Goal: Task Accomplishment & Management: Use online tool/utility

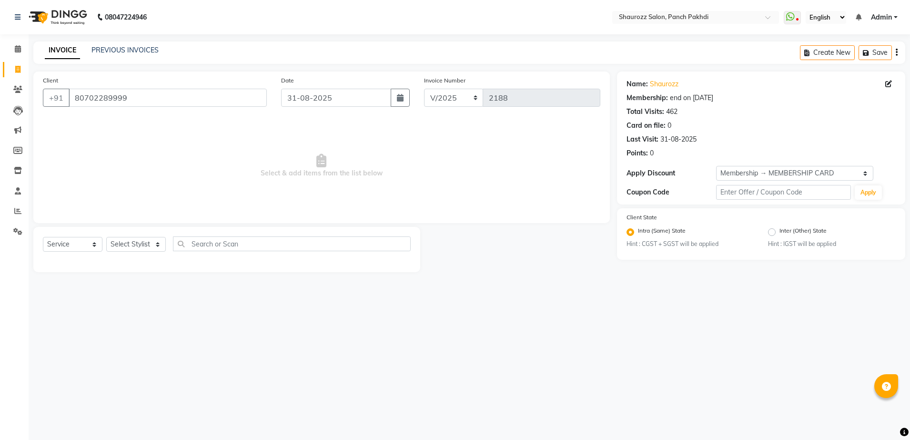
select select "service"
select select "1: Object"
click at [123, 51] on link "PREVIOUS INVOICES" at bounding box center [125, 50] width 67 height 9
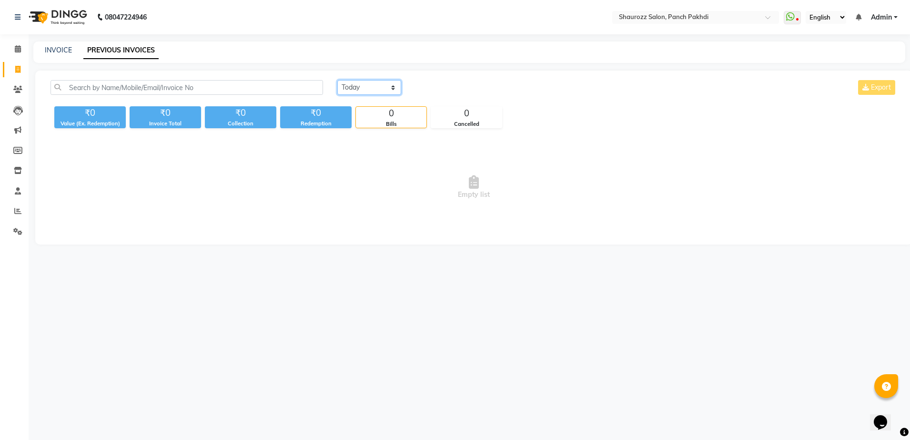
click at [354, 84] on select "[DATE] [DATE] Custom Range" at bounding box center [369, 87] width 64 height 15
select select "[DATE]"
click at [337, 80] on select "[DATE] [DATE] Custom Range" at bounding box center [369, 87] width 64 height 15
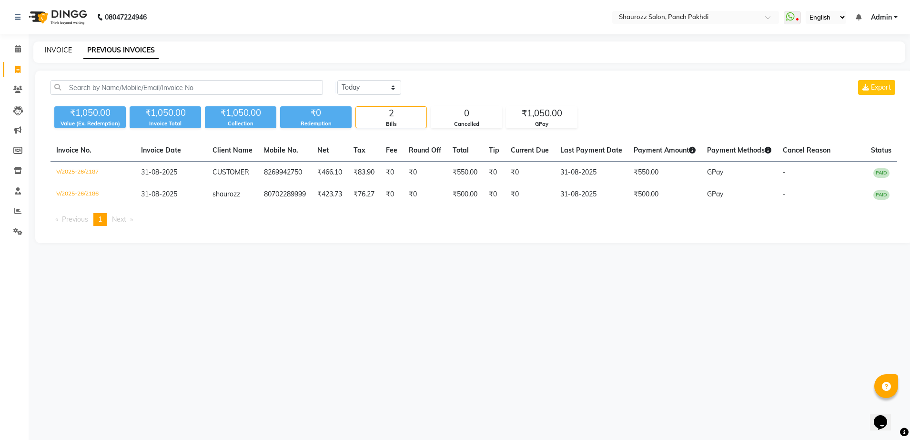
click at [51, 53] on link "INVOICE" at bounding box center [58, 50] width 27 height 9
select select "485"
select select "service"
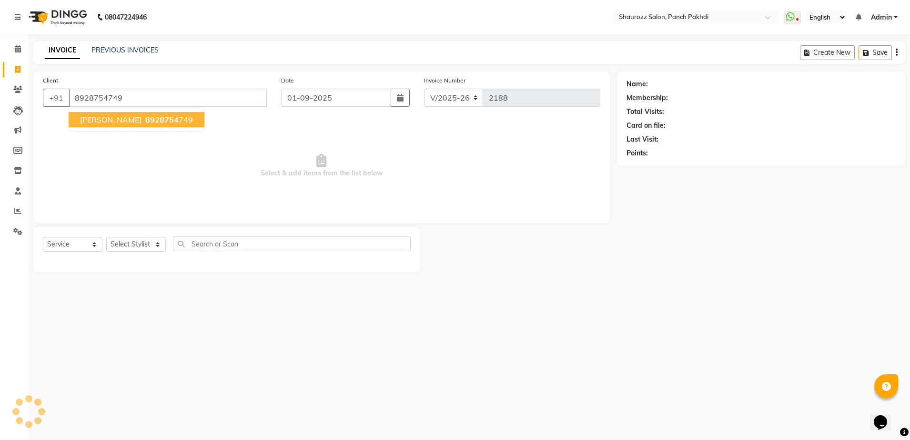
type input "8928754749"
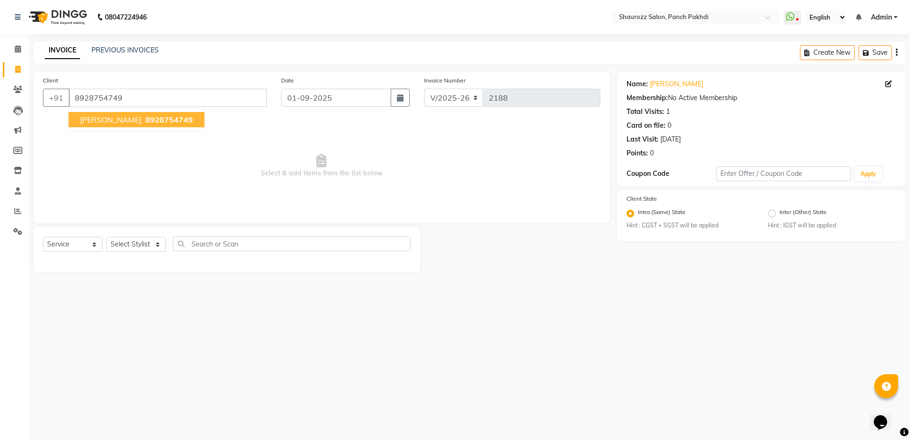
click at [145, 119] on span "8928754749" at bounding box center [169, 120] width 48 height 10
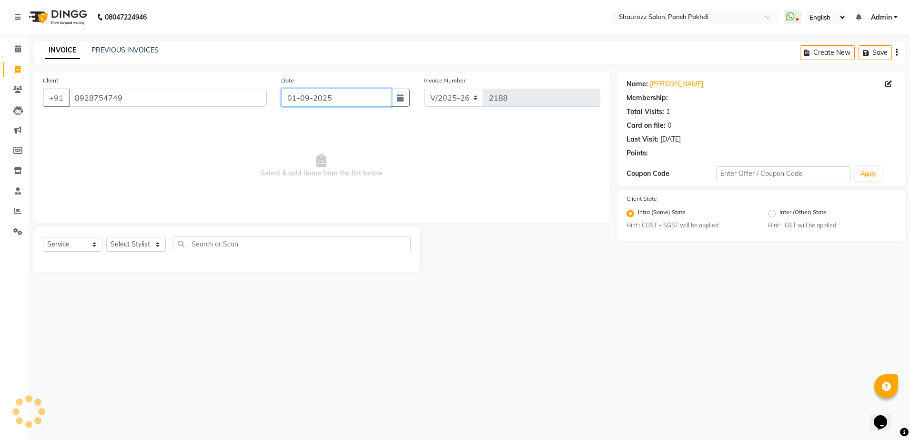
click at [310, 94] on input "01-09-2025" at bounding box center [336, 98] width 110 height 18
select select "9"
select select "2025"
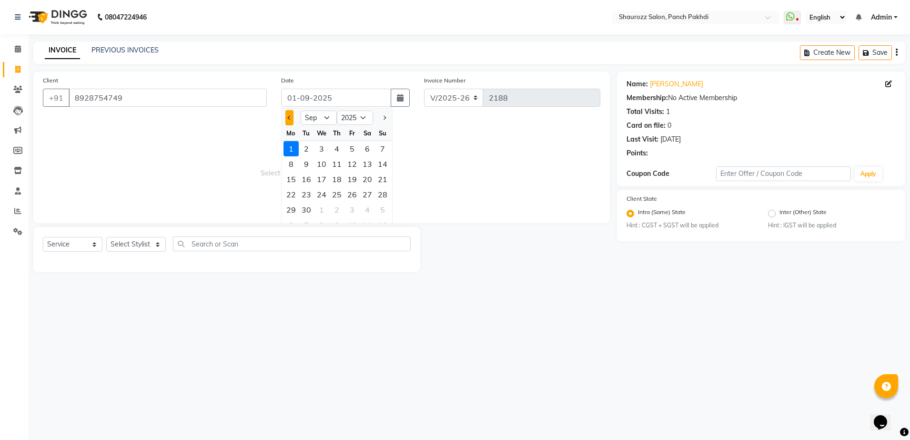
click at [287, 119] on button "Previous month" at bounding box center [289, 117] width 8 height 15
select select "8"
click at [381, 207] on div "31" at bounding box center [382, 209] width 15 height 15
type input "31-08-2025"
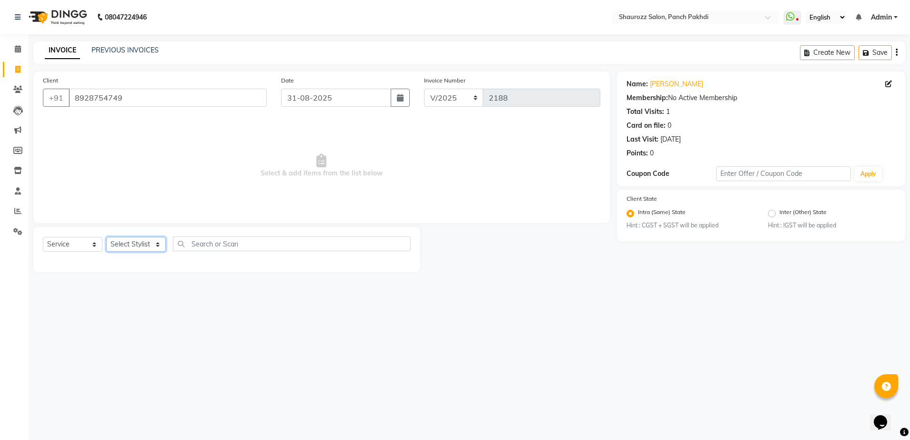
click at [126, 246] on select "Select Stylist [PERSON_NAME] [PERSON_NAME] [PERSON_NAME] [PERSON_NAME] Salon Sa…" at bounding box center [136, 244] width 60 height 15
select select "7276"
click at [106, 237] on select "Select Stylist [PERSON_NAME] [PERSON_NAME] [PERSON_NAME] [PERSON_NAME] Salon Sa…" at bounding box center [136, 244] width 60 height 15
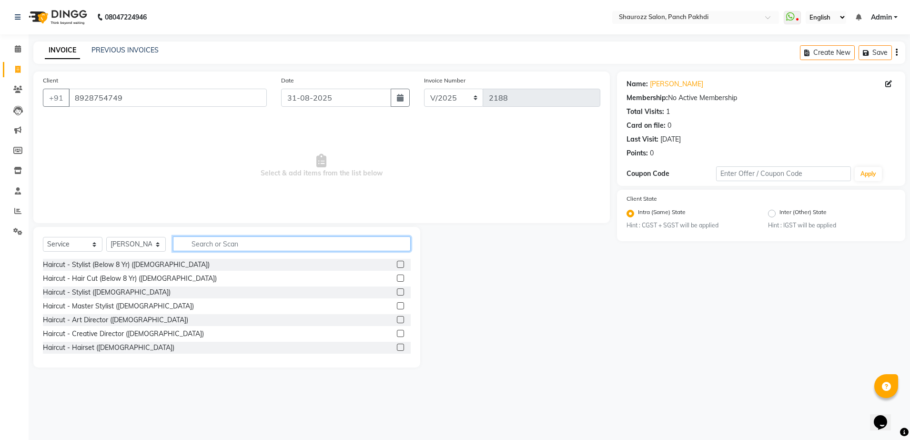
click at [206, 241] on input "text" at bounding box center [292, 243] width 238 height 15
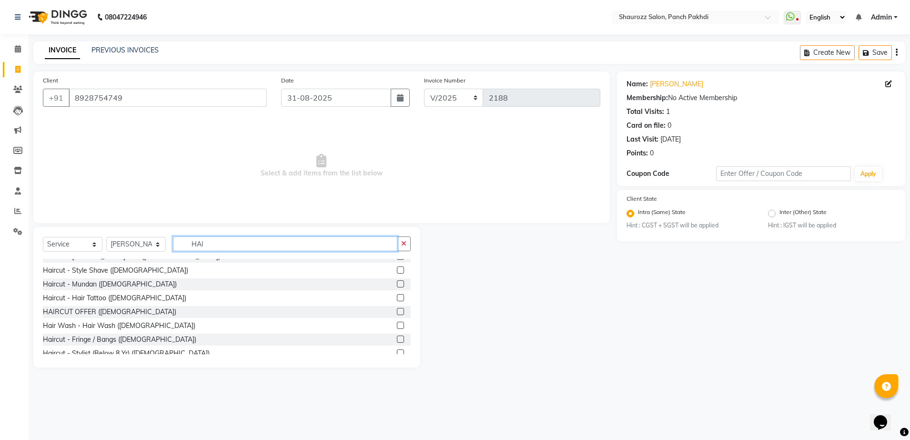
scroll to position [119, 0]
type input "HAI"
click at [397, 309] on label at bounding box center [400, 310] width 7 height 7
click at [397, 309] on input "checkbox" at bounding box center [400, 311] width 6 height 6
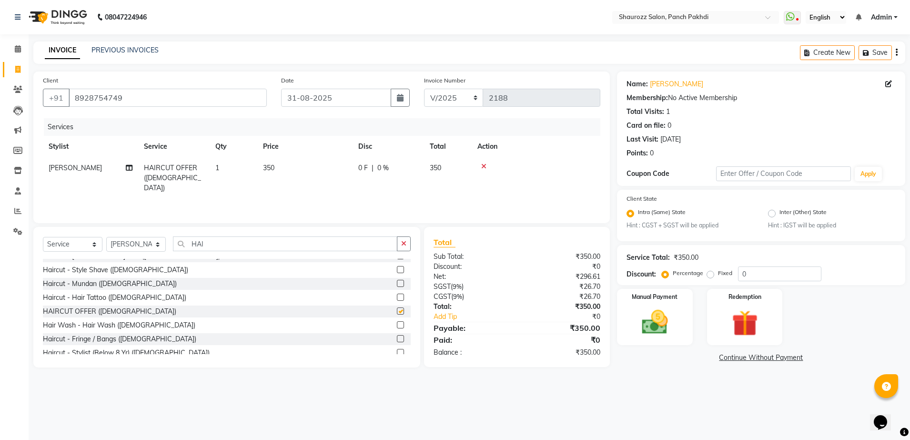
checkbox input "false"
click at [136, 241] on select "Select Stylist [PERSON_NAME] [PERSON_NAME] [PERSON_NAME] [PERSON_NAME] Salon Sa…" at bounding box center [136, 244] width 60 height 15
select select "77722"
click at [106, 237] on select "Select Stylist [PERSON_NAME] [PERSON_NAME] [PERSON_NAME] [PERSON_NAME] Salon Sa…" at bounding box center [136, 244] width 60 height 15
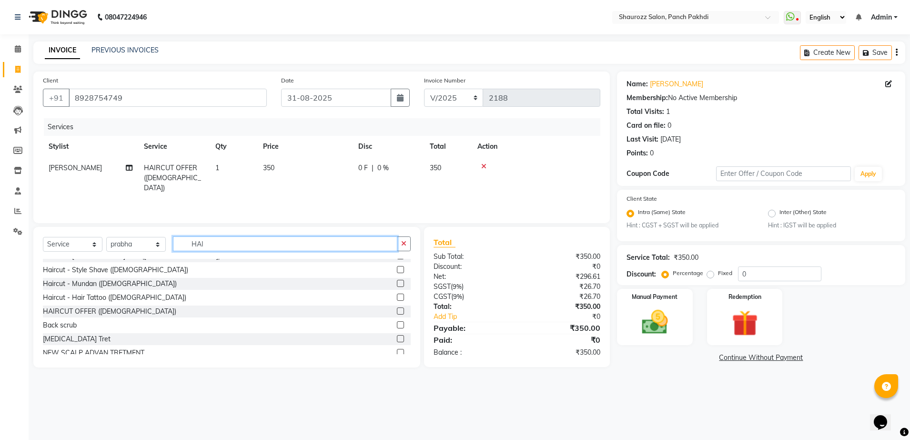
click at [254, 243] on input "HAI" at bounding box center [285, 243] width 224 height 15
type input "H"
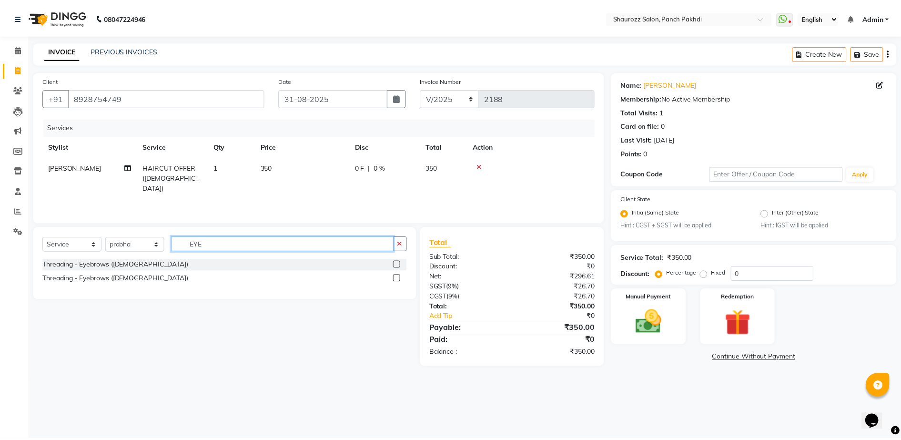
scroll to position [0, 0]
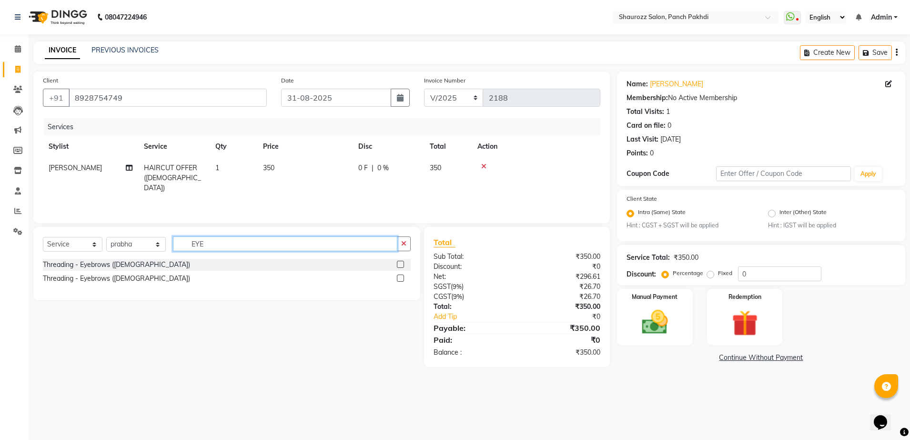
type input "EYE"
click at [400, 279] on label at bounding box center [400, 278] width 7 height 7
click at [400, 279] on input "checkbox" at bounding box center [400, 278] width 6 height 6
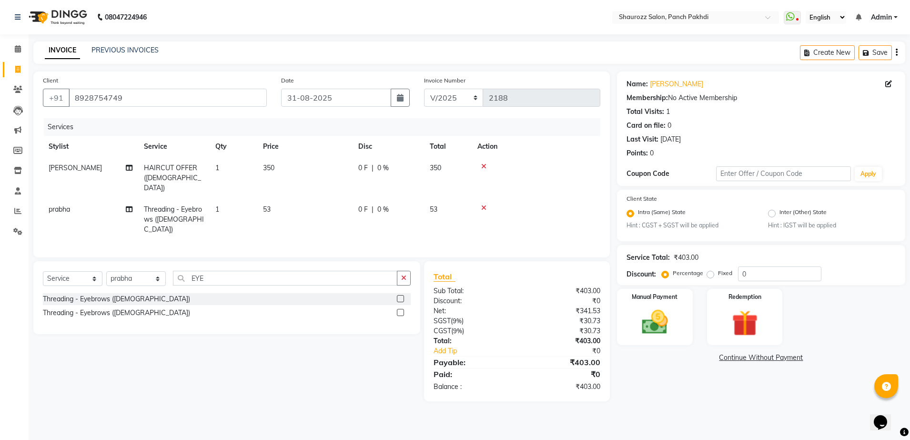
checkbox input "false"
drag, startPoint x: 256, startPoint y: 183, endPoint x: 314, endPoint y: 200, distance: 60.2
click at [261, 186] on tr "[PERSON_NAME] HAIRCUT OFFER ([DEMOGRAPHIC_DATA]) 1 350 0 F | 0 % 350" at bounding box center [322, 177] width 558 height 41
click at [325, 199] on td "53" at bounding box center [304, 219] width 95 height 41
select select "77722"
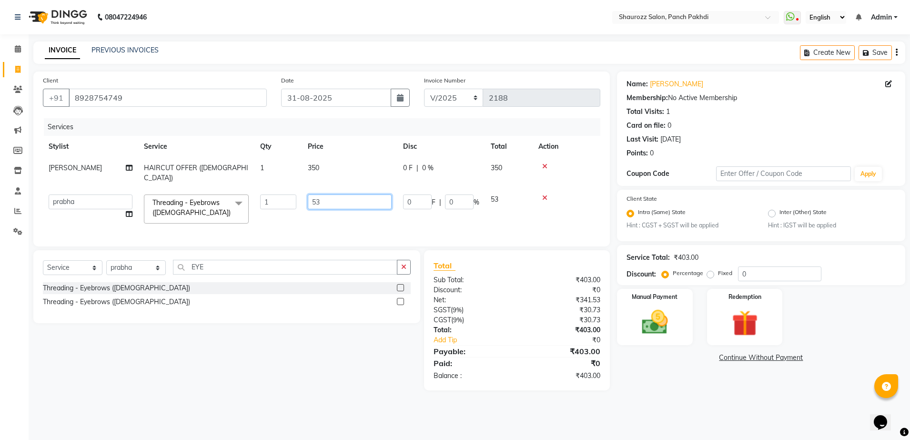
click at [318, 194] on input "53" at bounding box center [350, 201] width 84 height 15
type input "5"
type input "65"
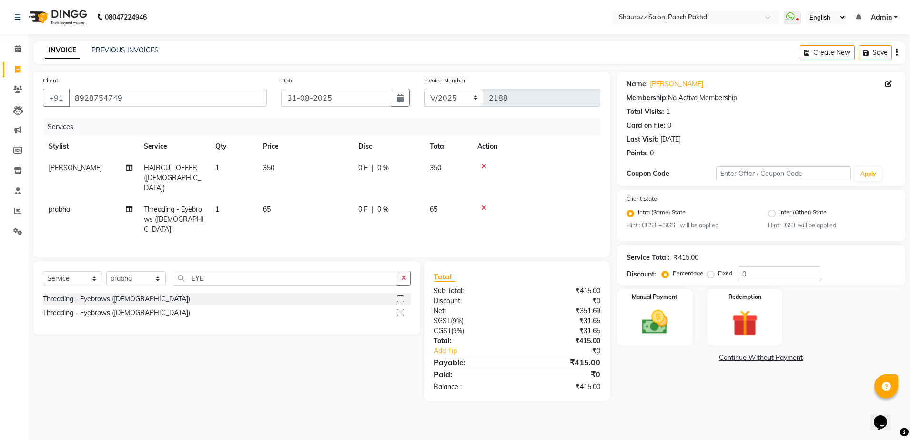
click at [345, 170] on td "350" at bounding box center [304, 177] width 95 height 41
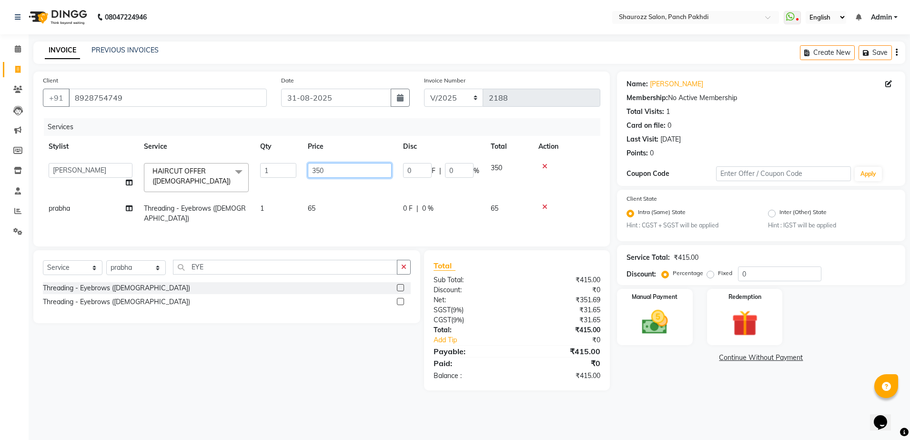
click at [345, 171] on input "350" at bounding box center [350, 170] width 84 height 15
type input "3"
type input "600"
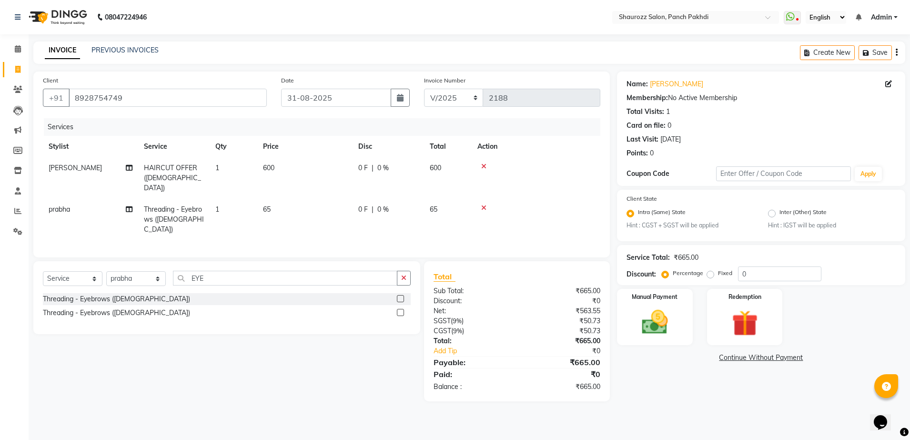
click at [347, 156] on th "Price" at bounding box center [304, 146] width 95 height 21
click at [656, 318] on img at bounding box center [655, 322] width 44 height 31
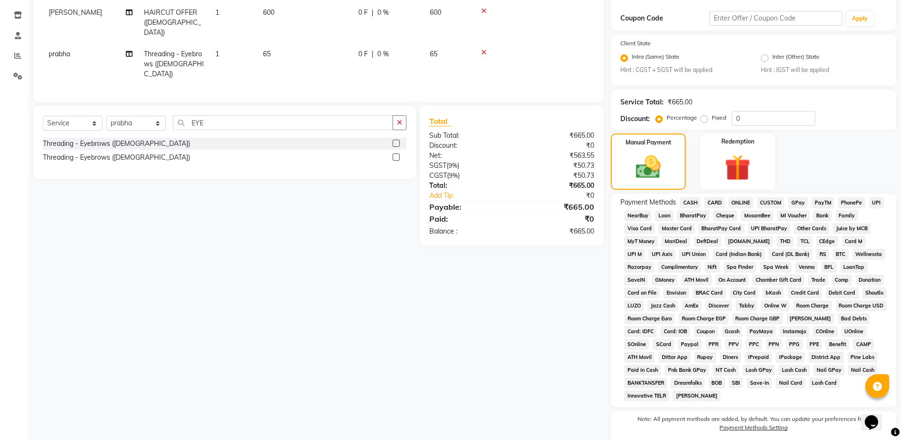
scroll to position [179, 0]
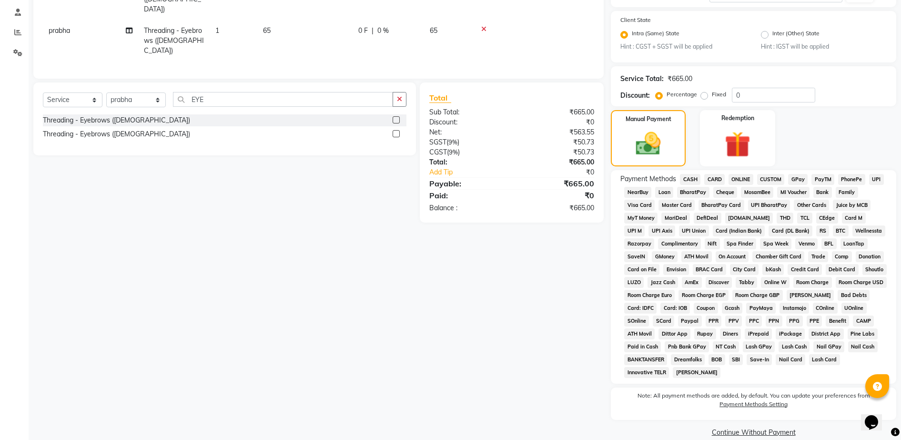
click at [796, 174] on span "GPay" at bounding box center [798, 179] width 20 height 11
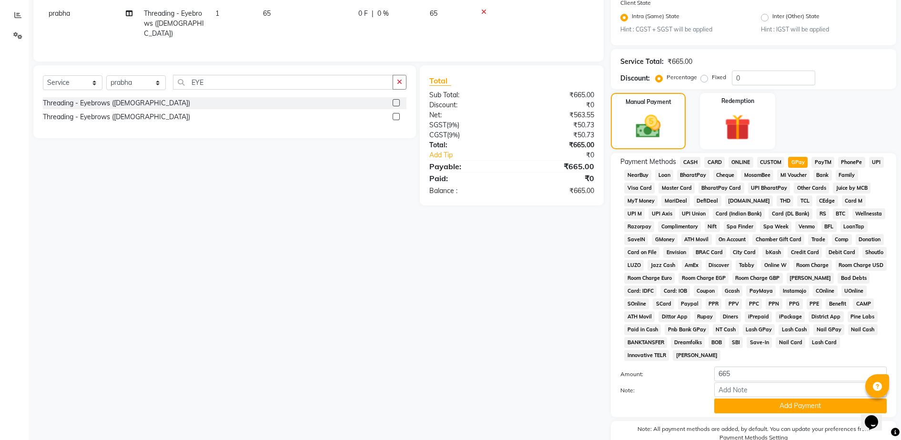
scroll to position [243, 0]
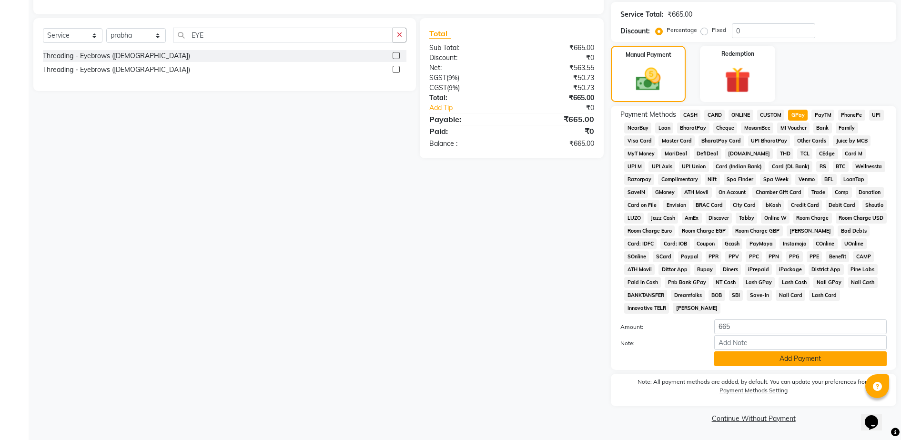
click at [767, 361] on button "Add Payment" at bounding box center [800, 358] width 173 height 15
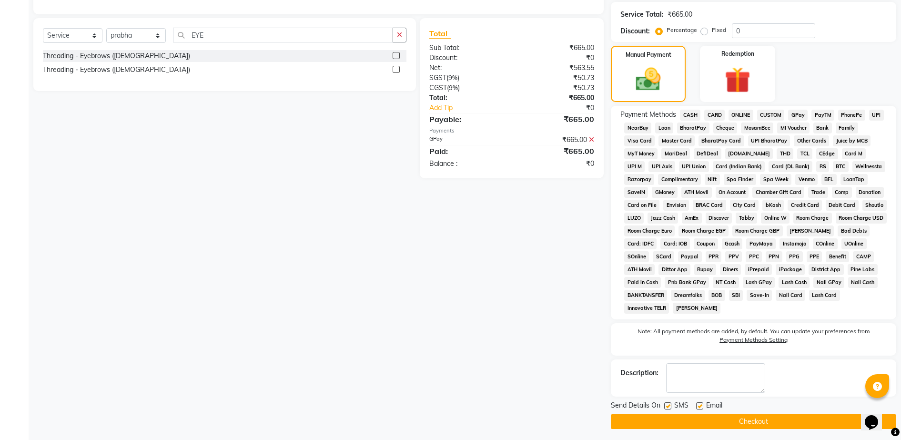
scroll to position [246, 0]
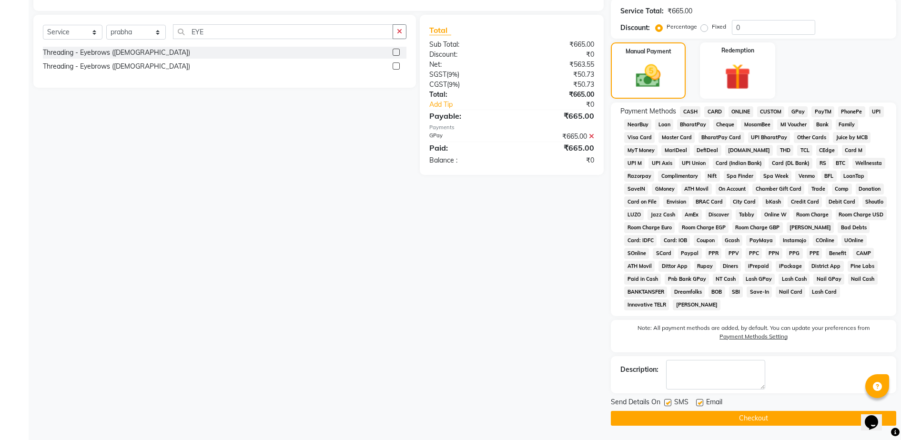
click at [775, 405] on div "Send Details On SMS Email" at bounding box center [753, 403] width 285 height 12
click at [773, 420] on button "Checkout" at bounding box center [753, 418] width 285 height 15
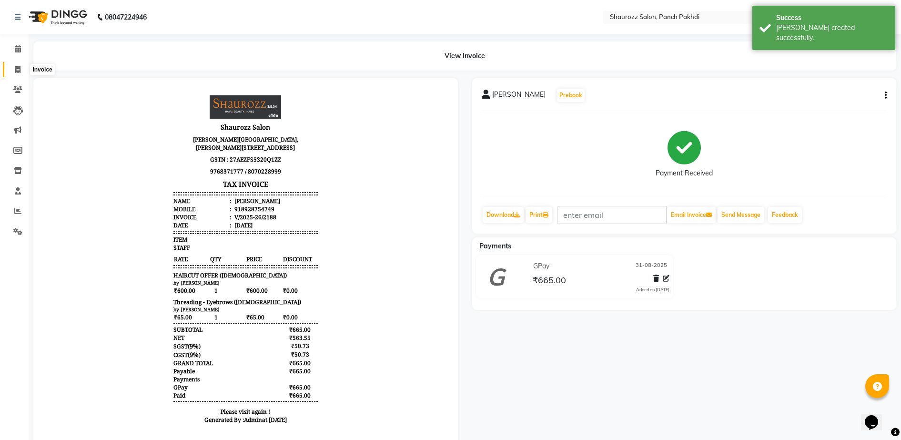
click at [17, 69] on icon at bounding box center [17, 69] width 5 height 7
select select "service"
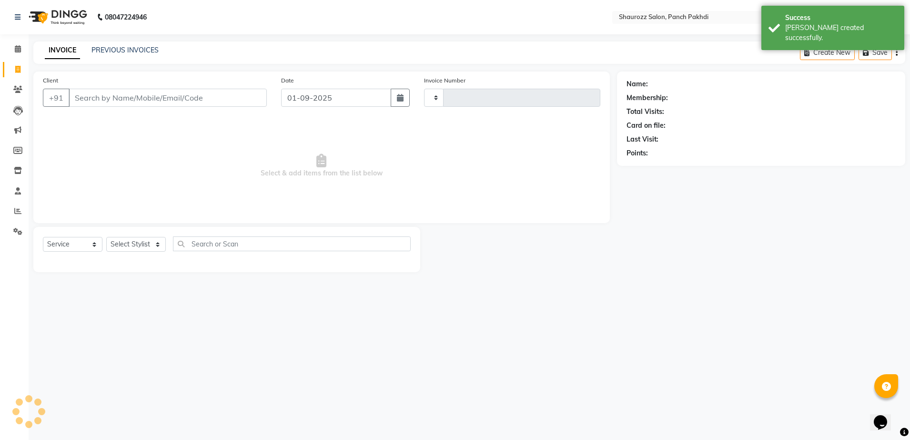
type input "2189"
select select "485"
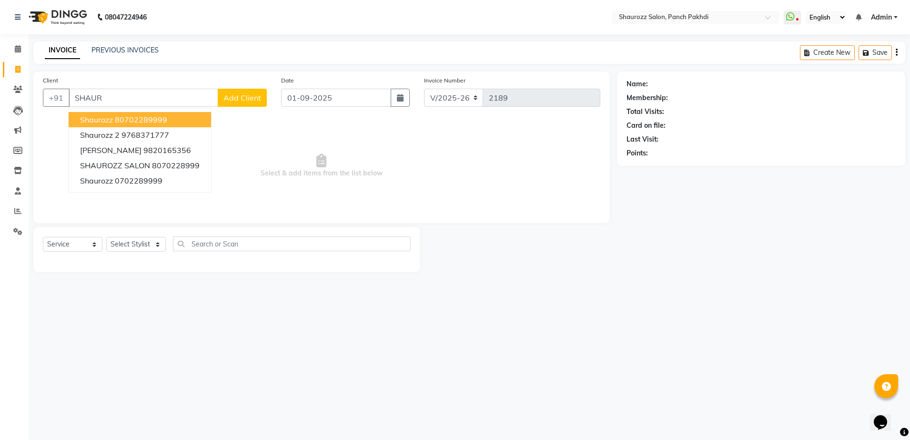
click at [108, 116] on span "shaurozz" at bounding box center [96, 120] width 33 height 10
type input "80702289999"
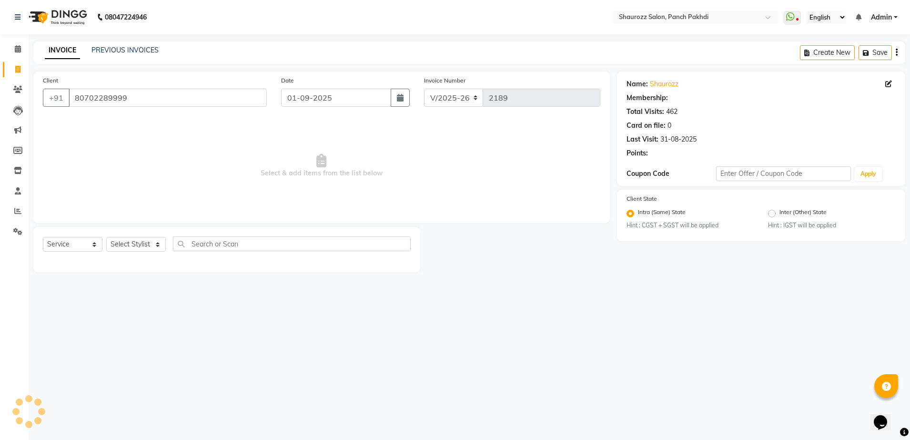
select select "1: Object"
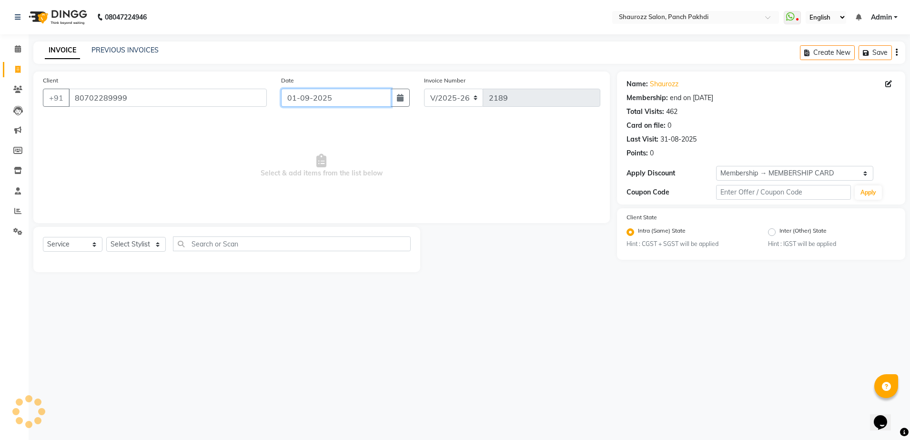
click at [300, 94] on input "01-09-2025" at bounding box center [336, 98] width 110 height 18
select select "9"
select select "2025"
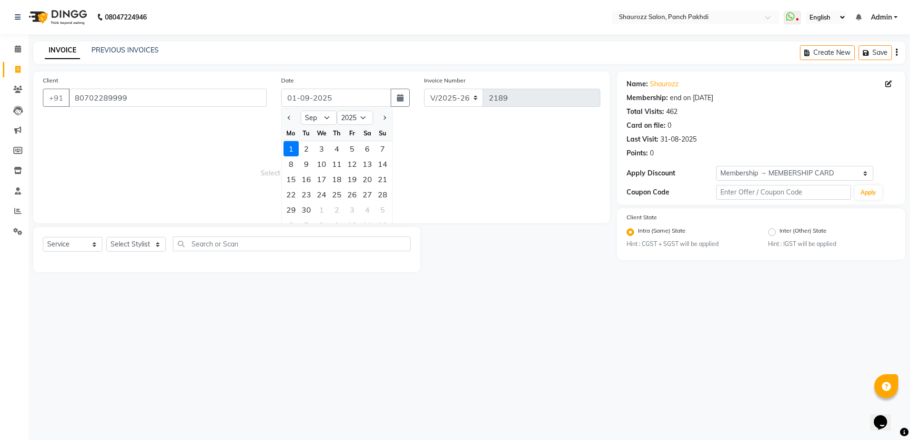
click at [280, 114] on div "Client [PHONE_NUMBER] Date [DATE] Jan Feb Mar Apr May Jun [DATE] Aug Sep Oct No…" at bounding box center [321, 147] width 577 height 152
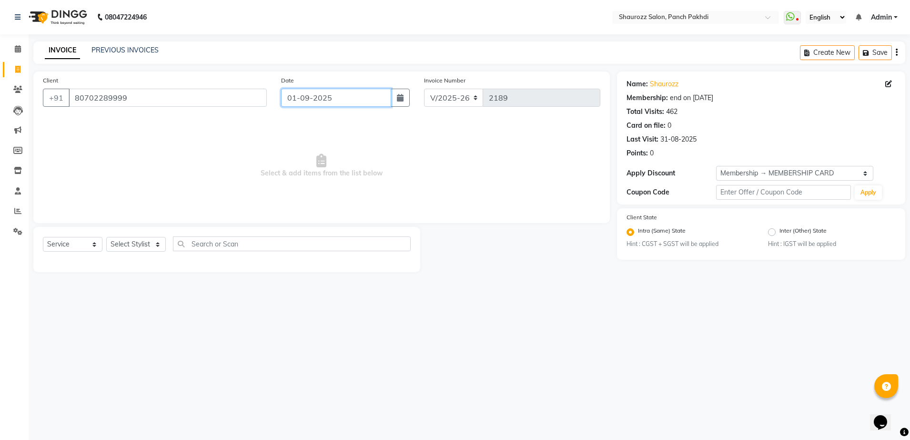
click at [306, 93] on input "01-09-2025" at bounding box center [336, 98] width 110 height 18
select select "9"
select select "2025"
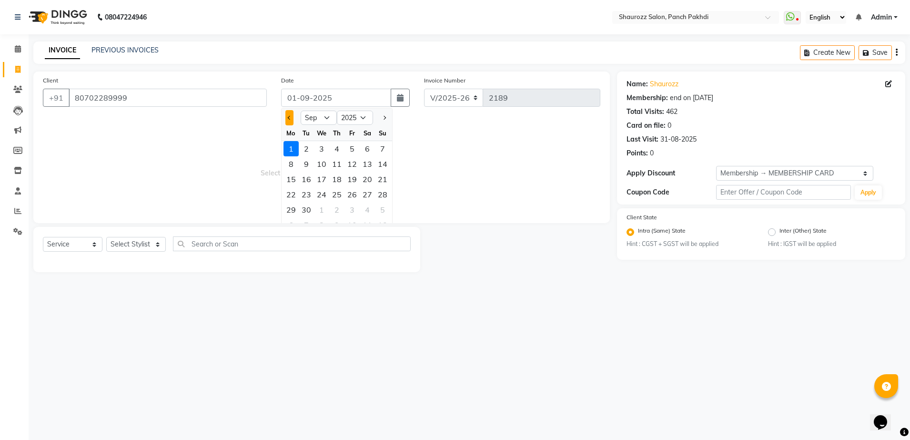
click at [289, 118] on span "Previous month" at bounding box center [290, 118] width 4 height 4
select select "8"
click at [379, 207] on div "31" at bounding box center [382, 209] width 15 height 15
type input "31-08-2025"
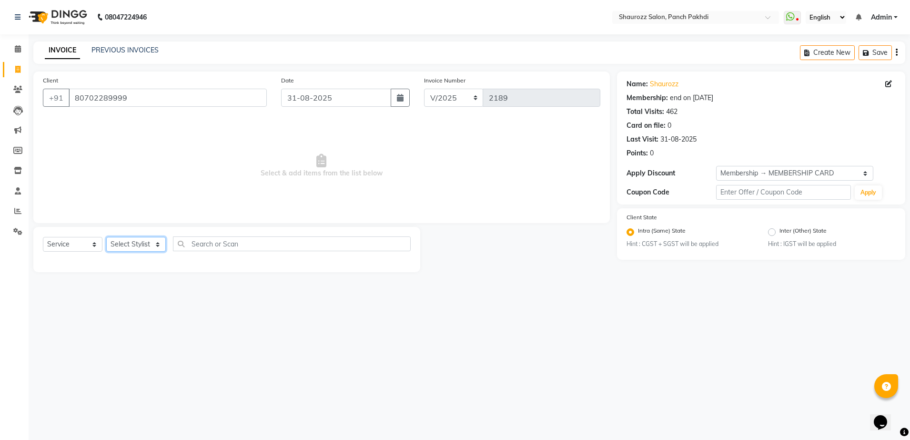
click at [134, 240] on select "Select Stylist [PERSON_NAME] [PERSON_NAME] [PERSON_NAME] [PERSON_NAME] Salon Sa…" at bounding box center [136, 244] width 60 height 15
click at [106, 237] on select "Select Stylist [PERSON_NAME] [PERSON_NAME] [PERSON_NAME] [PERSON_NAME] Salon Sa…" at bounding box center [136, 244] width 60 height 15
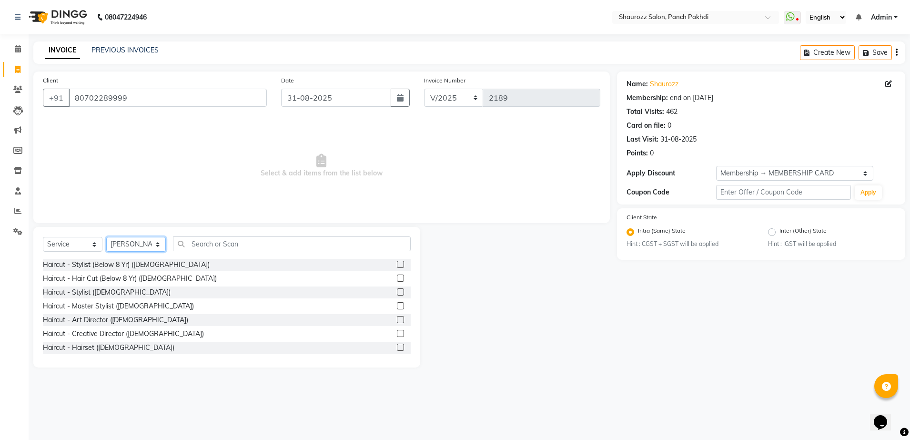
click at [143, 240] on select "Select Stylist [PERSON_NAME] [PERSON_NAME] [PERSON_NAME] [PERSON_NAME] Salon Sa…" at bounding box center [136, 244] width 60 height 15
select select "77722"
click at [106, 237] on select "Select Stylist [PERSON_NAME] [PERSON_NAME] [PERSON_NAME] [PERSON_NAME] Salon Sa…" at bounding box center [136, 244] width 60 height 15
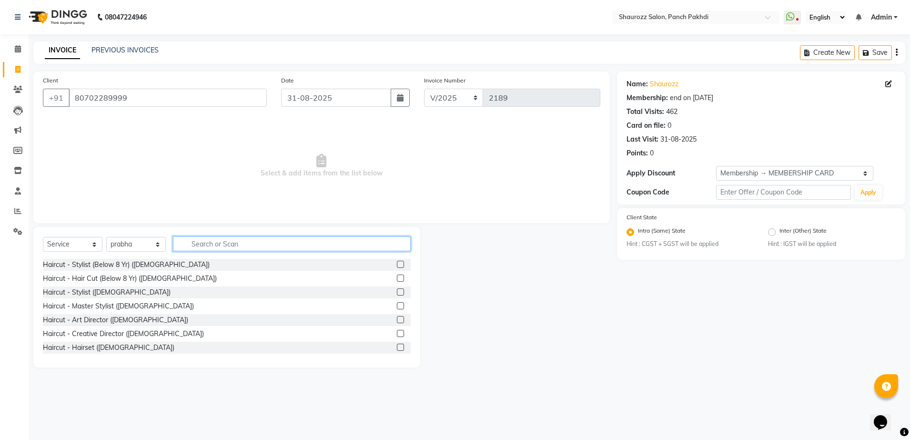
click at [228, 249] on input "text" at bounding box center [292, 243] width 238 height 15
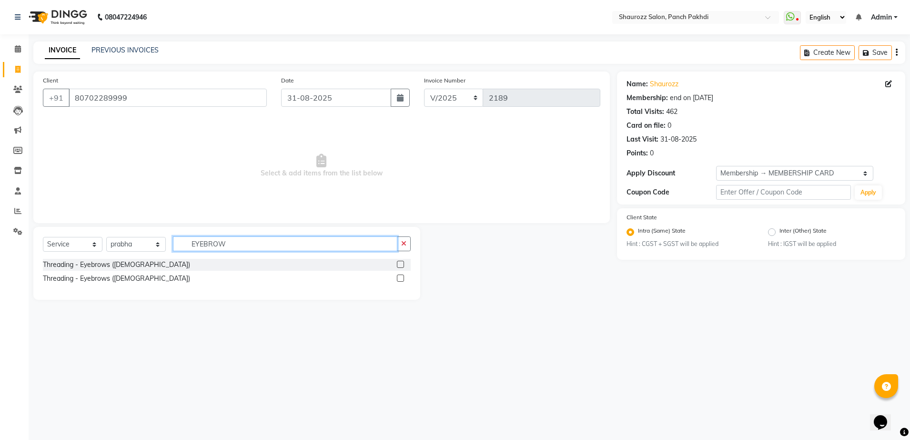
type input "EYEBROW"
click at [401, 279] on label at bounding box center [400, 278] width 7 height 7
click at [401, 279] on input "checkbox" at bounding box center [400, 278] width 6 height 6
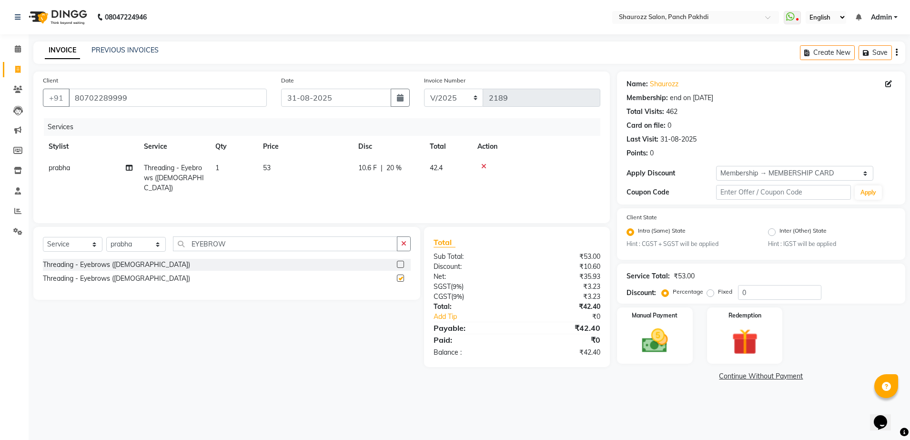
checkbox input "false"
click at [264, 152] on th "Price" at bounding box center [304, 146] width 95 height 21
click at [303, 173] on td "53" at bounding box center [304, 177] width 95 height 41
select select "77722"
click at [365, 182] on td "53" at bounding box center [349, 177] width 95 height 41
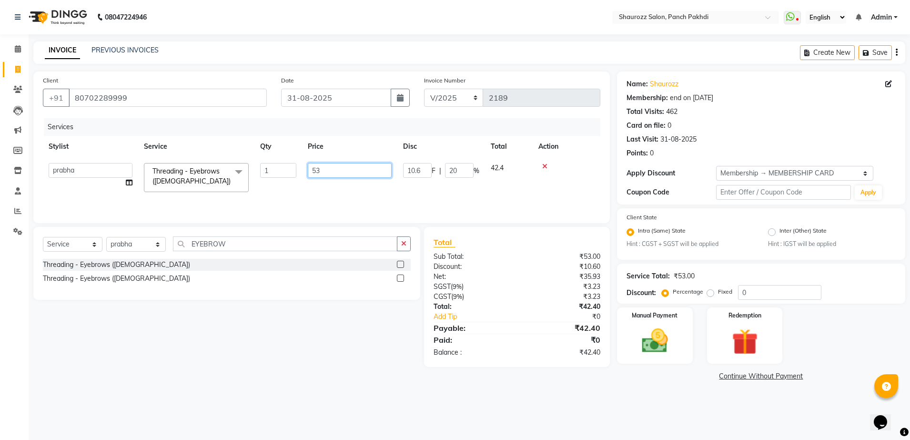
click at [360, 172] on input "53" at bounding box center [350, 170] width 84 height 15
type input "5"
type input "65"
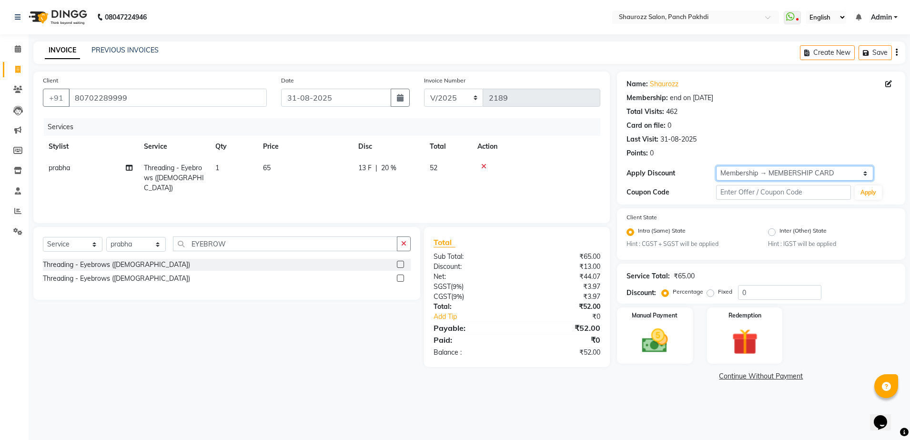
click at [847, 176] on select "Select Membership → MEMBERSHIP CARD" at bounding box center [794, 173] width 157 height 15
select select "0:"
click at [716, 166] on select "Select Membership → MEMBERSHIP CARD" at bounding box center [794, 173] width 157 height 15
click at [313, 380] on div "Client [PHONE_NUMBER] Date [DATE] Invoice Number V/2025 V/[PHONE_NUMBER] Servic…" at bounding box center [321, 227] width 591 height 312
click at [646, 333] on img at bounding box center [655, 341] width 44 height 31
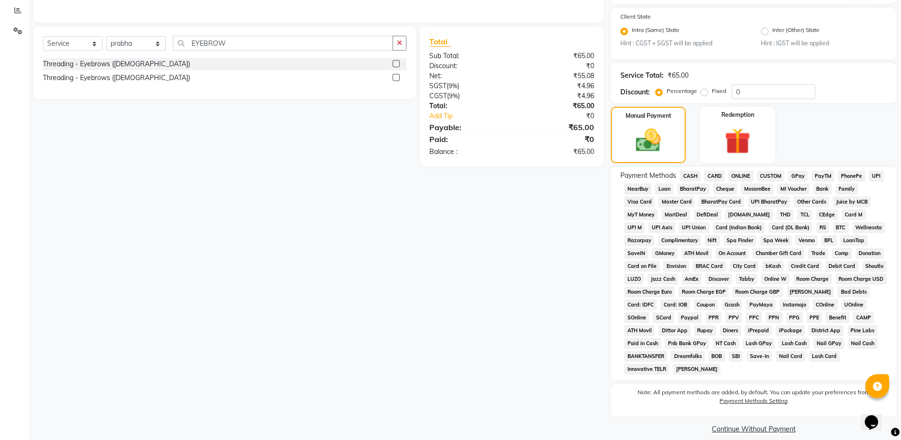
scroll to position [211, 0]
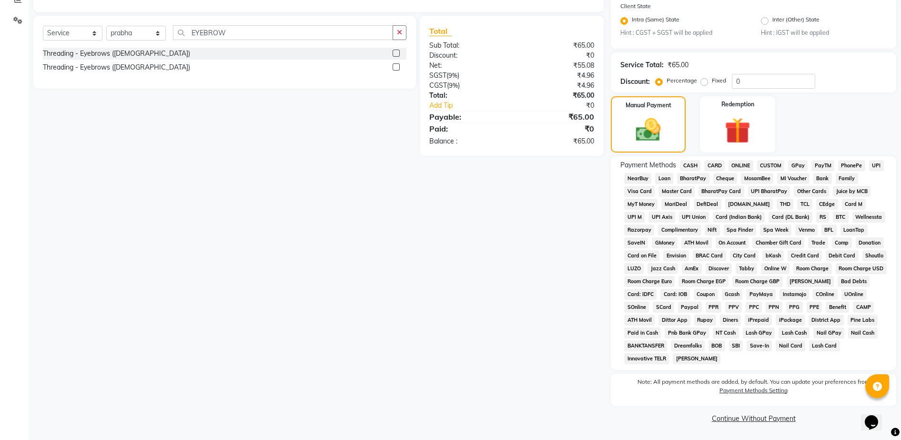
click at [801, 166] on span "GPay" at bounding box center [798, 165] width 20 height 11
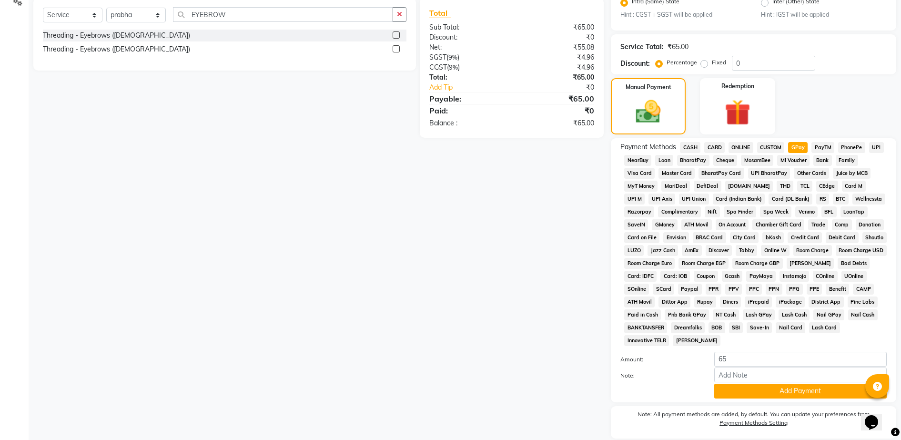
scroll to position [262, 0]
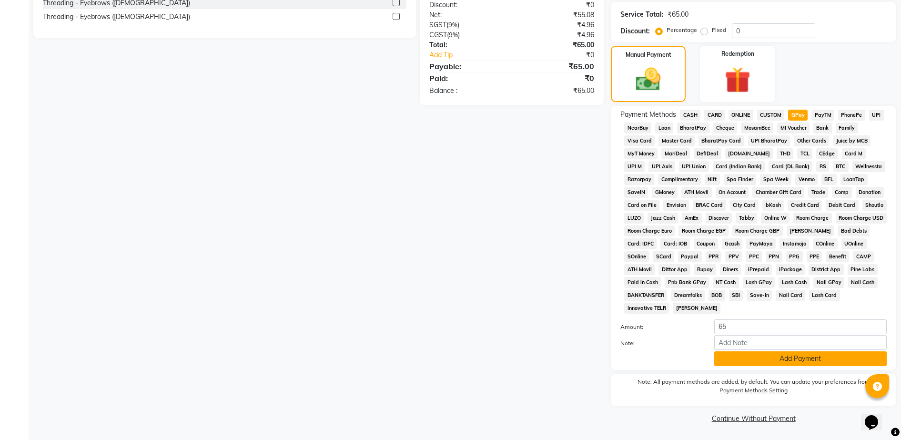
click at [767, 362] on button "Add Payment" at bounding box center [800, 358] width 173 height 15
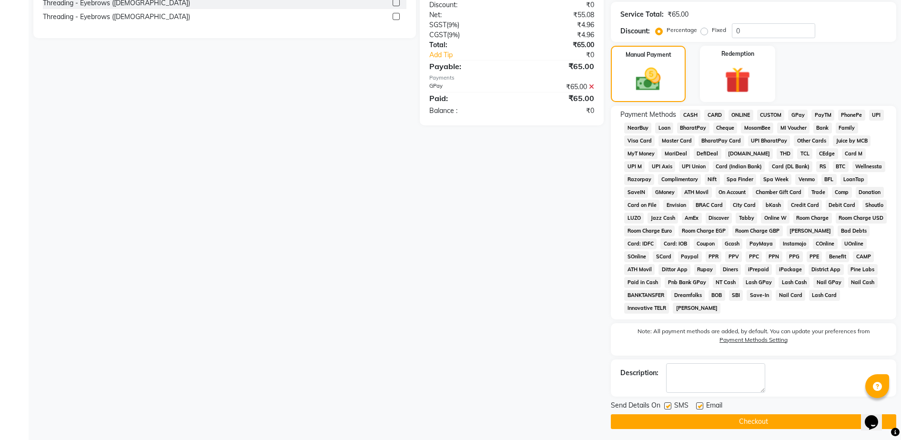
scroll to position [265, 0]
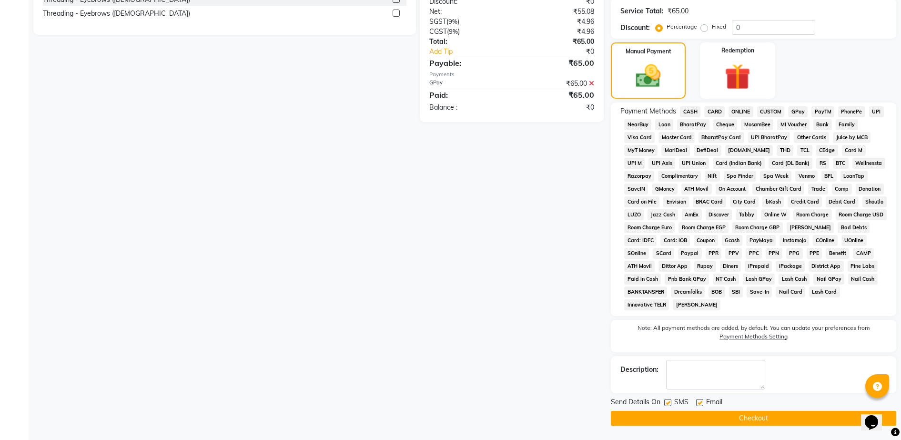
click at [771, 414] on button "Checkout" at bounding box center [753, 418] width 285 height 15
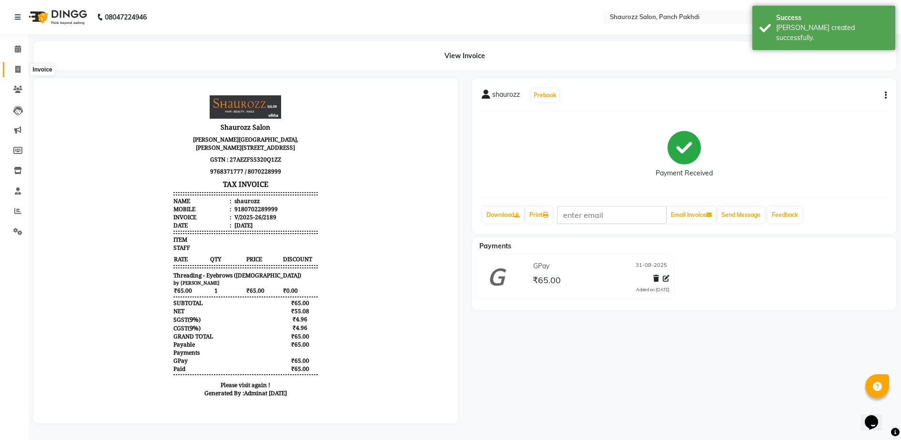
click at [19, 63] on link "Invoice" at bounding box center [14, 70] width 23 height 16
select select "service"
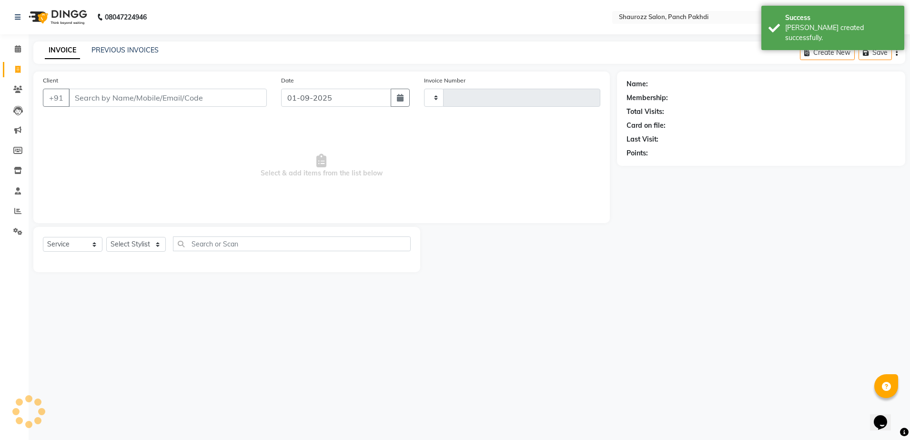
type input "2190"
select select "485"
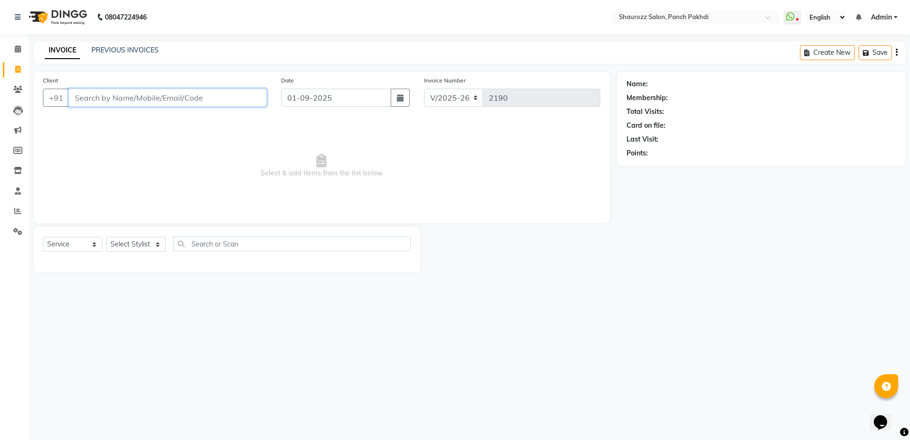
click at [100, 97] on input "Client" at bounding box center [168, 98] width 198 height 18
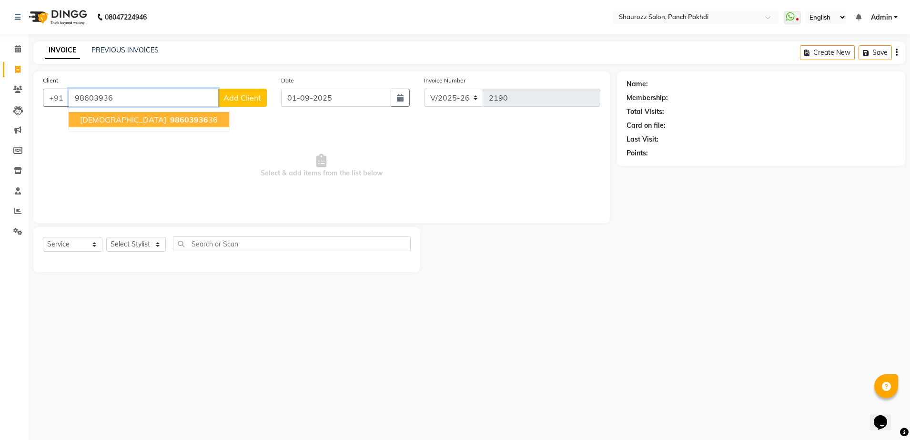
click at [168, 119] on ngb-highlight "98603936 36" at bounding box center [193, 120] width 50 height 10
type input "9860393636"
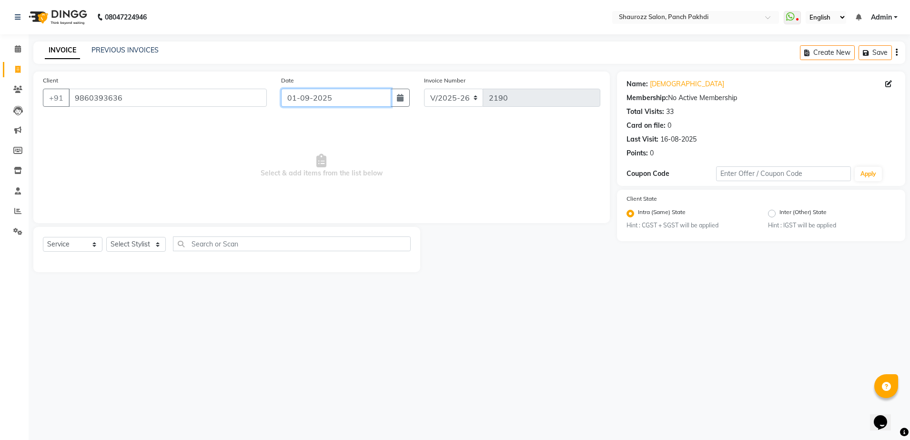
click at [353, 96] on input "01-09-2025" at bounding box center [336, 98] width 110 height 18
select select "9"
select select "2025"
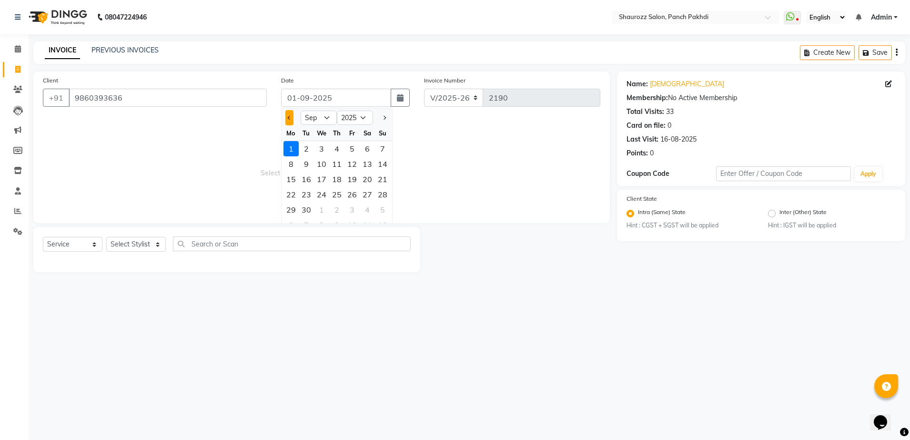
click at [293, 121] on button "Previous month" at bounding box center [289, 117] width 8 height 15
select select "8"
click at [380, 208] on div "31" at bounding box center [382, 209] width 15 height 15
type input "31-08-2025"
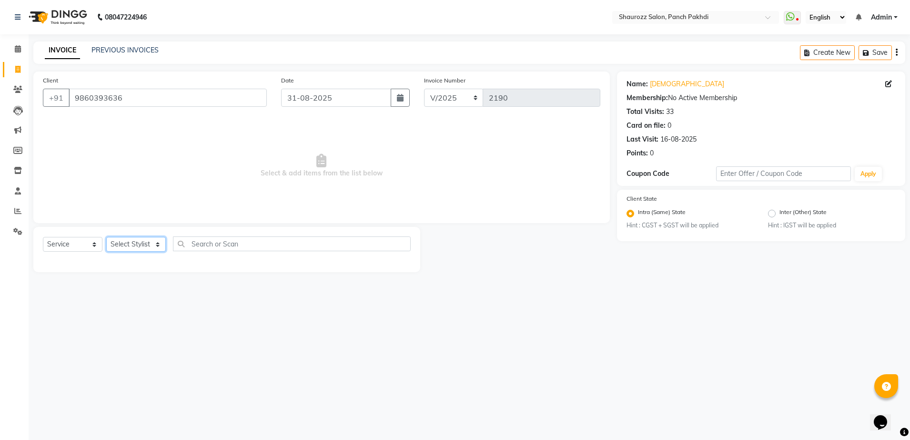
click at [158, 247] on select "Select Stylist [PERSON_NAME] [PERSON_NAME] [PERSON_NAME] [PERSON_NAME] Salon Sa…" at bounding box center [136, 244] width 60 height 15
select select "14040"
click at [106, 237] on select "Select Stylist [PERSON_NAME] [PERSON_NAME] [PERSON_NAME] [PERSON_NAME] Salon Sa…" at bounding box center [136, 244] width 60 height 15
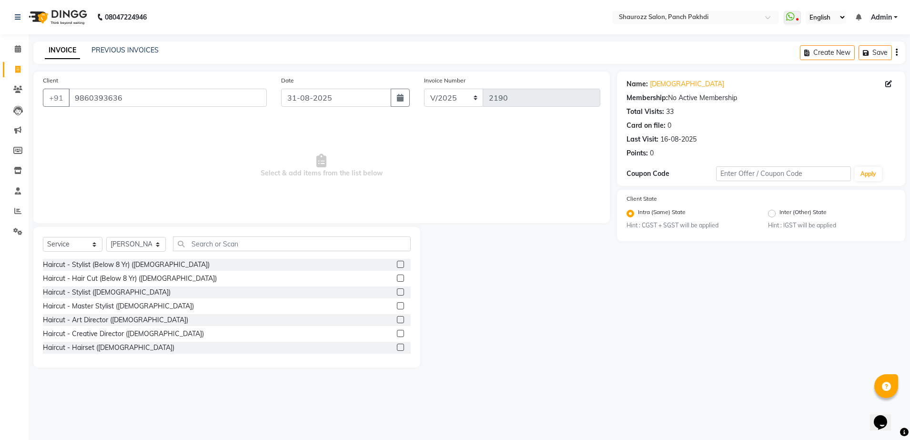
drag, startPoint x: 224, startPoint y: 235, endPoint x: 223, endPoint y: 249, distance: 13.4
click at [223, 249] on div "Select Service Product Membership Package Voucher Prepaid Gift Card Select Styl…" at bounding box center [226, 297] width 387 height 141
click at [223, 249] on input "text" at bounding box center [292, 243] width 238 height 15
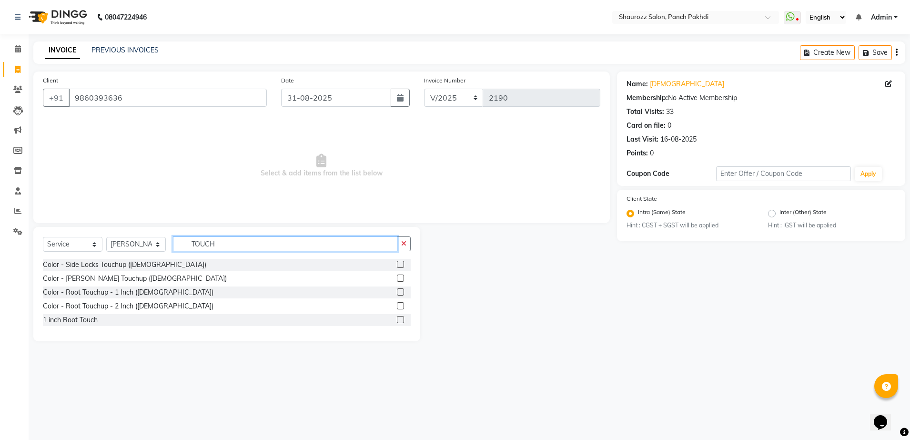
type input "TOUCH"
click at [401, 289] on label at bounding box center [400, 291] width 7 height 7
click at [401, 289] on input "checkbox" at bounding box center [400, 292] width 6 height 6
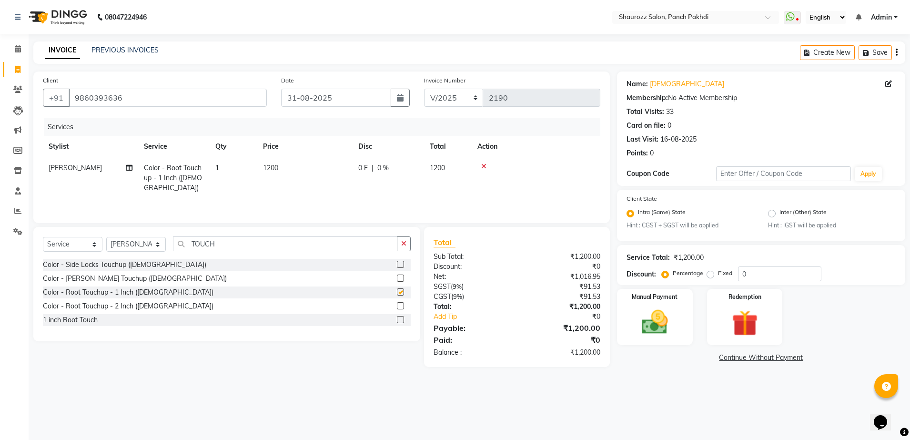
checkbox input "false"
click at [287, 171] on td "1200" at bounding box center [304, 177] width 95 height 41
select select "14040"
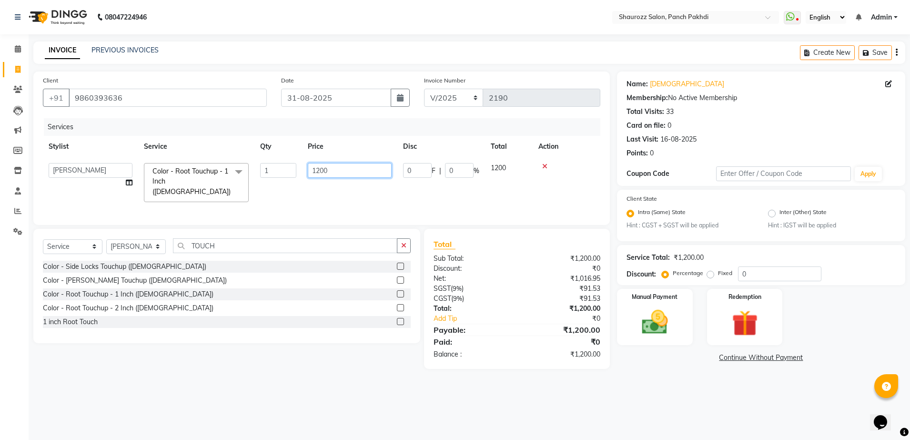
click at [364, 169] on input "1200" at bounding box center [350, 170] width 84 height 15
type input "1"
type input "1180"
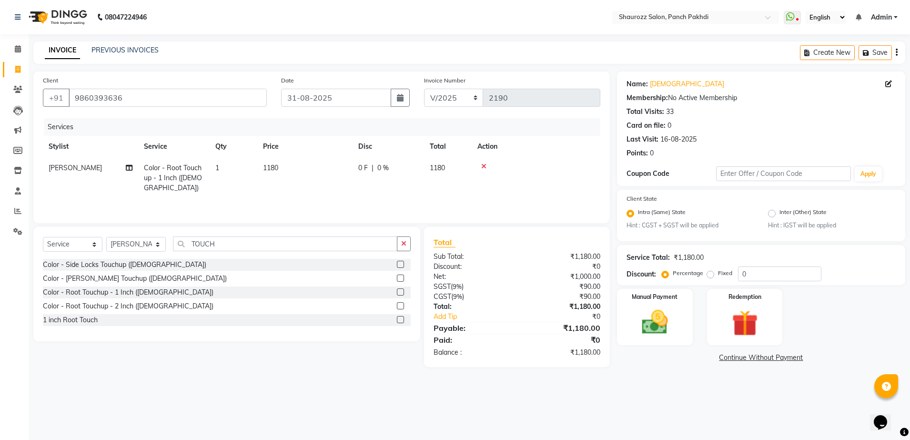
click at [353, 122] on div "Services" at bounding box center [326, 127] width 564 height 18
click at [648, 331] on img at bounding box center [655, 322] width 44 height 31
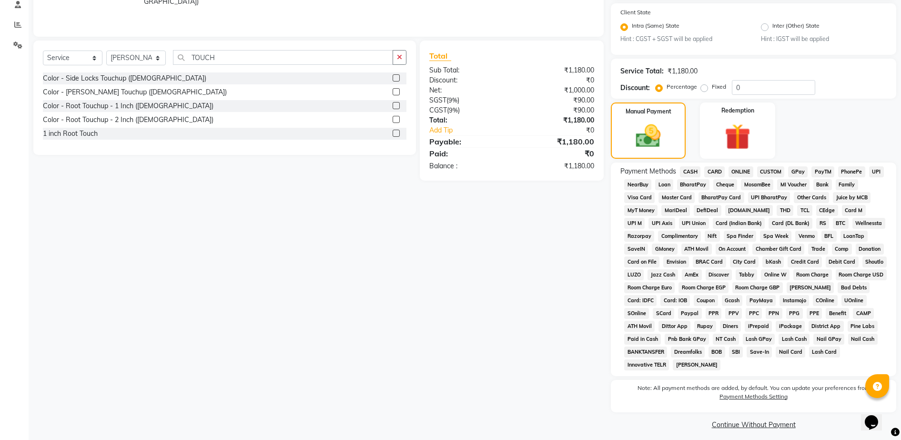
scroll to position [193, 0]
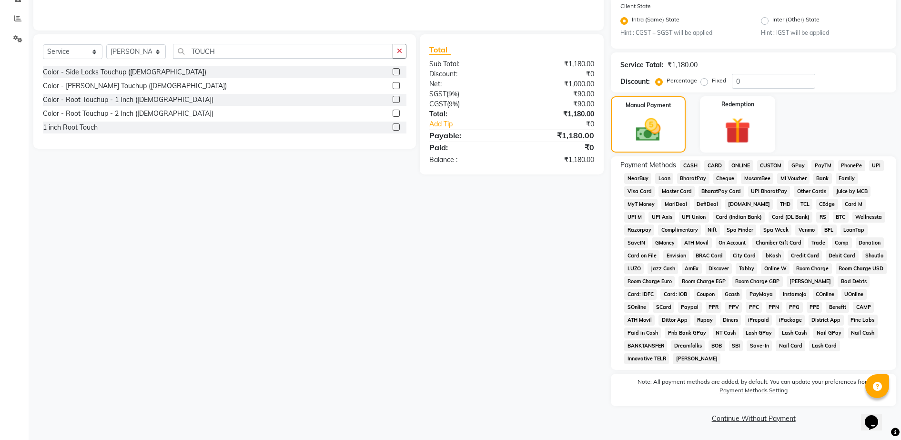
click at [801, 165] on span "GPay" at bounding box center [798, 165] width 20 height 11
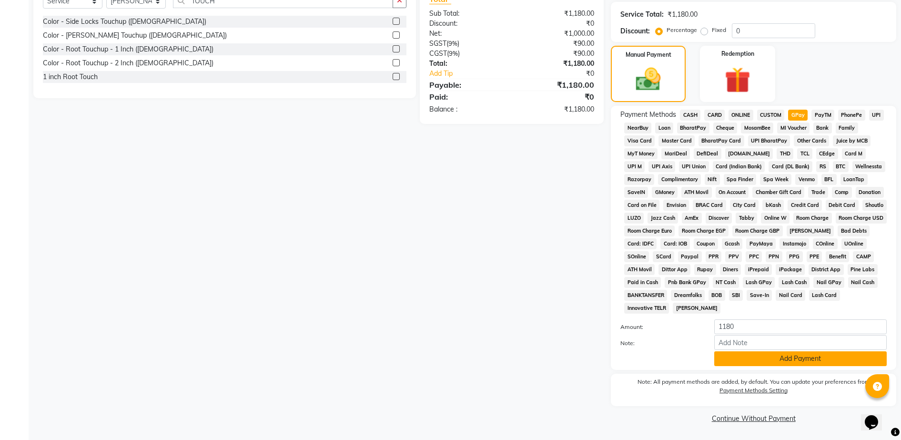
click at [750, 362] on button "Add Payment" at bounding box center [800, 358] width 173 height 15
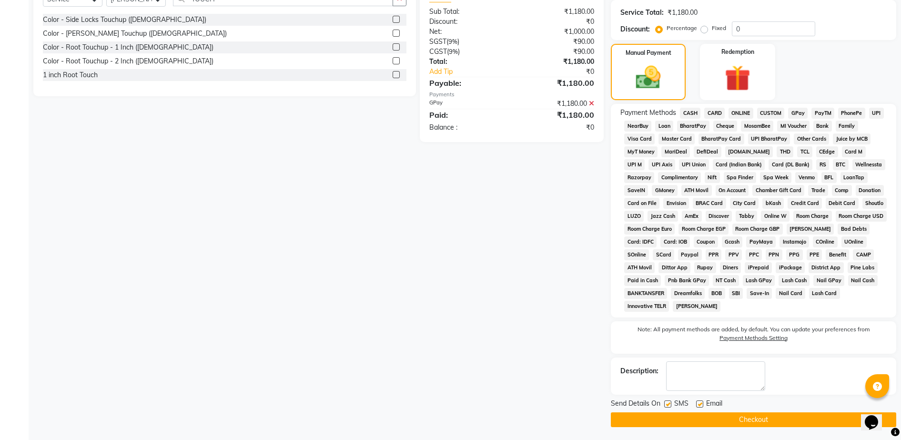
scroll to position [246, 0]
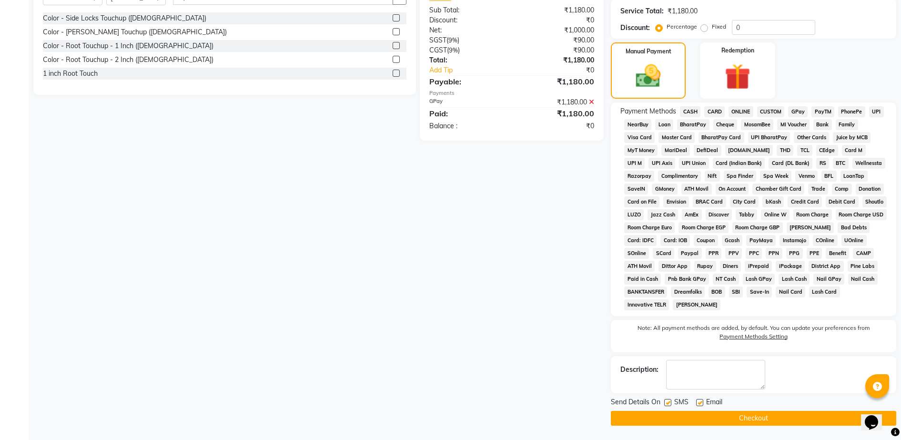
click at [754, 420] on button "Checkout" at bounding box center [753, 418] width 285 height 15
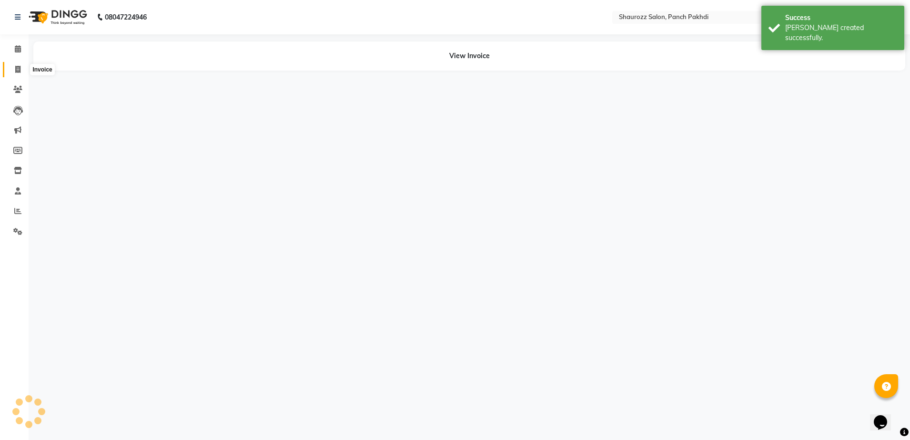
click at [22, 70] on span at bounding box center [18, 69] width 17 height 11
select select "service"
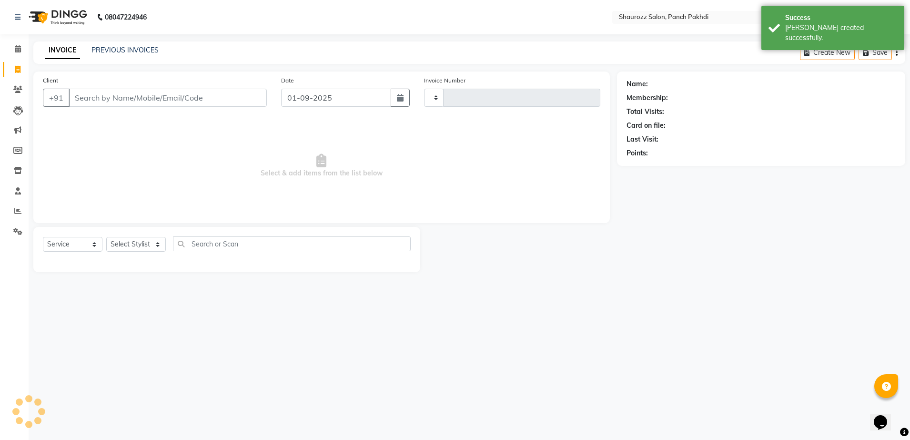
type input "2191"
select select "485"
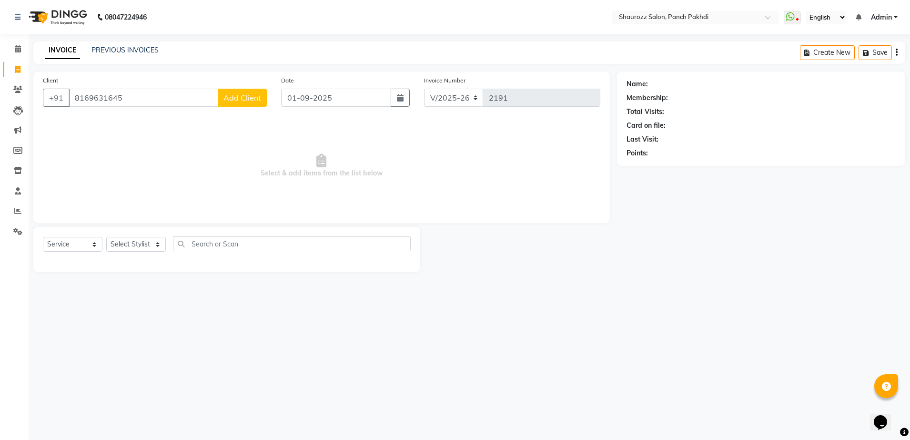
type input "8169631645"
click at [246, 91] on button "Add Client" at bounding box center [242, 98] width 49 height 18
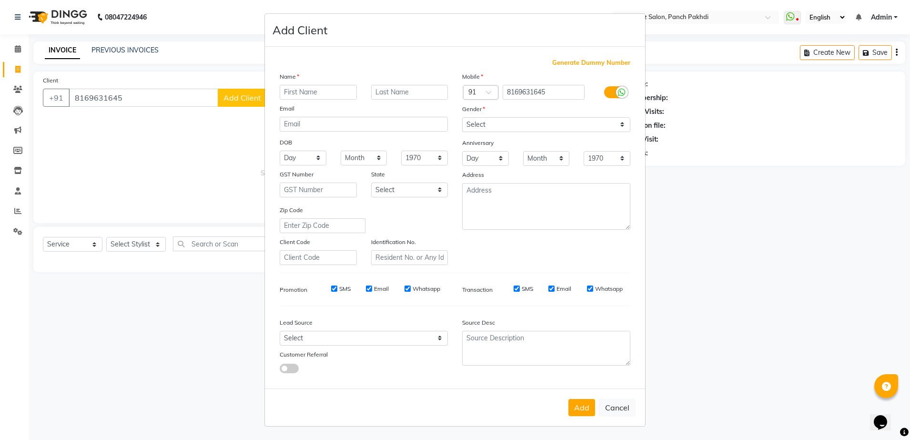
click at [314, 87] on input "text" at bounding box center [318, 92] width 77 height 15
type input "[PERSON_NAME]"
click at [477, 125] on select "Select [DEMOGRAPHIC_DATA] [DEMOGRAPHIC_DATA] Other Prefer Not To Say" at bounding box center [546, 124] width 168 height 15
select select "prefer_not_to_say"
click at [462, 117] on select "Select [DEMOGRAPHIC_DATA] [DEMOGRAPHIC_DATA] Other Prefer Not To Say" at bounding box center [546, 124] width 168 height 15
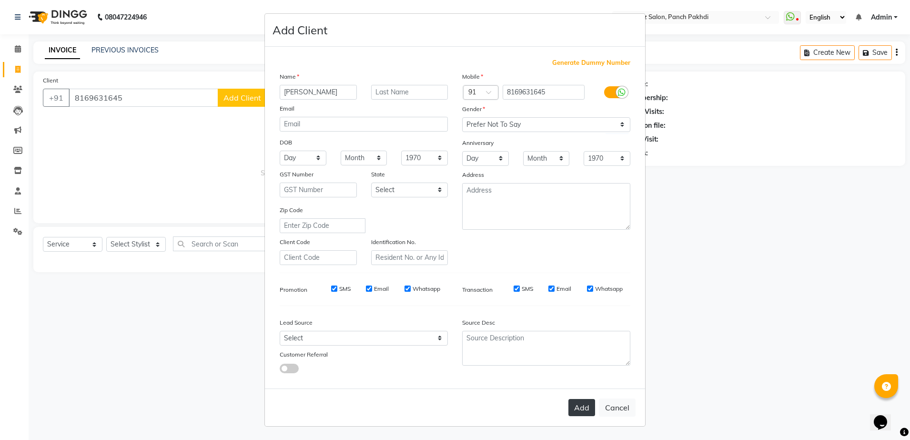
click at [572, 410] on button "Add" at bounding box center [582, 407] width 27 height 17
select select
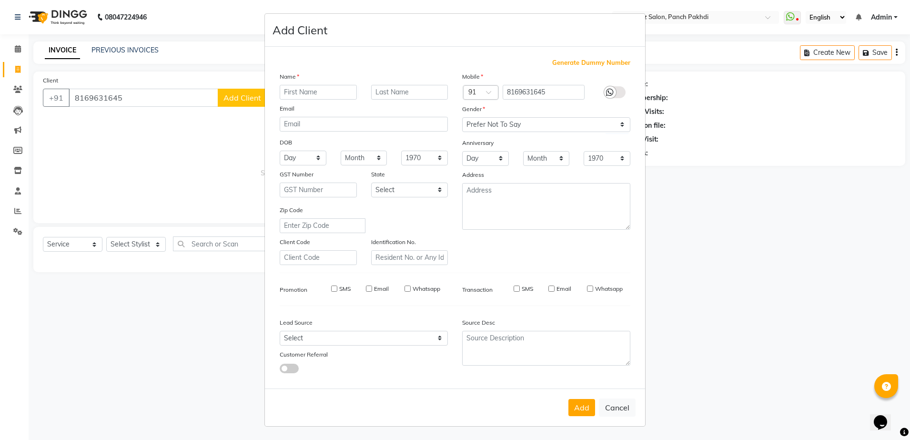
select select
checkbox input "false"
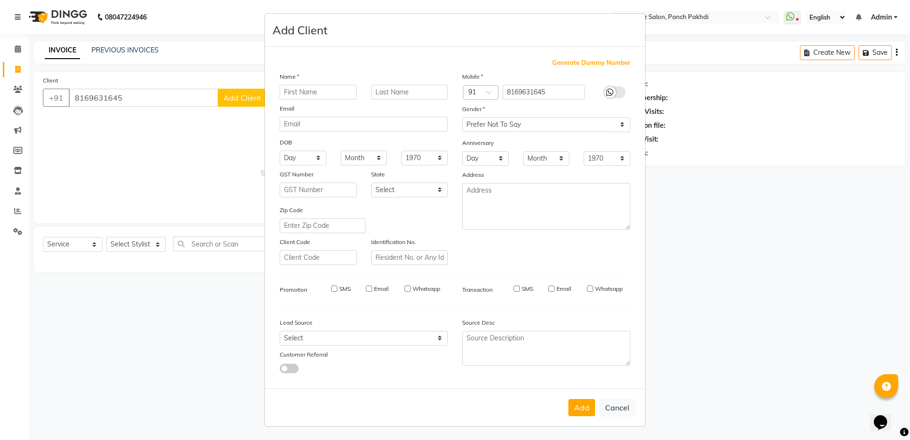
checkbox input "false"
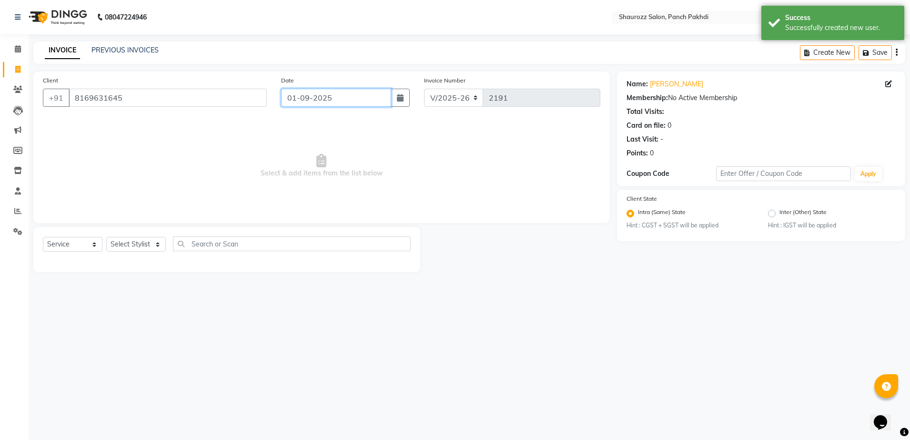
click at [336, 98] on input "01-09-2025" at bounding box center [336, 98] width 110 height 18
select select "9"
select select "2025"
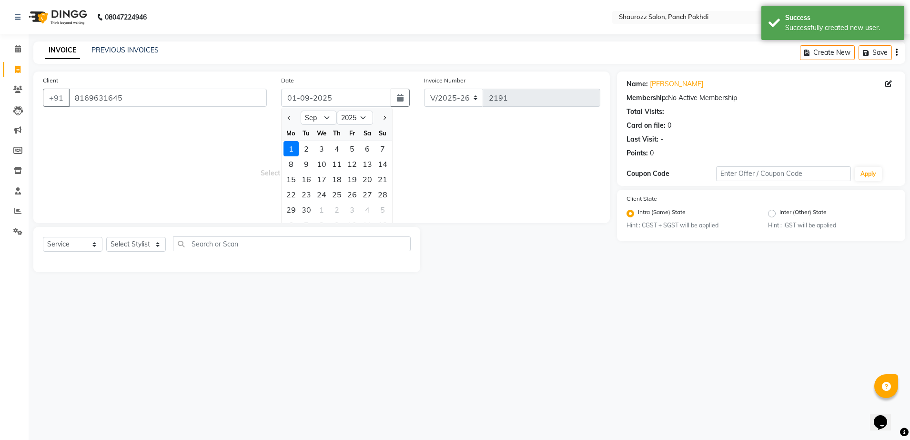
drag, startPoint x: 286, startPoint y: 118, endPoint x: 290, endPoint y: 137, distance: 19.4
click at [286, 119] on button "Previous month" at bounding box center [289, 117] width 8 height 15
select select "8"
click at [382, 213] on div "31" at bounding box center [382, 209] width 15 height 15
type input "31-08-2025"
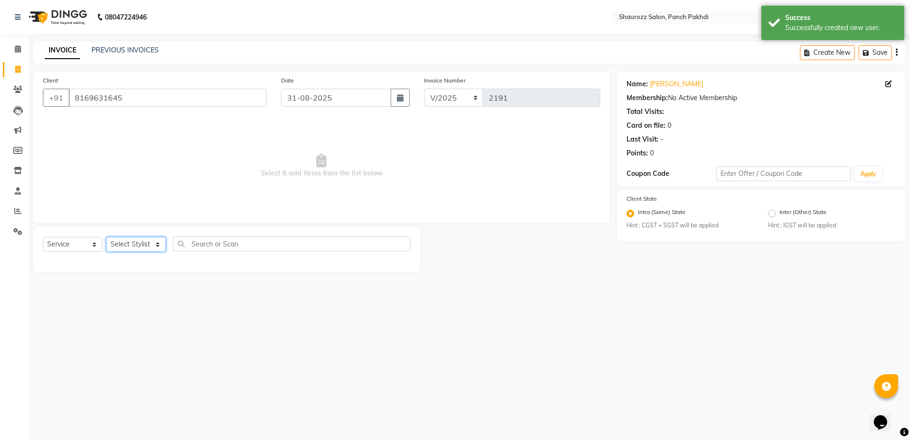
click at [148, 244] on select "Select Stylist [PERSON_NAME] [PERSON_NAME] [PERSON_NAME] [PERSON_NAME] Salon Sa…" at bounding box center [136, 244] width 60 height 15
select select "14040"
click at [106, 237] on select "Select Stylist [PERSON_NAME] [PERSON_NAME] [PERSON_NAME] [PERSON_NAME] Salon Sa…" at bounding box center [136, 244] width 60 height 15
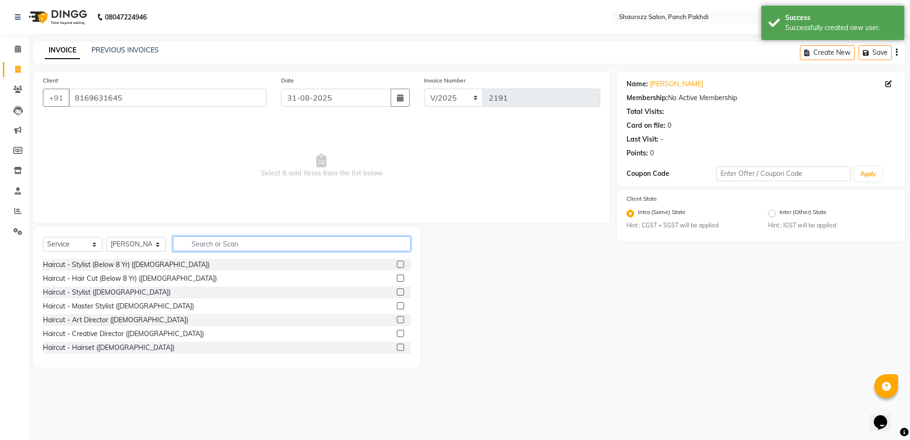
click at [220, 242] on input "text" at bounding box center [292, 243] width 238 height 15
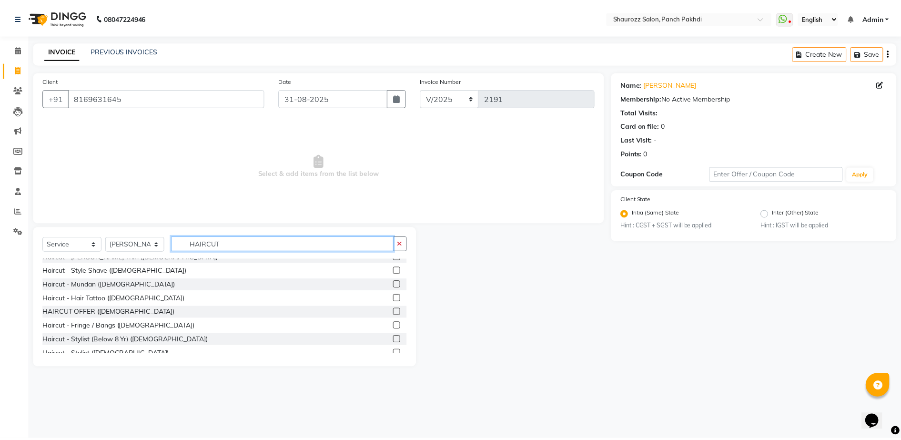
scroll to position [119, 0]
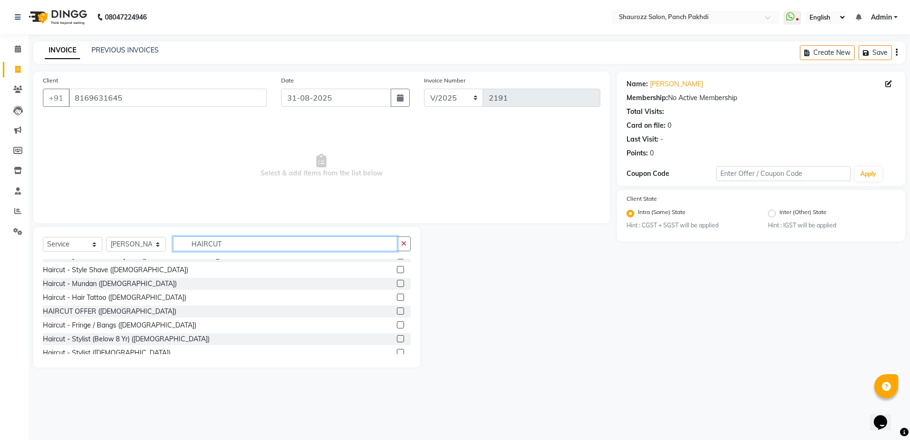
type input "HAIRCUT"
click at [387, 311] on div "HAIRCUT OFFER ([DEMOGRAPHIC_DATA])" at bounding box center [227, 311] width 368 height 12
click at [397, 309] on label at bounding box center [400, 310] width 7 height 7
click at [397, 309] on input "checkbox" at bounding box center [400, 311] width 6 height 6
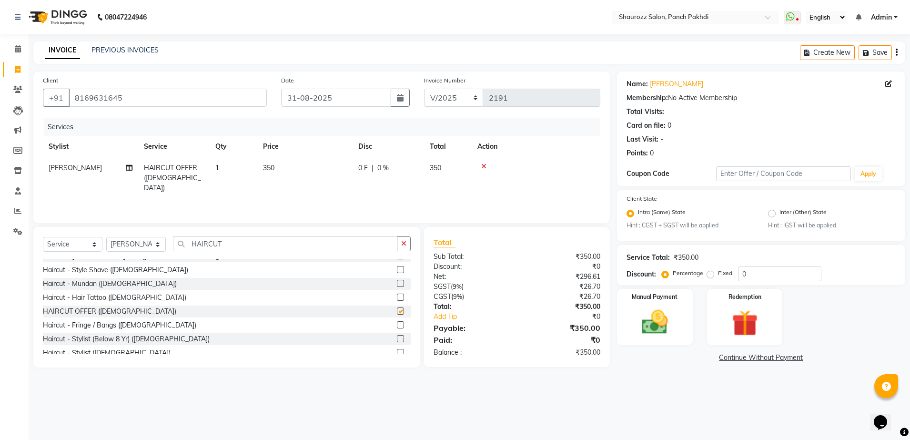
checkbox input "false"
click at [266, 170] on span "350" at bounding box center [268, 167] width 11 height 9
select select "14040"
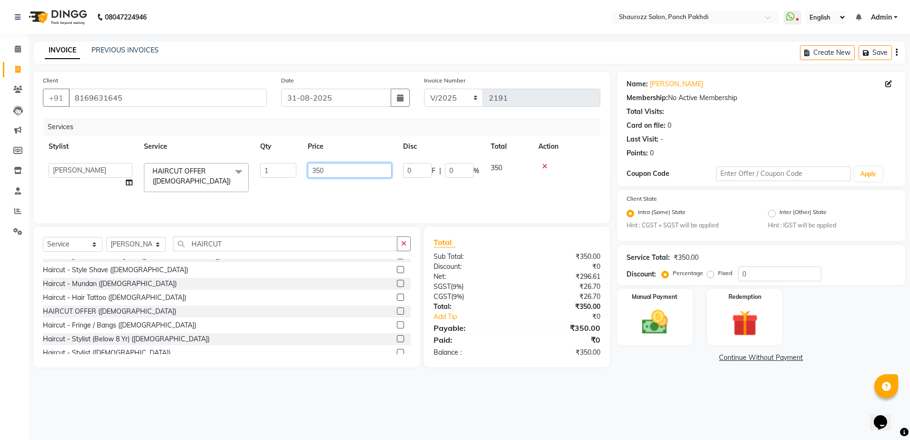
drag, startPoint x: 324, startPoint y: 170, endPoint x: 330, endPoint y: 171, distance: 6.4
click at [328, 171] on input "350" at bounding box center [350, 170] width 84 height 15
type input "3"
type input "590"
click at [351, 198] on div "Services Stylist Service Qty Price Disc Total Action [PERSON_NAME] [PERSON_NAME…" at bounding box center [322, 165] width 558 height 95
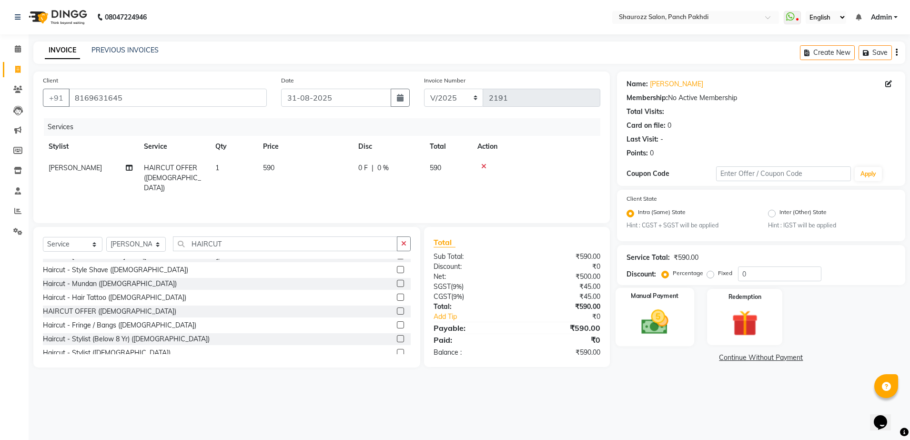
click at [654, 316] on img at bounding box center [655, 322] width 44 height 31
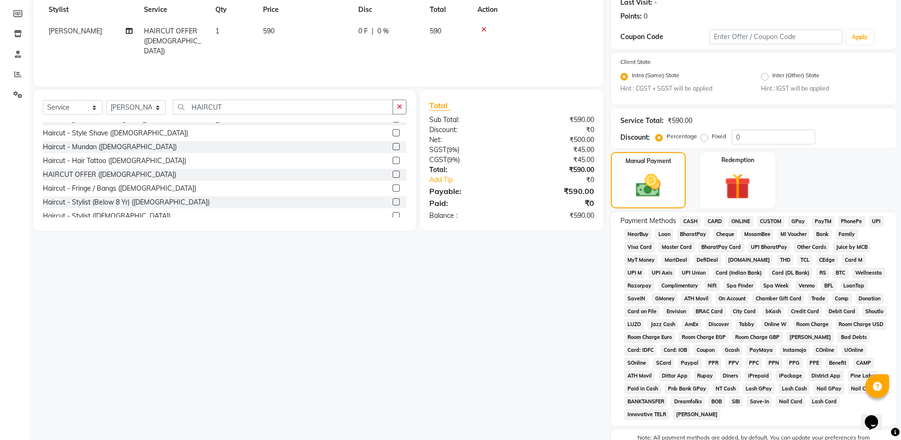
scroll to position [193, 0]
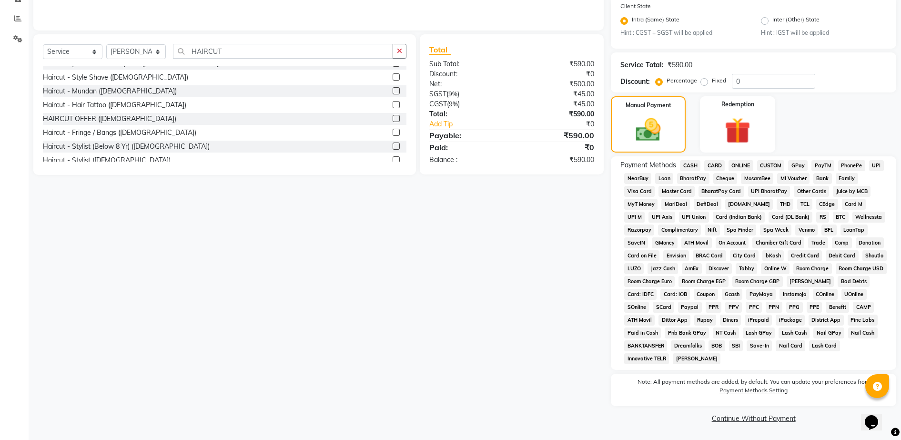
click at [798, 163] on span "GPay" at bounding box center [798, 165] width 20 height 11
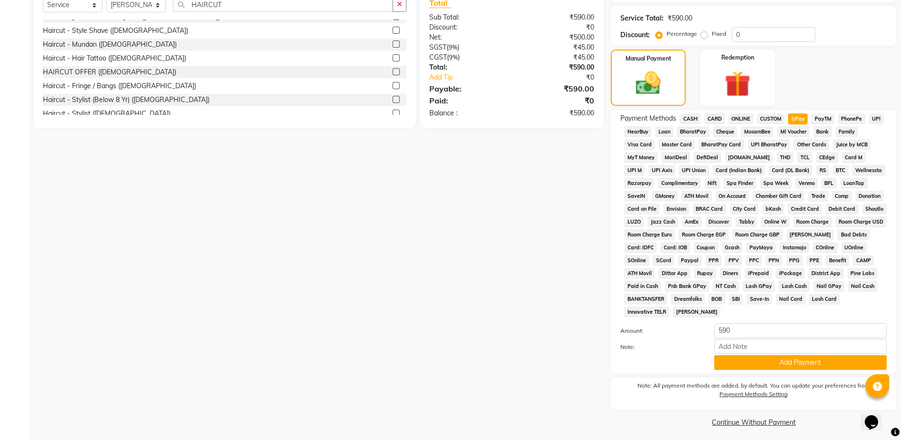
scroll to position [243, 0]
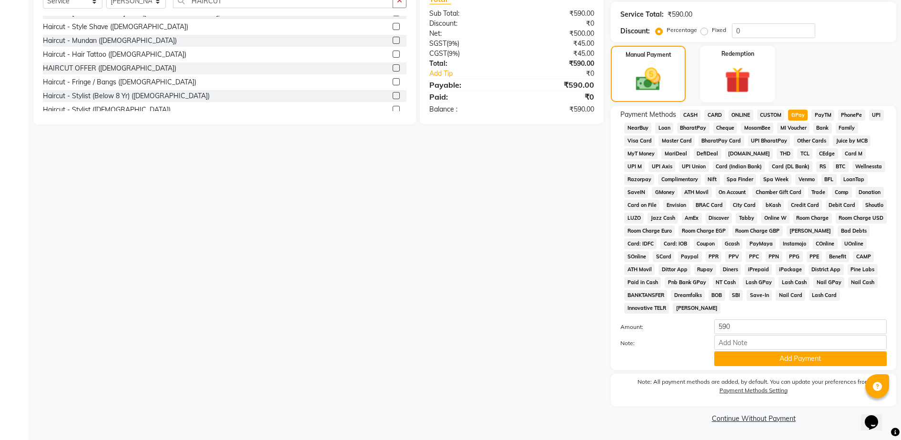
click at [780, 375] on div "Note: All payment methods are added, by default. You can update your preference…" at bounding box center [753, 390] width 285 height 32
click at [781, 365] on button "Add Payment" at bounding box center [800, 358] width 173 height 15
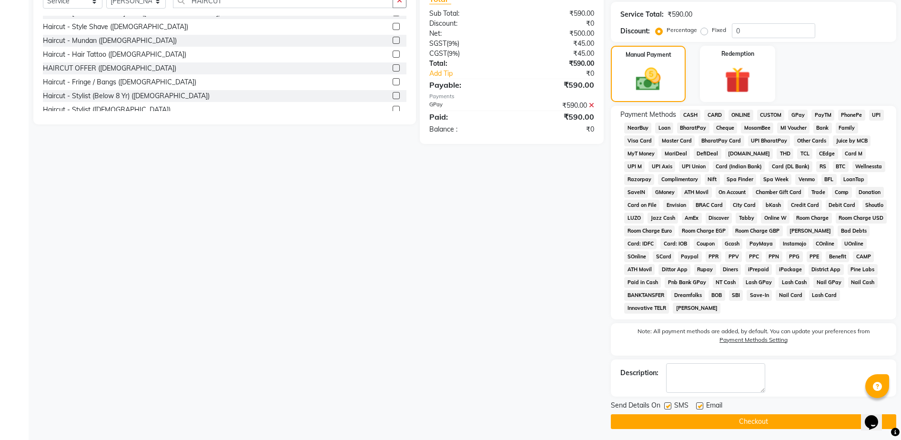
scroll to position [246, 0]
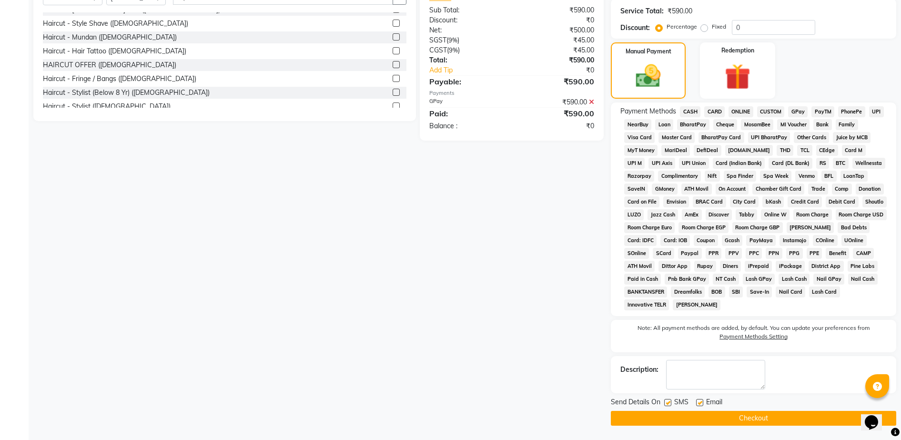
click at [775, 414] on button "Checkout" at bounding box center [753, 418] width 285 height 15
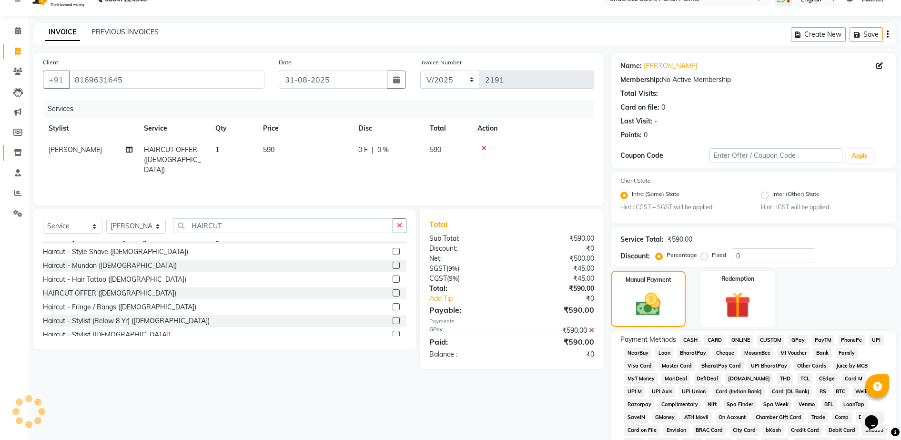
scroll to position [0, 0]
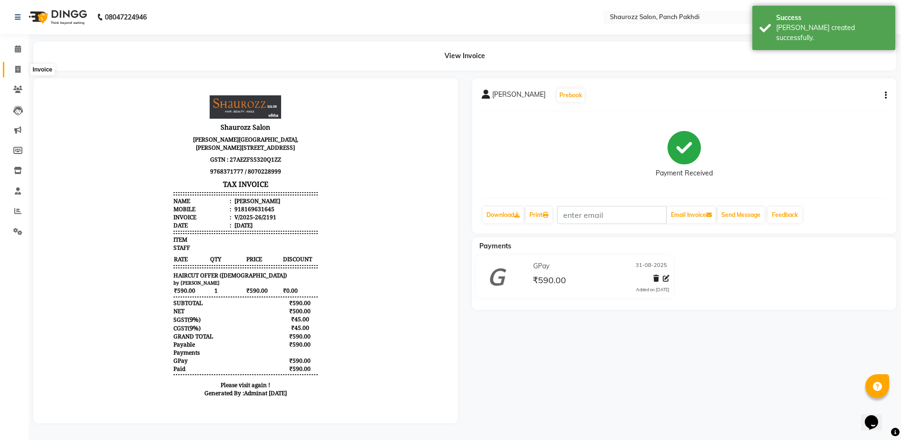
click at [18, 69] on icon at bounding box center [17, 69] width 5 height 7
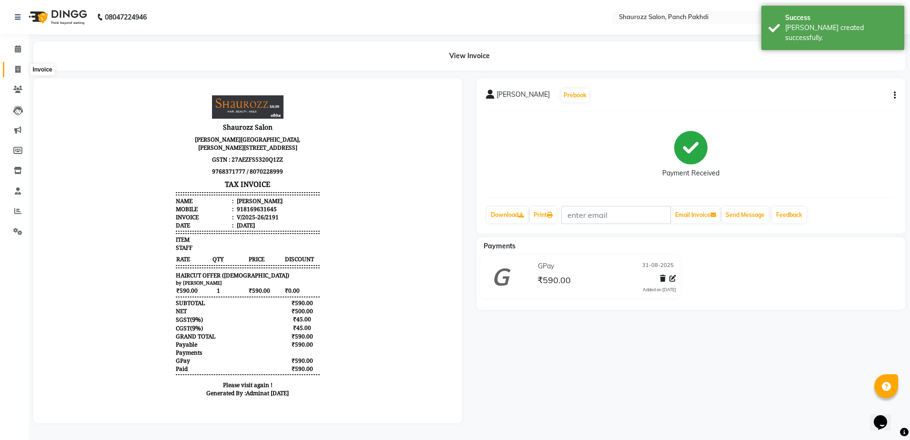
select select "service"
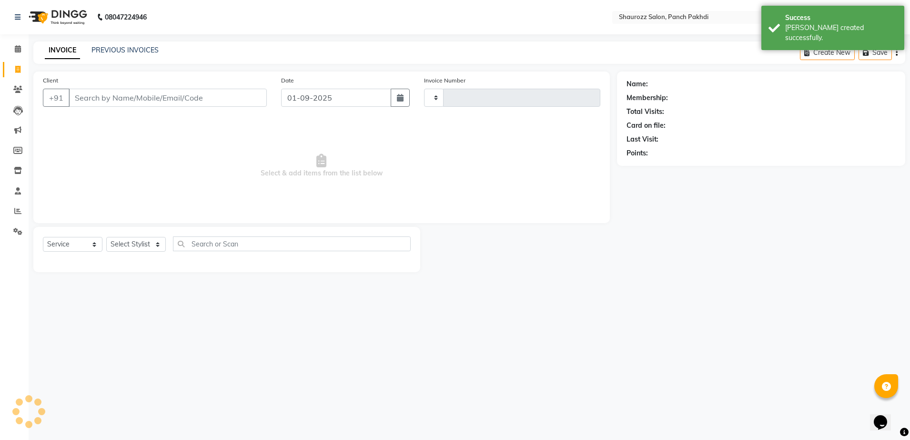
type input "2192"
select select "485"
click at [147, 90] on input "Client" at bounding box center [168, 98] width 198 height 18
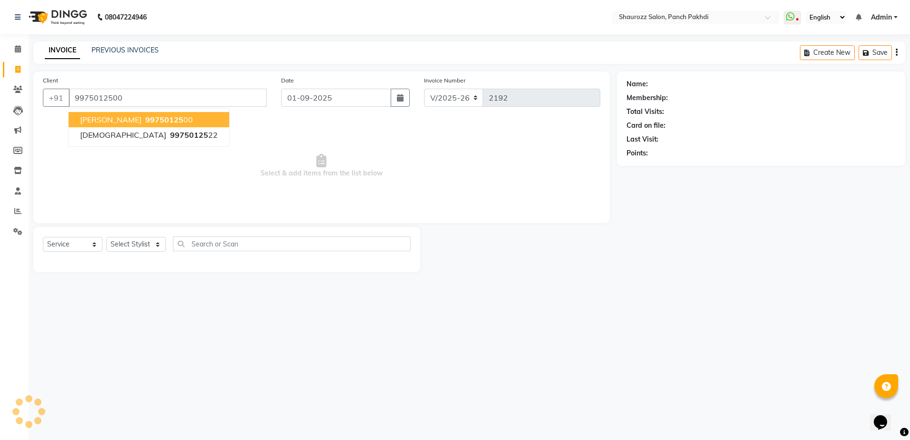
type input "9975012500"
select select "1: Object"
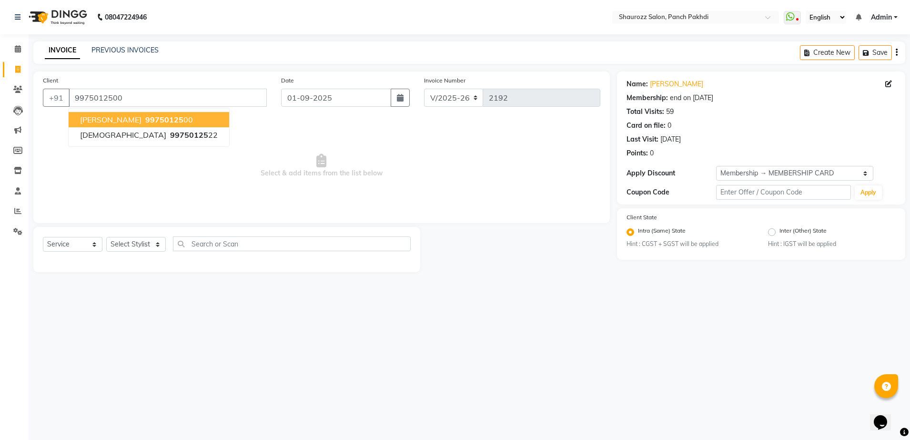
click at [170, 122] on ngb-highlight "99750125 00" at bounding box center [168, 120] width 50 height 10
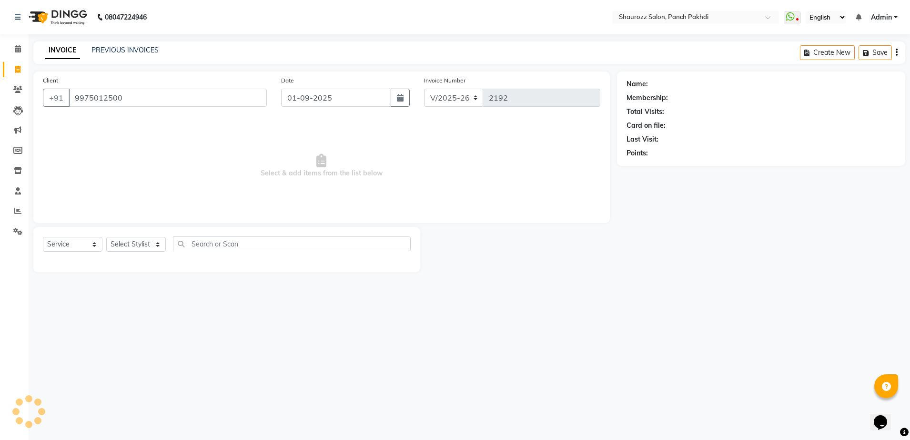
select select "1: Object"
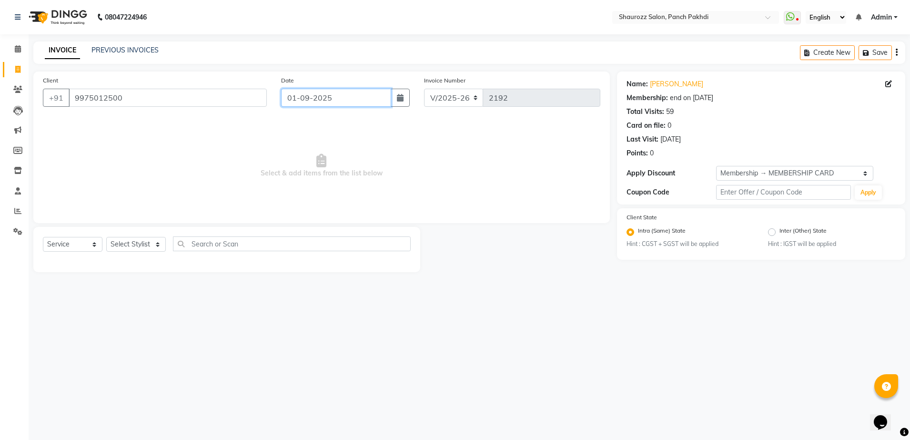
click at [313, 94] on input "01-09-2025" at bounding box center [336, 98] width 110 height 18
select select "9"
select select "2025"
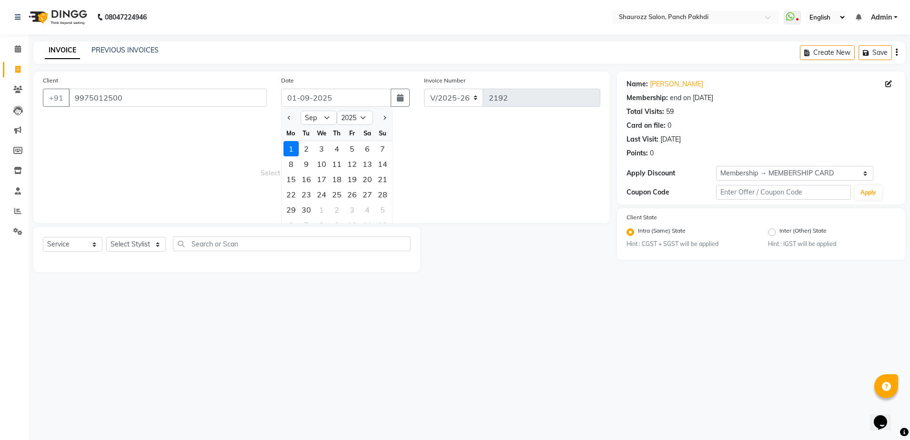
click at [284, 118] on div at bounding box center [291, 117] width 19 height 15
click at [289, 116] on span "Previous month" at bounding box center [290, 118] width 4 height 4
select select "8"
click at [385, 208] on div "31" at bounding box center [382, 209] width 15 height 15
type input "31-08-2025"
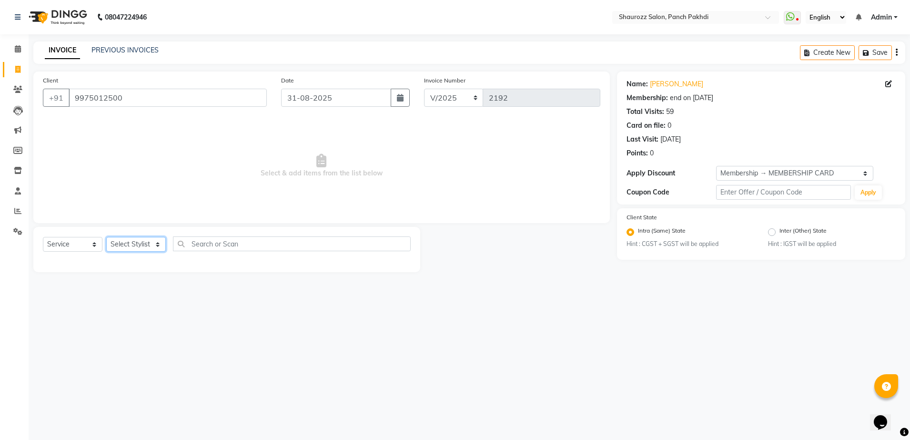
click at [146, 246] on select "Select Stylist [PERSON_NAME] [PERSON_NAME] [PERSON_NAME] [PERSON_NAME] Salon Sa…" at bounding box center [136, 244] width 60 height 15
select select "37557"
click at [106, 237] on select "Select Stylist [PERSON_NAME] [PERSON_NAME] [PERSON_NAME] [PERSON_NAME] Salon Sa…" at bounding box center [136, 244] width 60 height 15
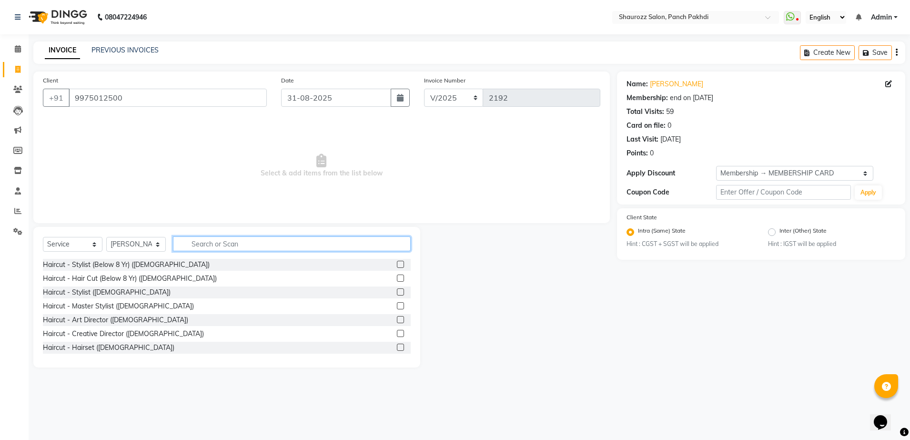
click at [249, 238] on input "text" at bounding box center [292, 243] width 238 height 15
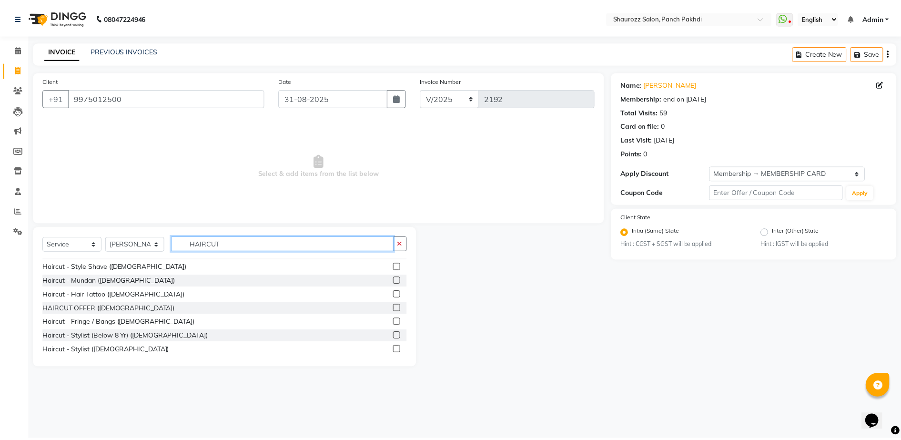
scroll to position [119, 0]
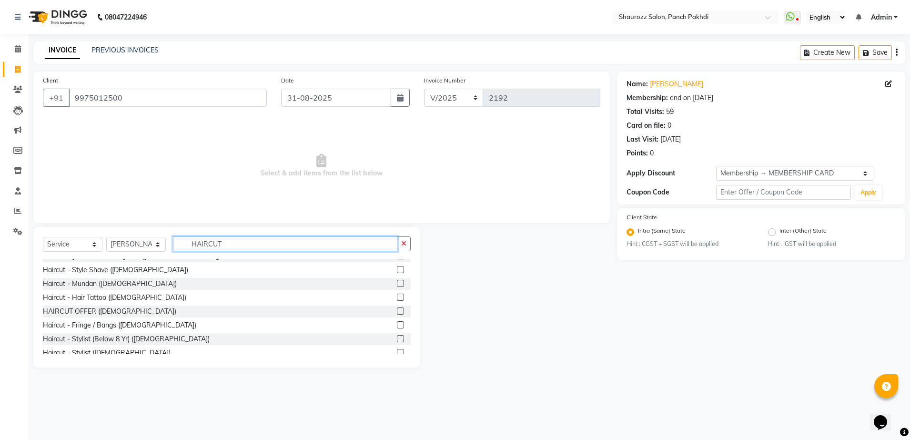
type input "HAIRCUT"
click at [397, 310] on label at bounding box center [400, 310] width 7 height 7
click at [397, 310] on input "checkbox" at bounding box center [400, 311] width 6 height 6
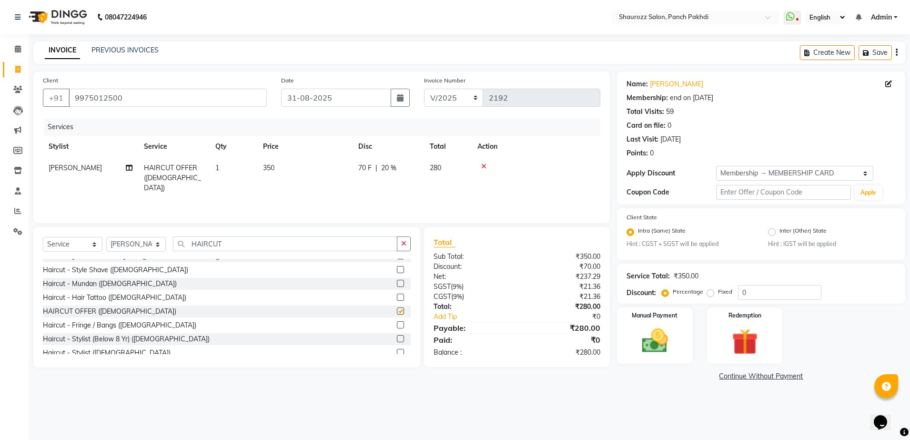
checkbox input "false"
click at [291, 174] on td "350" at bounding box center [304, 177] width 95 height 41
select select "37557"
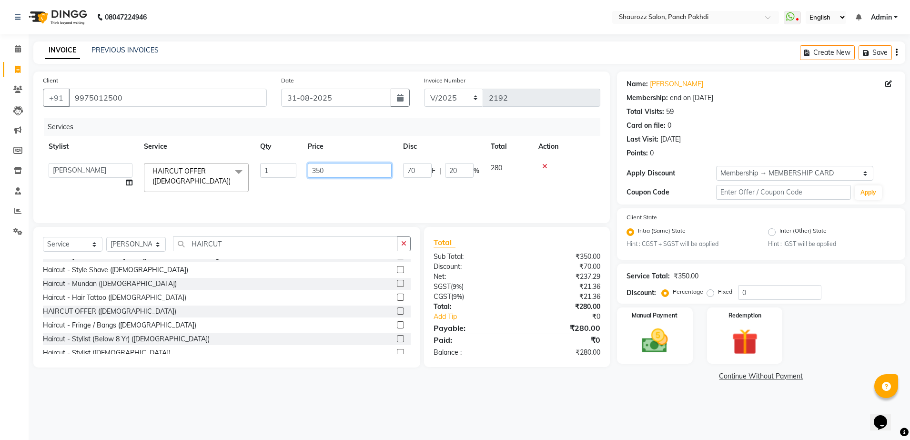
click at [364, 168] on input "350" at bounding box center [350, 170] width 84 height 15
type input "3"
type input "650"
click at [361, 154] on tr "Stylist Service Qty Price Disc Total Action" at bounding box center [322, 146] width 558 height 21
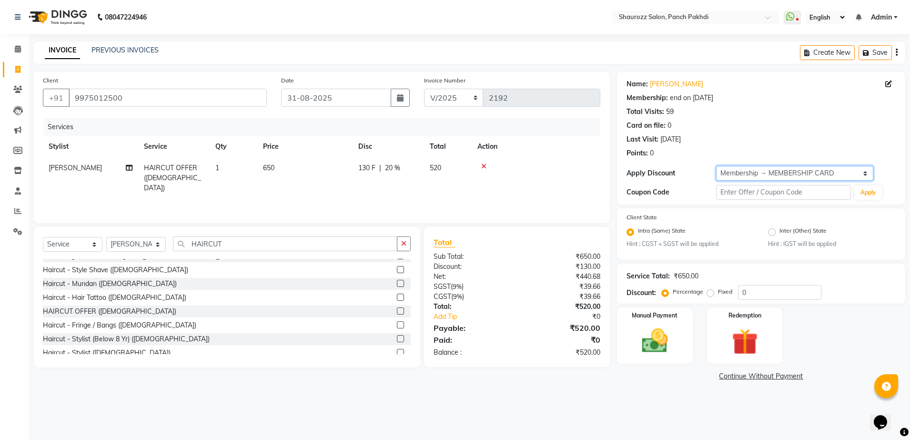
click at [744, 172] on select "Select Membership → MEMBERSHIP CARD" at bounding box center [794, 173] width 157 height 15
select select "0:"
click at [716, 166] on select "Select Membership → MEMBERSHIP CARD" at bounding box center [794, 173] width 157 height 15
click at [670, 352] on img at bounding box center [655, 341] width 44 height 31
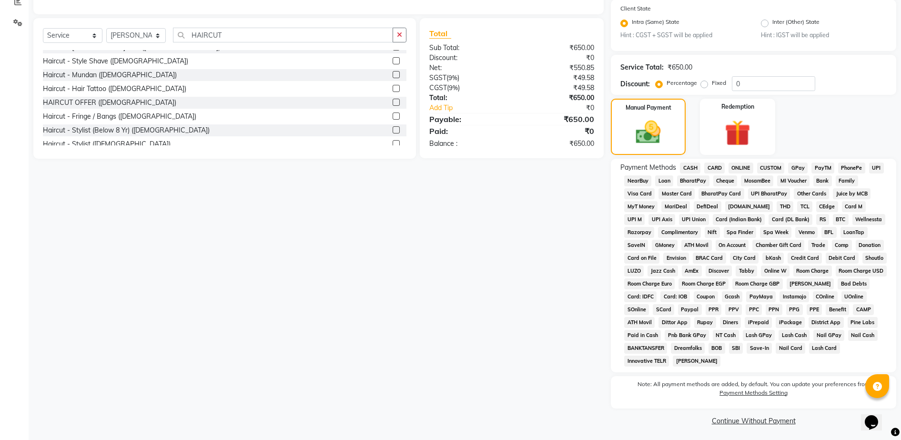
scroll to position [211, 0]
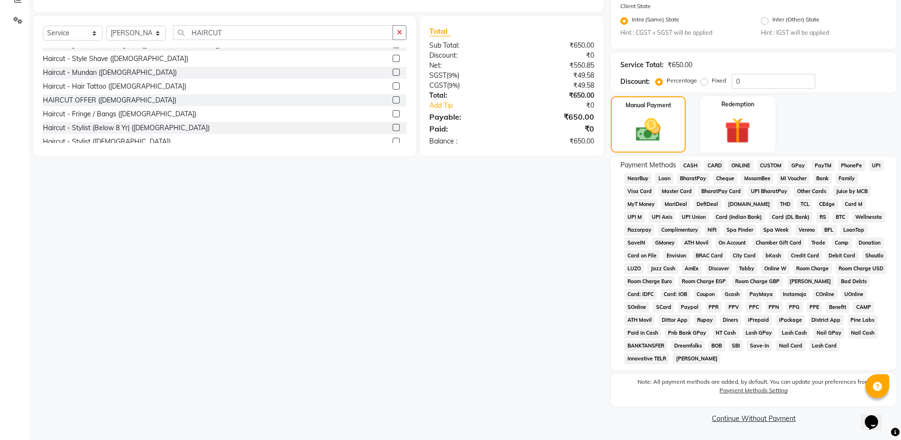
click at [689, 169] on span "CASH" at bounding box center [690, 165] width 20 height 11
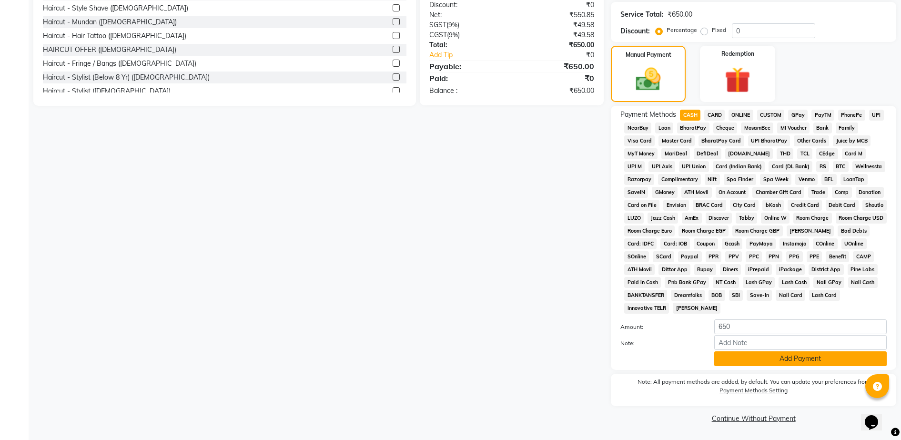
click at [764, 360] on button "Add Payment" at bounding box center [800, 358] width 173 height 15
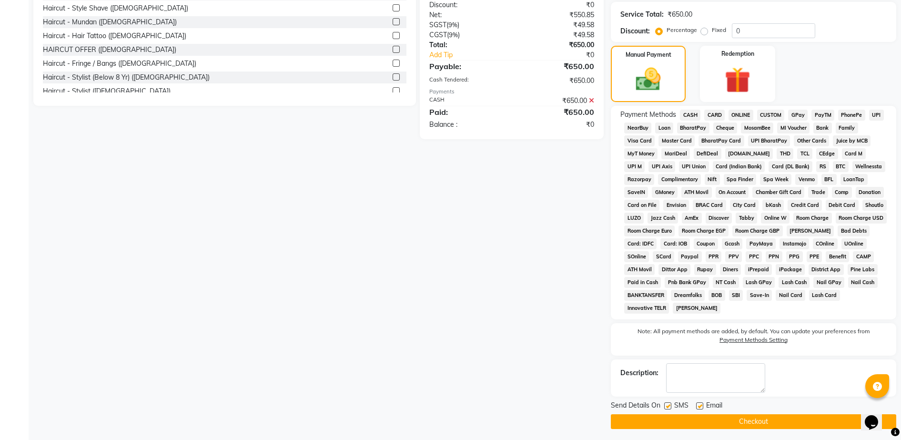
scroll to position [265, 0]
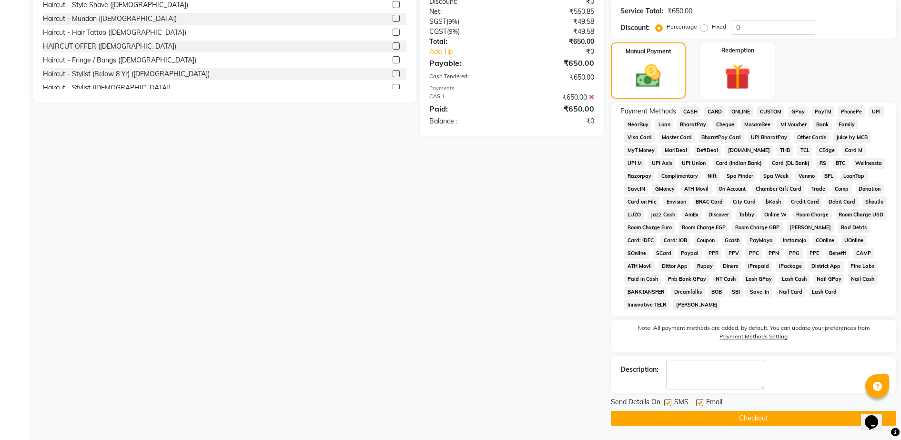
click at [764, 425] on button "Checkout" at bounding box center [753, 418] width 285 height 15
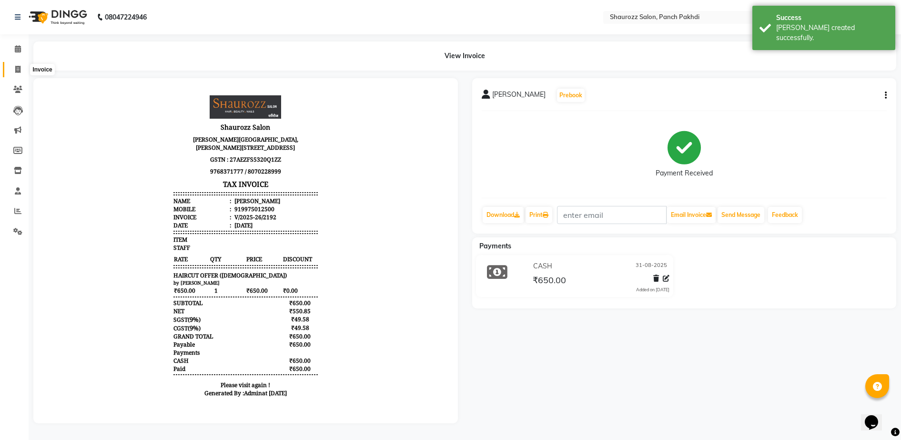
click at [16, 68] on icon at bounding box center [17, 69] width 5 height 7
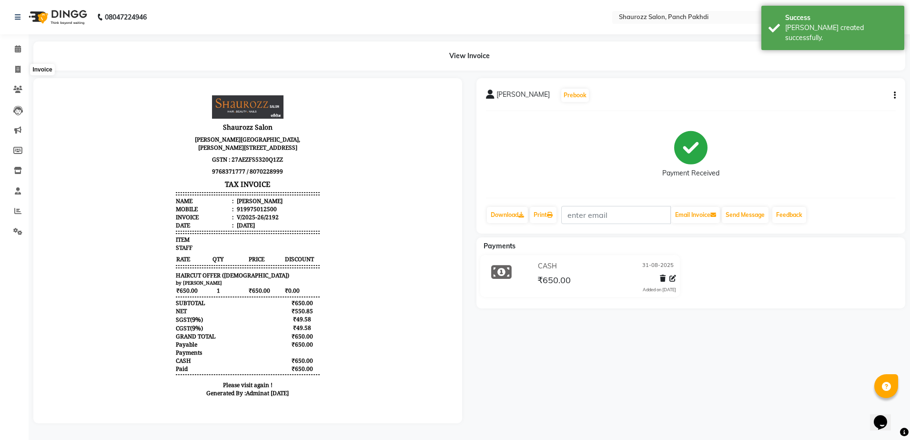
select select "485"
select select "service"
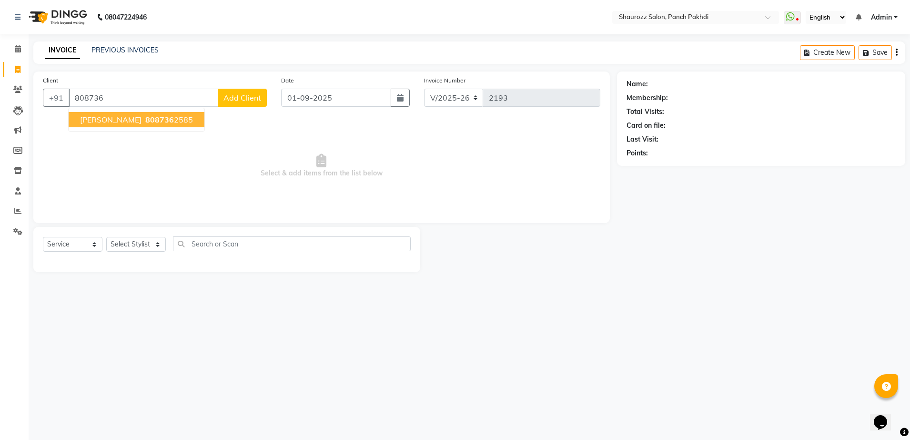
click at [149, 120] on span "808736" at bounding box center [159, 120] width 29 height 10
type input "8087362585"
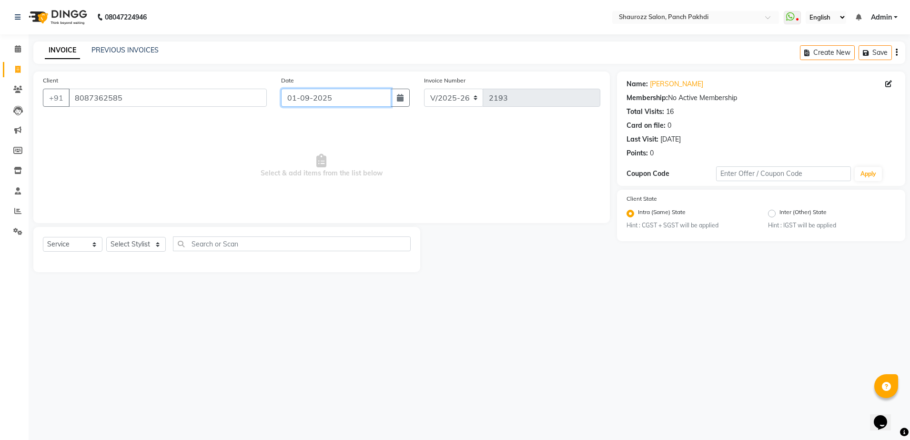
click at [315, 101] on input "01-09-2025" at bounding box center [336, 98] width 110 height 18
select select "9"
select select "2025"
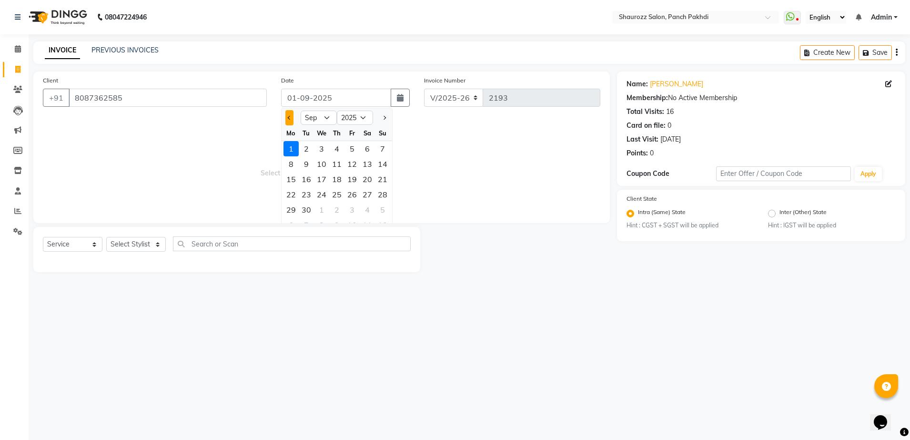
click at [287, 112] on button "Previous month" at bounding box center [289, 117] width 8 height 15
select select "8"
click at [382, 210] on div "31" at bounding box center [382, 209] width 15 height 15
type input "31-08-2025"
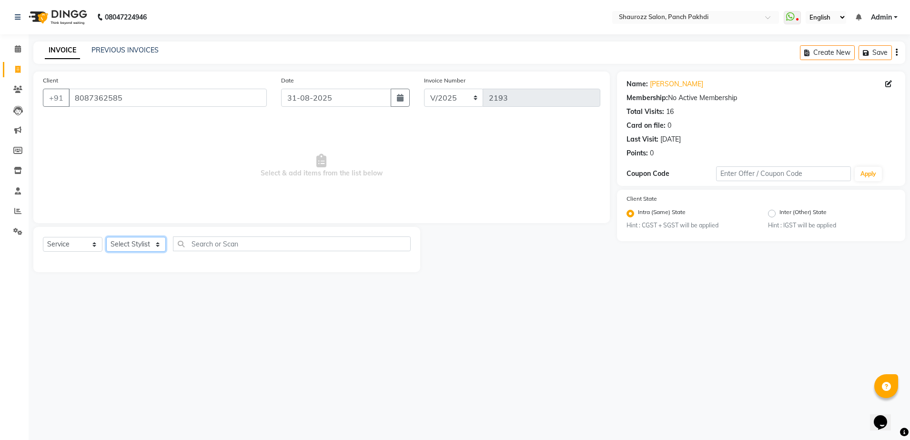
click at [142, 243] on select "Select Stylist [PERSON_NAME] [PERSON_NAME] [PERSON_NAME] [PERSON_NAME] Salon Sa…" at bounding box center [136, 244] width 60 height 15
select select "14040"
click at [106, 237] on select "Select Stylist [PERSON_NAME] [PERSON_NAME] [PERSON_NAME] [PERSON_NAME] Salon Sa…" at bounding box center [136, 244] width 60 height 15
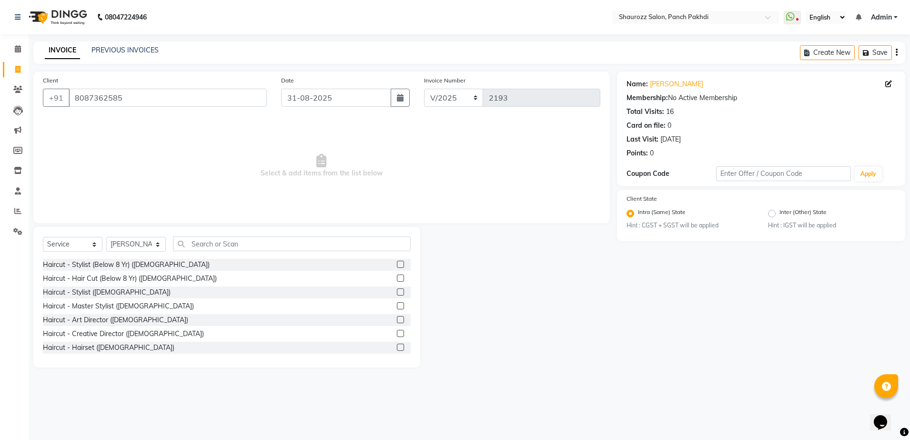
drag, startPoint x: 210, startPoint y: 253, endPoint x: 221, endPoint y: 241, distance: 16.5
click at [215, 248] on div "Select Service Product Membership Package Voucher Prepaid Gift Card Select Styl…" at bounding box center [227, 247] width 368 height 22
click at [221, 241] on input "text" at bounding box center [292, 243] width 238 height 15
click at [387, 293] on div "Haircut - Stylist ([DEMOGRAPHIC_DATA])" at bounding box center [227, 292] width 368 height 12
click at [397, 292] on label at bounding box center [400, 291] width 7 height 7
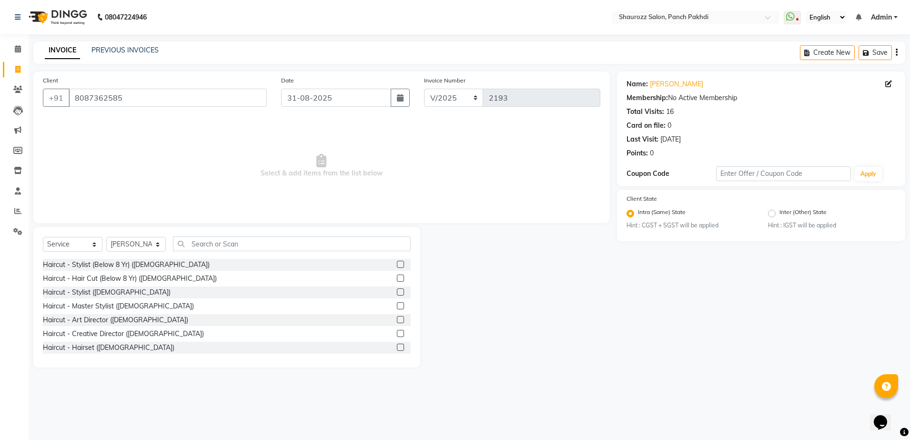
click at [397, 292] on input "checkbox" at bounding box center [400, 292] width 6 height 6
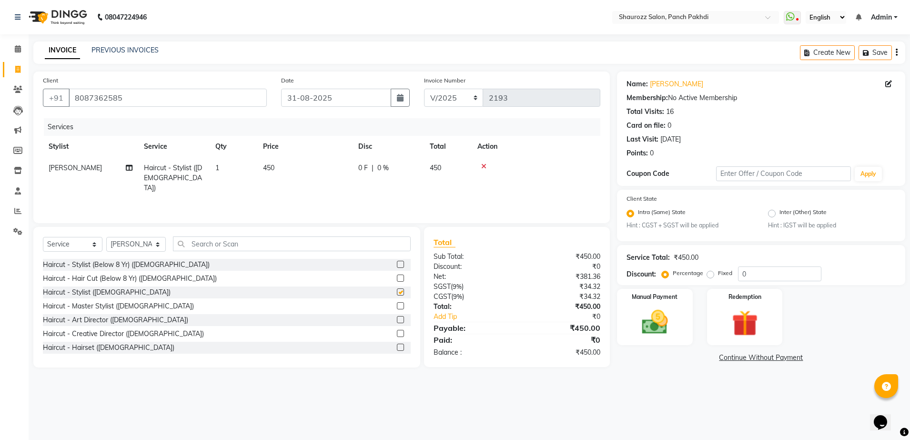
checkbox input "false"
drag, startPoint x: 260, startPoint y: 158, endPoint x: 264, endPoint y: 162, distance: 5.1
click at [261, 159] on td "450" at bounding box center [304, 177] width 95 height 41
select select "14040"
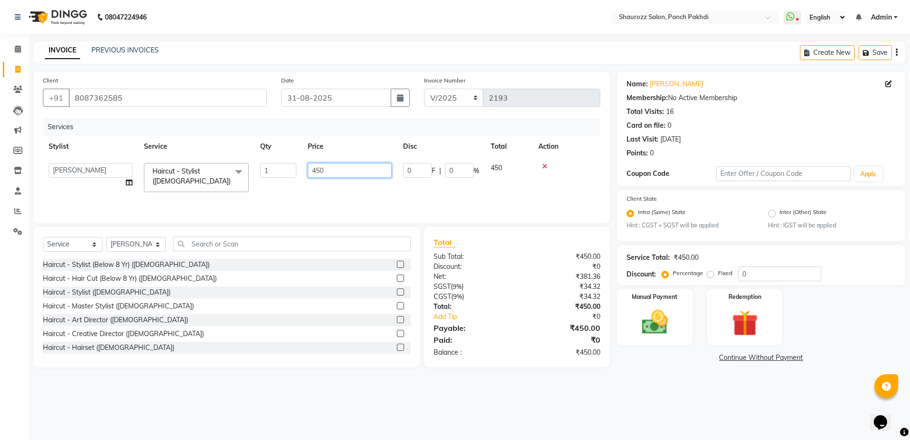
click at [344, 172] on input "450" at bounding box center [350, 170] width 84 height 15
type input "4"
type input "400"
click at [360, 148] on tr "Stylist Service Qty Price Disc Total Action" at bounding box center [322, 146] width 558 height 21
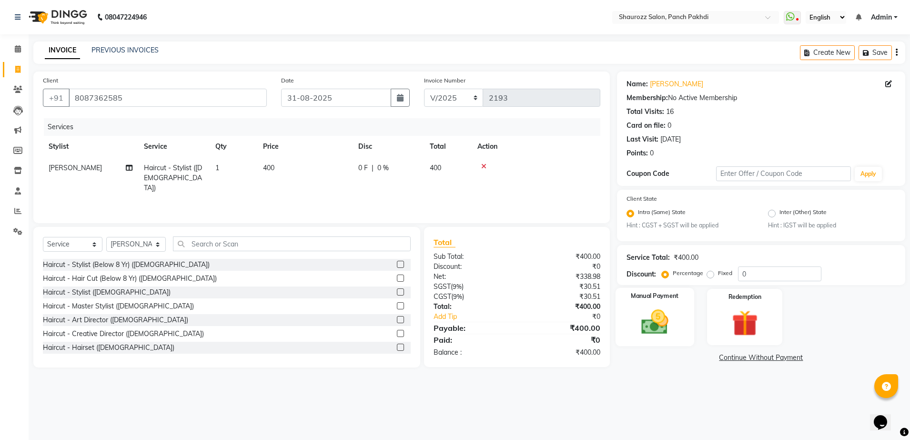
click at [650, 318] on img at bounding box center [655, 322] width 44 height 31
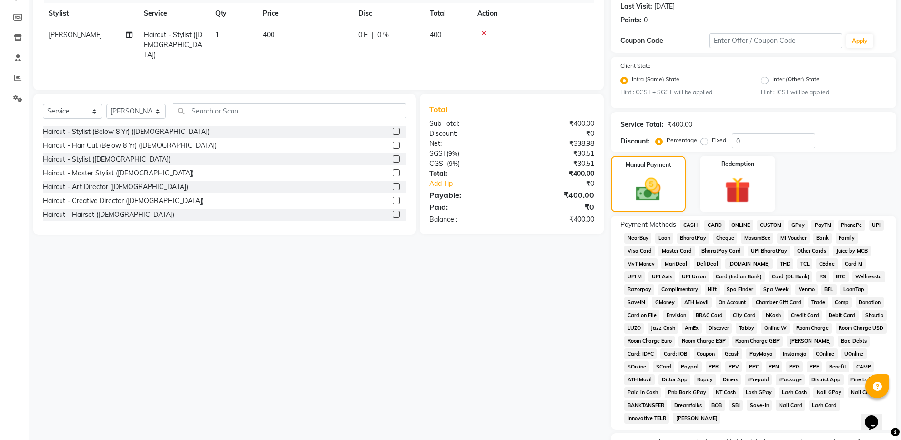
scroll to position [193, 0]
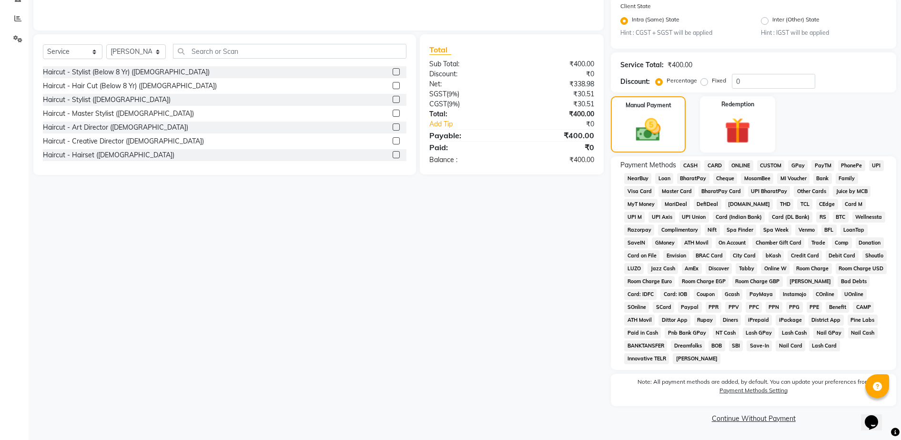
click at [695, 165] on span "CASH" at bounding box center [690, 165] width 20 height 11
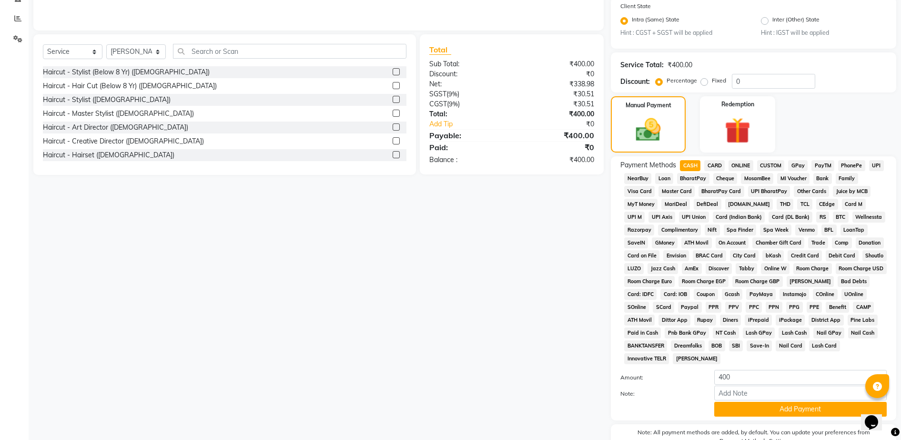
click at [806, 162] on span "GPay" at bounding box center [798, 165] width 20 height 11
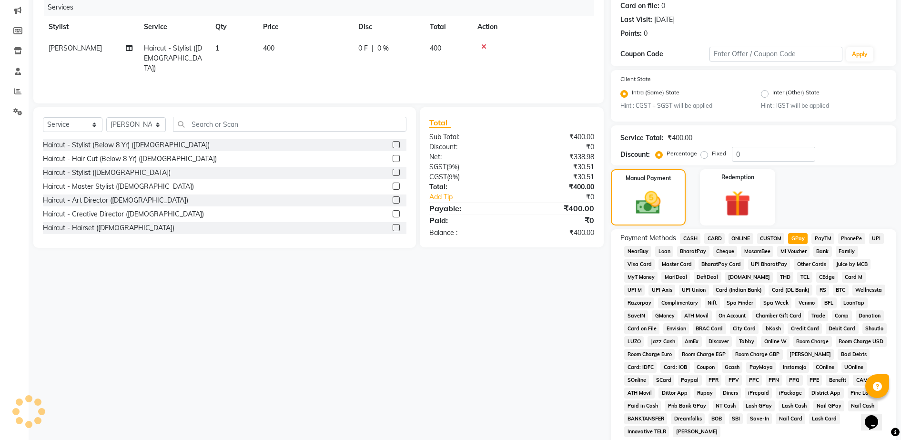
scroll to position [243, 0]
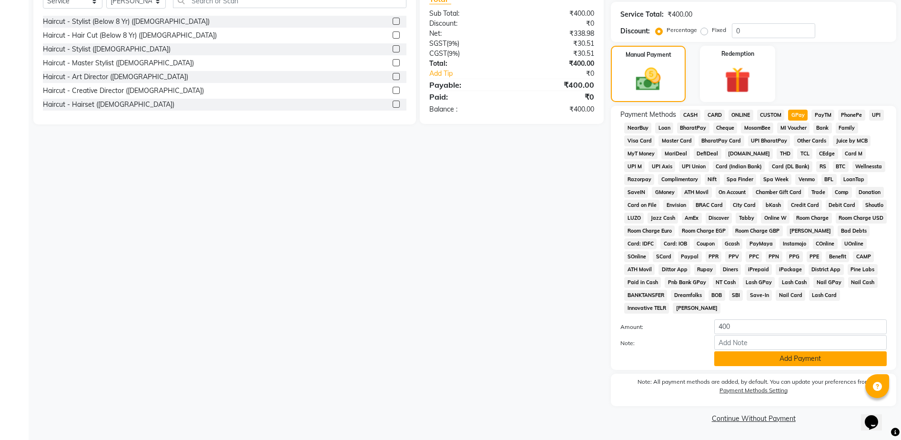
click at [783, 364] on button "Add Payment" at bounding box center [800, 358] width 173 height 15
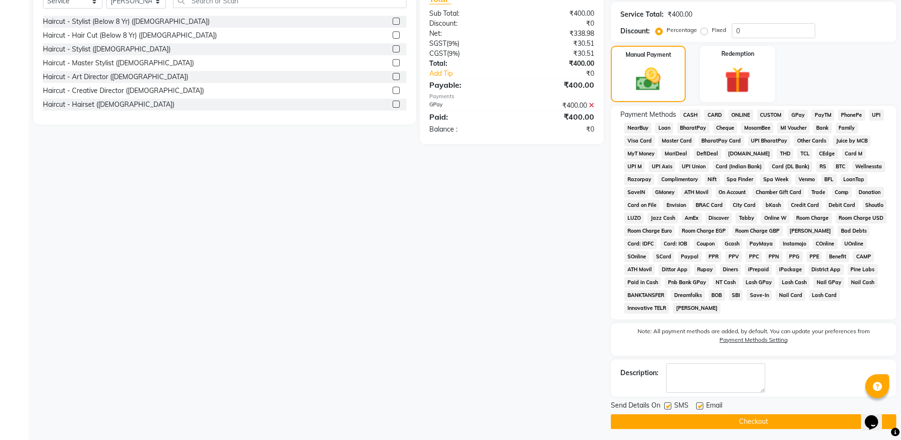
scroll to position [246, 0]
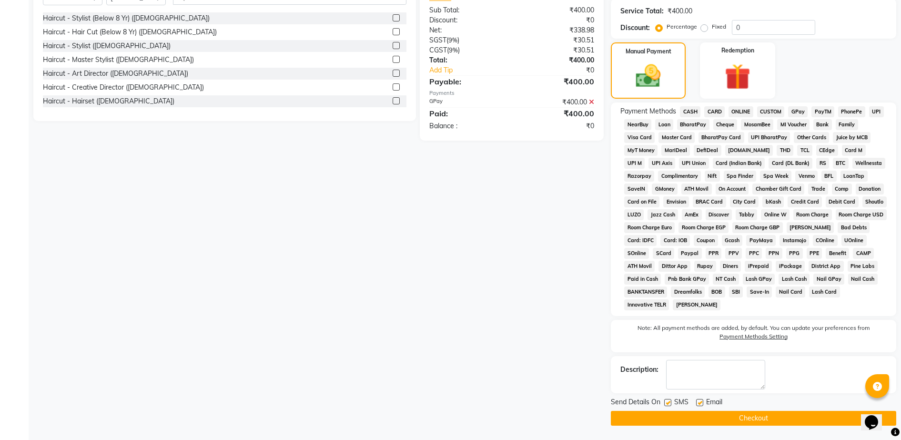
click at [772, 415] on button "Checkout" at bounding box center [753, 418] width 285 height 15
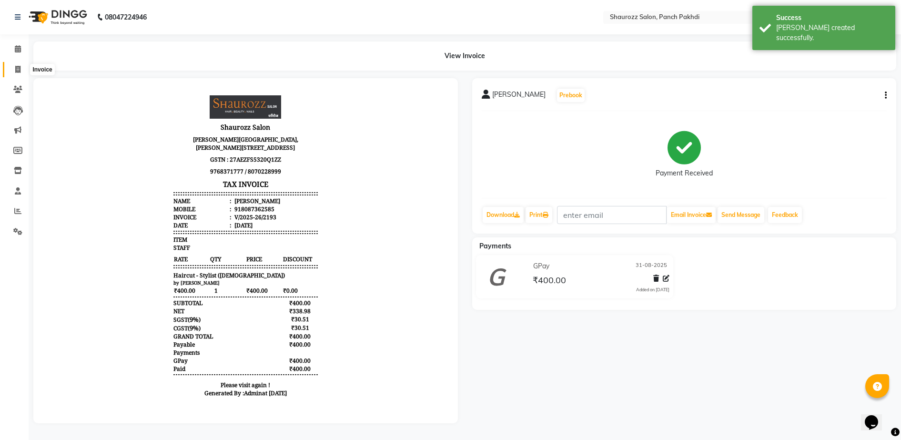
click at [19, 69] on icon at bounding box center [17, 69] width 5 height 7
select select "service"
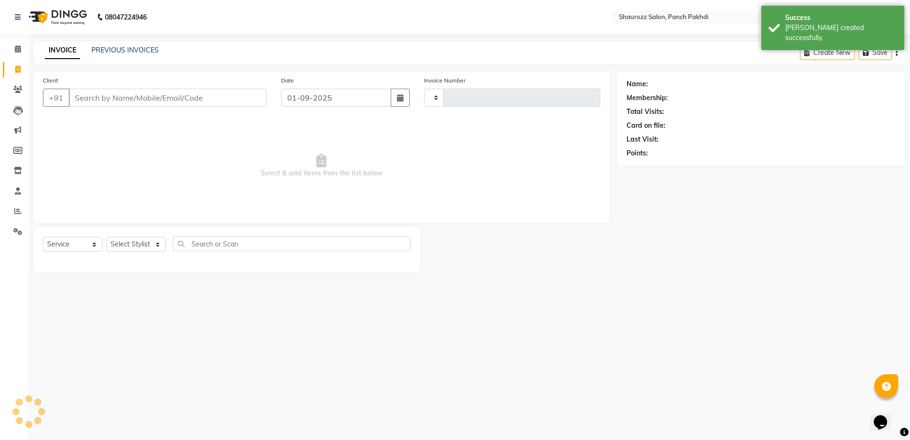
type input "2194"
select select "485"
click at [809, 20] on div "Success" at bounding box center [841, 18] width 112 height 10
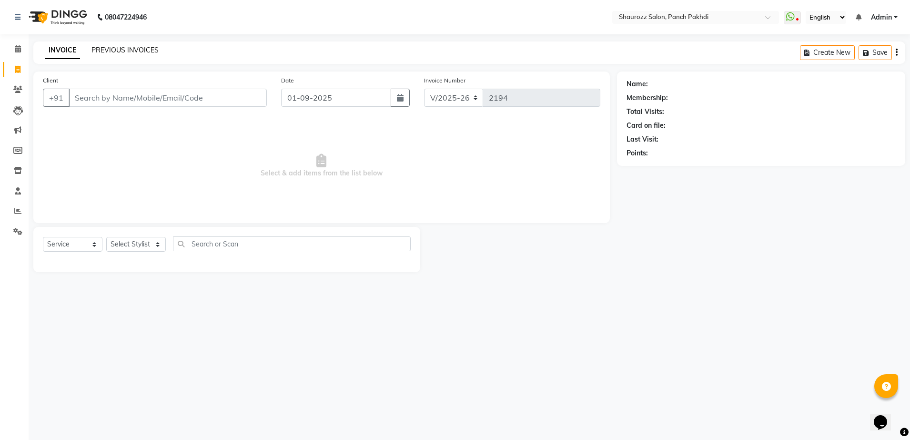
click at [138, 54] on link "PREVIOUS INVOICES" at bounding box center [125, 50] width 67 height 9
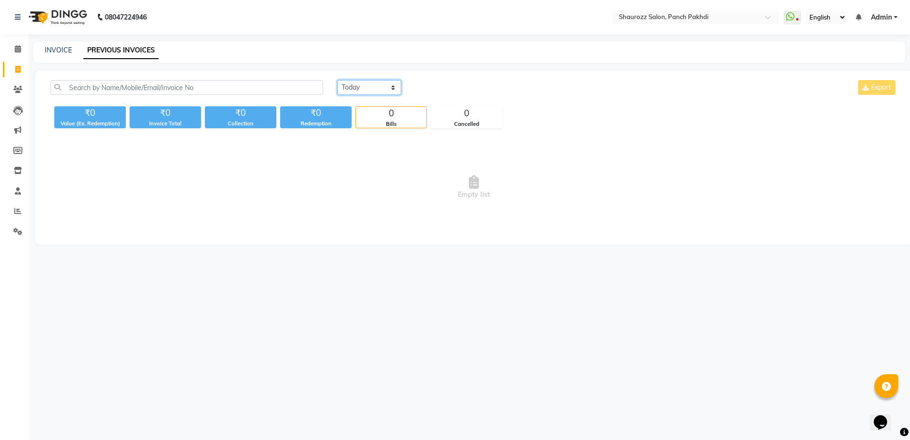
click at [384, 84] on select "[DATE] [DATE] Custom Range" at bounding box center [369, 87] width 64 height 15
select select "[DATE]"
click at [337, 80] on select "[DATE] [DATE] Custom Range" at bounding box center [369, 87] width 64 height 15
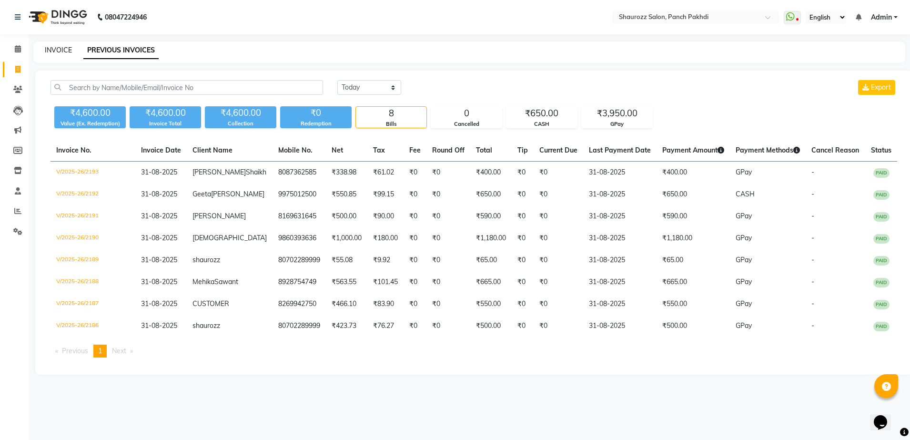
click at [52, 53] on link "INVOICE" at bounding box center [58, 50] width 27 height 9
select select "485"
select select "service"
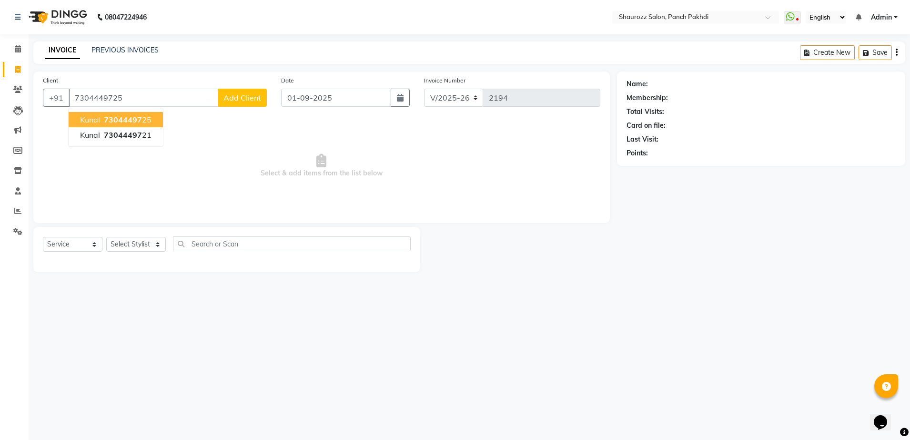
type input "7304449725"
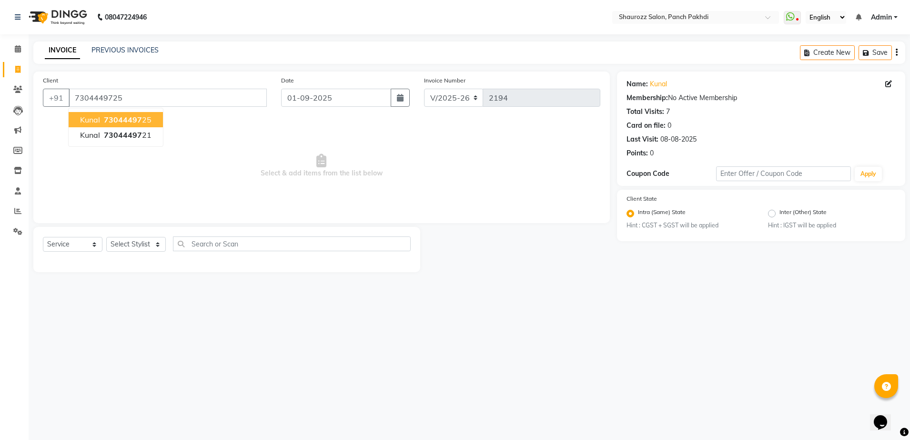
click at [114, 124] on span "73044497" at bounding box center [123, 120] width 38 height 10
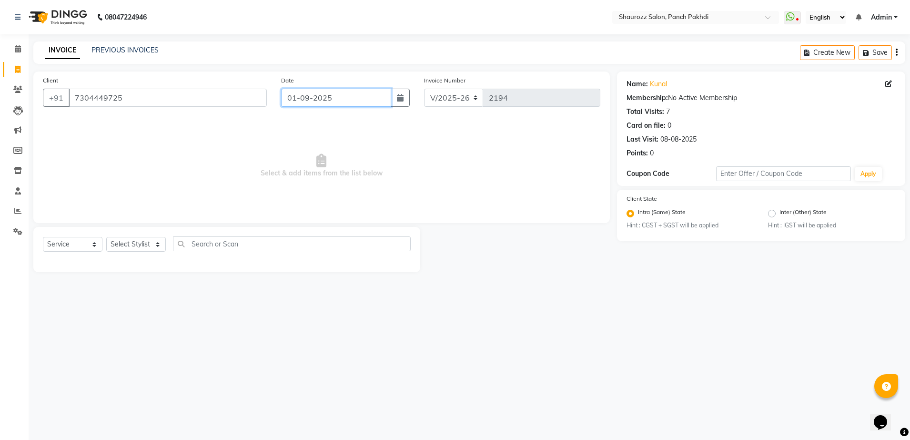
click at [336, 96] on input "01-09-2025" at bounding box center [336, 98] width 110 height 18
select select "9"
select select "2025"
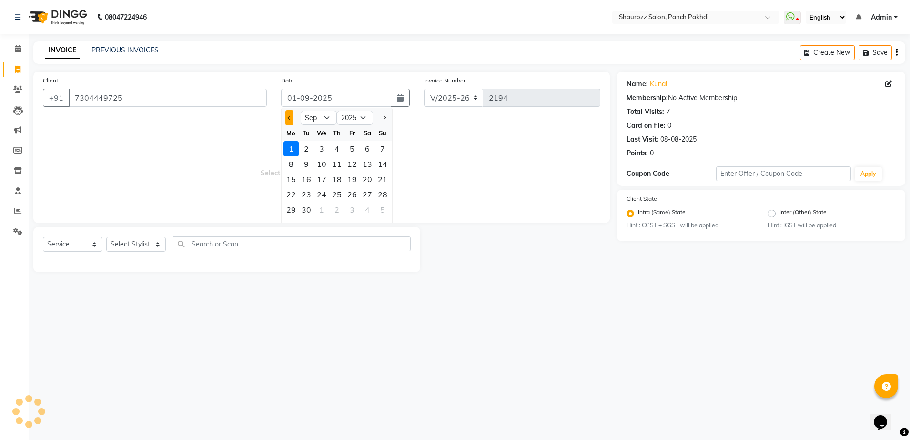
click at [285, 117] on div at bounding box center [291, 117] width 19 height 15
click at [286, 118] on button "Previous month" at bounding box center [289, 117] width 8 height 15
select select "8"
click at [380, 209] on div "31" at bounding box center [382, 209] width 15 height 15
type input "31-08-2025"
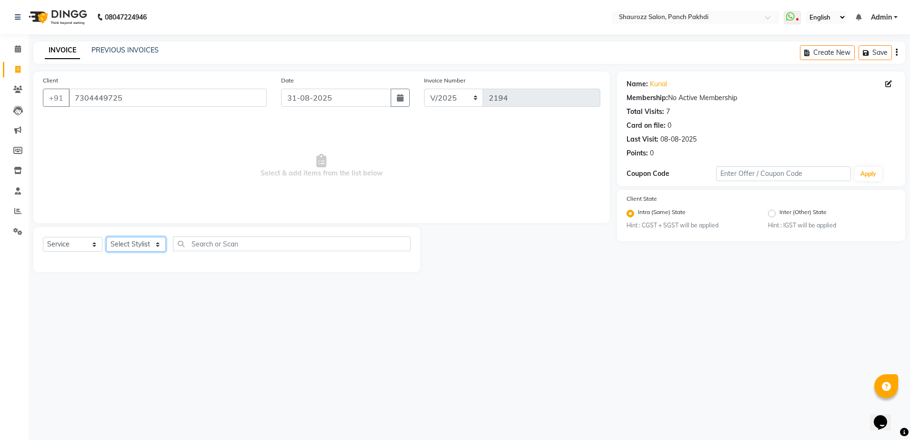
click at [128, 242] on select "Select Stylist [PERSON_NAME] [PERSON_NAME] [PERSON_NAME] [PERSON_NAME] Salon Sa…" at bounding box center [136, 244] width 60 height 15
select select "14040"
click at [106, 237] on select "Select Stylist [PERSON_NAME] [PERSON_NAME] [PERSON_NAME] [PERSON_NAME] Salon Sa…" at bounding box center [136, 244] width 60 height 15
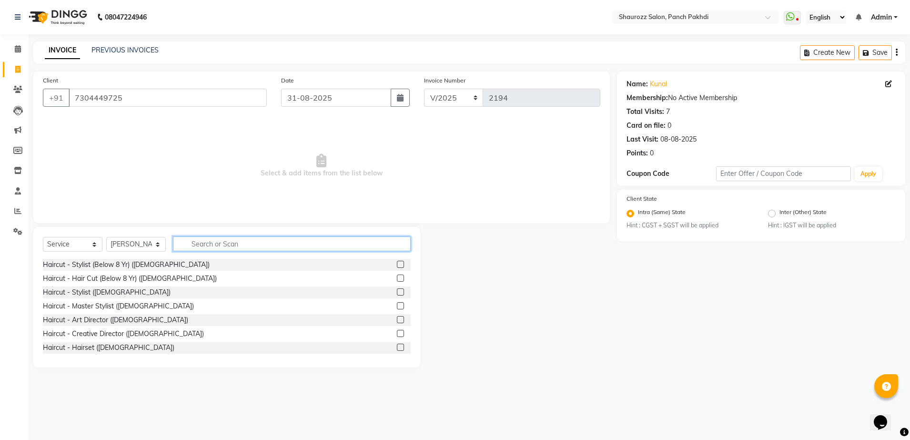
click at [224, 245] on input "text" at bounding box center [292, 243] width 238 height 15
click at [397, 288] on div at bounding box center [404, 292] width 14 height 12
click at [397, 289] on label at bounding box center [400, 291] width 7 height 7
click at [397, 289] on input "checkbox" at bounding box center [400, 292] width 6 height 6
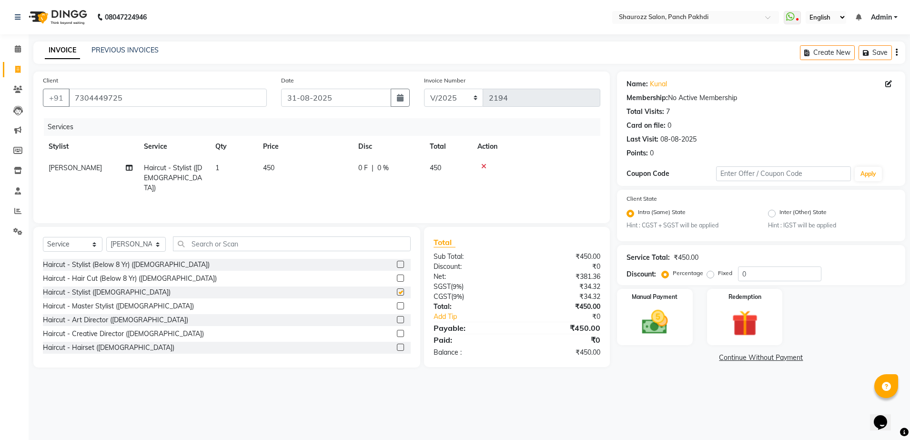
checkbox input "false"
click at [276, 172] on td "450" at bounding box center [304, 177] width 95 height 41
select select "14040"
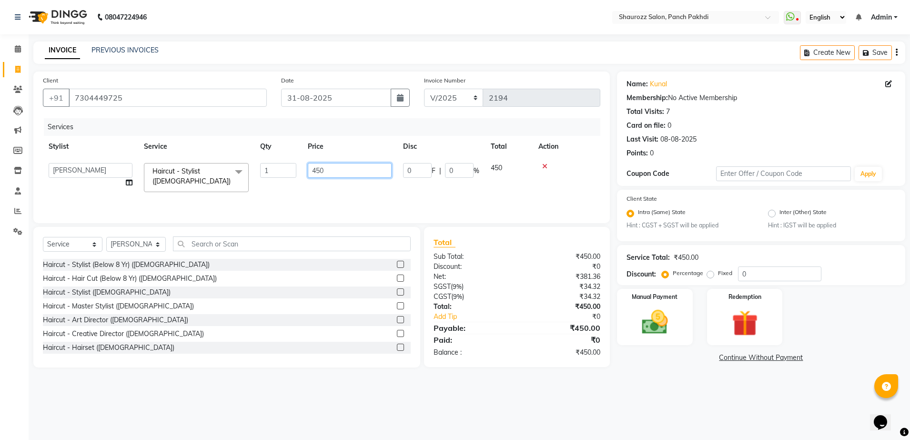
click at [355, 166] on input "450" at bounding box center [350, 170] width 84 height 15
type input "4"
type input "350"
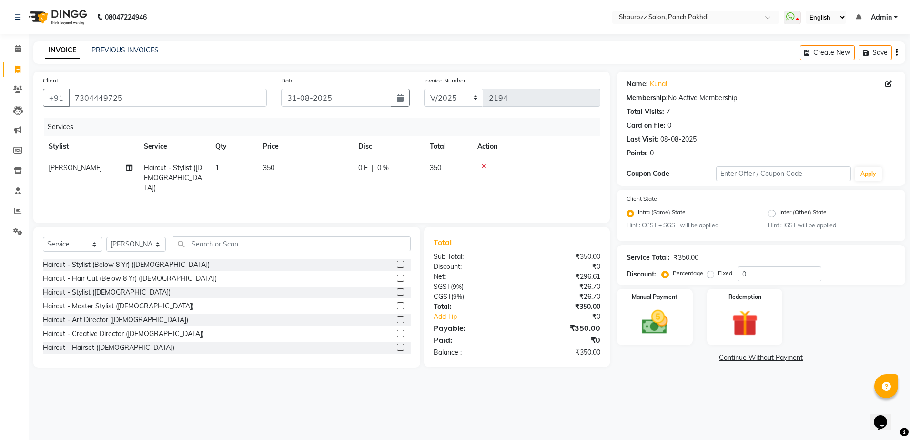
drag, startPoint x: 363, startPoint y: 142, endPoint x: 362, endPoint y: 132, distance: 10.1
click at [362, 142] on tr "Stylist Service Qty Price Disc Total Action" at bounding box center [322, 146] width 558 height 21
click at [654, 321] on img at bounding box center [655, 322] width 44 height 31
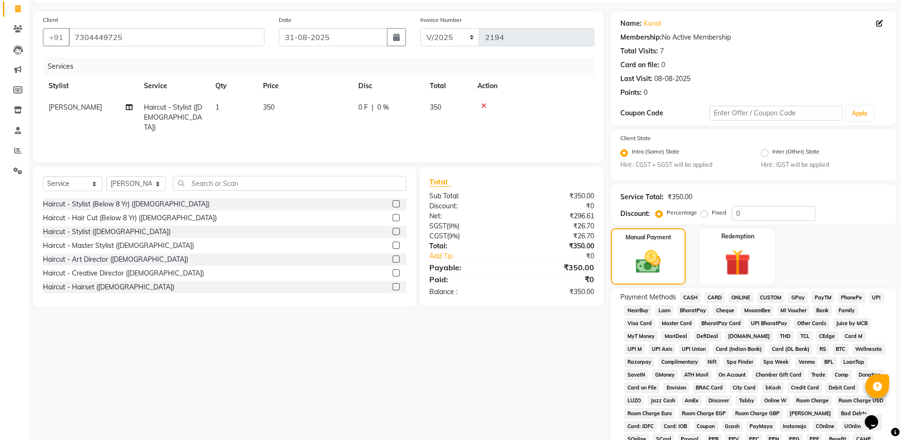
scroll to position [193, 0]
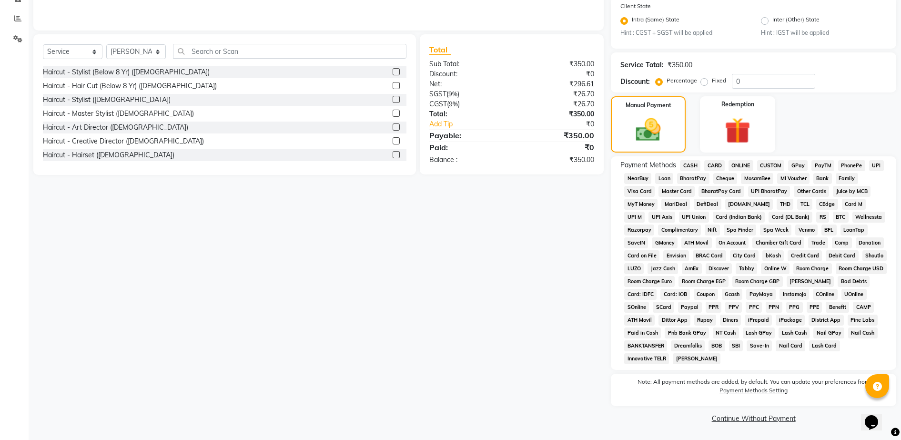
click at [794, 165] on span "GPay" at bounding box center [798, 165] width 20 height 11
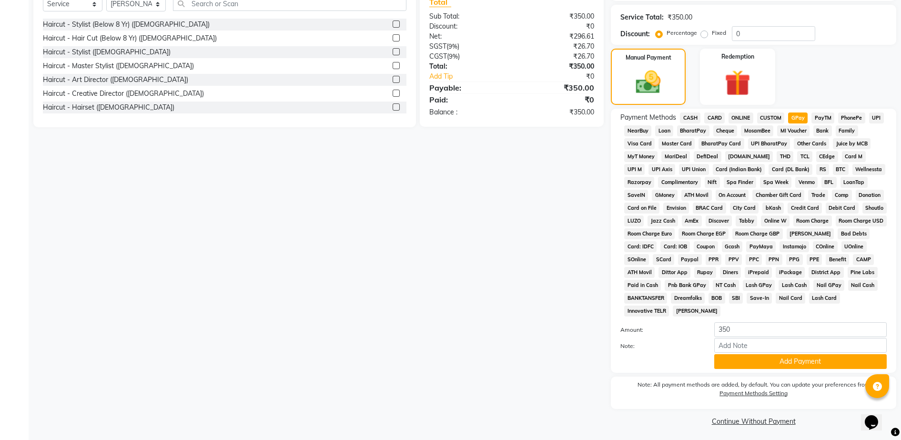
scroll to position [243, 0]
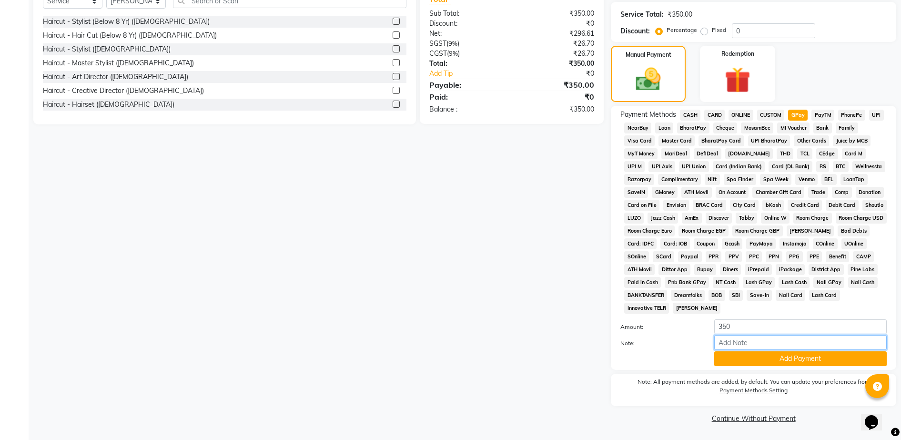
click at [733, 347] on input "Note:" at bounding box center [800, 342] width 173 height 15
click at [732, 359] on button "Add Payment" at bounding box center [800, 358] width 173 height 15
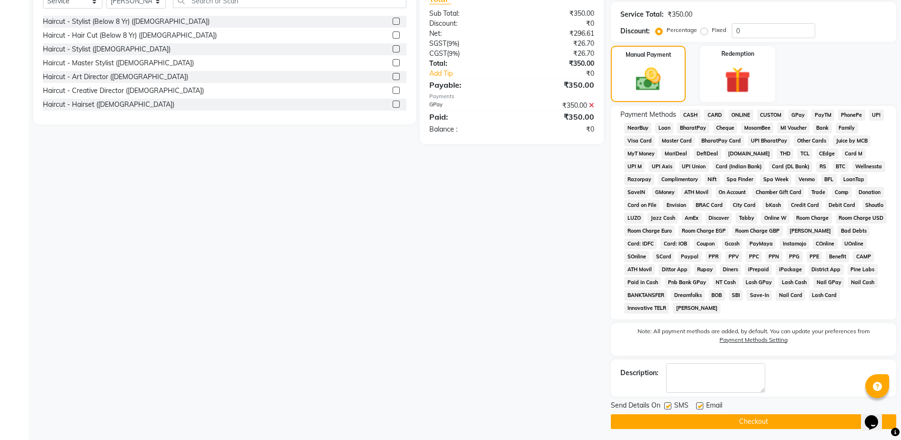
scroll to position [246, 0]
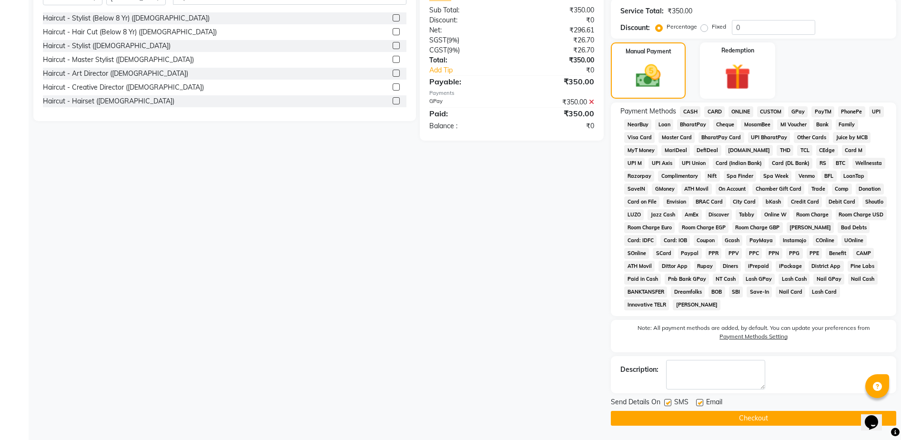
click at [762, 423] on button "Checkout" at bounding box center [753, 418] width 285 height 15
click at [730, 413] on button "Checkout" at bounding box center [753, 418] width 285 height 15
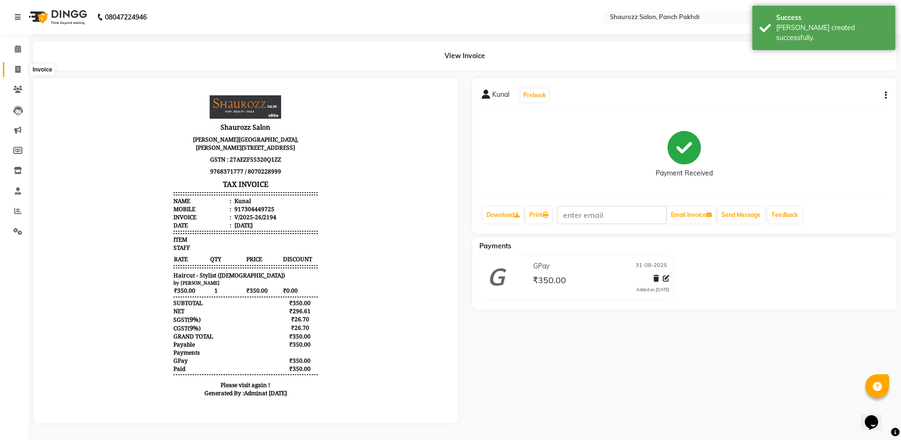
click at [18, 69] on icon at bounding box center [17, 69] width 5 height 7
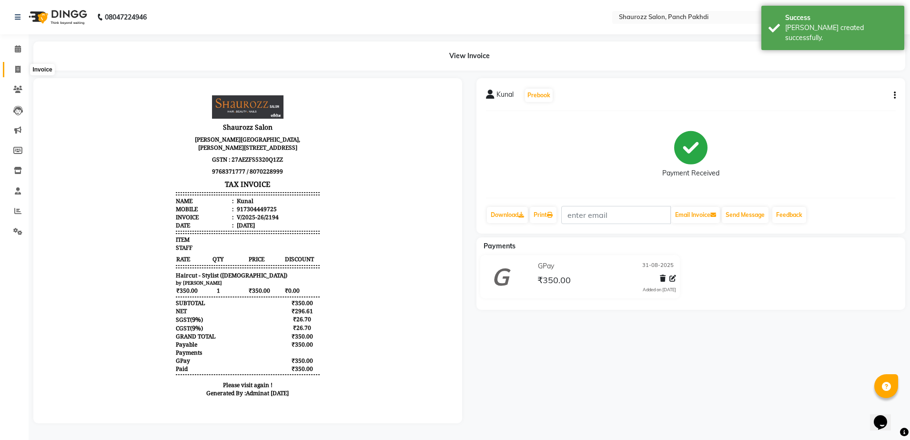
select select "service"
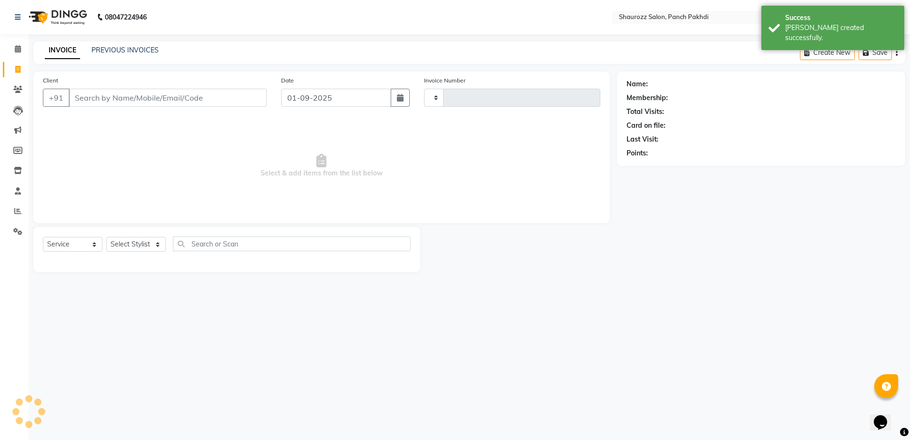
type input "2195"
select select "485"
type input "H"
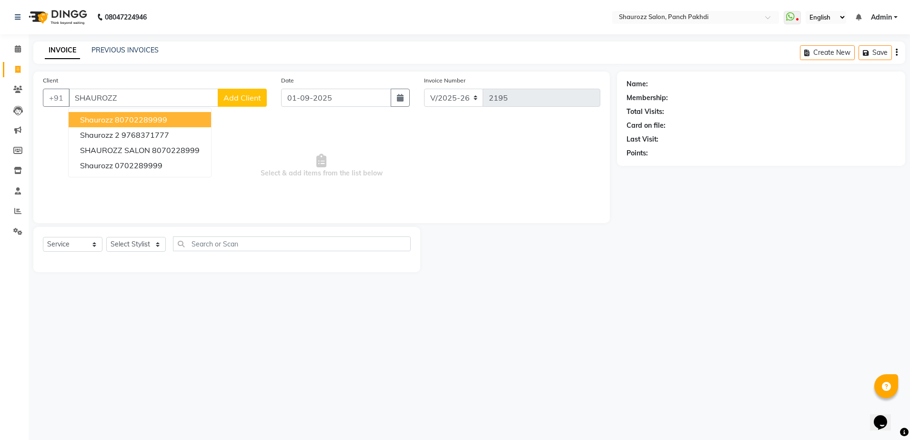
click at [145, 121] on ngb-highlight "80702289999" at bounding box center [141, 120] width 52 height 10
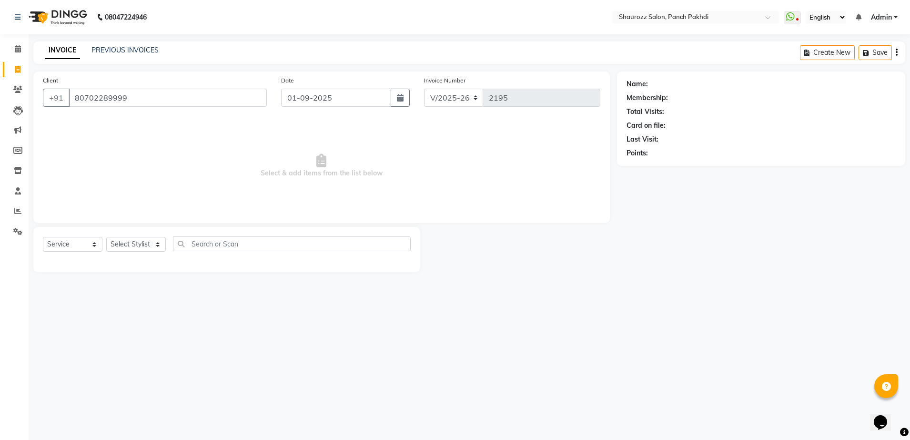
type input "80702289999"
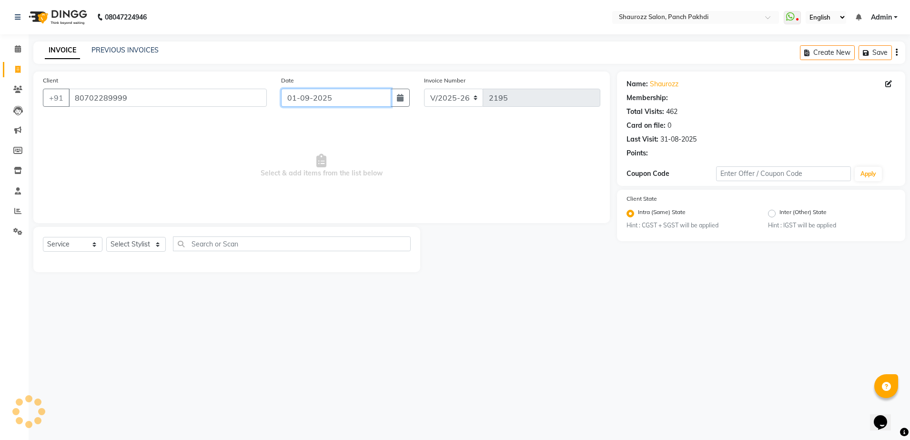
click at [297, 95] on input "01-09-2025" at bounding box center [336, 98] width 110 height 18
select select "9"
select select "2025"
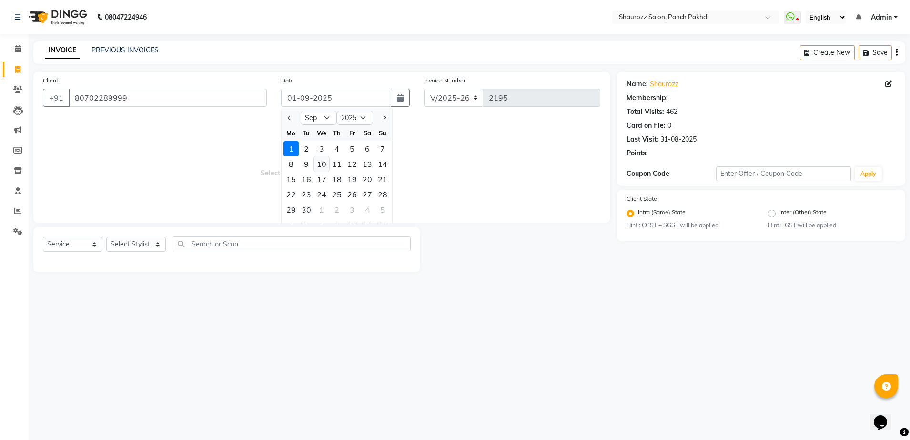
select select "1: Object"
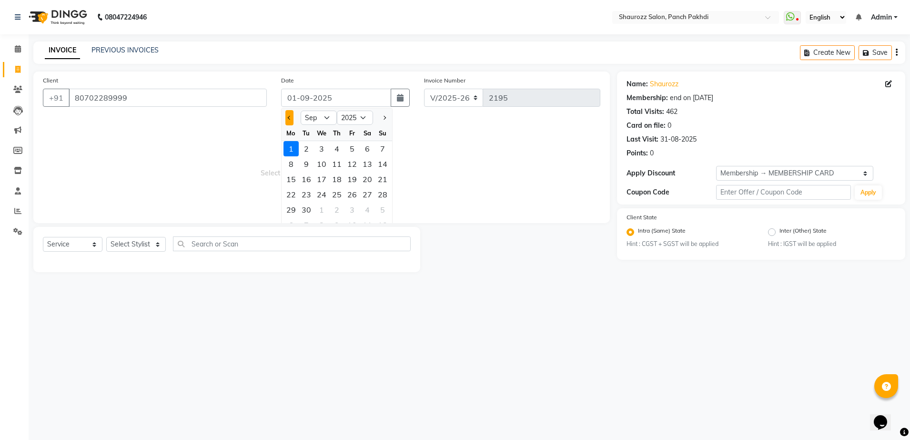
click at [290, 121] on button "Previous month" at bounding box center [289, 117] width 8 height 15
select select "8"
click at [384, 210] on div "31" at bounding box center [382, 209] width 15 height 15
type input "31-08-2025"
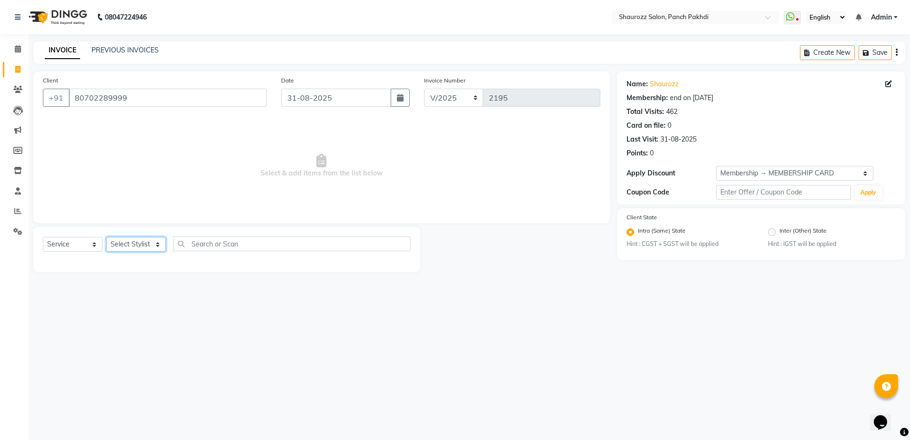
click at [129, 240] on select "Select Stylist [PERSON_NAME] [PERSON_NAME] [PERSON_NAME] [PERSON_NAME] Salon Sa…" at bounding box center [136, 244] width 60 height 15
click at [106, 237] on select "Select Stylist [PERSON_NAME] [PERSON_NAME] [PERSON_NAME] [PERSON_NAME] Salon Sa…" at bounding box center [136, 244] width 60 height 15
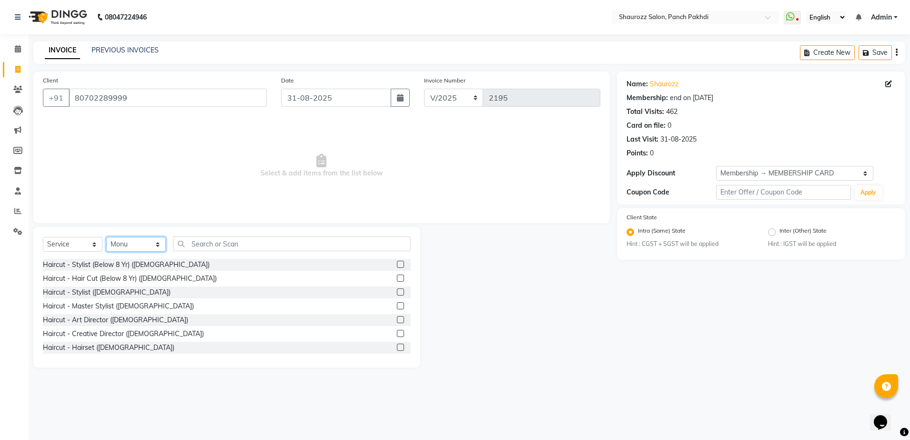
click at [150, 244] on select "Select Stylist [PERSON_NAME] [PERSON_NAME] [PERSON_NAME] [PERSON_NAME] Salon Sa…" at bounding box center [136, 244] width 60 height 15
select select "14040"
click at [106, 237] on select "Select Stylist [PERSON_NAME] [PERSON_NAME] [PERSON_NAME] [PERSON_NAME] Salon Sa…" at bounding box center [136, 244] width 60 height 15
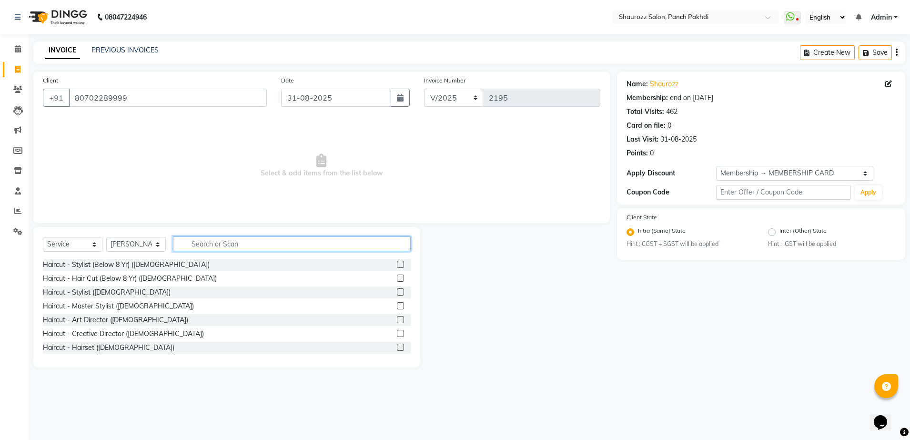
click at [250, 242] on input "text" at bounding box center [292, 243] width 238 height 15
type input "HAIRCUT"
click at [397, 289] on label at bounding box center [400, 291] width 7 height 7
click at [397, 289] on input "checkbox" at bounding box center [400, 292] width 6 height 6
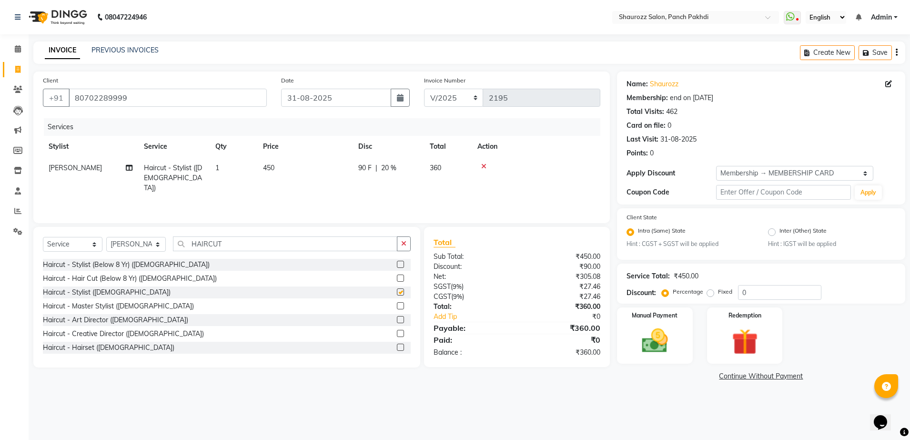
checkbox input "false"
click at [271, 163] on td "450" at bounding box center [304, 177] width 95 height 41
select select "14040"
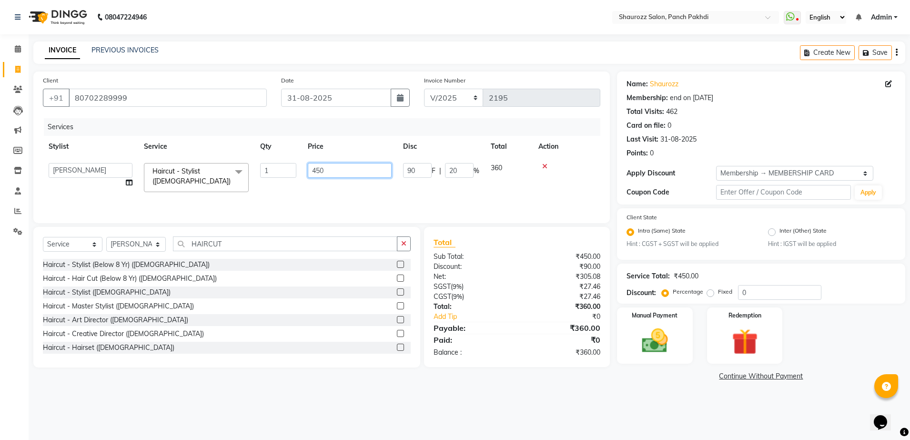
click at [340, 173] on input "450" at bounding box center [350, 170] width 84 height 15
type input "4"
type input "350"
click at [382, 153] on tr "Stylist Service Qty Price Disc Total Action" at bounding box center [322, 146] width 558 height 21
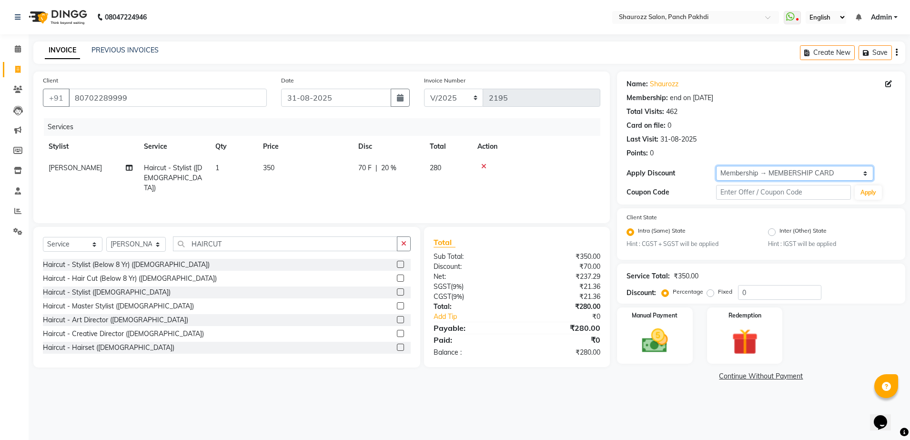
drag, startPoint x: 783, startPoint y: 170, endPoint x: 778, endPoint y: 178, distance: 9.0
click at [783, 170] on select "Select Membership → MEMBERSHIP CARD" at bounding box center [794, 173] width 157 height 15
select select "0:"
click at [716, 166] on select "Select Membership → MEMBERSHIP CARD" at bounding box center [794, 173] width 157 height 15
click at [674, 348] on img at bounding box center [655, 341] width 44 height 31
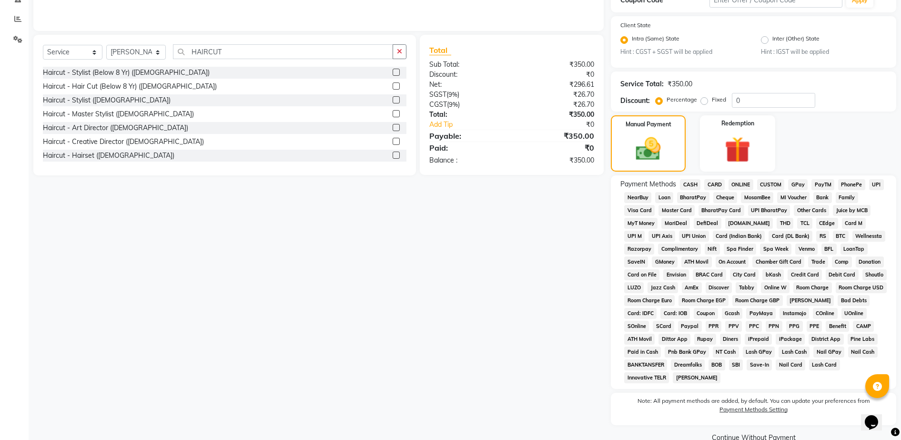
scroll to position [211, 0]
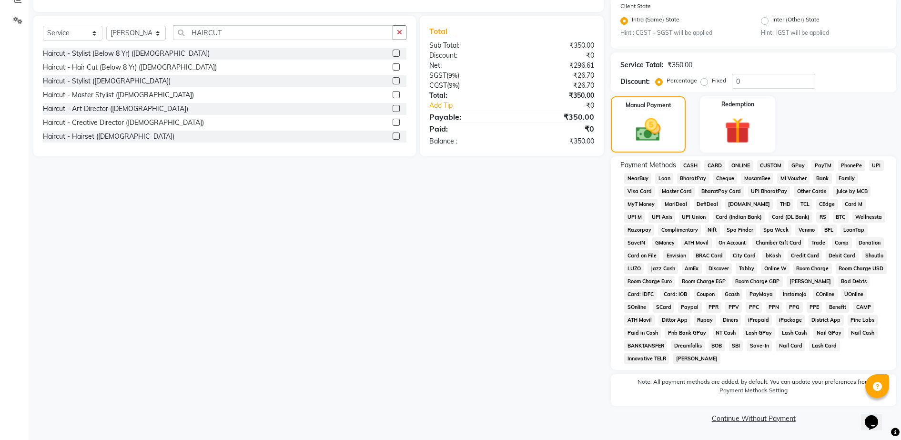
click at [690, 167] on span "CASH" at bounding box center [690, 165] width 20 height 11
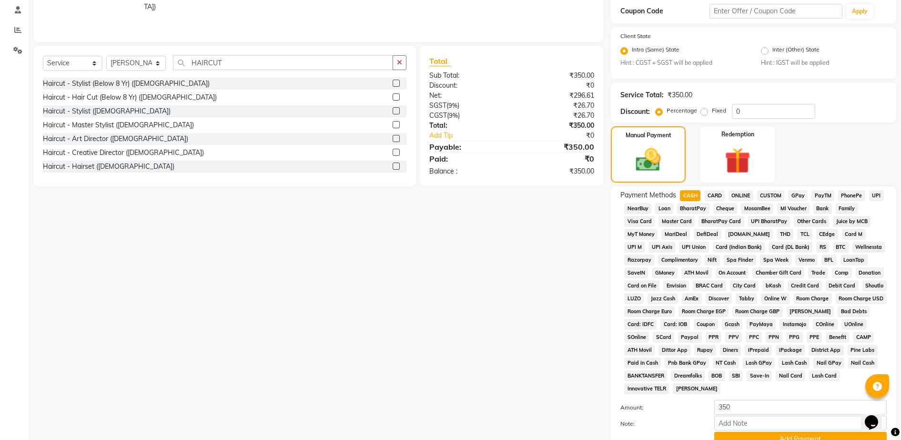
scroll to position [0, 0]
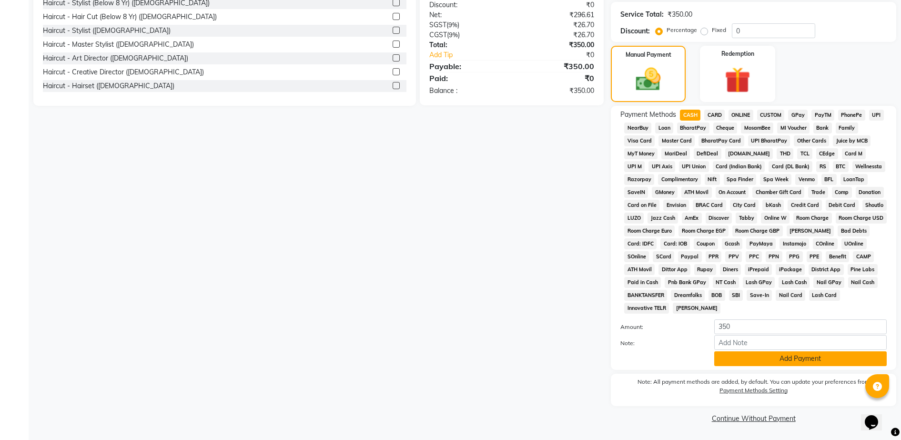
click at [755, 352] on button "Add Payment" at bounding box center [800, 358] width 173 height 15
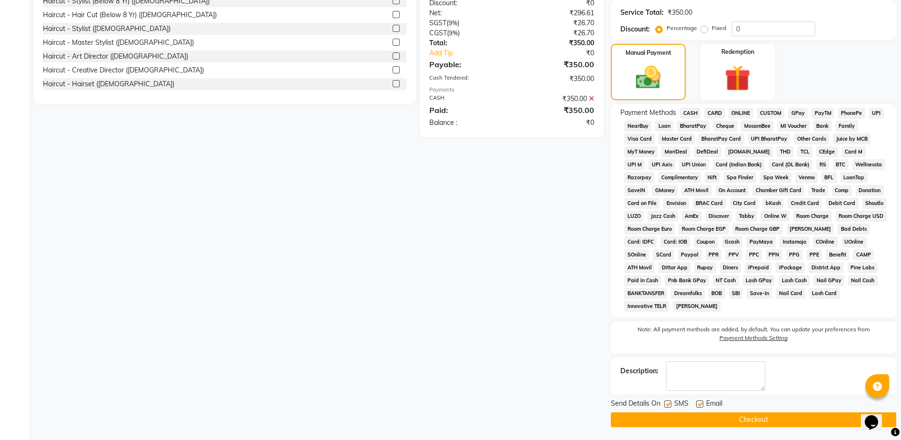
scroll to position [265, 0]
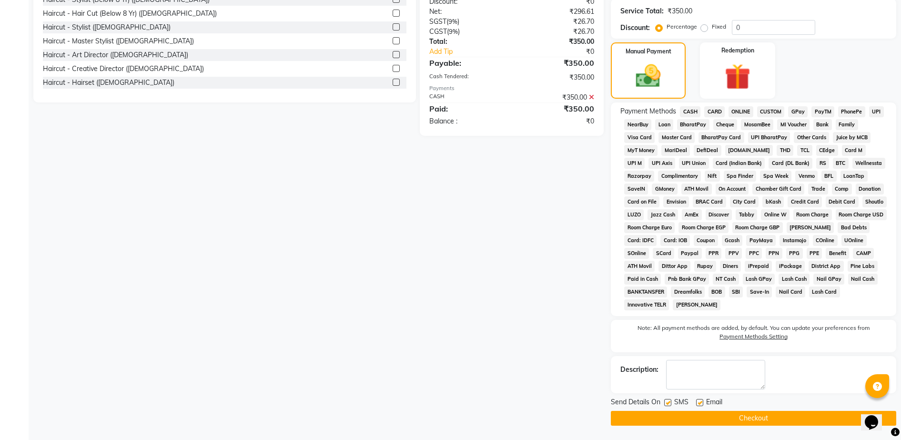
click at [764, 413] on button "Checkout" at bounding box center [753, 418] width 285 height 15
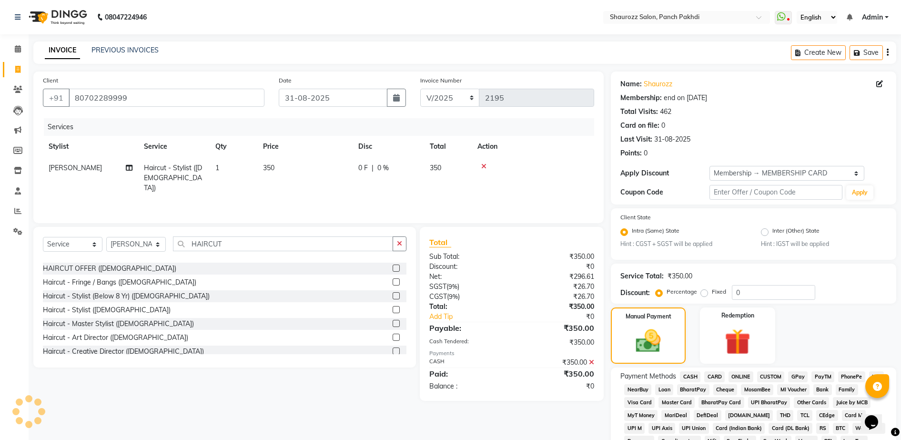
scroll to position [333, 0]
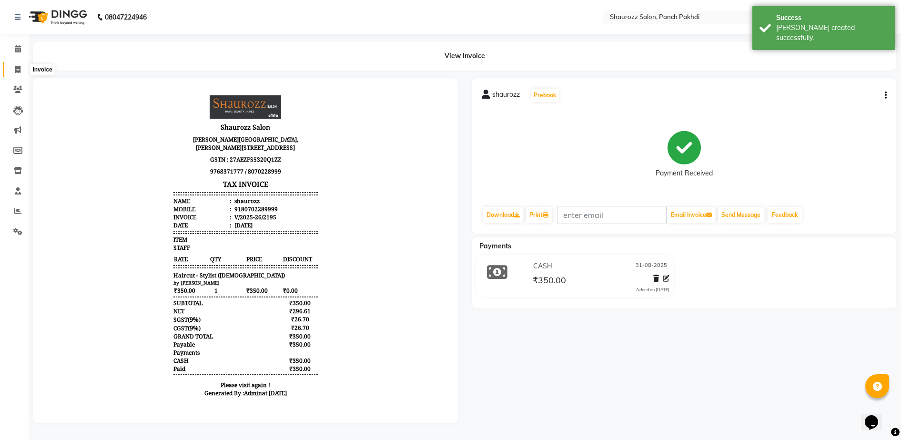
click at [15, 73] on span at bounding box center [18, 69] width 17 height 11
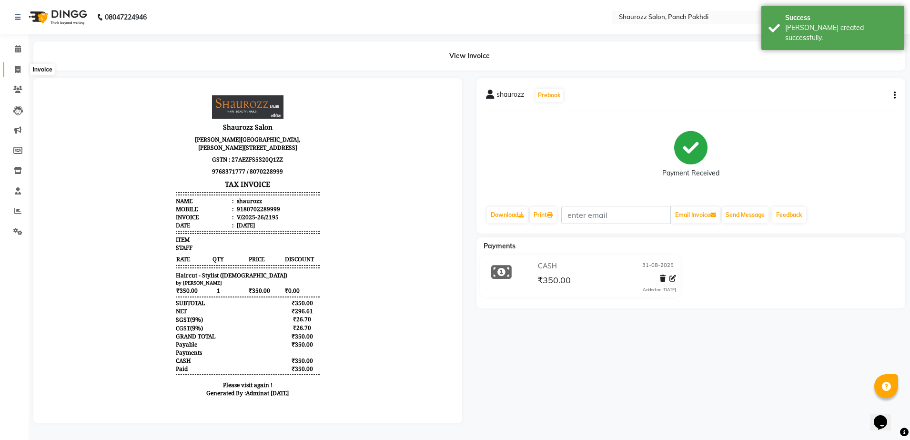
select select "service"
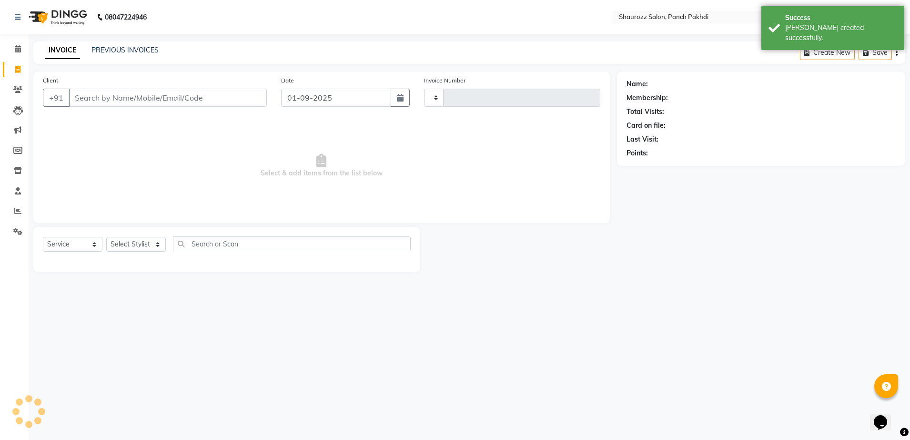
type input "2196"
select select "485"
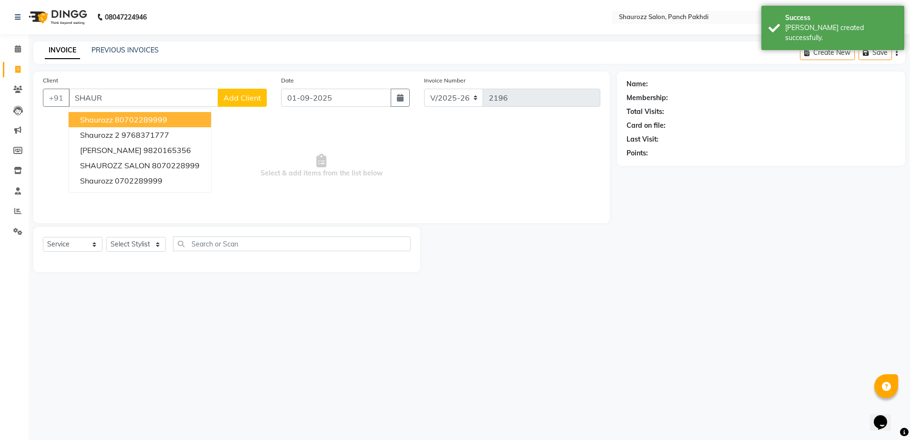
click at [152, 116] on ngb-highlight "80702289999" at bounding box center [141, 120] width 52 height 10
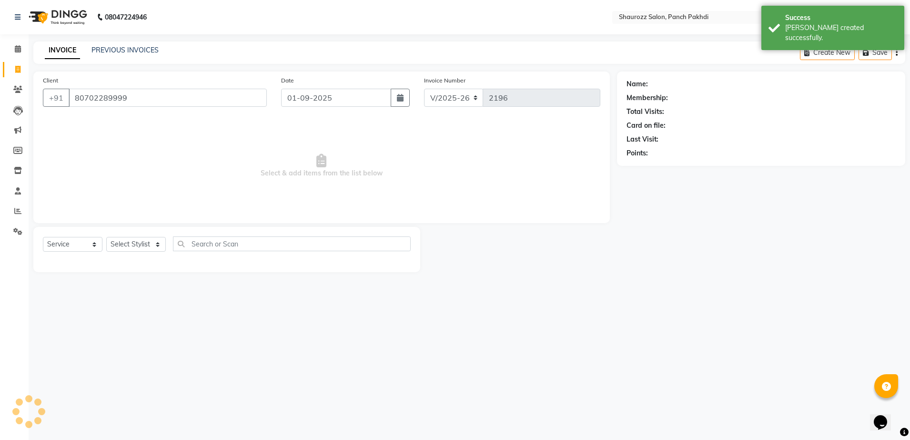
type input "80702289999"
drag, startPoint x: 347, startPoint y: 87, endPoint x: 337, endPoint y: 97, distance: 14.2
click at [345, 92] on div "Date [DATE]" at bounding box center [345, 94] width 143 height 39
click at [337, 98] on input "01-09-2025" at bounding box center [336, 98] width 110 height 18
select select "9"
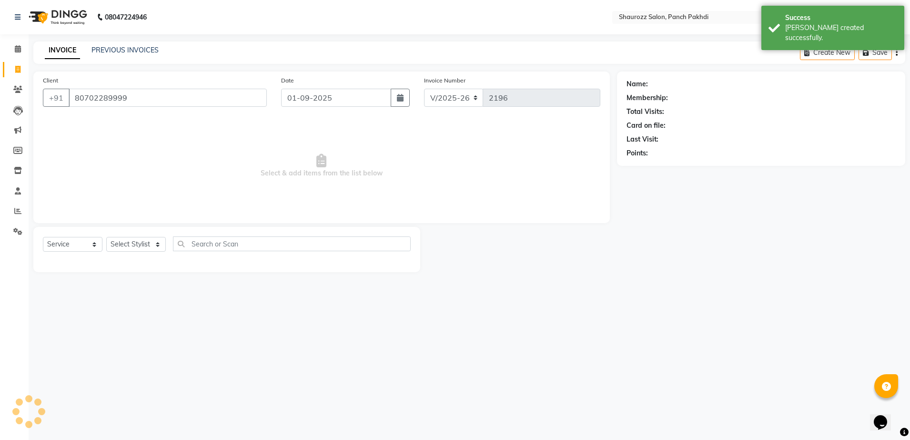
select select "2025"
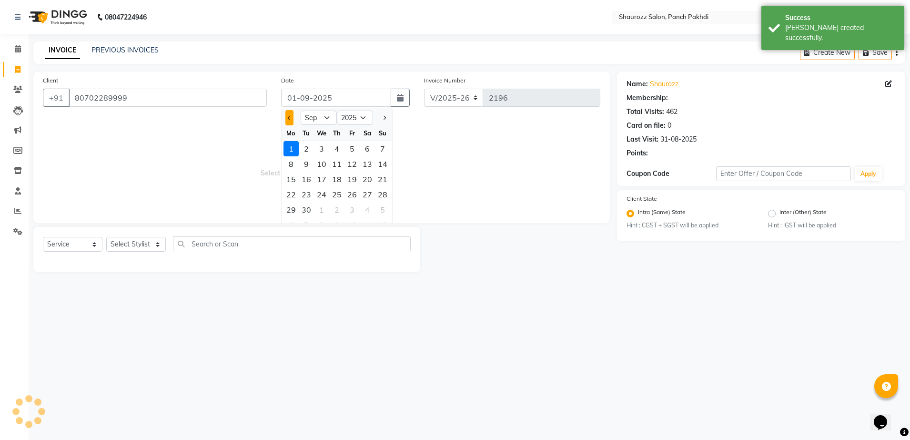
click at [288, 120] on button "Previous month" at bounding box center [289, 117] width 8 height 15
select select "8"
select select "1: Object"
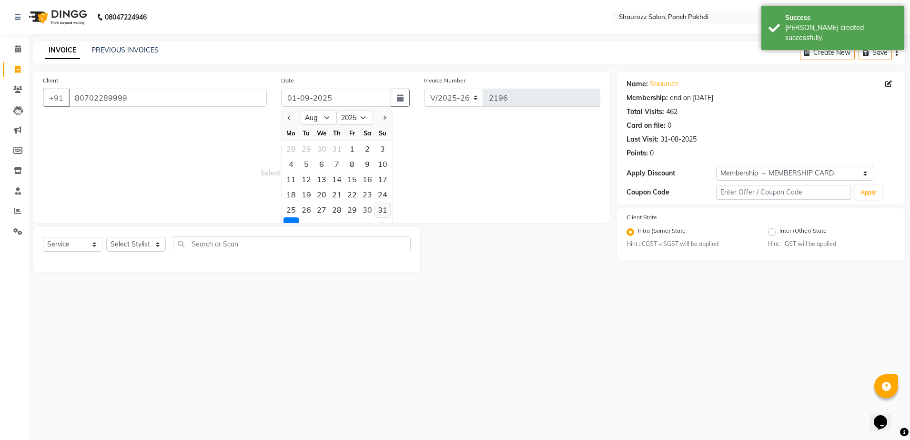
click at [385, 212] on div "31" at bounding box center [382, 209] width 15 height 15
type input "31-08-2025"
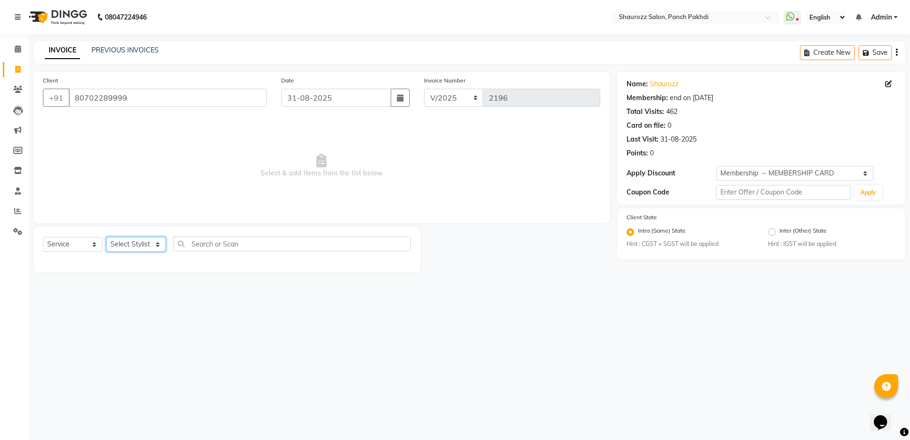
click at [138, 251] on select "Select Stylist [PERSON_NAME] [PERSON_NAME] [PERSON_NAME] [PERSON_NAME] Salon Sa…" at bounding box center [136, 244] width 60 height 15
select select "7276"
click at [106, 237] on select "Select Stylist [PERSON_NAME] [PERSON_NAME] [PERSON_NAME] [PERSON_NAME] Salon Sa…" at bounding box center [136, 244] width 60 height 15
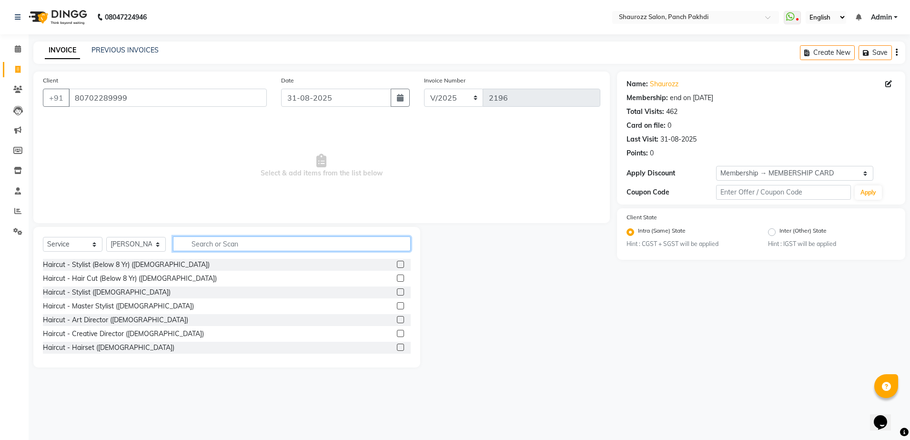
click at [208, 242] on input "text" at bounding box center [292, 243] width 238 height 15
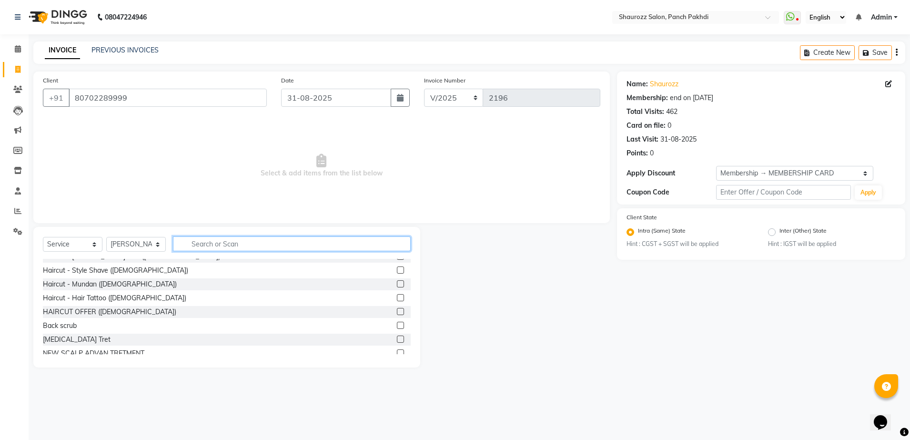
scroll to position [119, 0]
click at [397, 311] on div at bounding box center [404, 311] width 14 height 12
click at [397, 311] on label at bounding box center [400, 310] width 7 height 7
click at [397, 311] on input "checkbox" at bounding box center [400, 311] width 6 height 6
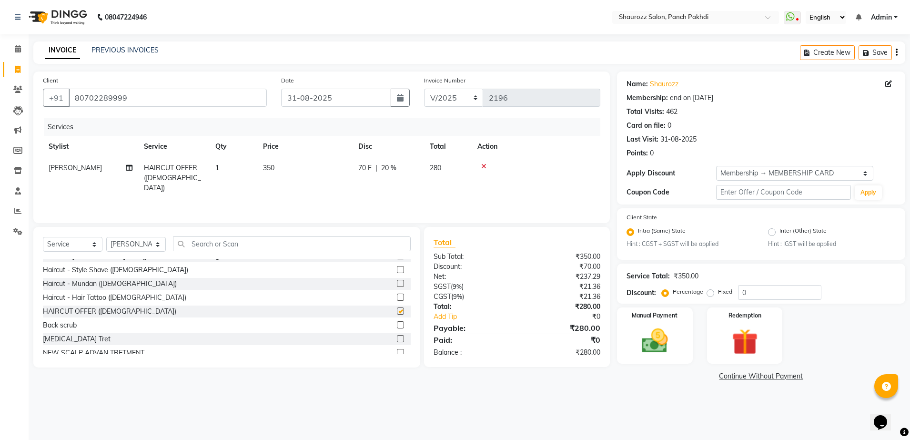
checkbox input "false"
click at [274, 173] on td "350" at bounding box center [304, 177] width 95 height 41
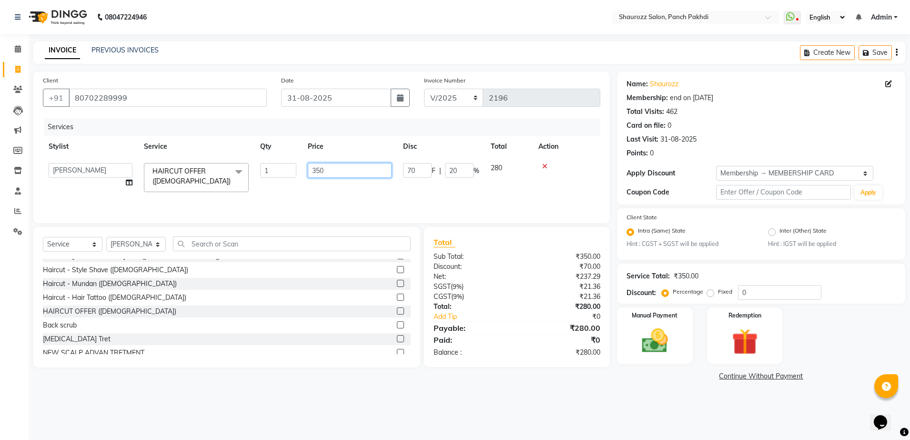
click at [331, 166] on input "350" at bounding box center [350, 170] width 84 height 15
type input "3"
type input "500"
click at [377, 160] on tr "[PERSON_NAME] [PERSON_NAME] [PERSON_NAME] [PERSON_NAME] Salon Samseer siddhi [P…" at bounding box center [322, 177] width 558 height 41
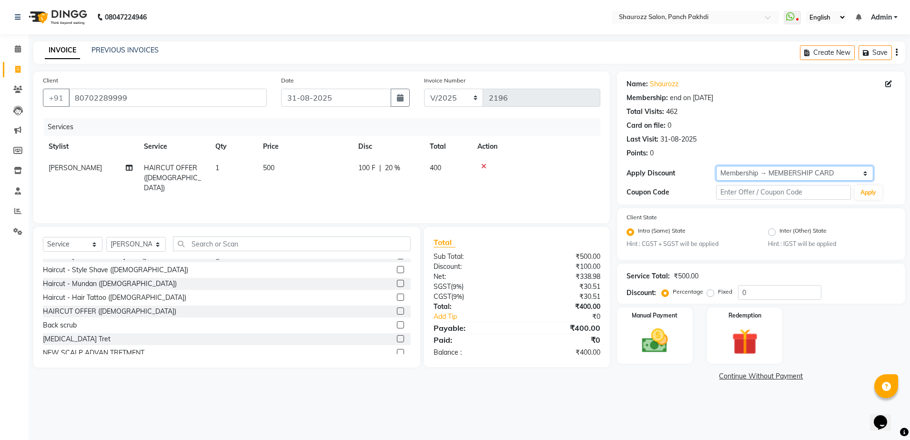
click at [733, 171] on select "Select Membership → MEMBERSHIP CARD" at bounding box center [794, 173] width 157 height 15
select select "0:"
click at [716, 166] on select "Select Membership → MEMBERSHIP CARD" at bounding box center [794, 173] width 157 height 15
click at [154, 243] on select "Select Stylist [PERSON_NAME] [PERSON_NAME] [PERSON_NAME] [PERSON_NAME] Salon Sa…" at bounding box center [136, 244] width 60 height 15
select select "51992"
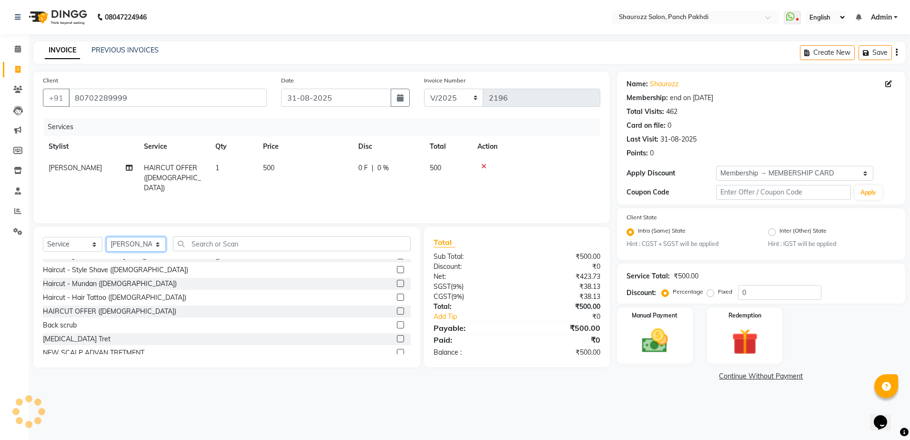
click at [106, 237] on select "Select Stylist [PERSON_NAME] [PERSON_NAME] [PERSON_NAME] [PERSON_NAME] Salon Sa…" at bounding box center [136, 244] width 60 height 15
click at [218, 233] on div "Select Service Product Membership Package Voucher Prepaid Gift Card Select Styl…" at bounding box center [226, 297] width 387 height 141
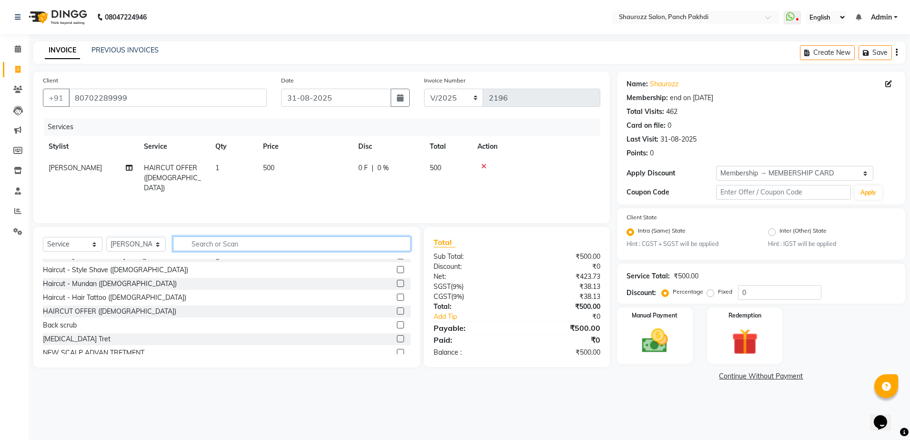
click at [220, 243] on input "text" at bounding box center [292, 243] width 238 height 15
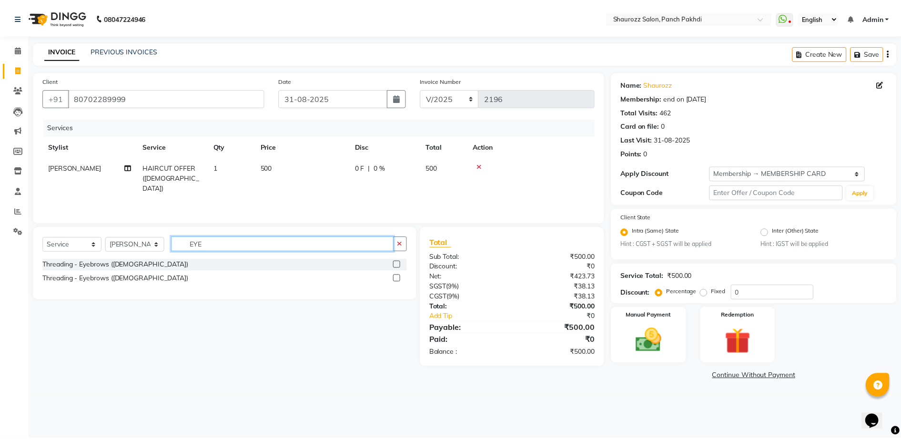
scroll to position [0, 0]
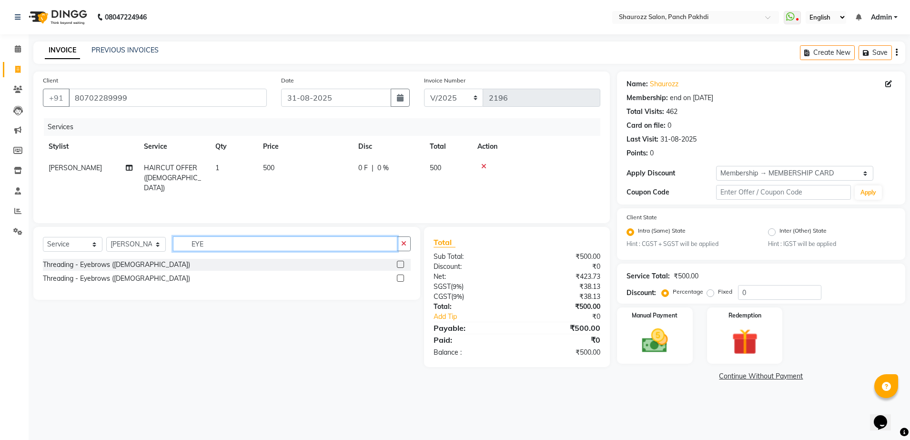
type input "EYE"
click at [397, 279] on label at bounding box center [400, 278] width 7 height 7
click at [397, 279] on input "checkbox" at bounding box center [400, 278] width 6 height 6
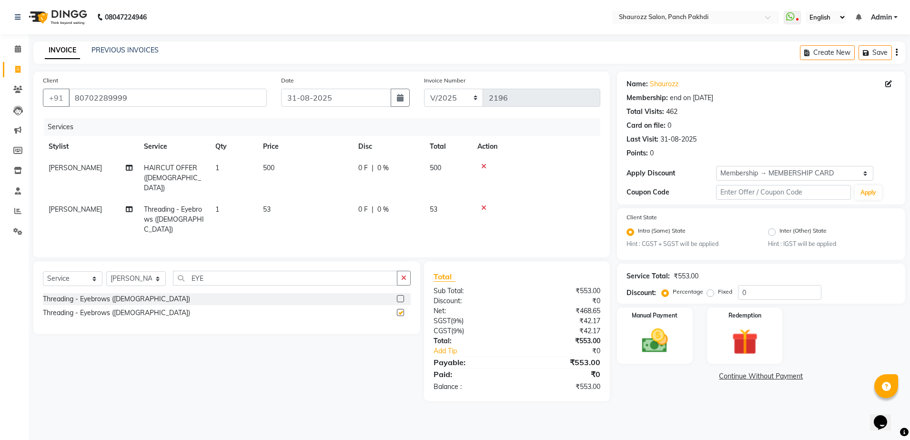
checkbox input "false"
click at [251, 271] on input "EYE" at bounding box center [285, 278] width 224 height 15
type input "E"
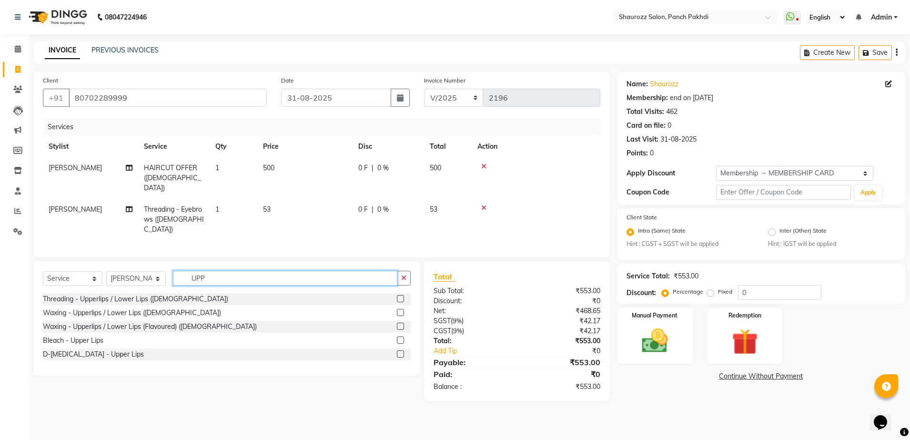
type input "UPP"
click at [403, 295] on label at bounding box center [400, 298] width 7 height 7
click at [403, 296] on input "checkbox" at bounding box center [400, 299] width 6 height 6
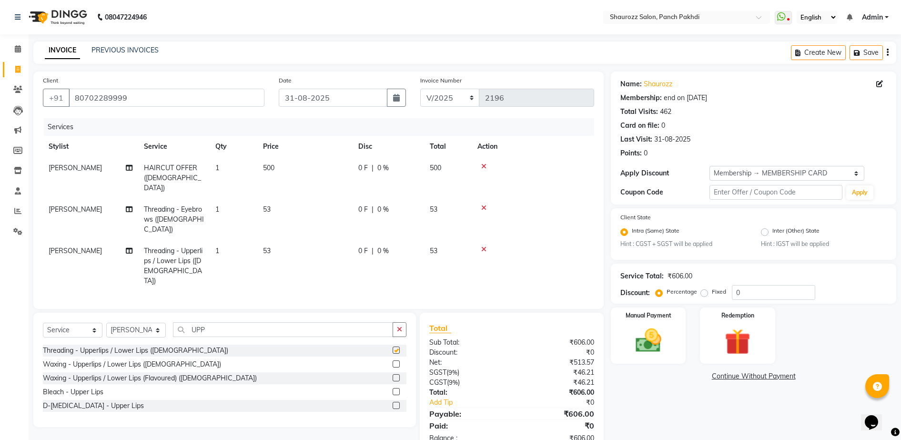
checkbox input "false"
click at [265, 206] on td "53" at bounding box center [304, 219] width 95 height 41
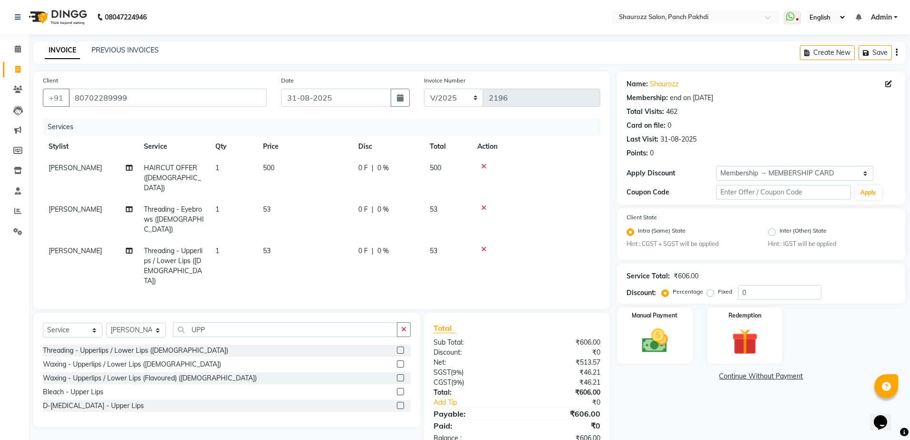
select select "51992"
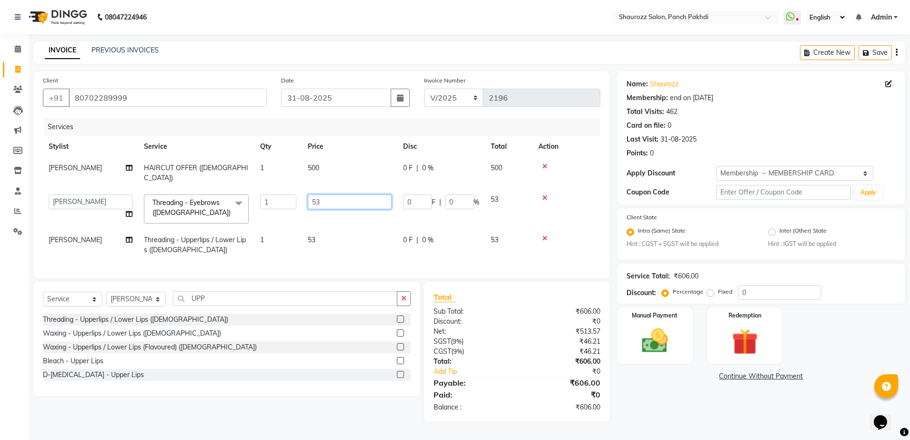
click at [341, 194] on input "53" at bounding box center [350, 201] width 84 height 15
type input "5"
type input "65"
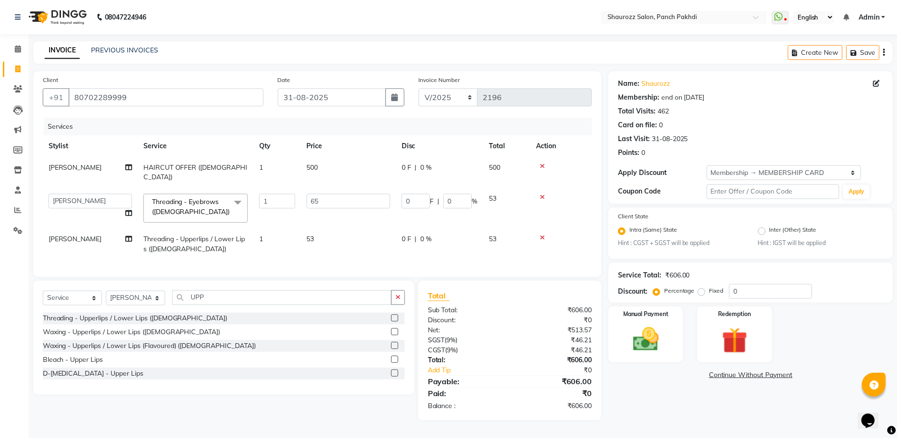
click at [343, 244] on td "53" at bounding box center [349, 244] width 95 height 31
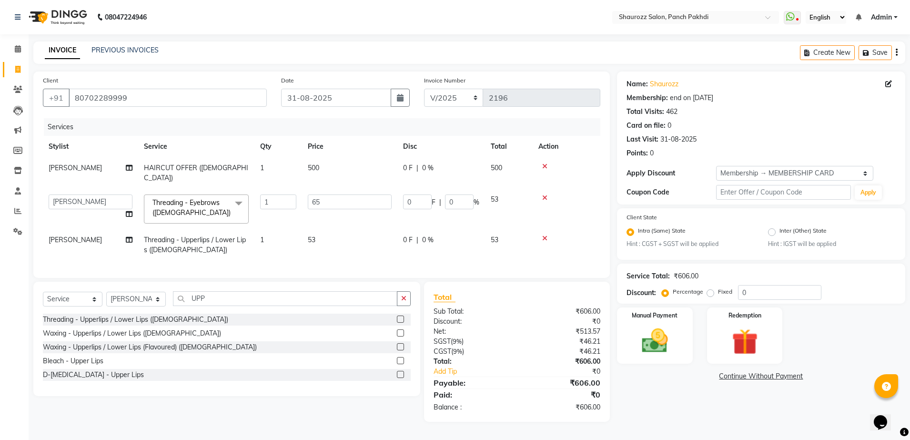
select select "51992"
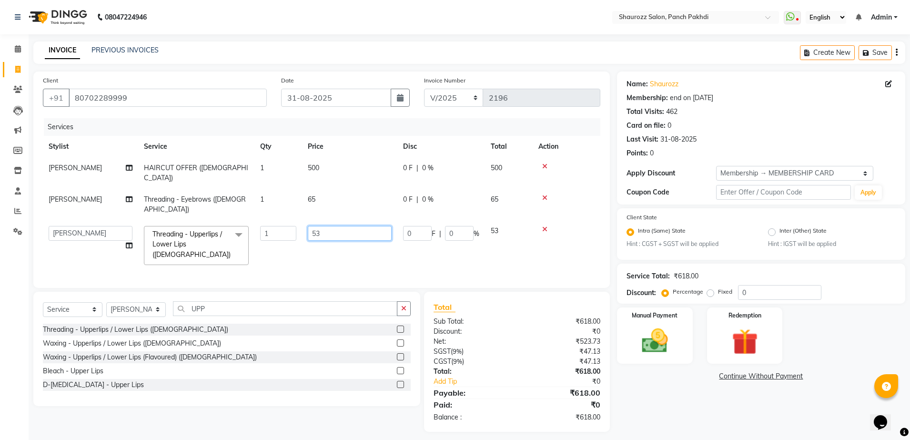
click at [333, 226] on input "53" at bounding box center [350, 233] width 84 height 15
type input "5"
type input "65"
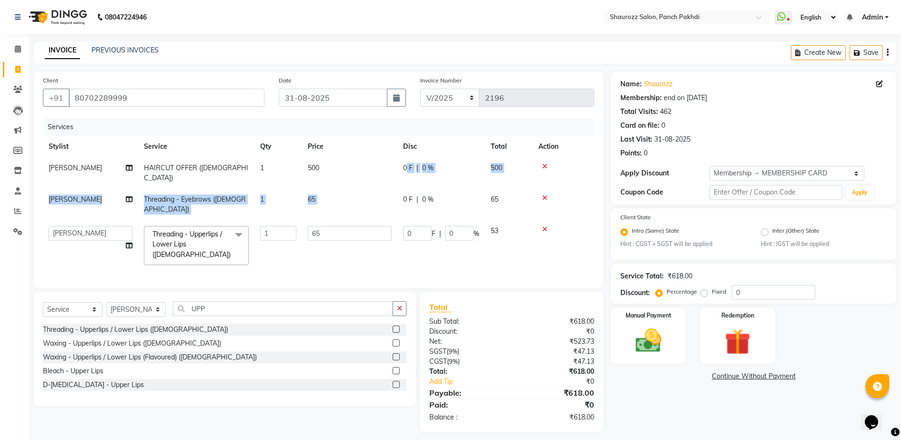
click at [361, 189] on tr "[PERSON_NAME] Threading - Eyebrows ([DEMOGRAPHIC_DATA]) 1 65 0 F | 0 % 65" at bounding box center [318, 204] width 551 height 31
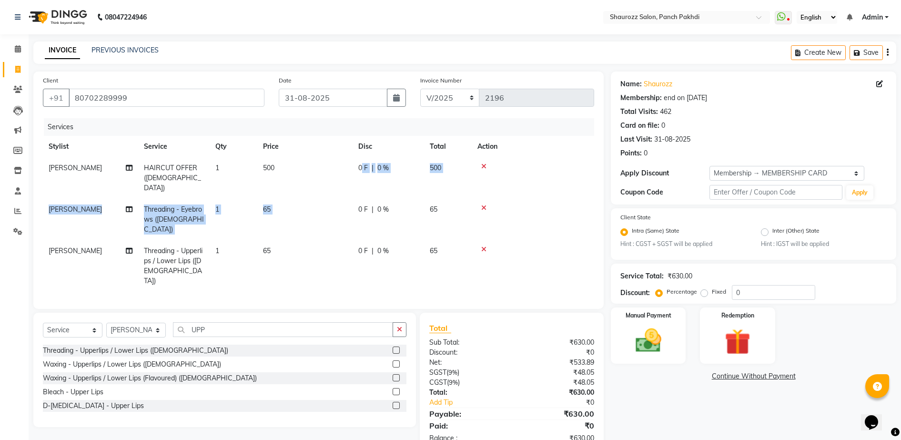
click at [293, 200] on td "65" at bounding box center [304, 219] width 95 height 41
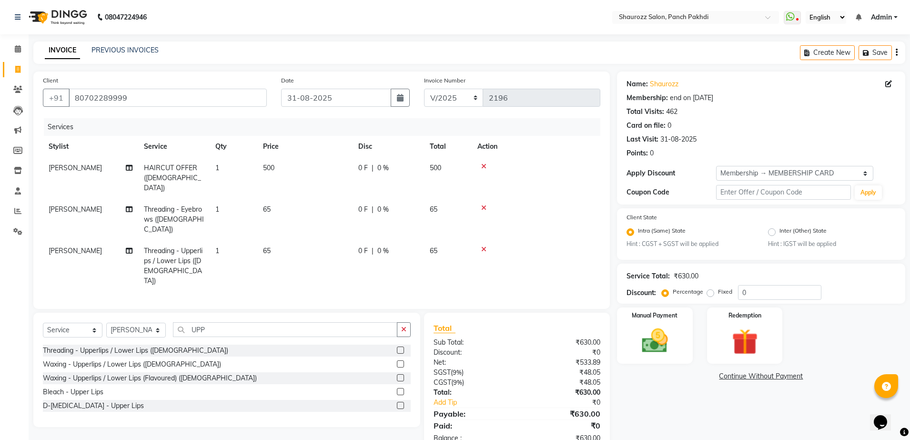
select select "51992"
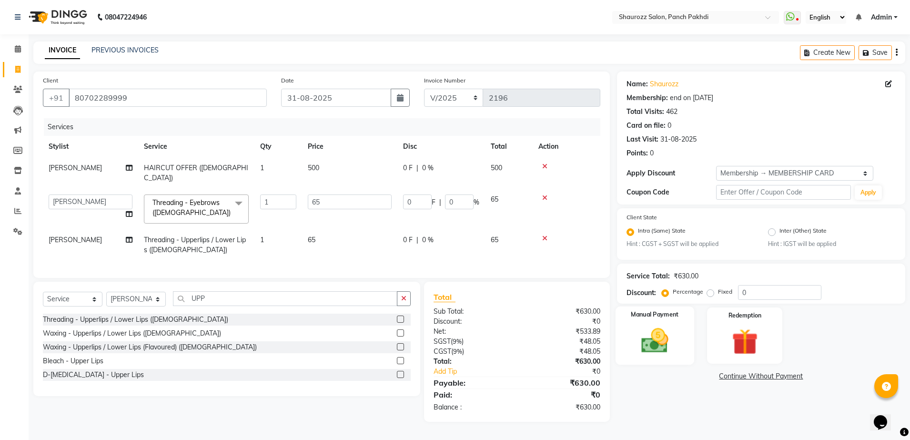
click at [651, 336] on img at bounding box center [655, 341] width 44 height 31
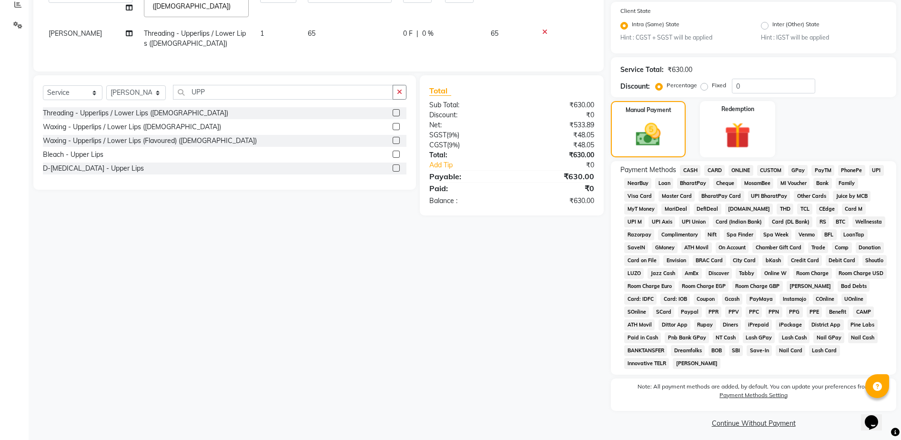
scroll to position [211, 0]
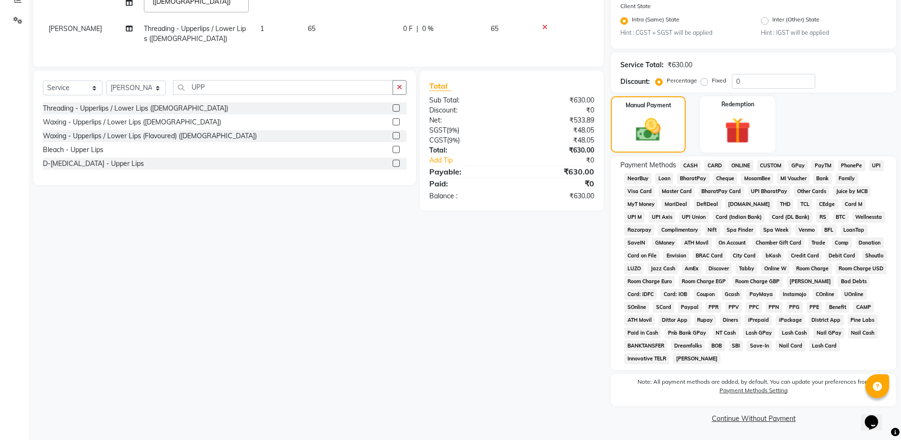
click at [800, 162] on span "GPay" at bounding box center [798, 165] width 20 height 11
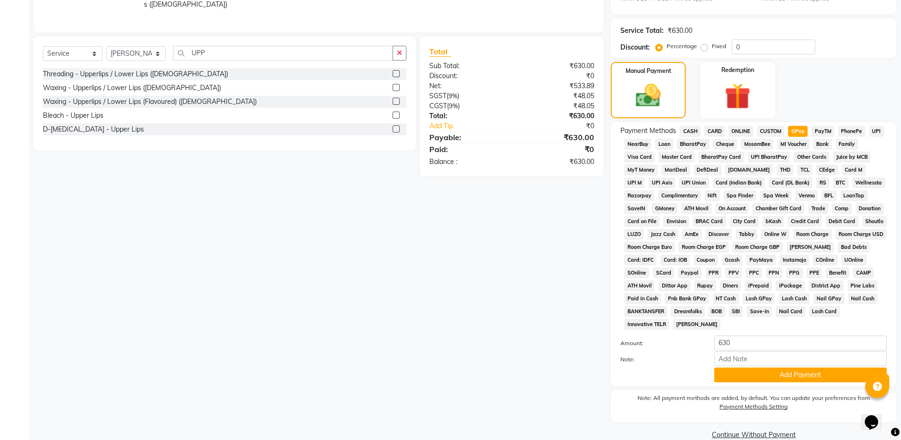
scroll to position [262, 0]
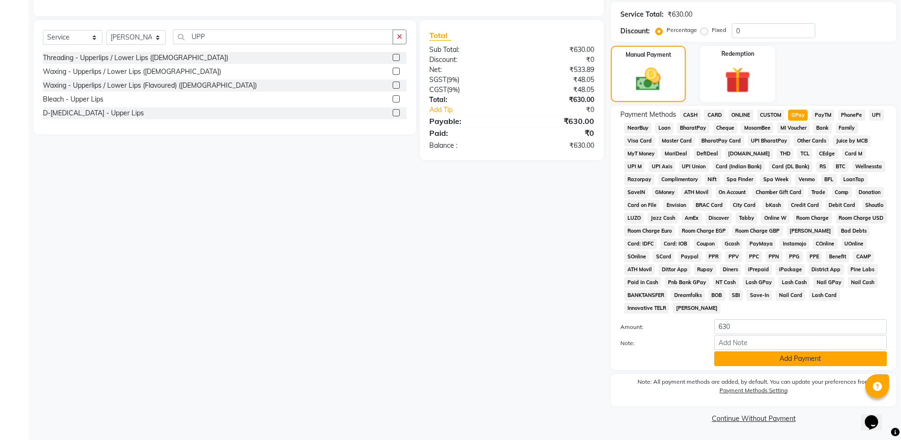
click at [761, 357] on button "Add Payment" at bounding box center [800, 358] width 173 height 15
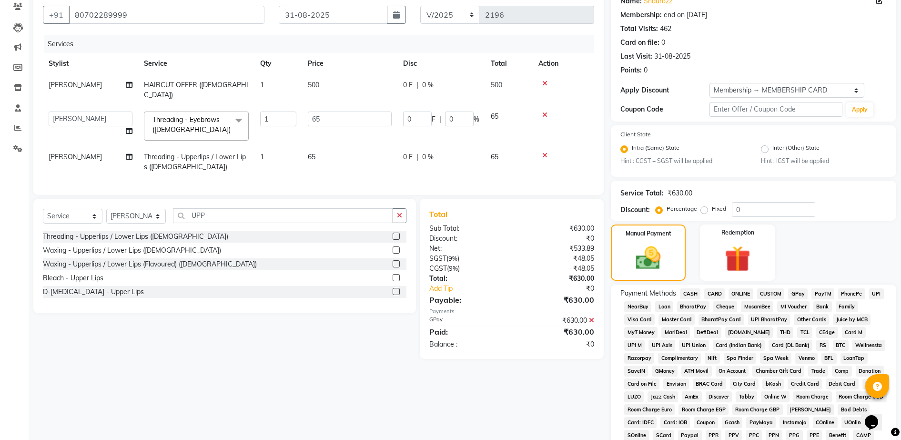
scroll to position [265, 0]
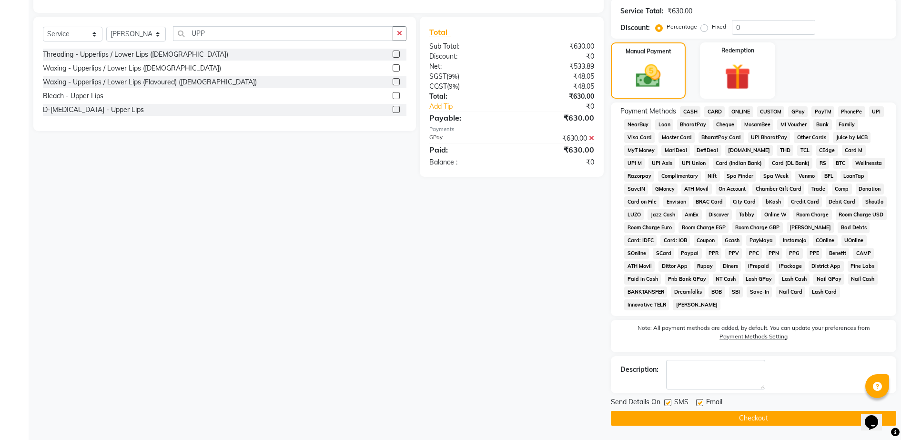
click at [762, 420] on button "Checkout" at bounding box center [753, 418] width 285 height 15
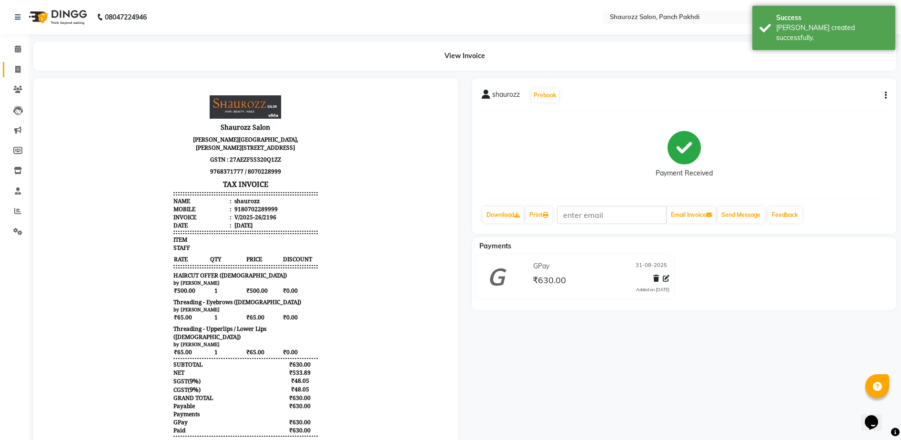
click at [19, 72] on span at bounding box center [18, 69] width 17 height 11
select select "service"
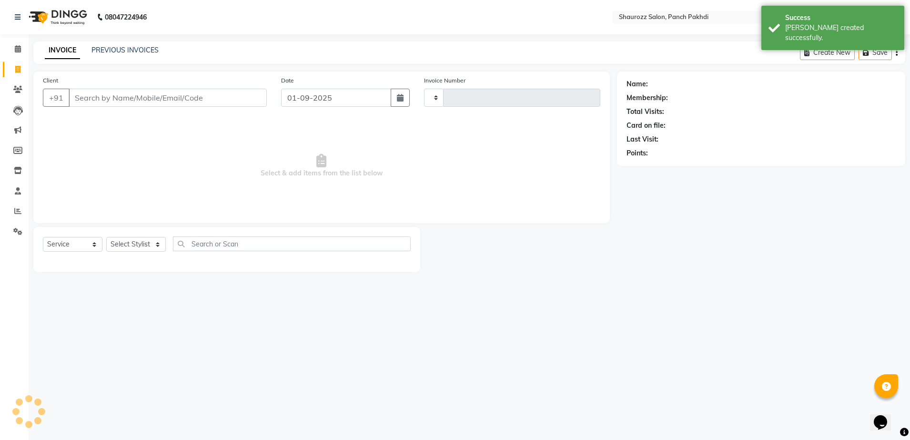
type input "2197"
select select "485"
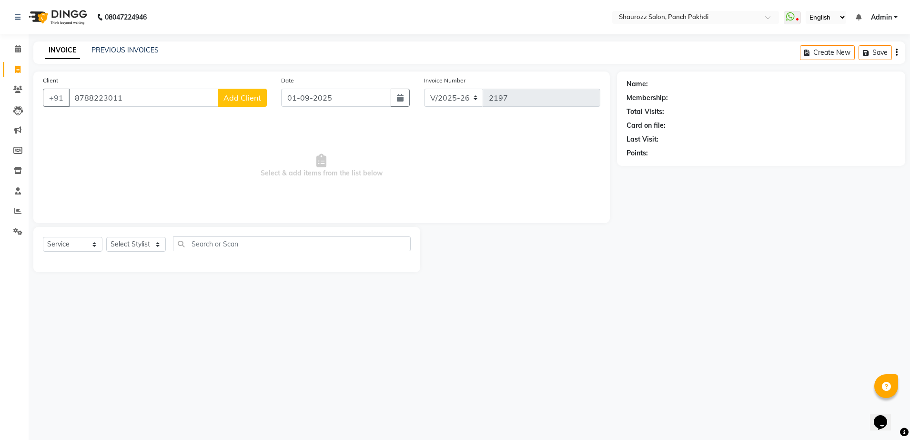
type input "8788223011"
click at [142, 152] on span "Select & add items from the list below" at bounding box center [322, 165] width 558 height 95
click at [142, 107] on div "Client [PHONE_NUMBER] Add Client" at bounding box center [155, 94] width 238 height 39
click at [140, 94] on input "8788223011" at bounding box center [144, 98] width 150 height 18
click at [261, 96] on button "Add Client" at bounding box center [242, 98] width 49 height 18
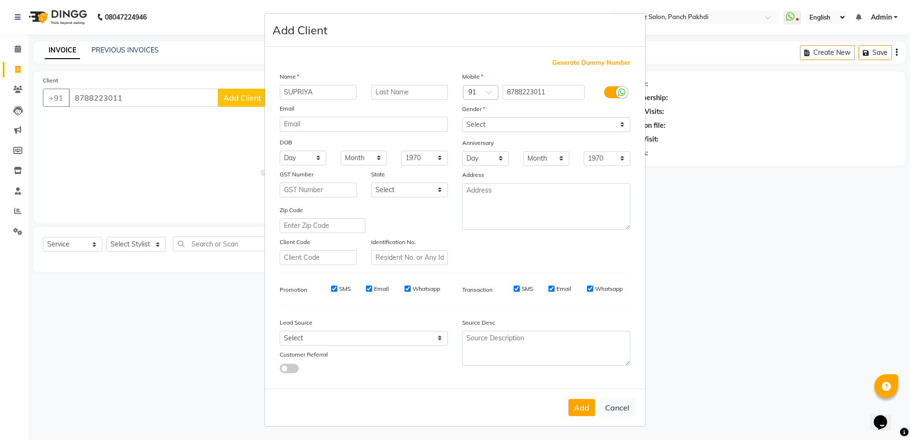
type input "SUPRIYA"
drag, startPoint x: 535, startPoint y: 126, endPoint x: 532, endPoint y: 132, distance: 6.2
click at [533, 130] on select "Select [DEMOGRAPHIC_DATA] [DEMOGRAPHIC_DATA] Other Prefer Not To Say" at bounding box center [546, 124] width 168 height 15
select select "[DEMOGRAPHIC_DATA]"
click at [462, 117] on select "Select [DEMOGRAPHIC_DATA] [DEMOGRAPHIC_DATA] Other Prefer Not To Say" at bounding box center [546, 124] width 168 height 15
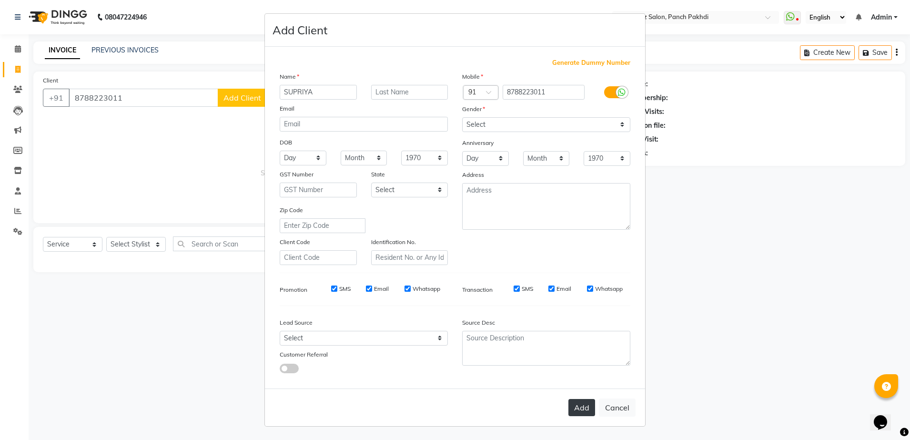
click at [577, 400] on button "Add" at bounding box center [582, 407] width 27 height 17
select select
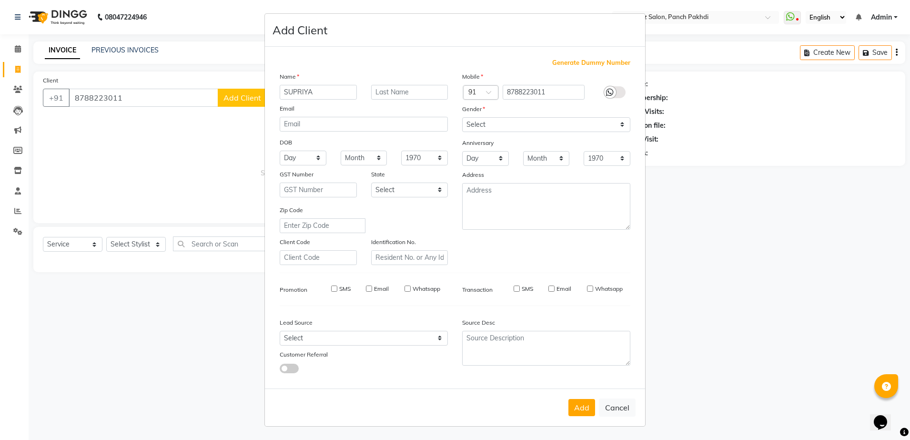
select select
checkbox input "false"
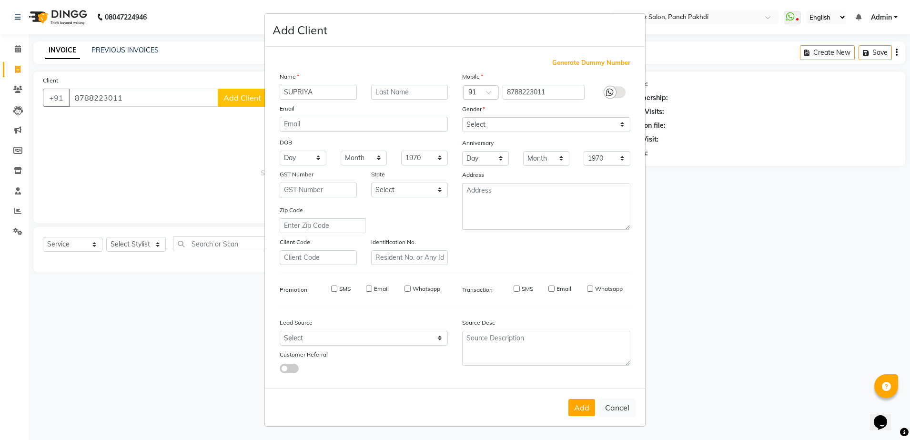
checkbox input "false"
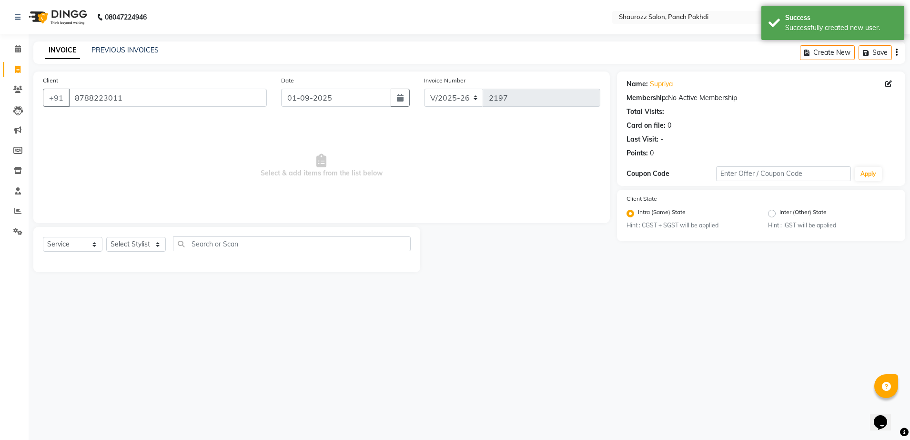
click at [354, 108] on div "Date [DATE]" at bounding box center [345, 94] width 143 height 39
click at [351, 104] on input "01-09-2025" at bounding box center [336, 98] width 110 height 18
select select "9"
select select "2025"
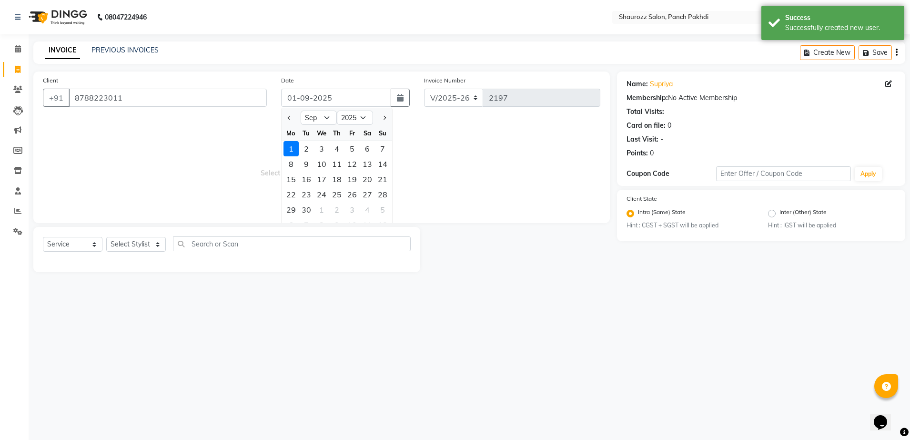
click at [294, 119] on div at bounding box center [291, 117] width 19 height 15
click at [285, 118] on button "Previous month" at bounding box center [289, 117] width 8 height 15
select select "8"
click at [386, 209] on div "31" at bounding box center [382, 209] width 15 height 15
type input "31-08-2025"
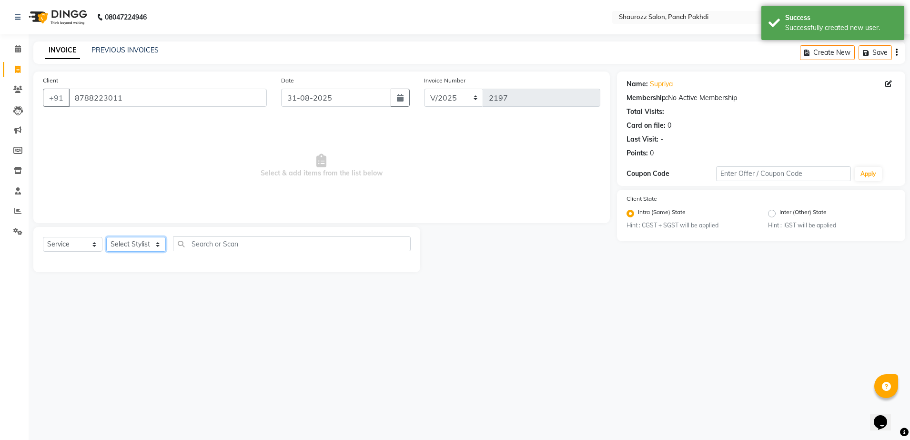
click at [145, 239] on select "Select Stylist [PERSON_NAME] [PERSON_NAME] [PERSON_NAME] [PERSON_NAME] Salon Sa…" at bounding box center [136, 244] width 60 height 15
select select "37557"
click at [106, 237] on select "Select Stylist [PERSON_NAME] [PERSON_NAME] [PERSON_NAME] [PERSON_NAME] Salon Sa…" at bounding box center [136, 244] width 60 height 15
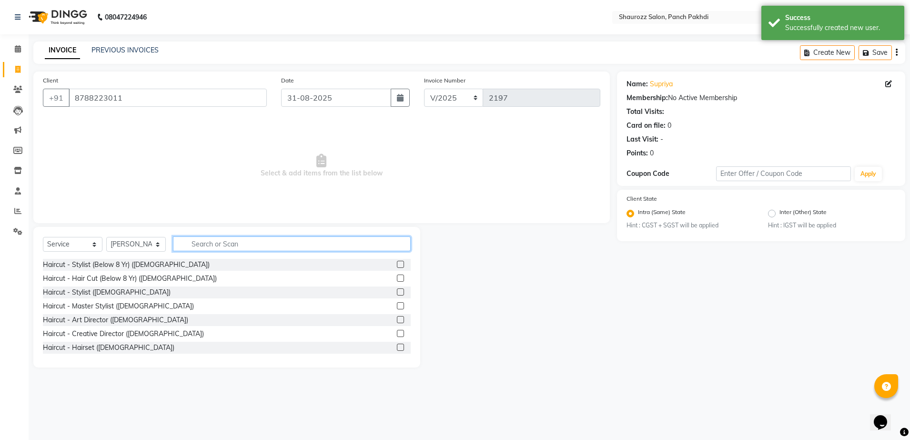
click at [203, 248] on input "text" at bounding box center [292, 243] width 238 height 15
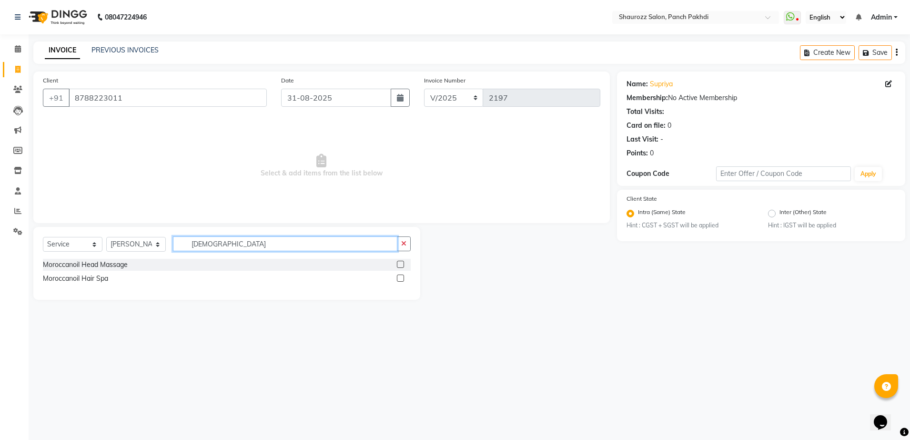
type input "[DEMOGRAPHIC_DATA]"
click at [395, 280] on div "Moroccanoil Hair Spa" at bounding box center [227, 279] width 368 height 12
click at [396, 280] on div "Moroccanoil Hair Spa" at bounding box center [227, 279] width 368 height 12
click at [407, 277] on div at bounding box center [404, 279] width 14 height 12
click at [403, 278] on label at bounding box center [400, 278] width 7 height 7
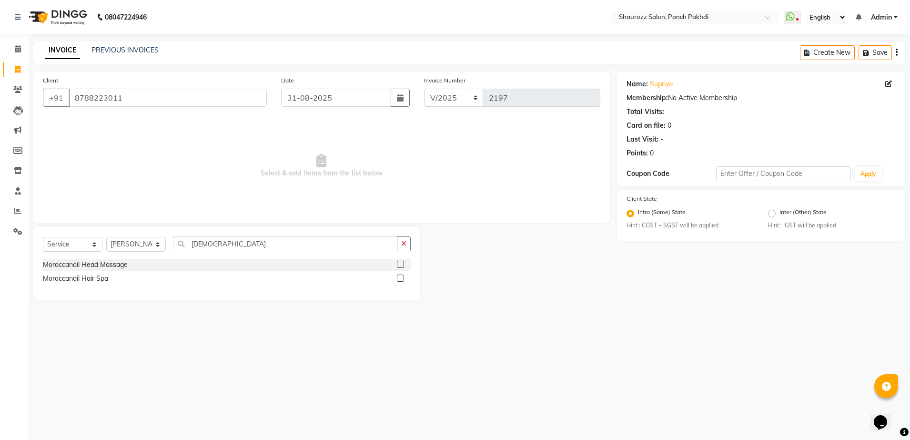
click at [403, 278] on input "checkbox" at bounding box center [400, 278] width 6 height 6
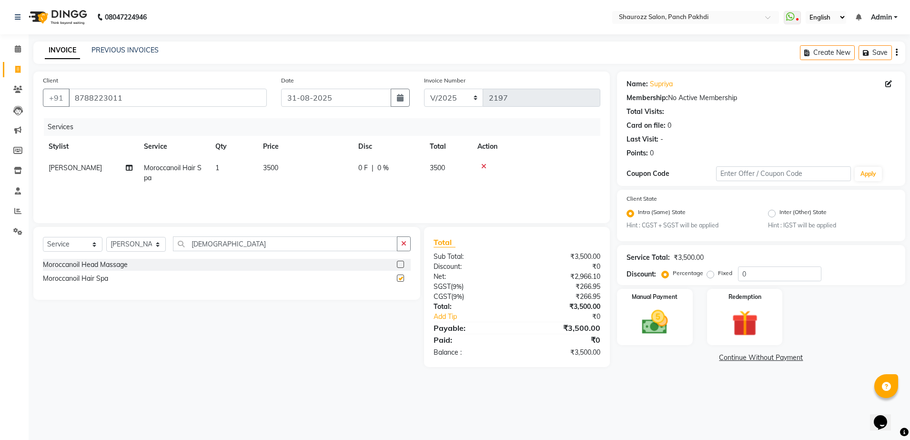
checkbox input "false"
click at [275, 177] on td "3500" at bounding box center [304, 172] width 95 height 31
select select "37557"
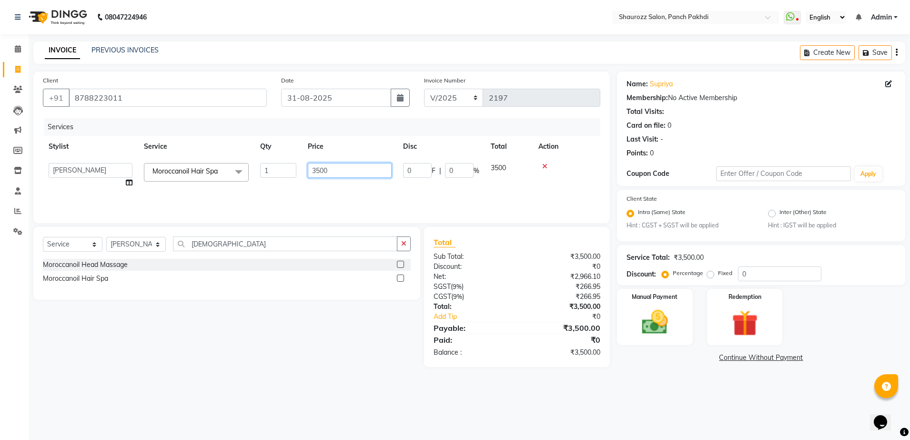
click at [337, 165] on input "3500" at bounding box center [350, 170] width 84 height 15
type input "3"
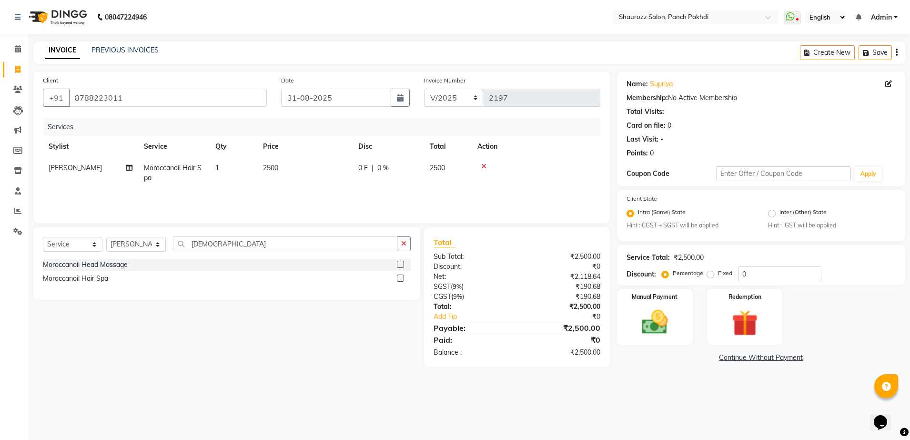
click at [375, 145] on tr "Stylist Service Qty Price Disc Total Action" at bounding box center [322, 146] width 558 height 21
click at [675, 307] on img at bounding box center [655, 322] width 44 height 31
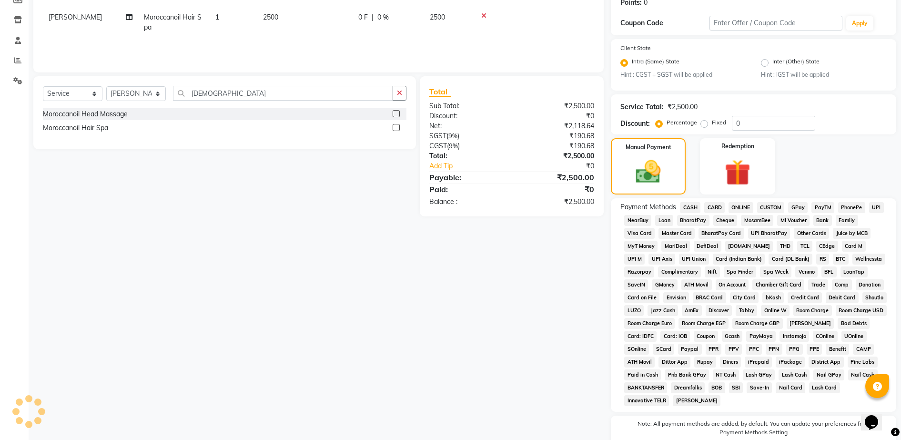
scroll to position [193, 0]
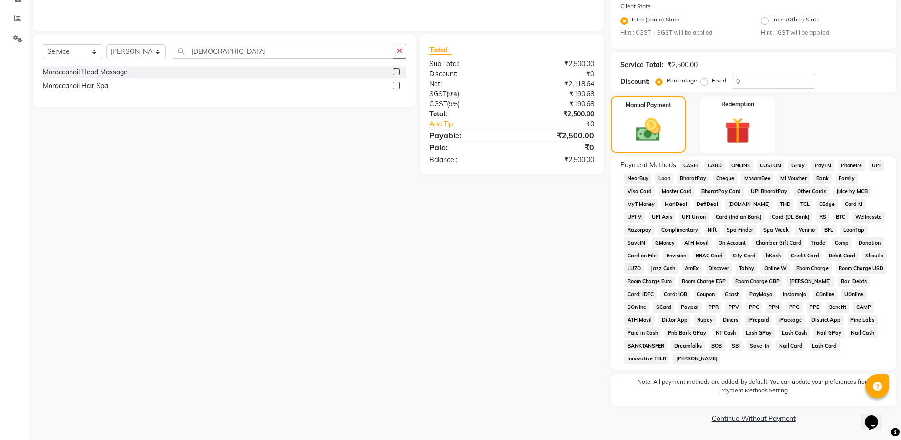
click at [800, 166] on span "GPay" at bounding box center [798, 165] width 20 height 11
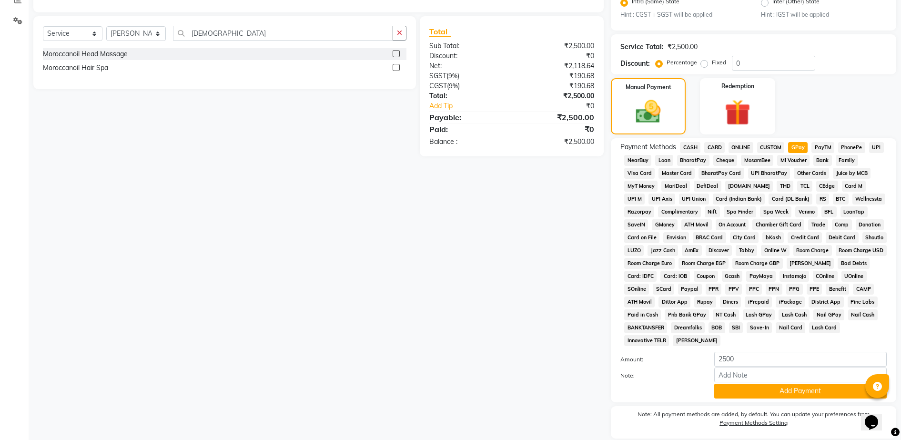
scroll to position [243, 0]
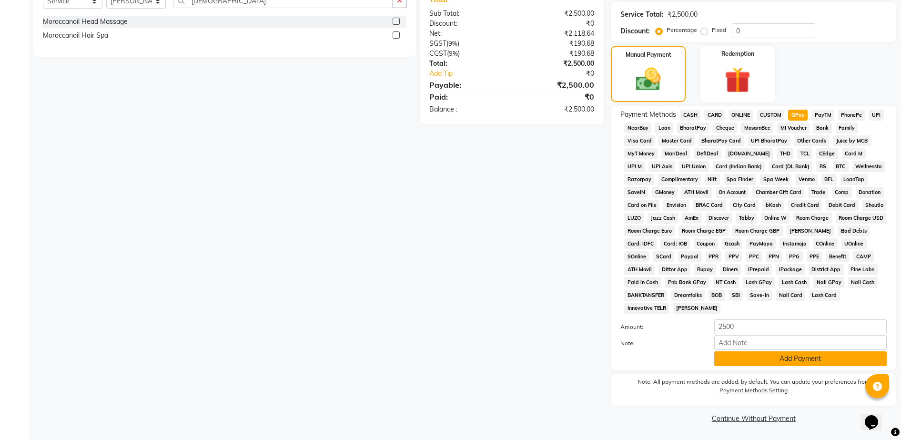
click at [764, 365] on button "Add Payment" at bounding box center [800, 358] width 173 height 15
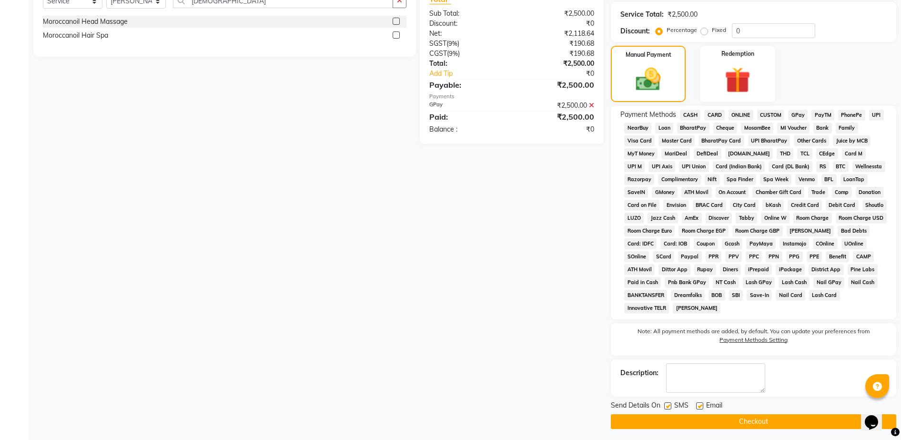
scroll to position [246, 0]
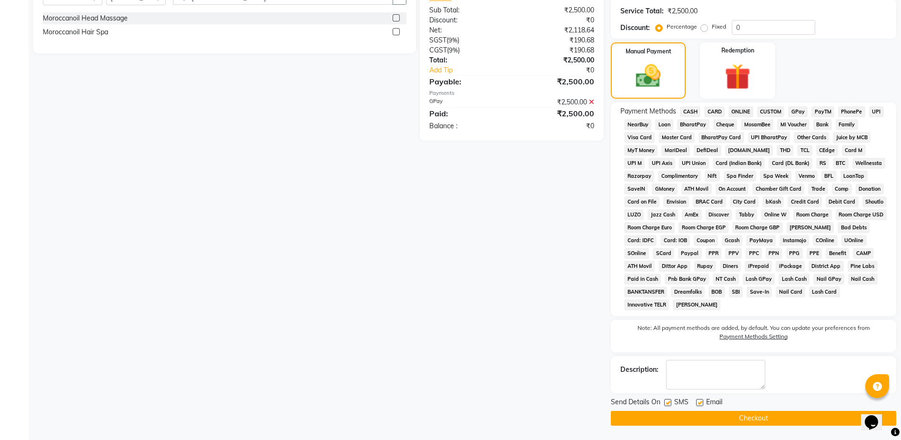
click at [759, 419] on button "Checkout" at bounding box center [753, 418] width 285 height 15
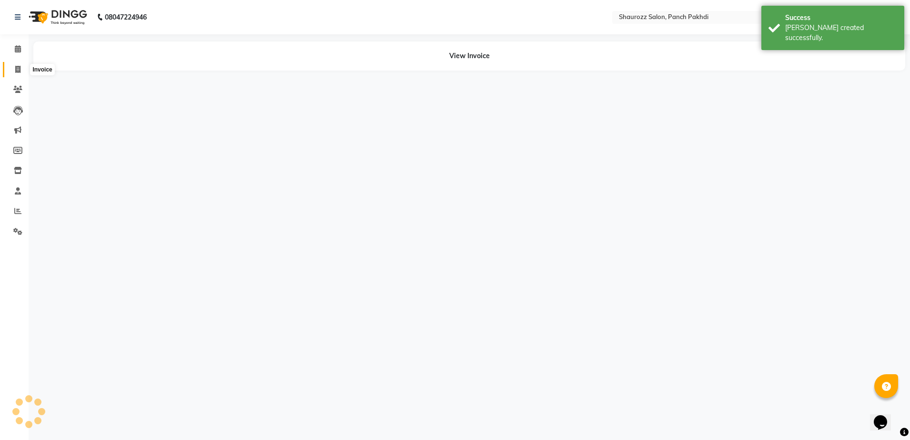
click at [20, 64] on span at bounding box center [18, 69] width 17 height 11
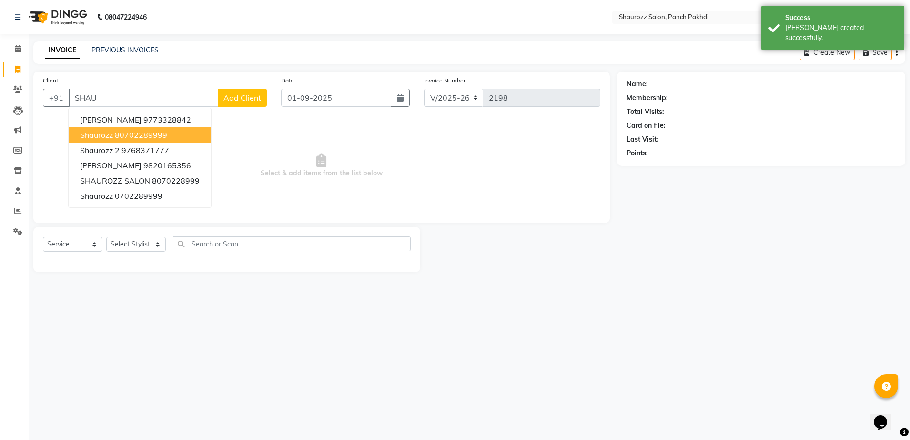
click at [171, 128] on button "shaurozz 80702289999" at bounding box center [140, 134] width 142 height 15
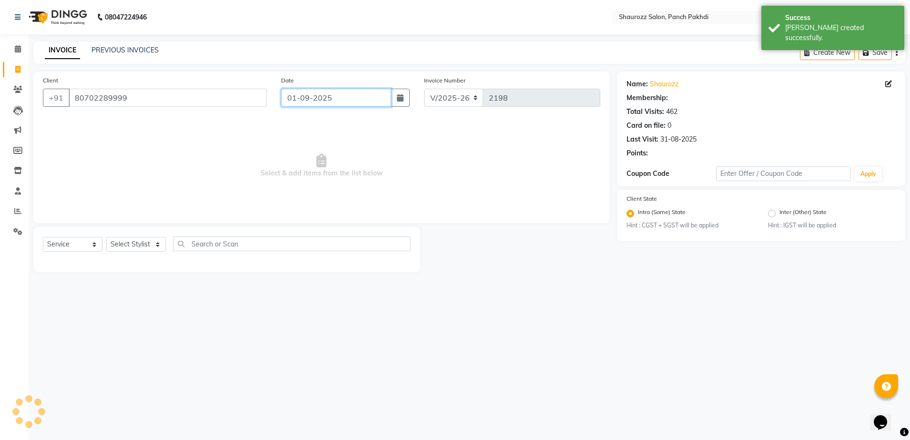
click at [315, 98] on input "01-09-2025" at bounding box center [336, 98] width 110 height 18
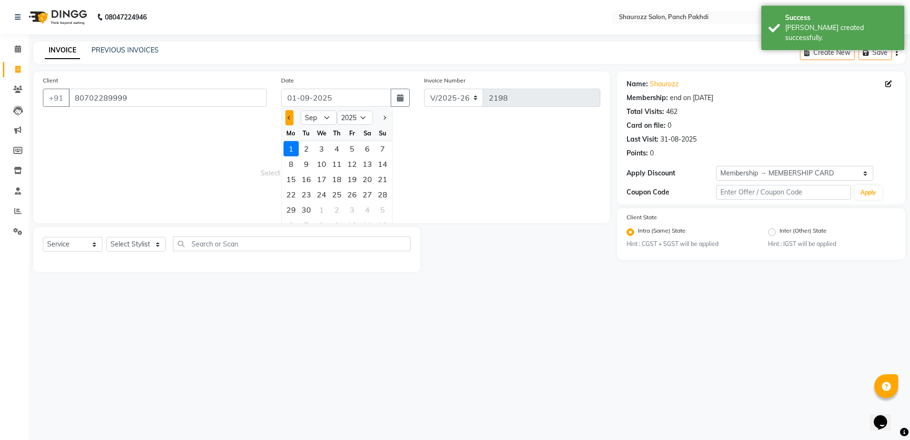
click at [291, 123] on button "Previous month" at bounding box center [289, 117] width 8 height 15
click at [382, 211] on div "31" at bounding box center [382, 209] width 15 height 15
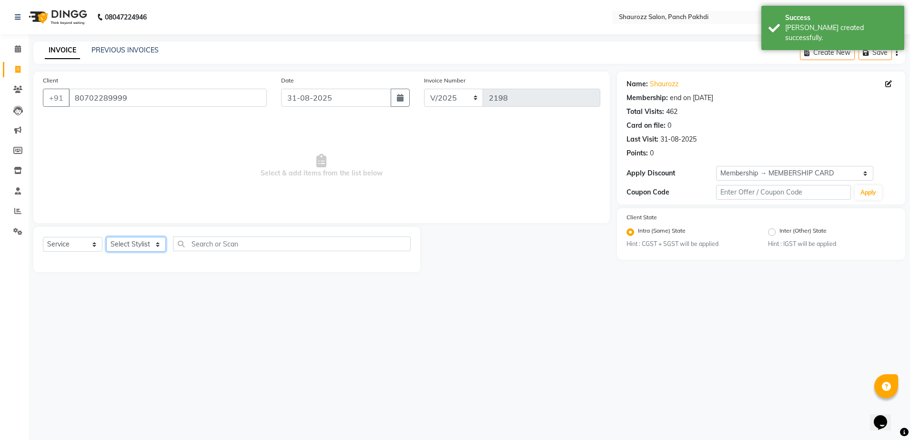
click at [165, 244] on select "Select Stylist [PERSON_NAME] [PERSON_NAME] [PERSON_NAME] [PERSON_NAME] Salon Sa…" at bounding box center [136, 244] width 60 height 15
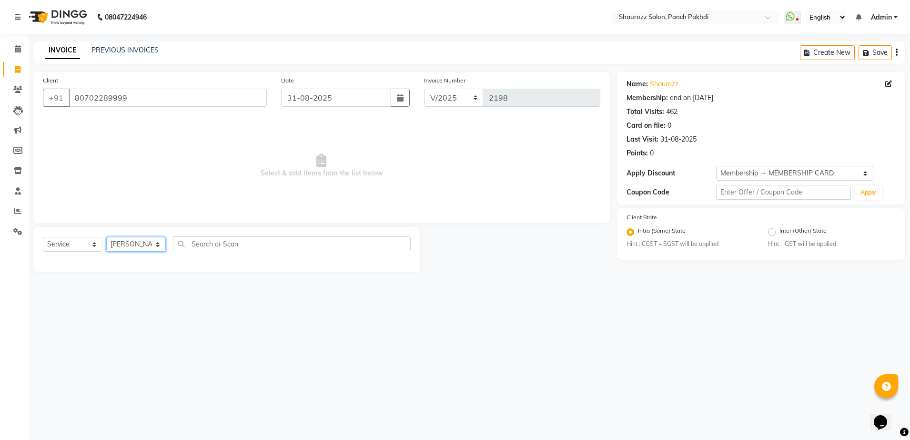
click at [106, 237] on select "Select Stylist [PERSON_NAME] [PERSON_NAME] [PERSON_NAME] [PERSON_NAME] Salon Sa…" at bounding box center [136, 244] width 60 height 15
click at [140, 259] on div at bounding box center [227, 259] width 368 height 0
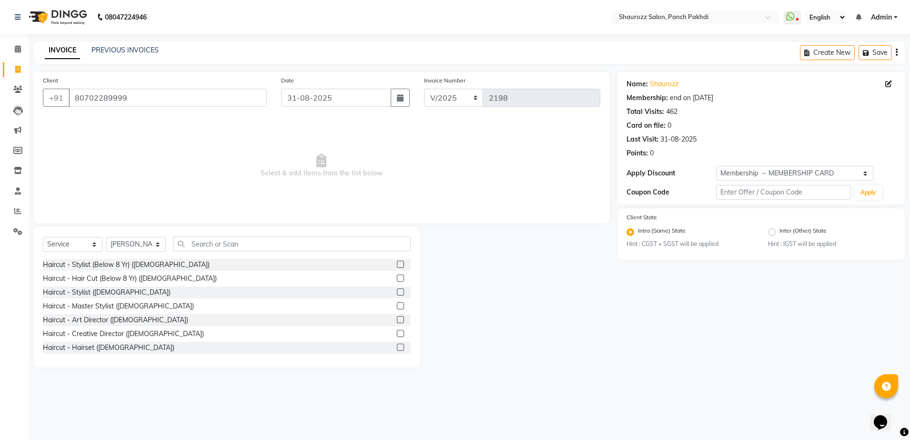
click at [200, 252] on div "Select Service Product Membership Package Voucher Prepaid Gift Card Select Styl…" at bounding box center [227, 247] width 368 height 22
click at [212, 243] on input "text" at bounding box center [292, 243] width 238 height 15
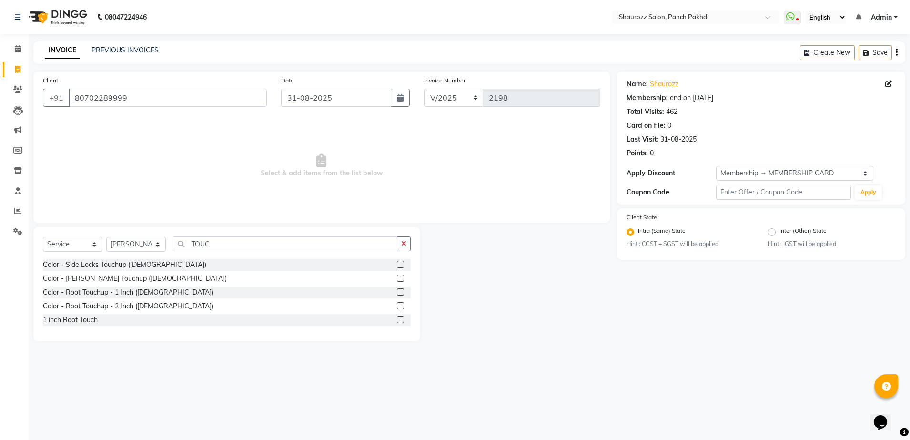
click at [393, 290] on div "Color - Root Touchup - 1 Inch ([DEMOGRAPHIC_DATA])" at bounding box center [227, 292] width 368 height 12
click at [401, 294] on label at bounding box center [400, 291] width 7 height 7
click at [401, 294] on input "checkbox" at bounding box center [400, 292] width 6 height 6
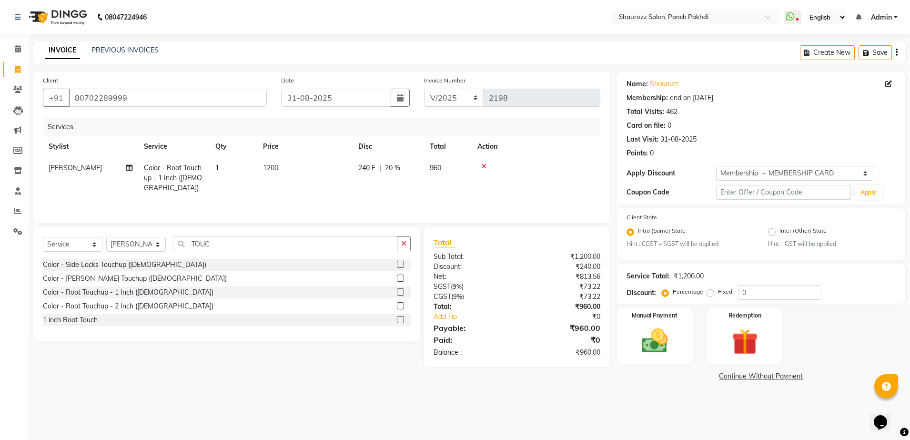
click at [288, 163] on td "1200" at bounding box center [304, 177] width 95 height 41
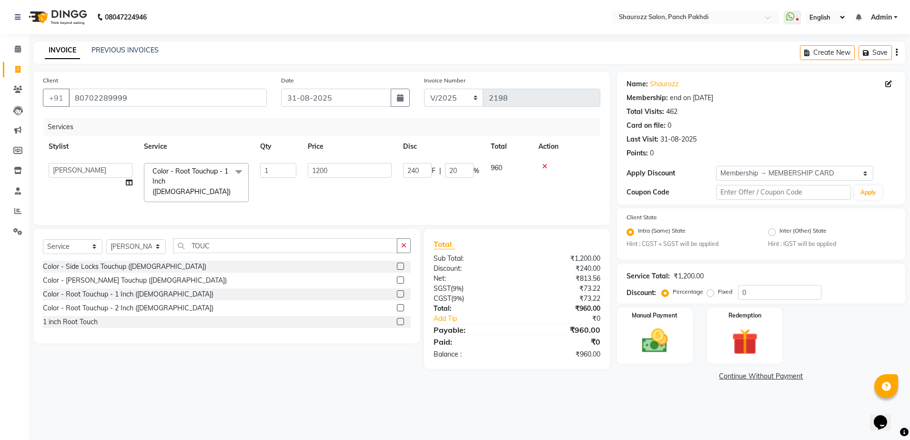
click at [387, 180] on td "1200" at bounding box center [349, 182] width 95 height 51
click at [364, 166] on input "1200" at bounding box center [350, 170] width 84 height 15
click at [383, 159] on tr "[PERSON_NAME] [PERSON_NAME] [PERSON_NAME] [PERSON_NAME] Salon Samseer siddhi [P…" at bounding box center [322, 182] width 558 height 51
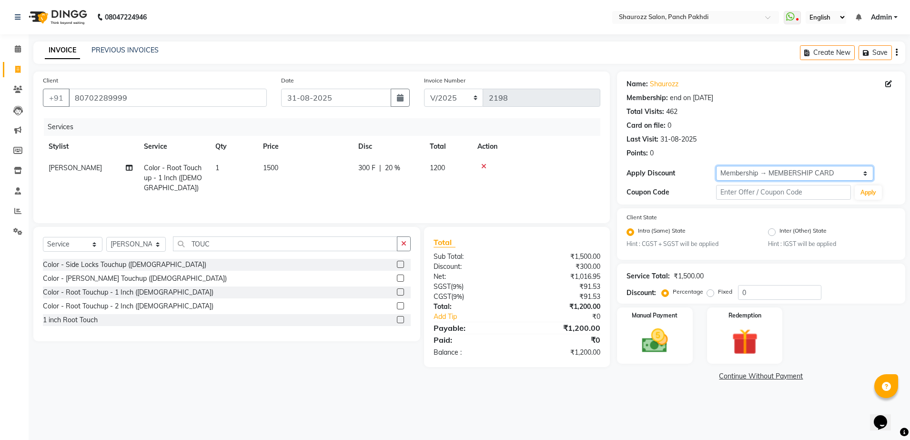
click at [736, 177] on select "Select Membership → MEMBERSHIP CARD" at bounding box center [794, 173] width 157 height 15
click at [716, 166] on select "Select Membership → MEMBERSHIP CARD" at bounding box center [794, 173] width 157 height 15
click at [660, 341] on img at bounding box center [655, 341] width 44 height 31
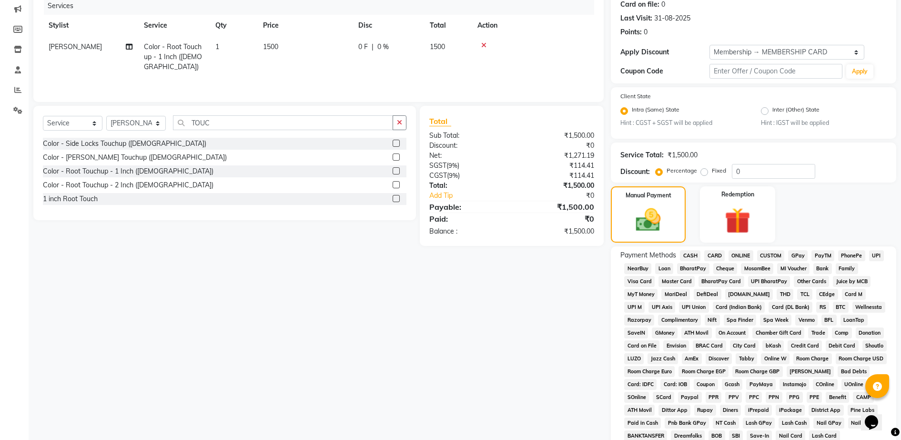
scroll to position [211, 0]
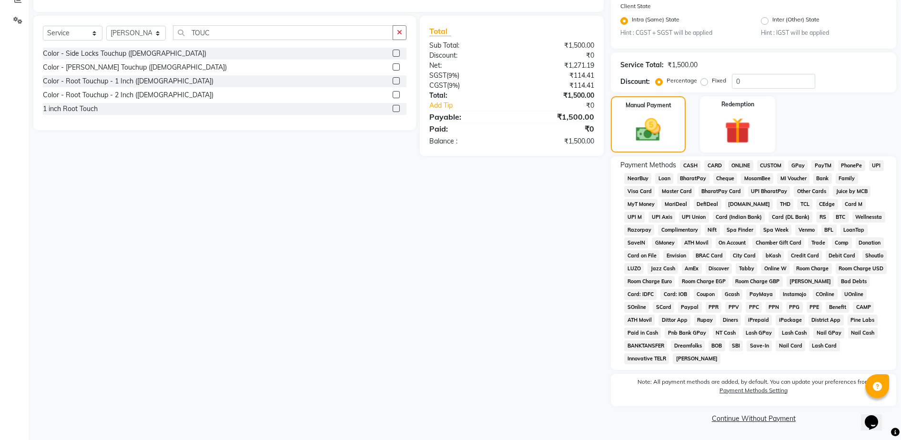
click at [793, 163] on span "GPay" at bounding box center [798, 165] width 20 height 11
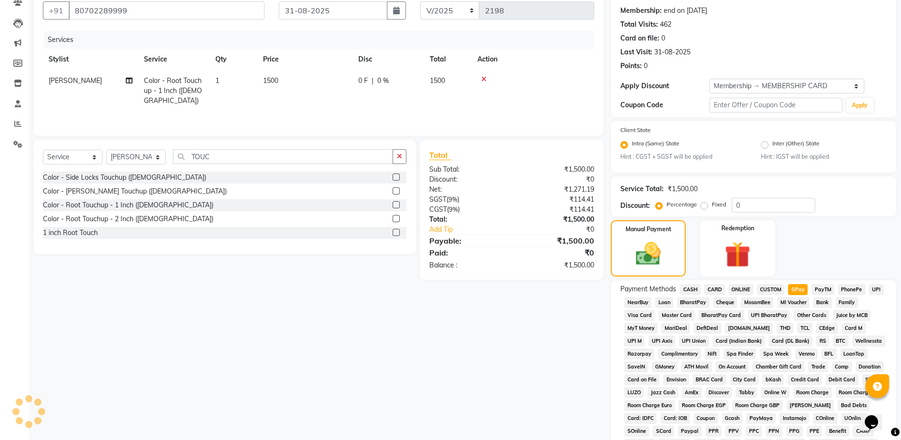
scroll to position [262, 0]
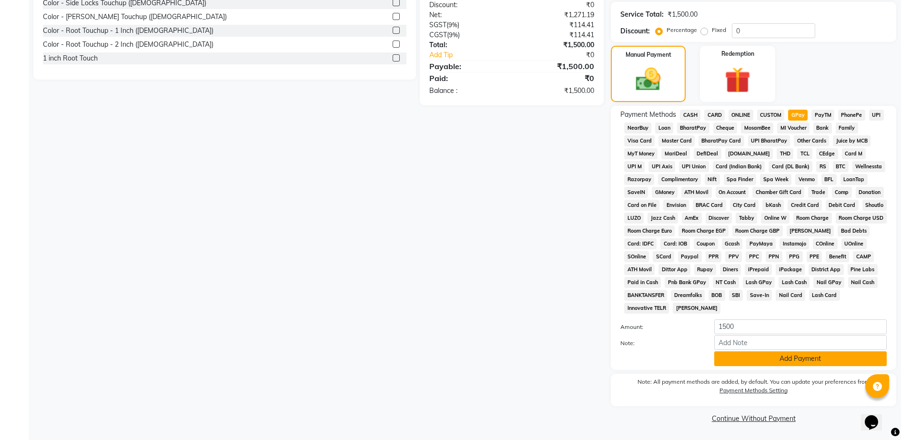
click at [774, 359] on button "Add Payment" at bounding box center [800, 358] width 173 height 15
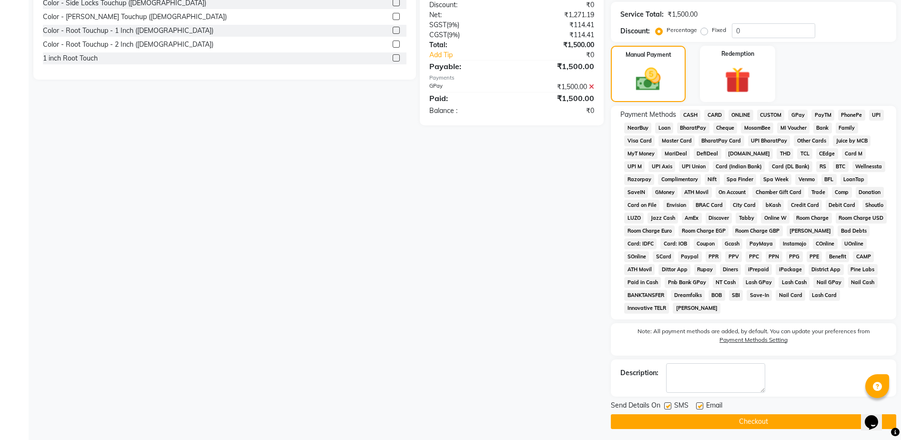
scroll to position [265, 0]
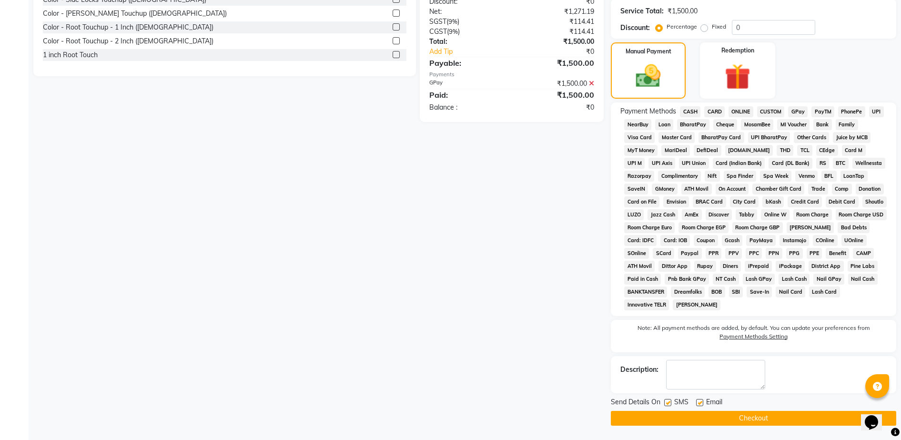
click at [759, 414] on button "Checkout" at bounding box center [753, 418] width 285 height 15
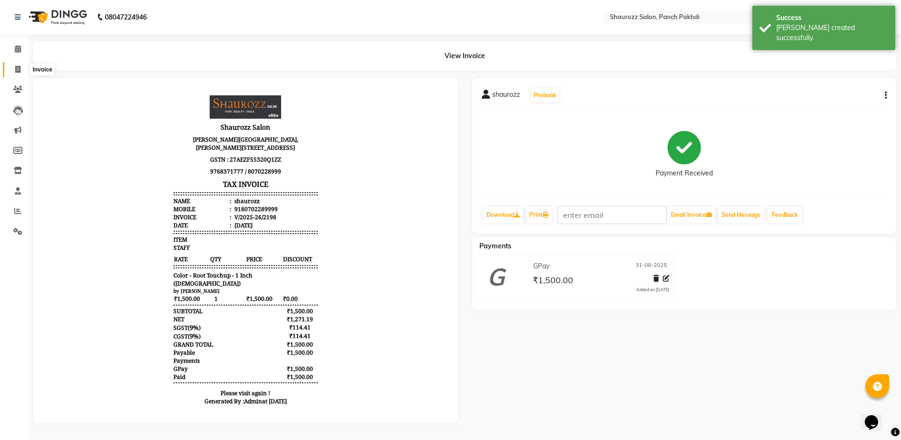
click at [22, 71] on span at bounding box center [18, 69] width 17 height 11
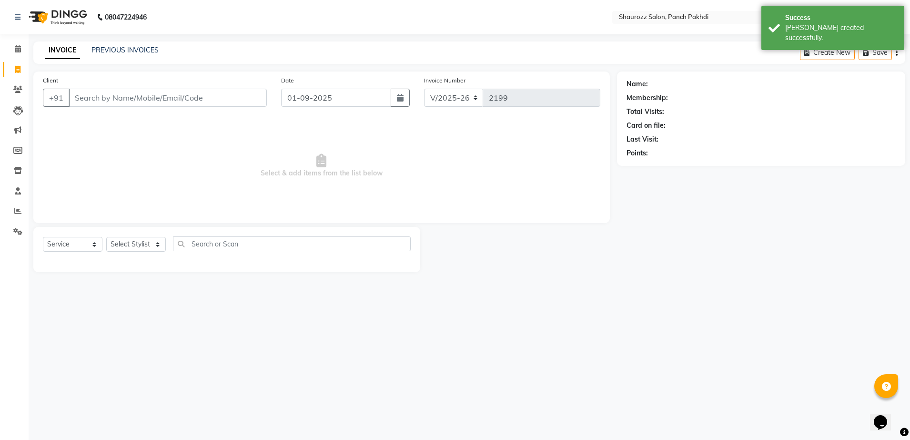
click at [127, 92] on input "Client" at bounding box center [168, 98] width 198 height 18
click at [118, 97] on input "Client" at bounding box center [168, 98] width 198 height 18
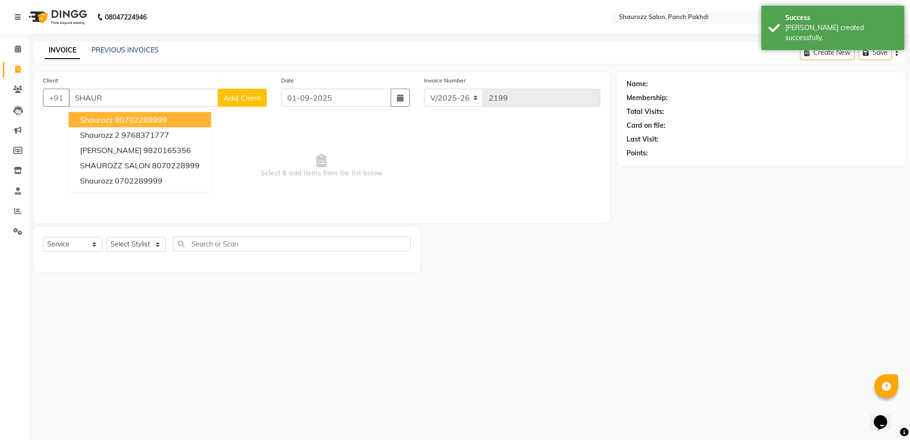
click at [129, 115] on ngb-highlight "80702289999" at bounding box center [141, 120] width 52 height 10
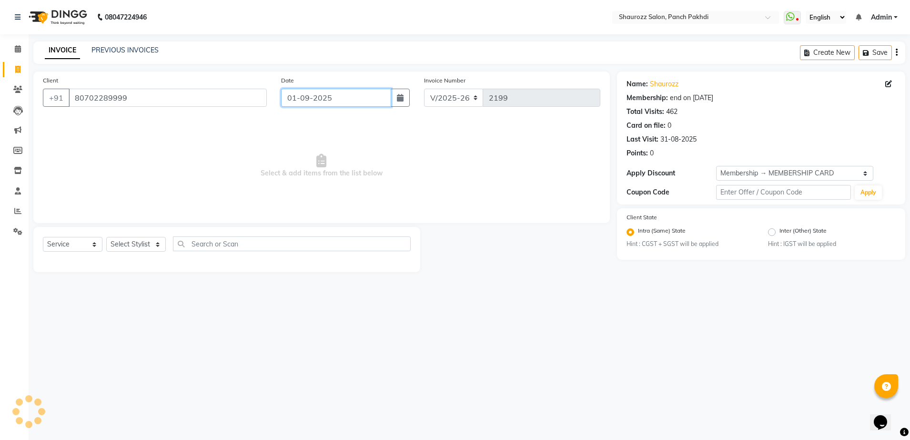
click at [311, 100] on input "01-09-2025" at bounding box center [336, 98] width 110 height 18
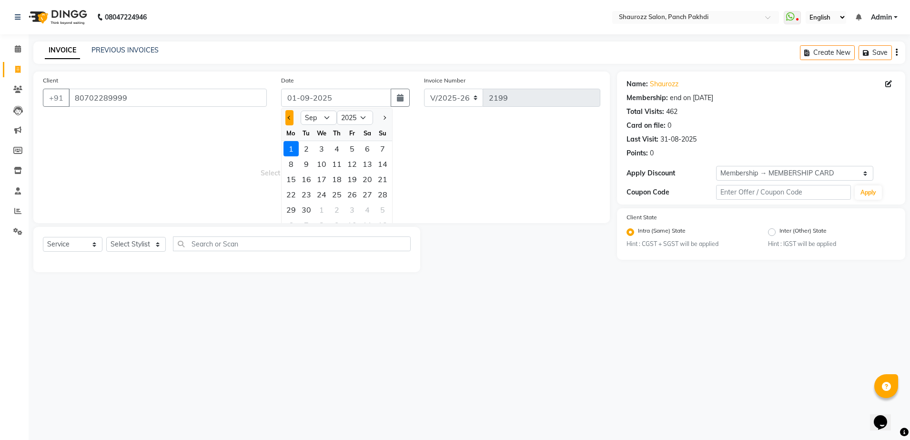
click at [286, 116] on button "Previous month" at bounding box center [289, 117] width 8 height 15
click at [383, 208] on div "31" at bounding box center [382, 209] width 15 height 15
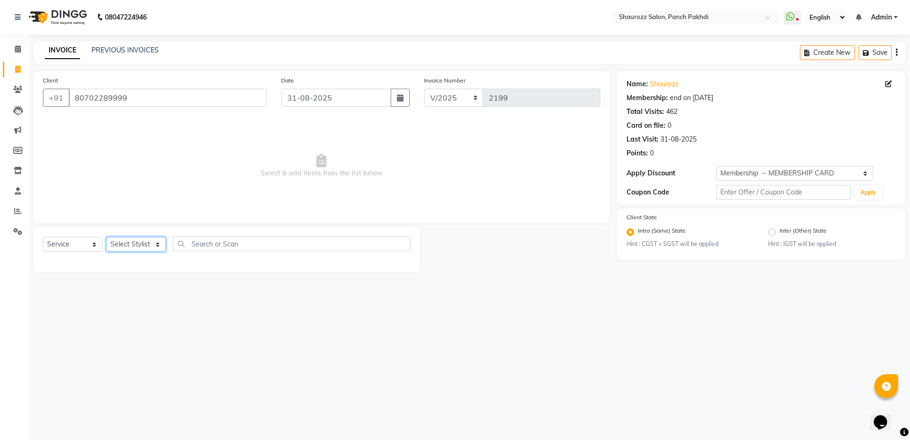
click at [148, 249] on select "Select Stylist [PERSON_NAME] [PERSON_NAME] [PERSON_NAME] [PERSON_NAME] Salon Sa…" at bounding box center [136, 244] width 60 height 15
click at [106, 237] on select "Select Stylist [PERSON_NAME] [PERSON_NAME] [PERSON_NAME] [PERSON_NAME] Salon Sa…" at bounding box center [136, 244] width 60 height 15
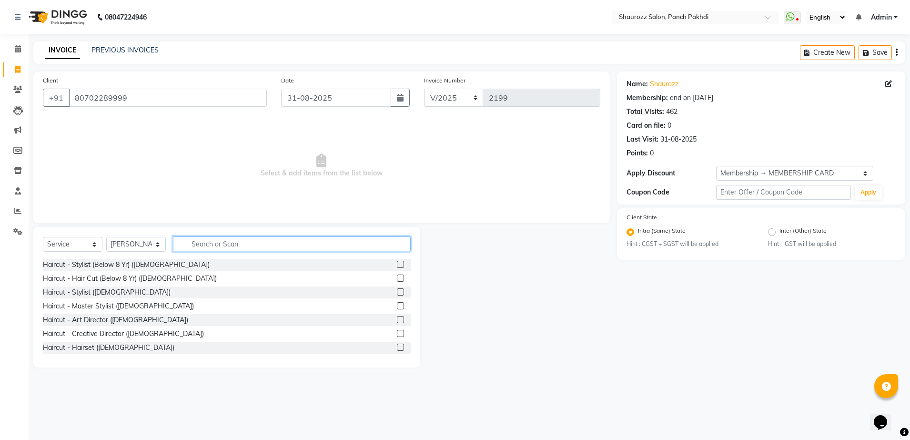
click at [250, 249] on input "text" at bounding box center [292, 243] width 238 height 15
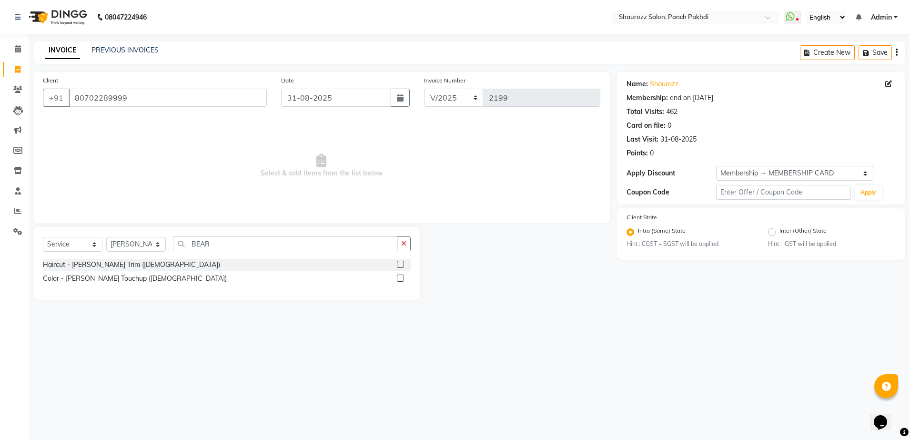
click at [404, 265] on label at bounding box center [400, 264] width 7 height 7
click at [403, 265] on input "checkbox" at bounding box center [400, 265] width 6 height 6
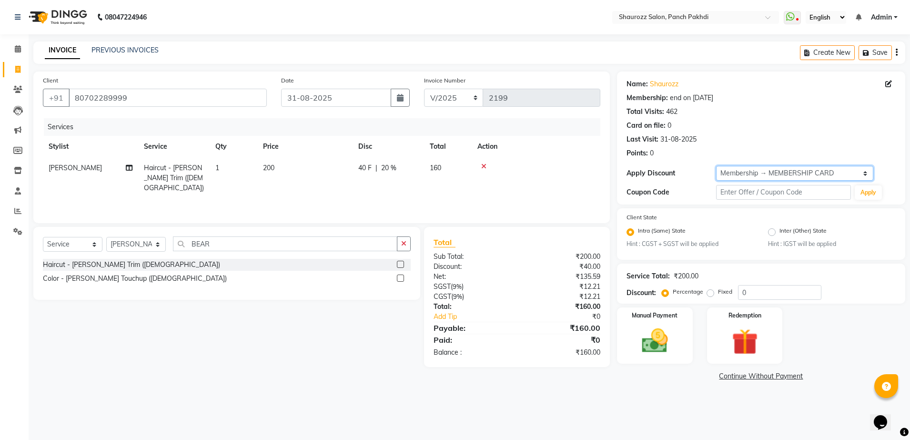
click at [730, 173] on select "Select Membership → MEMBERSHIP CARD" at bounding box center [794, 173] width 157 height 15
click at [716, 166] on select "Select Membership → MEMBERSHIP CARD" at bounding box center [794, 173] width 157 height 15
click at [670, 323] on div "Manual Payment" at bounding box center [655, 335] width 79 height 59
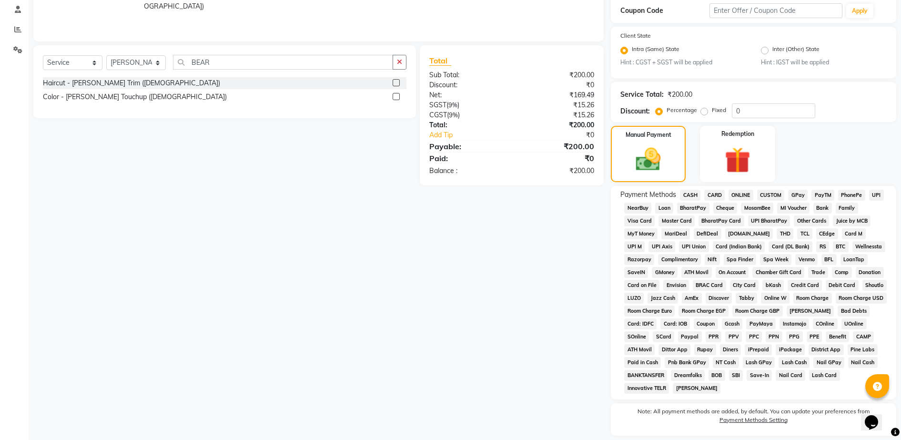
scroll to position [211, 0]
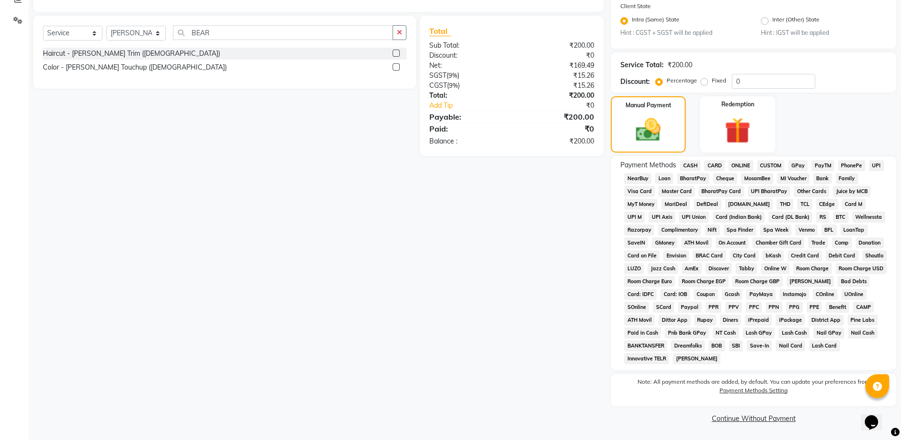
click at [687, 159] on div "Payment Methods CASH CARD ONLINE CUSTOM GPay PayTM PhonePe UPI NearBuy Loan Bha…" at bounding box center [753, 263] width 285 height 214
click at [687, 163] on span "CASH" at bounding box center [690, 165] width 20 height 11
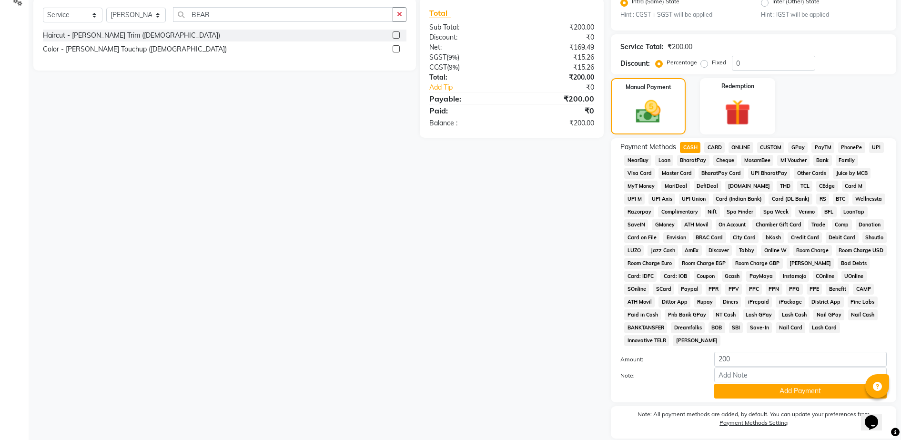
scroll to position [262, 0]
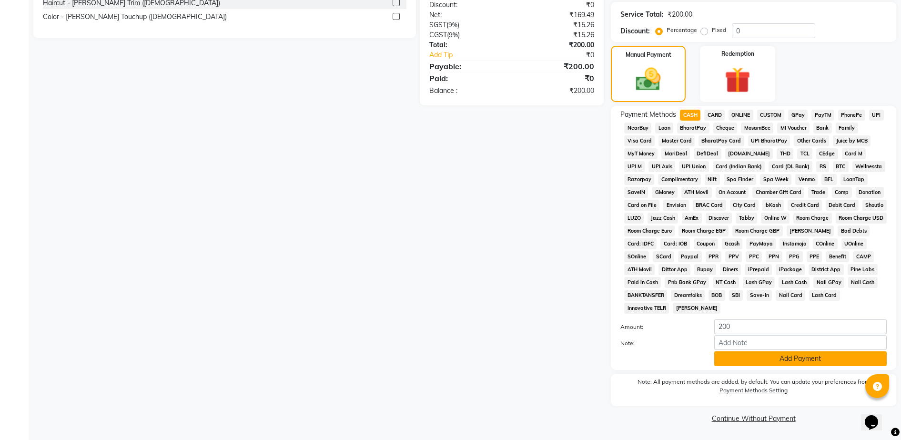
click at [746, 356] on button "Add Payment" at bounding box center [800, 358] width 173 height 15
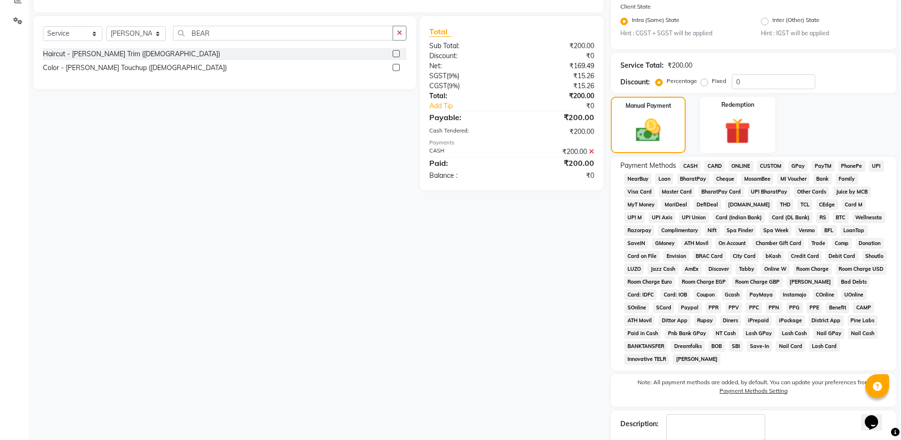
scroll to position [265, 0]
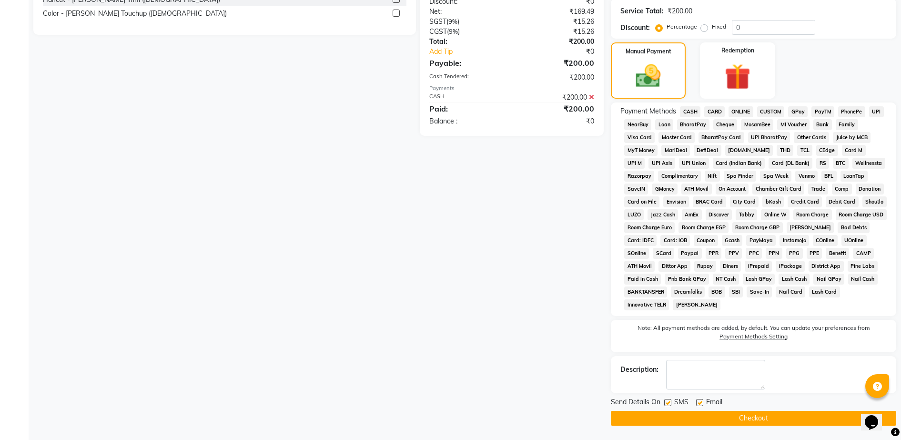
click at [741, 426] on main "INVOICE PREVIOUS INVOICES Create New Save Client [PHONE_NUMBER] Date [DATE] Inv…" at bounding box center [465, 107] width 873 height 663
click at [707, 412] on button "Checkout" at bounding box center [753, 418] width 285 height 15
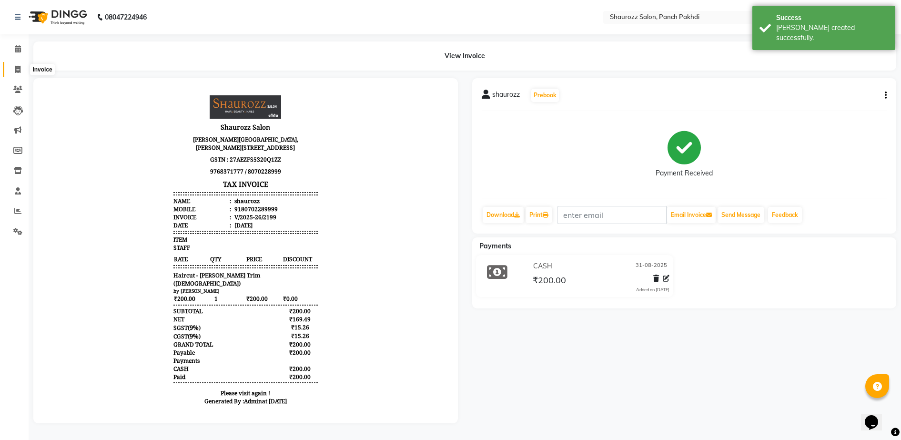
click at [23, 62] on link "Invoice" at bounding box center [14, 70] width 23 height 16
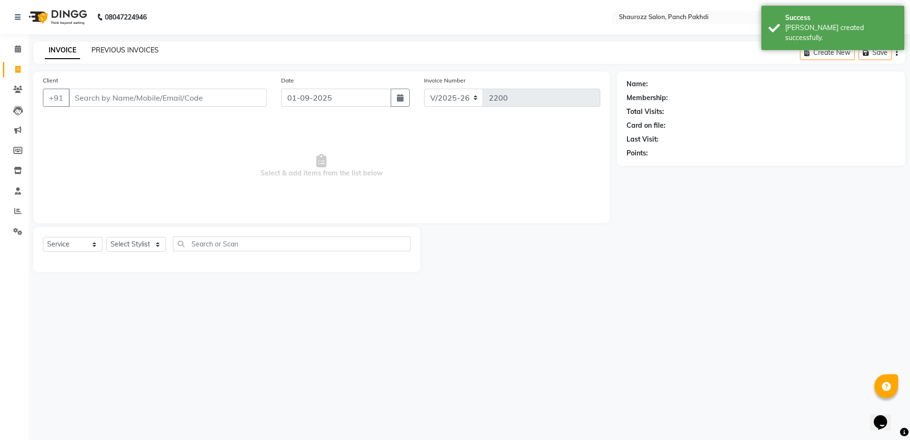
click at [130, 51] on link "PREVIOUS INVOICES" at bounding box center [125, 50] width 67 height 9
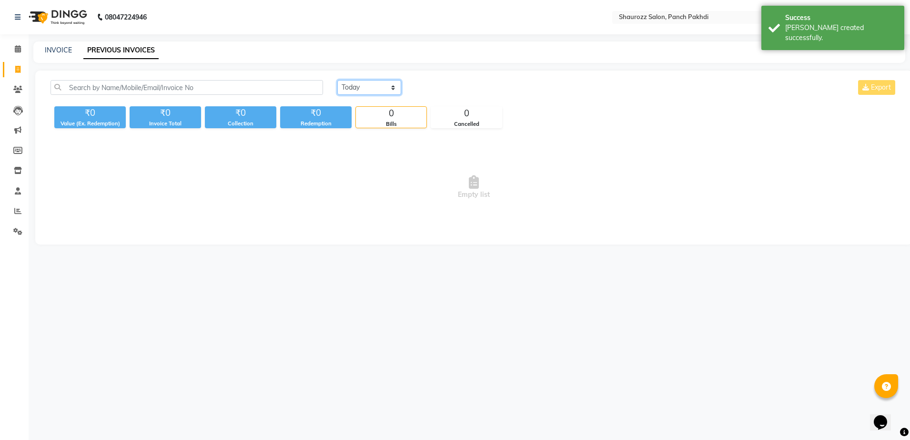
click at [366, 90] on select "[DATE] [DATE] Custom Range" at bounding box center [369, 87] width 64 height 15
click at [337, 80] on select "[DATE] [DATE] Custom Range" at bounding box center [369, 87] width 64 height 15
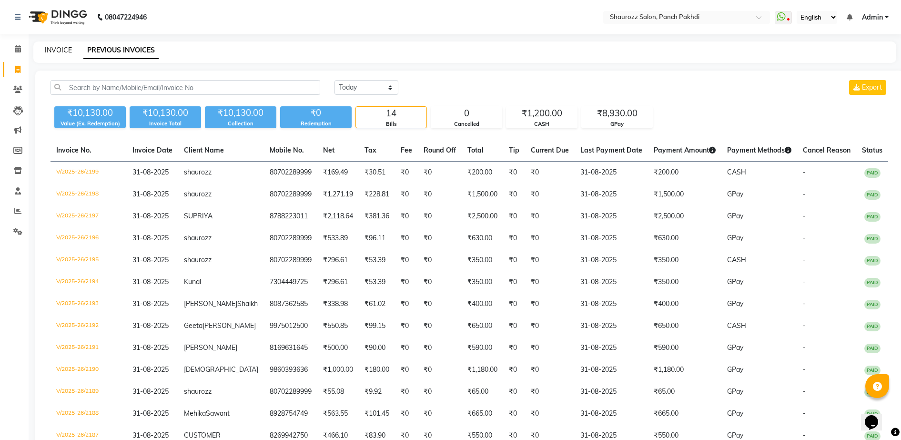
click at [56, 49] on link "INVOICE" at bounding box center [58, 50] width 27 height 9
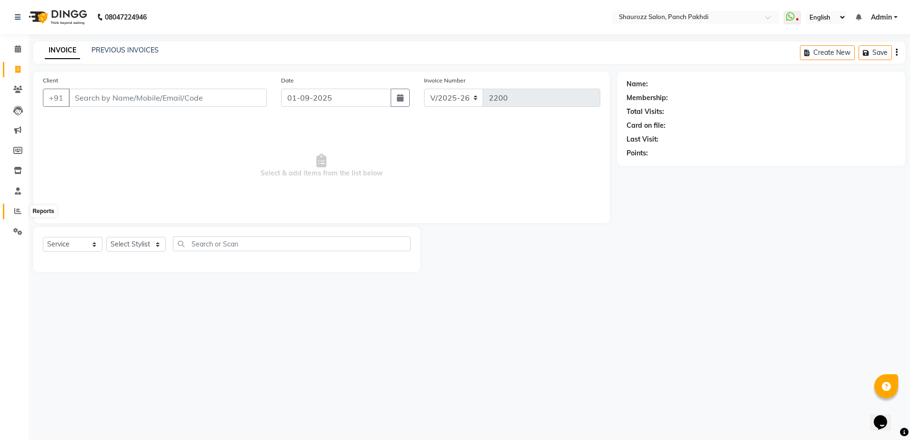
click at [12, 209] on span at bounding box center [18, 211] width 17 height 11
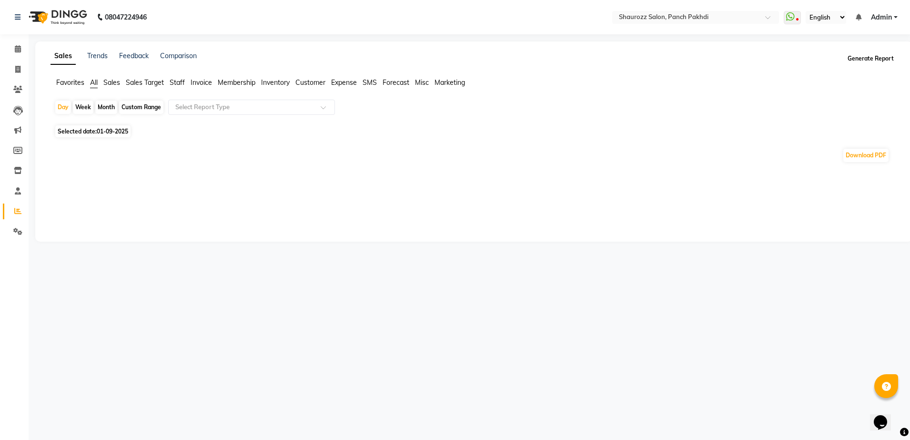
click at [866, 61] on button "Generate Report" at bounding box center [870, 58] width 51 height 13
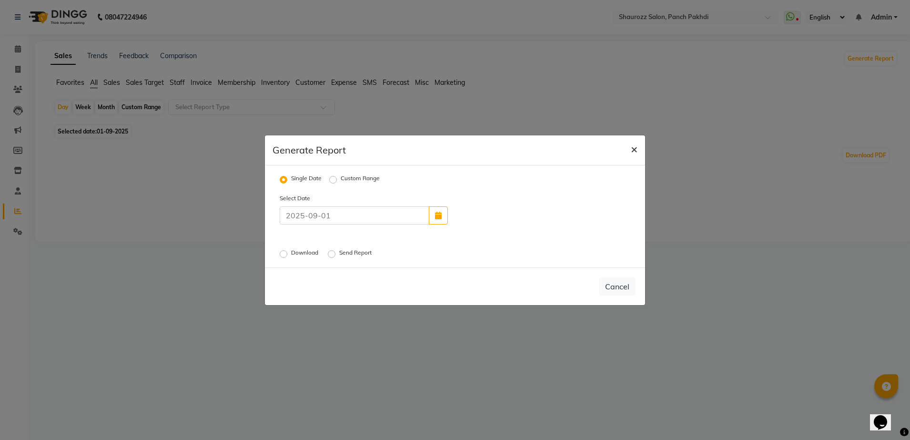
click at [635, 144] on span "×" at bounding box center [634, 149] width 7 height 14
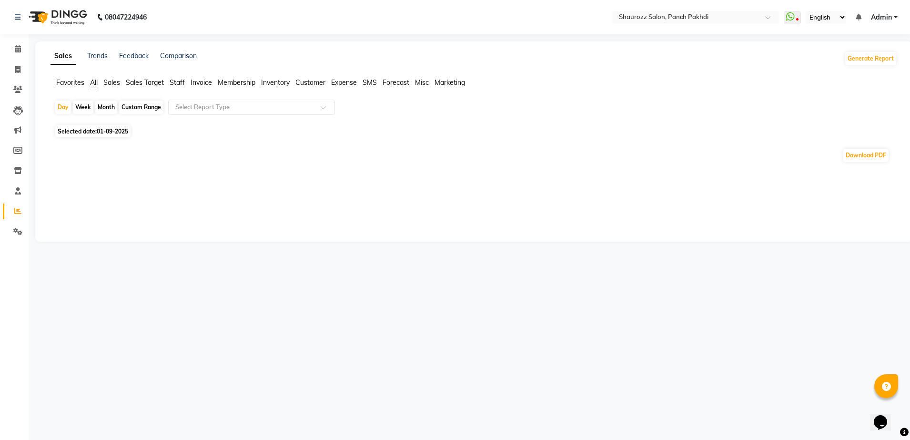
click at [234, 84] on span "Membership" at bounding box center [237, 82] width 38 height 9
click at [208, 85] on span "Invoice" at bounding box center [201, 82] width 21 height 9
click at [186, 84] on ul "Favorites All Sales Sales Target Staff Invoice Membership Inventory Customer Ex…" at bounding box center [474, 83] width 847 height 10
click at [177, 83] on span "Staff" at bounding box center [177, 82] width 15 height 9
click at [108, 105] on div "Month" at bounding box center [106, 107] width 22 height 13
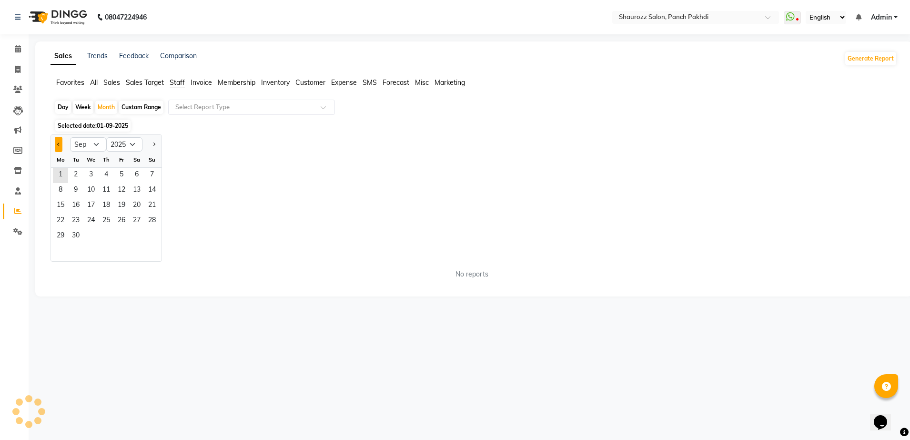
click at [55, 142] on button "Previous month" at bounding box center [59, 144] width 8 height 15
click at [123, 171] on span "1" at bounding box center [121, 175] width 15 height 15
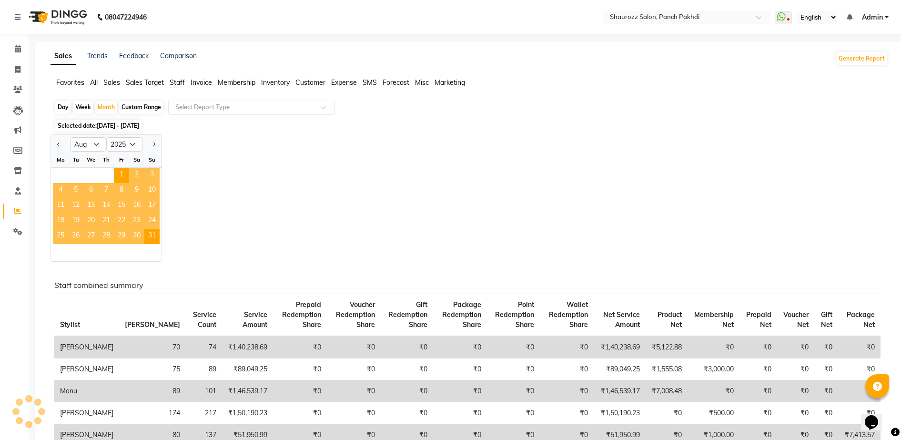
click at [314, 163] on div "Jan Feb Mar Apr May Jun [DATE] Aug Sep Oct Nov [DATE] 2016 2017 2018 2019 2020 …" at bounding box center [470, 197] width 838 height 127
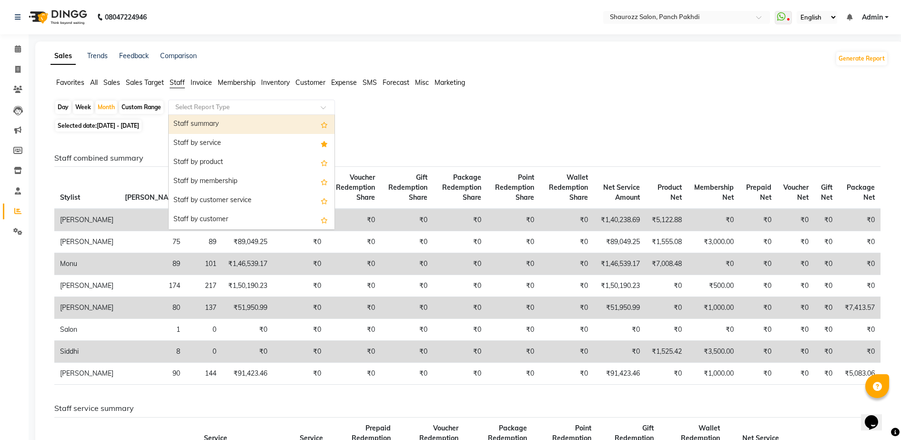
click at [254, 108] on input "text" at bounding box center [241, 107] width 137 height 10
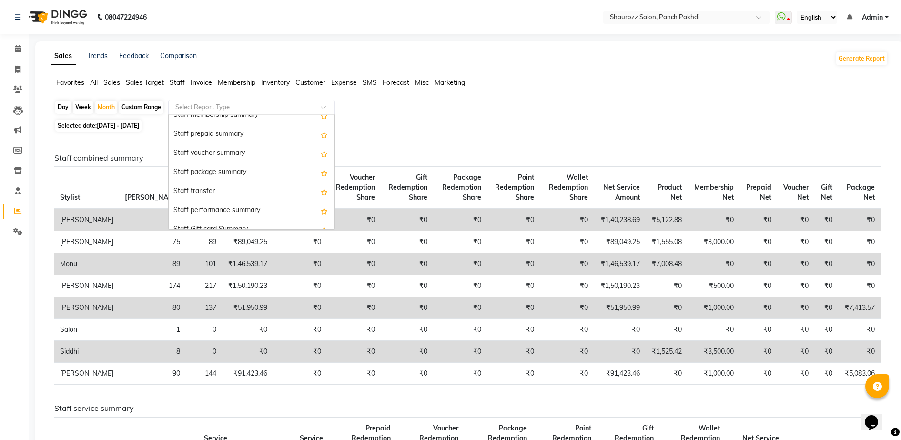
scroll to position [305, 0]
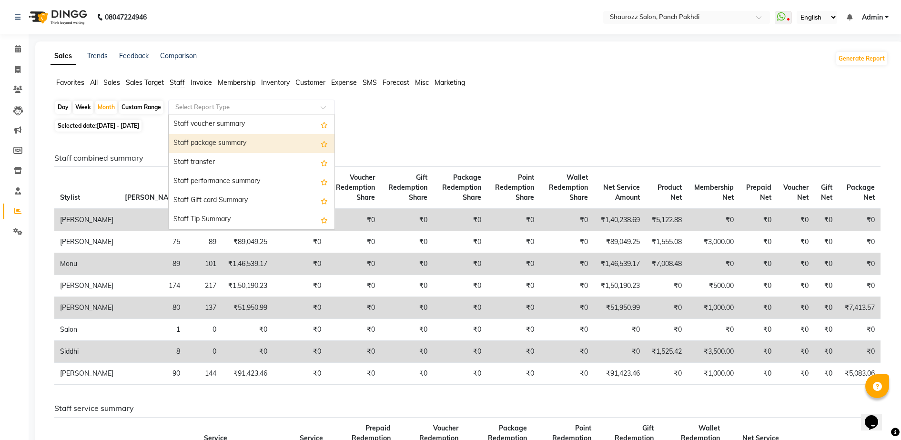
click at [696, 117] on div "Day Week Month Custom Range Select Report Type Staff summary Staff by service S…" at bounding box center [470, 418] width 838 height 636
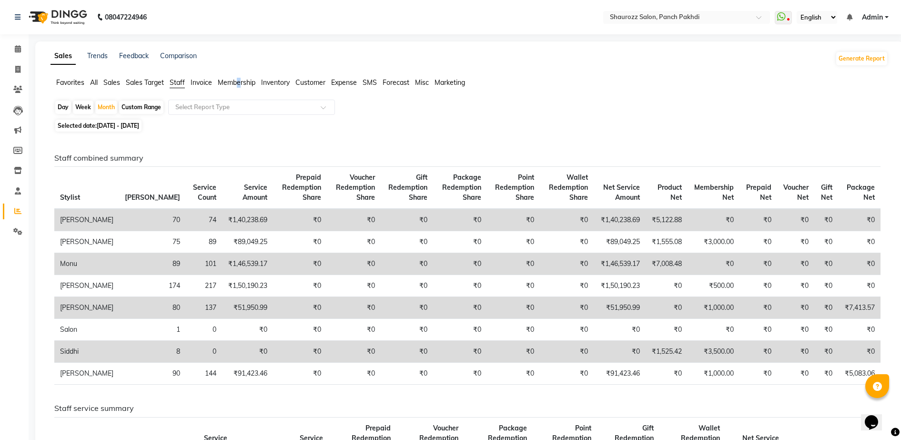
click at [240, 81] on span "Membership" at bounding box center [237, 82] width 38 height 9
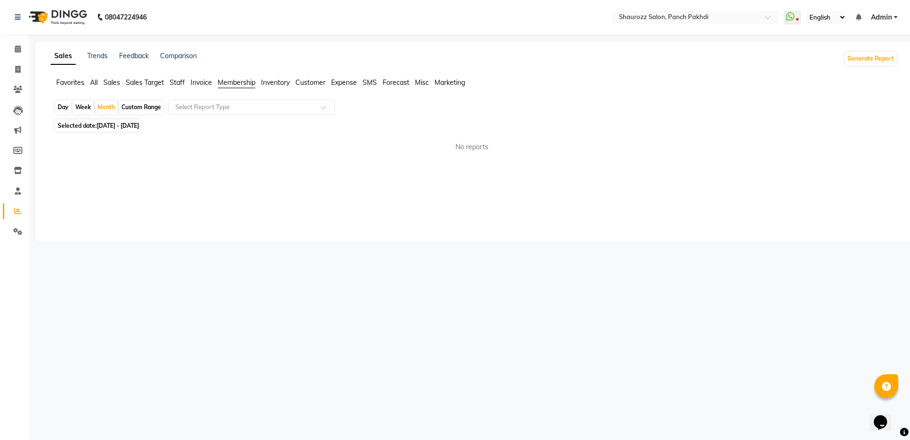
click at [114, 81] on span "Sales" at bounding box center [111, 82] width 17 height 9
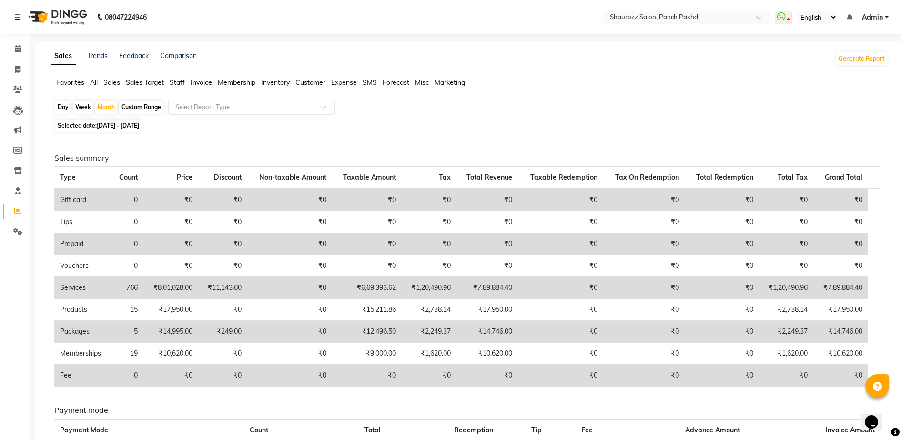
click at [157, 84] on span "Sales Target" at bounding box center [145, 82] width 38 height 9
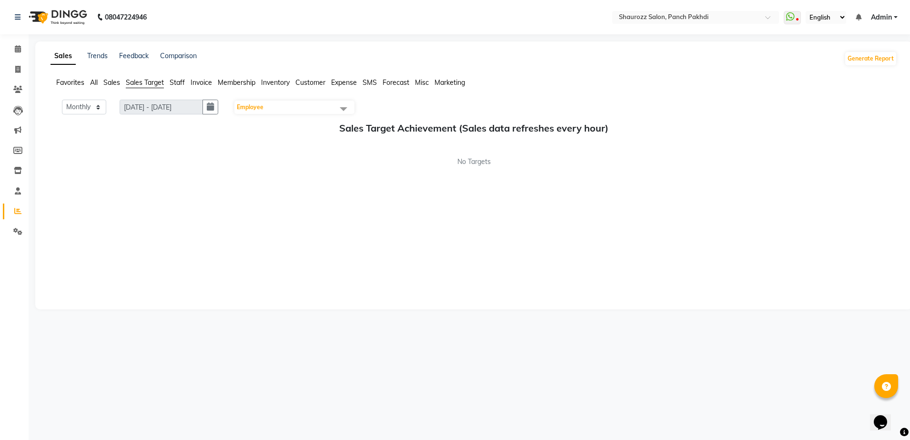
click at [184, 83] on span "Staff" at bounding box center [177, 82] width 15 height 9
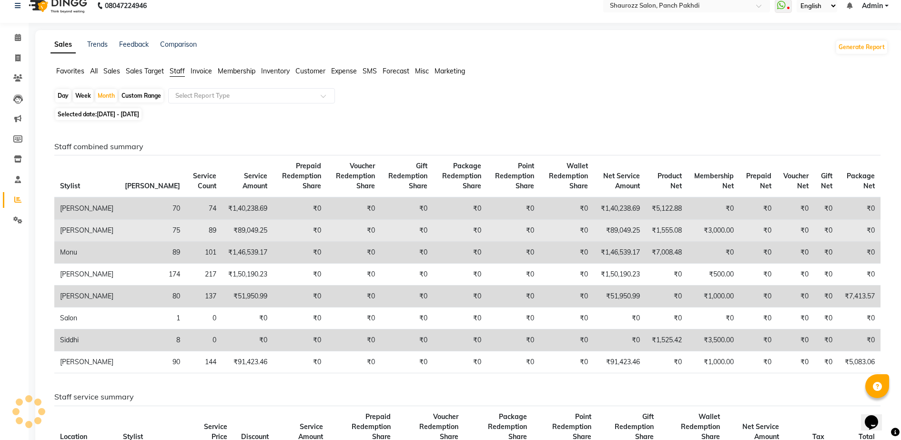
scroll to position [0, 0]
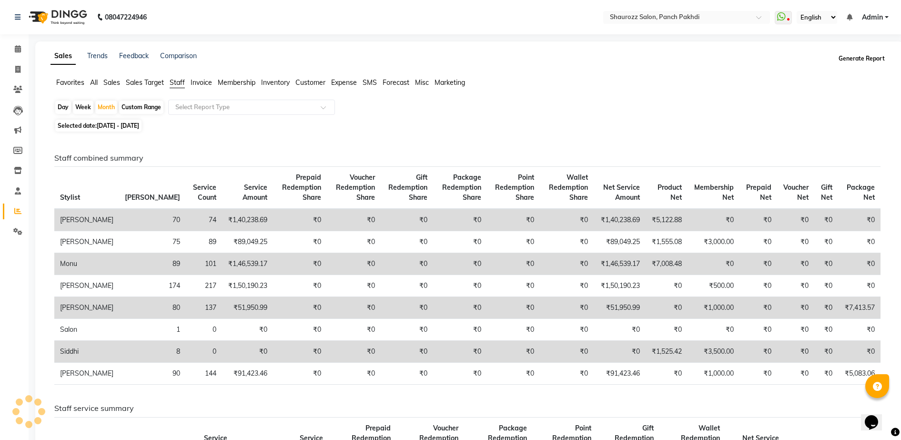
click at [864, 59] on button "Generate Report" at bounding box center [861, 58] width 51 height 13
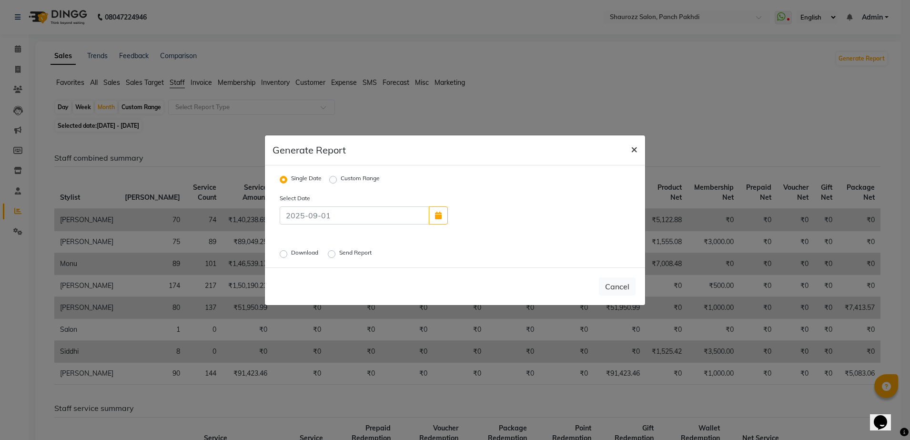
click at [642, 148] on button "×" at bounding box center [634, 148] width 22 height 27
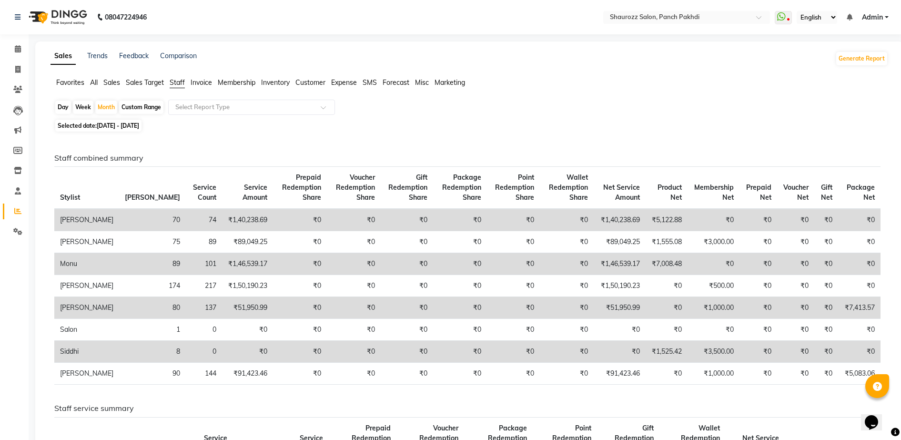
click at [119, 83] on span "Sales" at bounding box center [111, 82] width 17 height 9
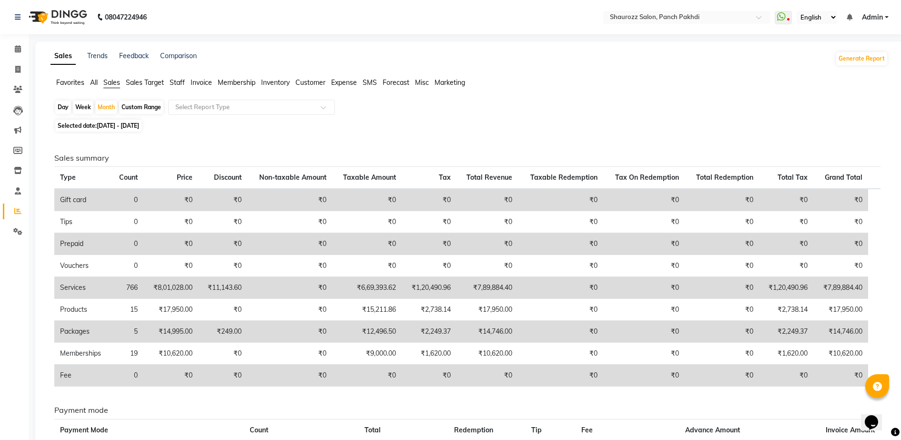
click at [96, 83] on span "All" at bounding box center [94, 82] width 8 height 9
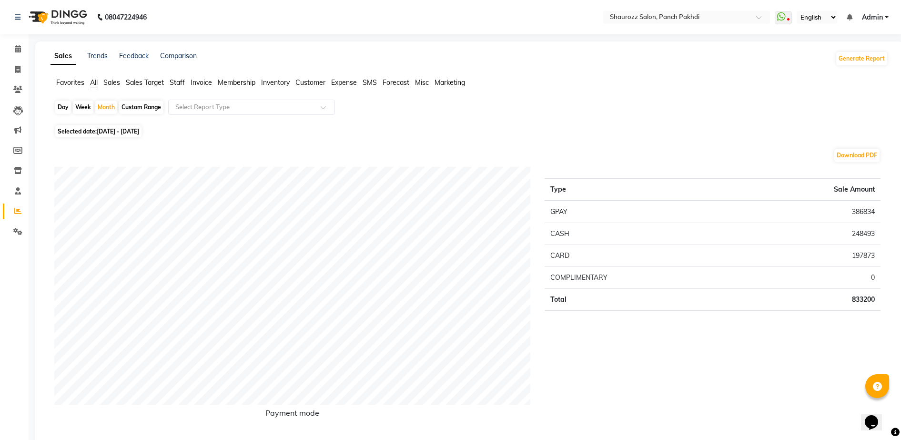
click at [109, 83] on span "Sales" at bounding box center [111, 82] width 17 height 9
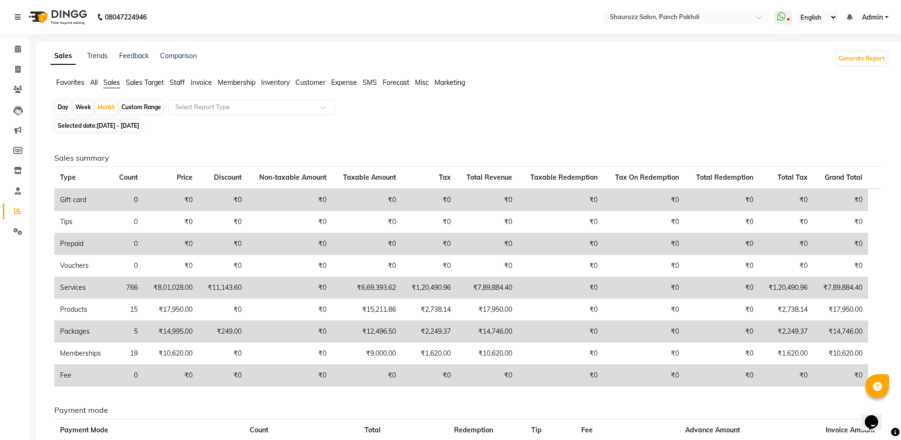
click at [135, 84] on span "Sales Target" at bounding box center [145, 82] width 38 height 9
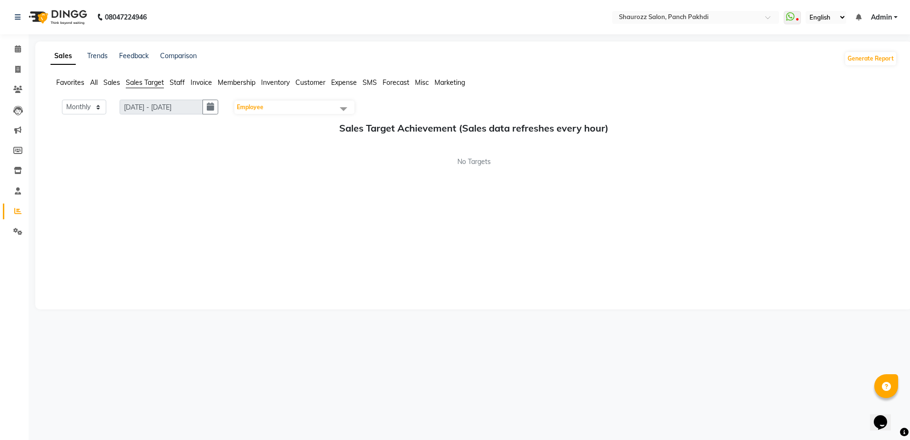
click at [318, 111] on span "Employee" at bounding box center [294, 107] width 120 height 13
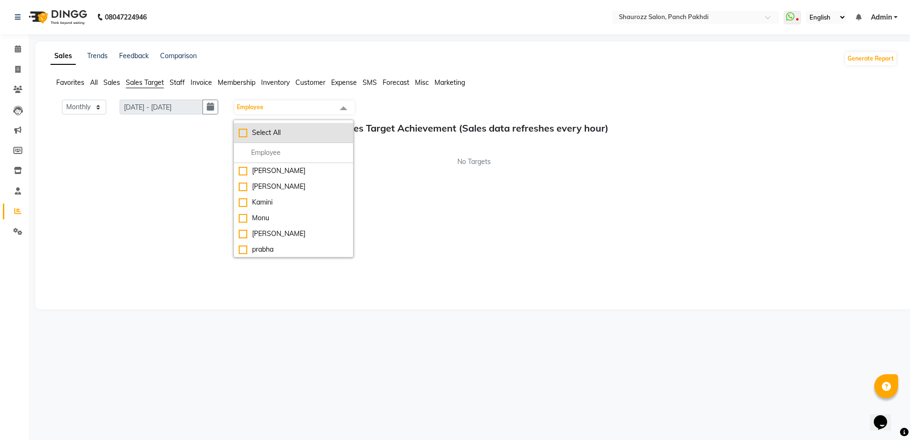
click at [246, 134] on div "Select All" at bounding box center [294, 133] width 110 height 10
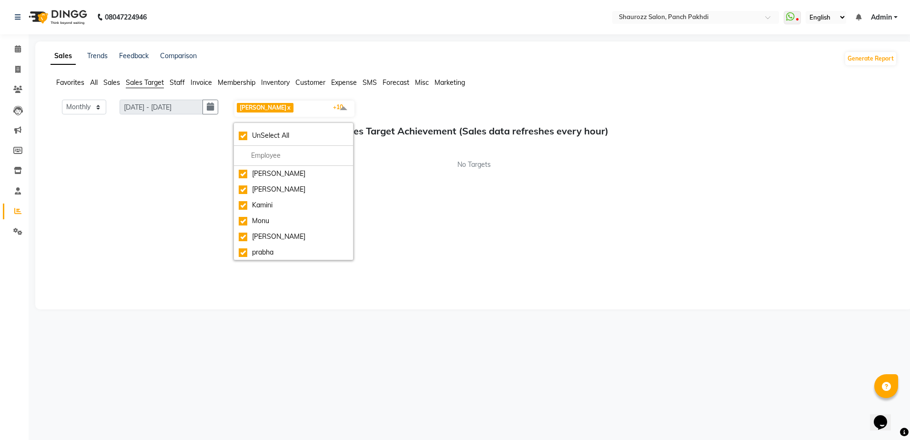
click at [181, 82] on span "Staff" at bounding box center [177, 82] width 15 height 9
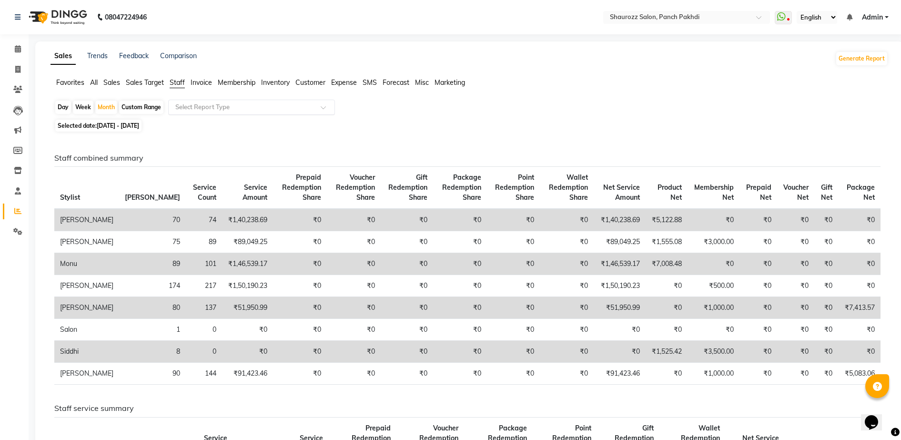
click at [271, 112] on div "Select Report Type" at bounding box center [244, 107] width 147 height 10
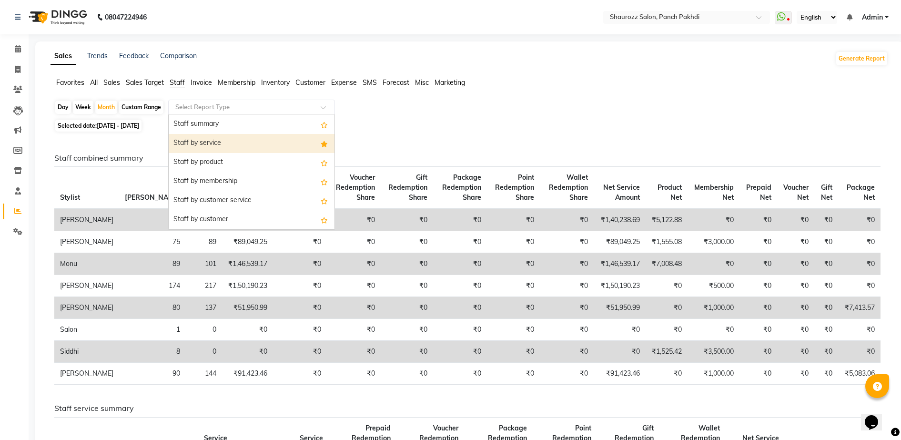
click at [268, 151] on div "Staff by service" at bounding box center [252, 143] width 166 height 19
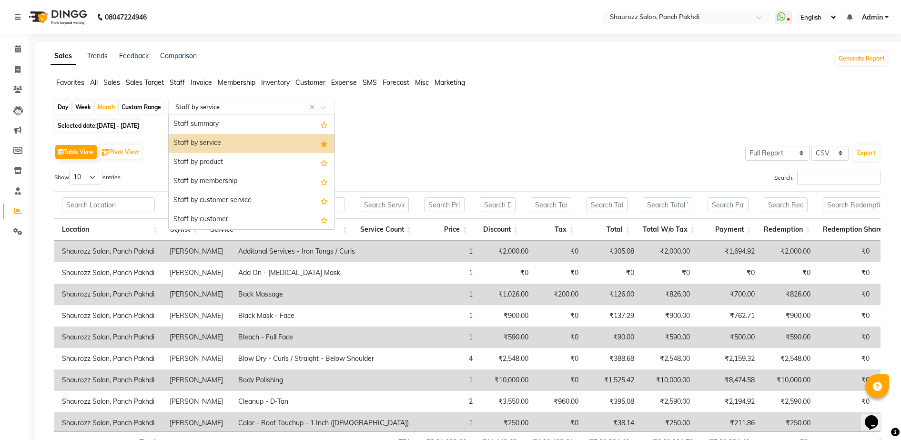
click at [238, 100] on div "Select Report Type × Staff by service ×" at bounding box center [251, 107] width 167 height 15
click at [236, 157] on div "Staff by product" at bounding box center [252, 162] width 166 height 19
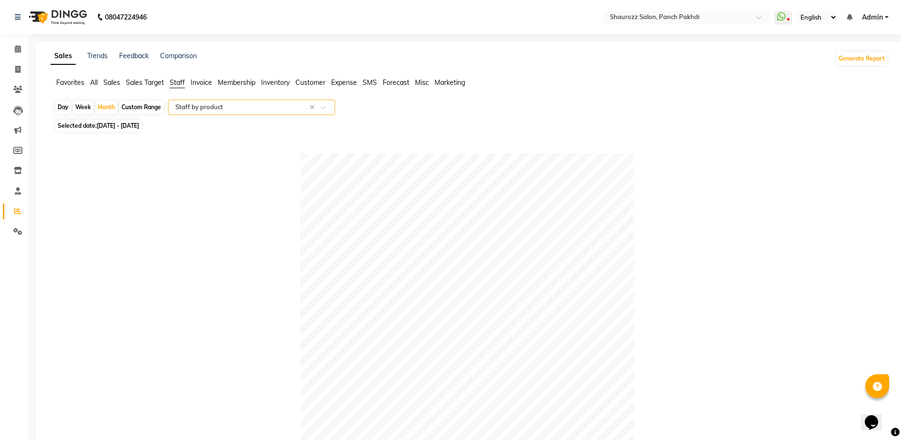
click at [255, 100] on div "Select Report Type × Staff by product ×" at bounding box center [251, 107] width 167 height 15
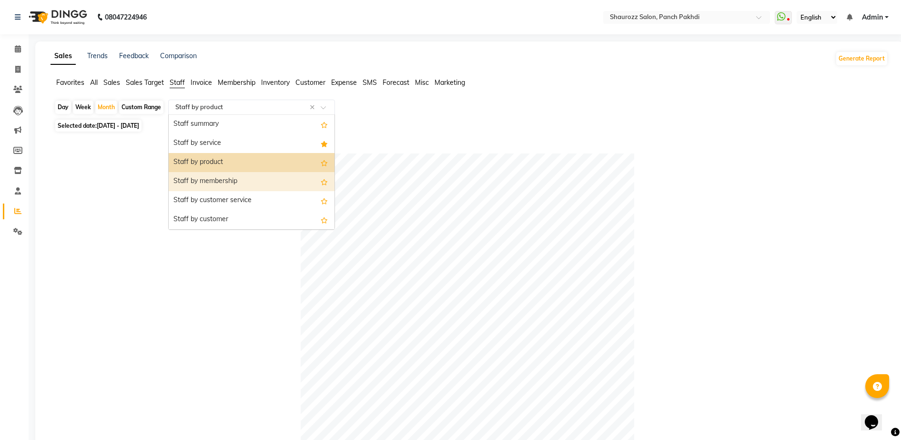
click at [235, 179] on div "Staff by membership" at bounding box center [252, 181] width 166 height 19
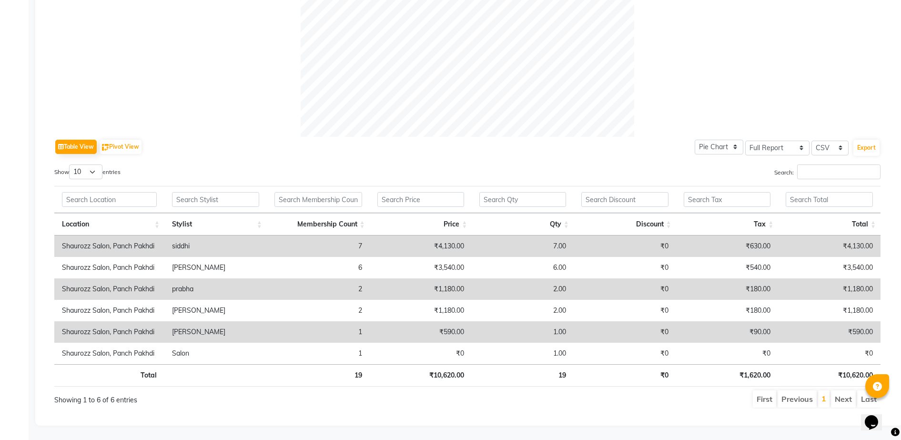
scroll to position [359, 0]
click at [791, 145] on select "Select Full Report Filtered Report" at bounding box center [777, 148] width 64 height 15
click at [827, 141] on select "Select CSV PDF" at bounding box center [830, 148] width 37 height 15
click at [715, 170] on div "Search:" at bounding box center [678, 173] width 406 height 19
click at [717, 141] on select "Pie Chart Bar Chart" at bounding box center [719, 147] width 49 height 15
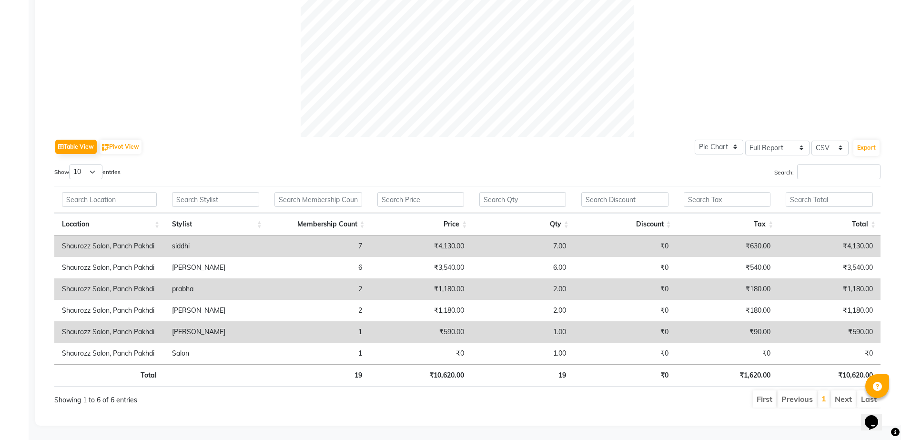
drag, startPoint x: 600, startPoint y: 142, endPoint x: 570, endPoint y: 149, distance: 30.3
click at [598, 143] on div "Table View Pivot View Pie Chart Bar Chart Select Full Report Filtered Report Se…" at bounding box center [467, 147] width 826 height 20
click at [139, 141] on button "Pivot View" at bounding box center [121, 147] width 42 height 14
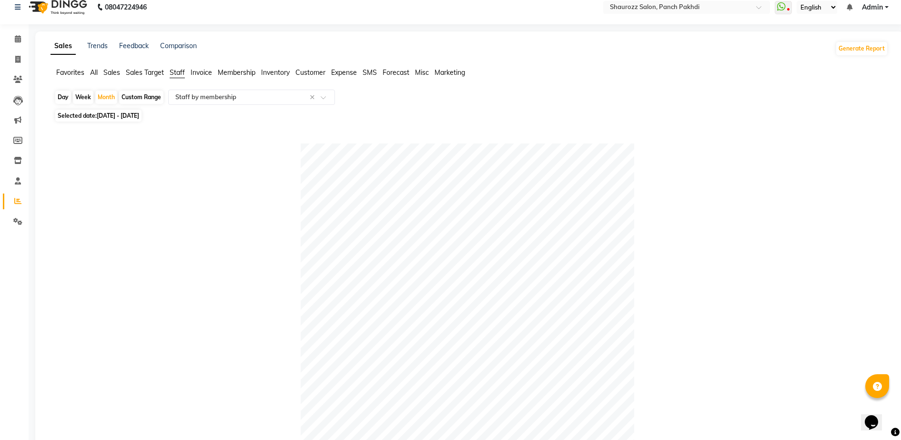
scroll to position [0, 0]
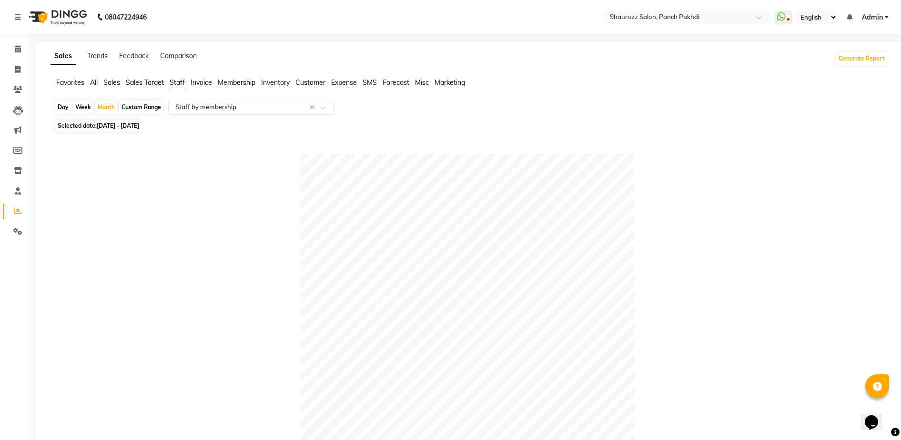
click at [269, 110] on input "text" at bounding box center [241, 107] width 137 height 10
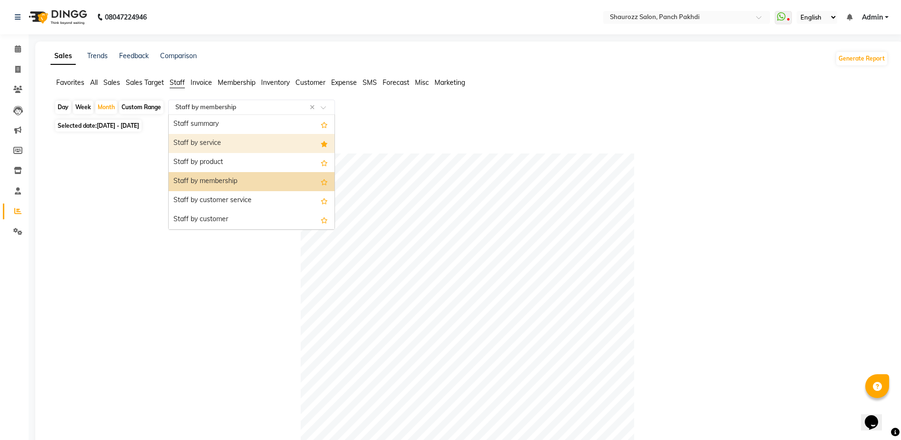
click at [265, 151] on div "Staff by service" at bounding box center [252, 143] width 166 height 19
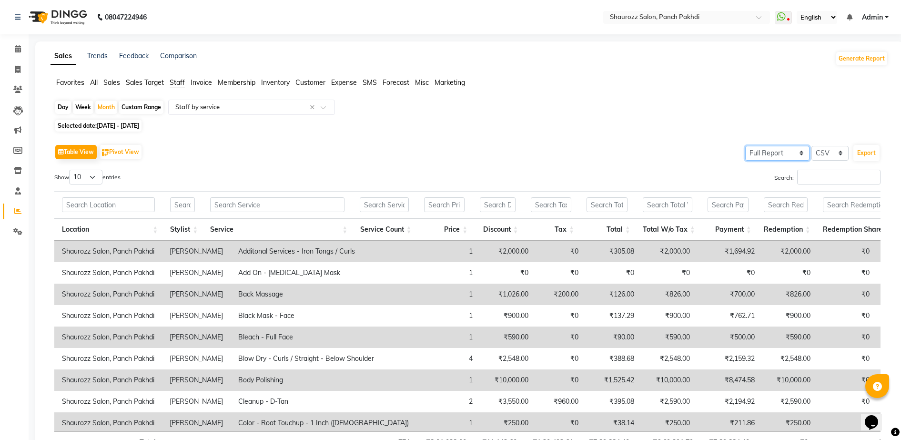
click at [775, 155] on select "Select Full Report Filtered Report" at bounding box center [777, 153] width 64 height 15
click at [819, 155] on select "Select CSV PDF" at bounding box center [830, 153] width 37 height 15
click at [771, 155] on select "Select Full Report Filtered Report" at bounding box center [777, 153] width 64 height 15
click at [615, 162] on div "Table View Pivot View Select Full Report Filtered Report Select CSV PDF Export" at bounding box center [467, 152] width 826 height 20
click at [138, 150] on button "Pivot View" at bounding box center [121, 152] width 42 height 14
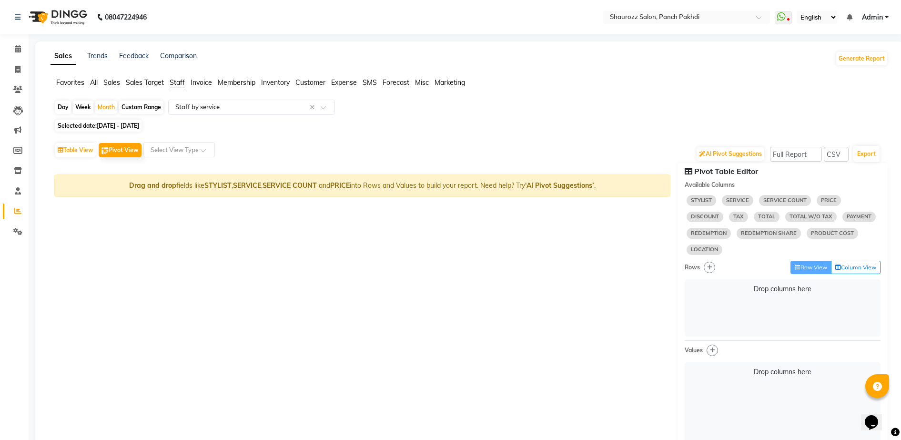
click at [702, 201] on span "STYLIST" at bounding box center [702, 200] width 30 height 10
click at [705, 206] on div "STYLIST SERVICE SERVICE COUNT PRICE DISCOUNT TAX TOTAL TOTAL W/O TAX PAYMENT RE…" at bounding box center [783, 225] width 196 height 64
click at [701, 195] on span "STYLIST" at bounding box center [702, 200] width 30 height 10
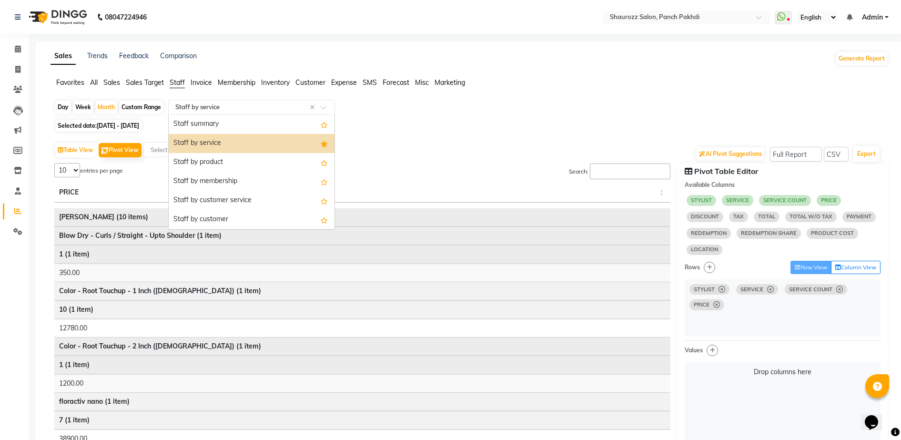
click at [273, 102] on div "Select Report Type × Staff by service ×" at bounding box center [251, 107] width 167 height 15
click at [265, 172] on div "Staff by membership" at bounding box center [252, 181] width 166 height 19
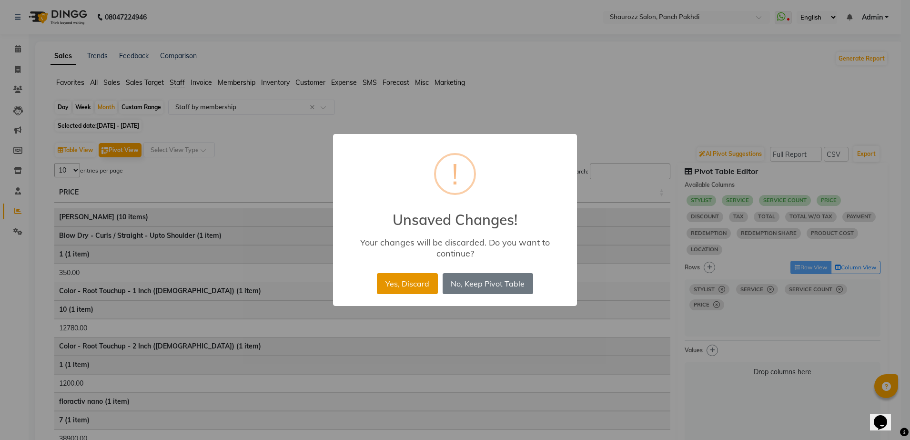
click at [408, 283] on button "Yes, Discard" at bounding box center [407, 283] width 61 height 21
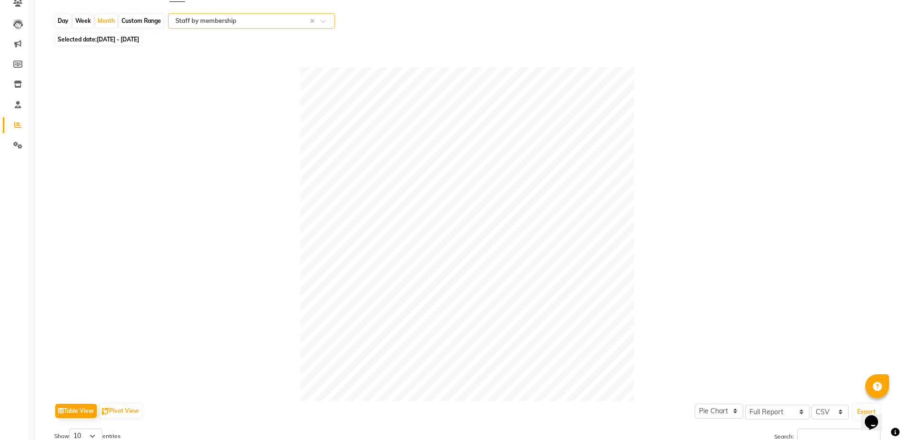
scroll to position [357, 0]
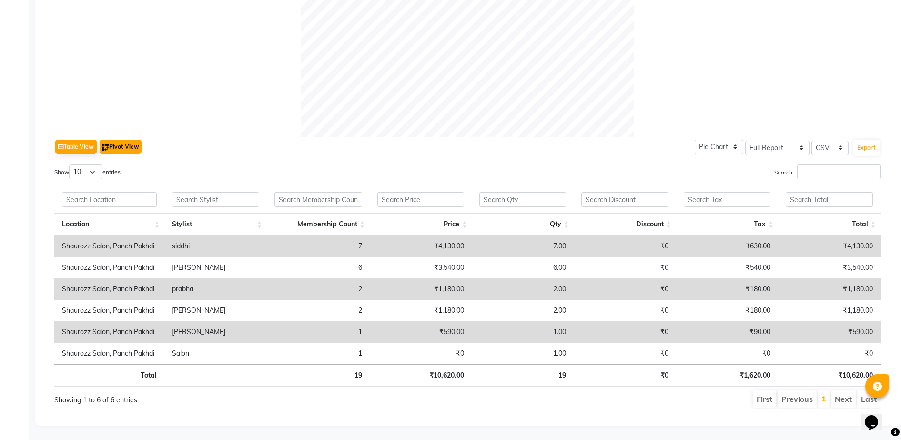
click at [128, 140] on button "Pivot View" at bounding box center [121, 147] width 42 height 14
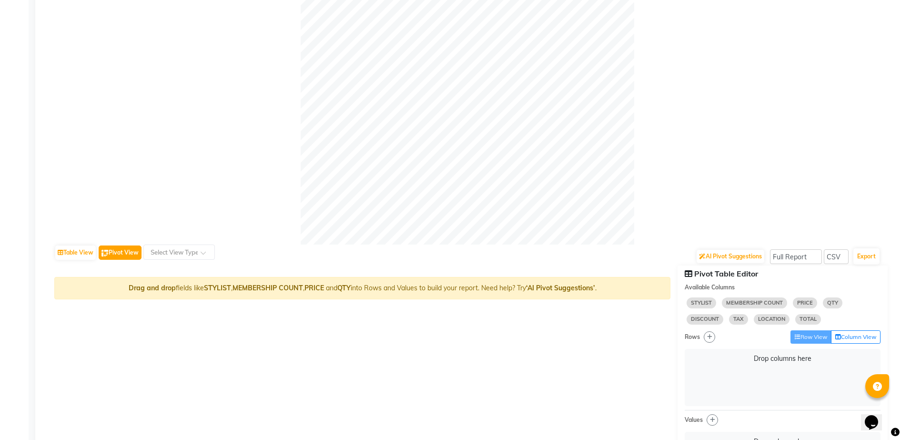
scroll to position [477, 0]
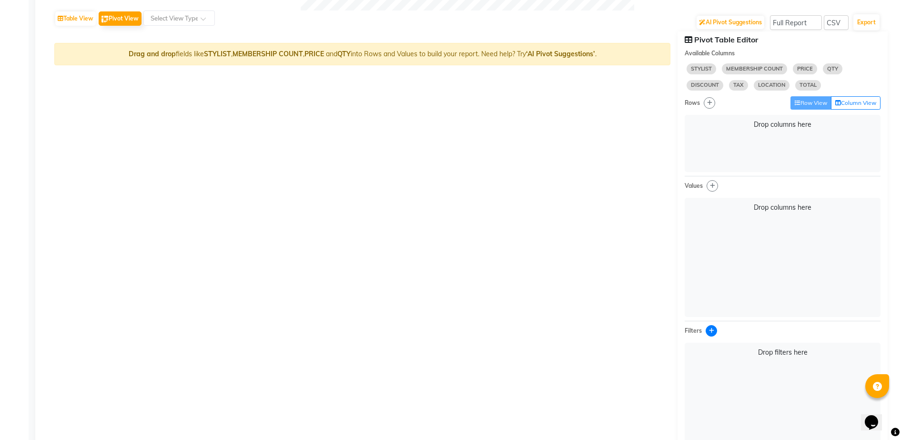
click at [710, 332] on icon "button" at bounding box center [711, 331] width 5 height 6
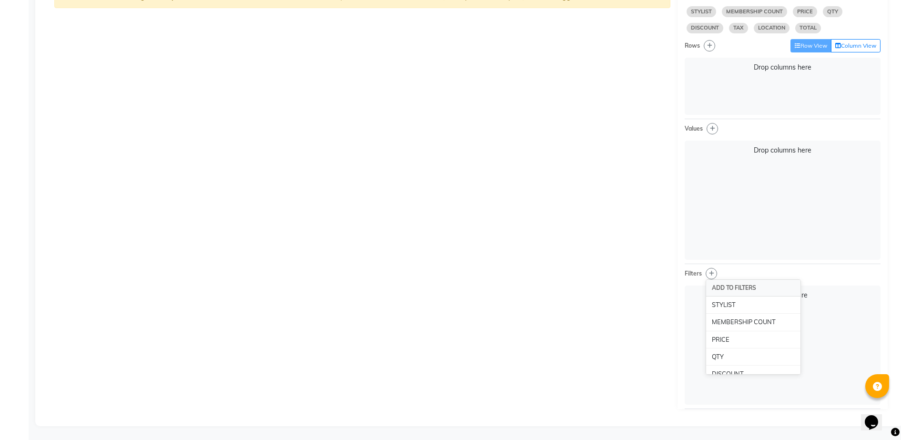
scroll to position [534, 0]
click at [724, 305] on div "STYLIST" at bounding box center [753, 304] width 94 height 17
click at [727, 302] on div "MEMBERSHIP COUNT" at bounding box center [753, 304] width 94 height 17
click at [724, 305] on div "PRICE" at bounding box center [753, 303] width 94 height 17
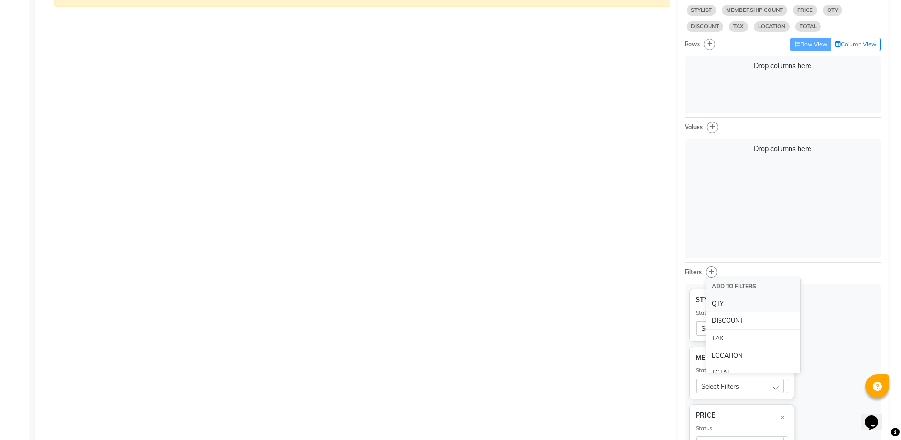
click at [722, 304] on div "QTY" at bounding box center [753, 303] width 94 height 17
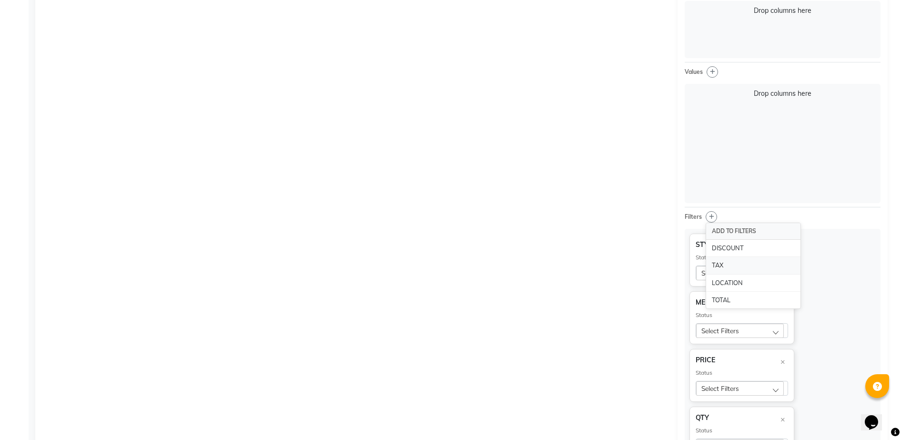
scroll to position [595, 0]
click at [722, 296] on div "TOTAL" at bounding box center [753, 295] width 94 height 17
click at [594, 303] on div "Drag and drop fields like STYLIST , MEMBERSHIP COUNT , PRICE and QTY into Rows …" at bounding box center [362, 217] width 631 height 609
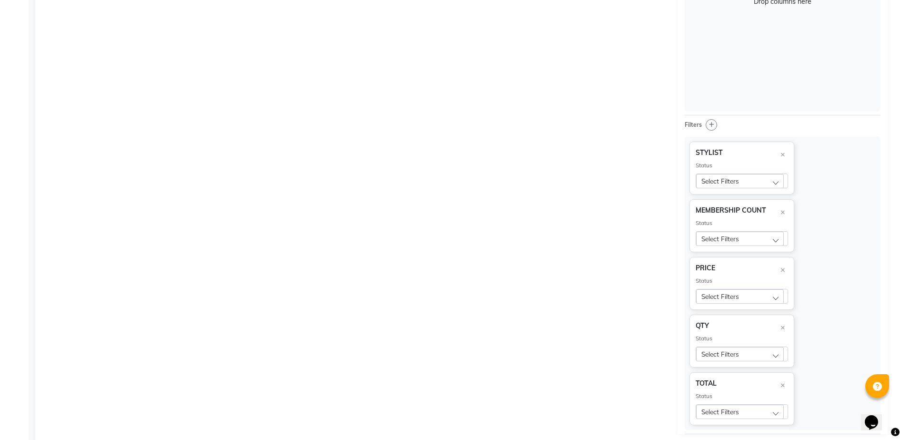
scroll to position [708, 0]
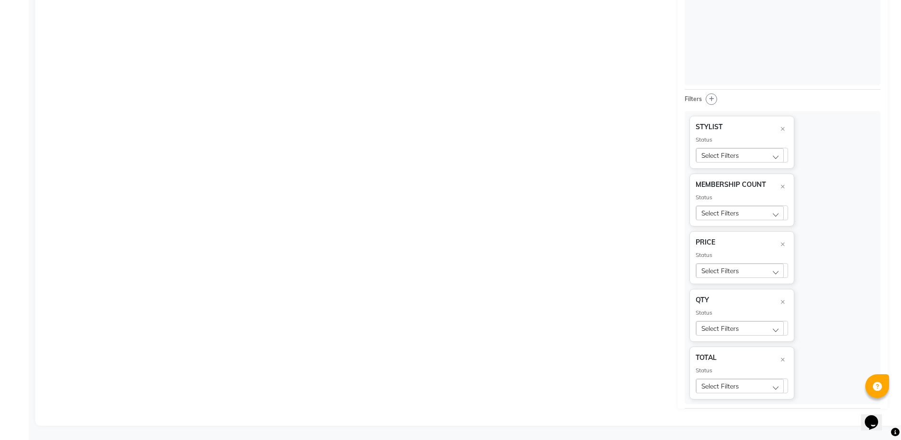
click at [729, 329] on span "Select Filters" at bounding box center [721, 328] width 38 height 8
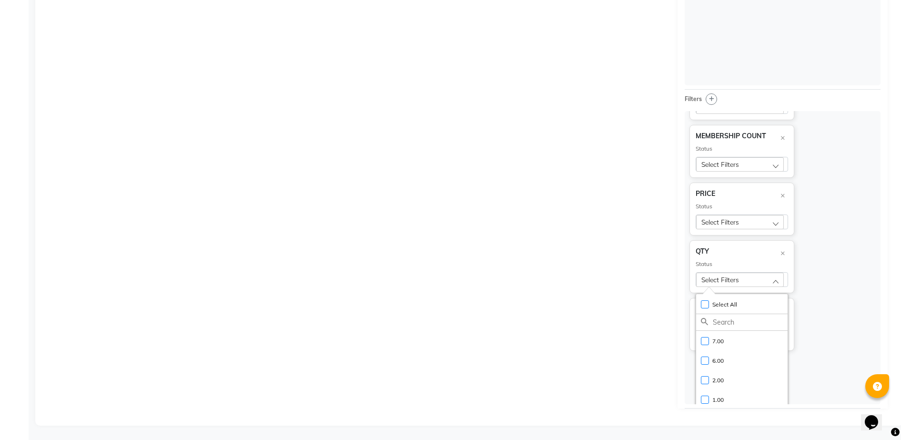
scroll to position [54, 0]
click at [661, 324] on div "Drag and drop fields like STYLIST , MEMBERSHIP COUNT , PRICE and QTY into Rows …" at bounding box center [362, 104] width 631 height 609
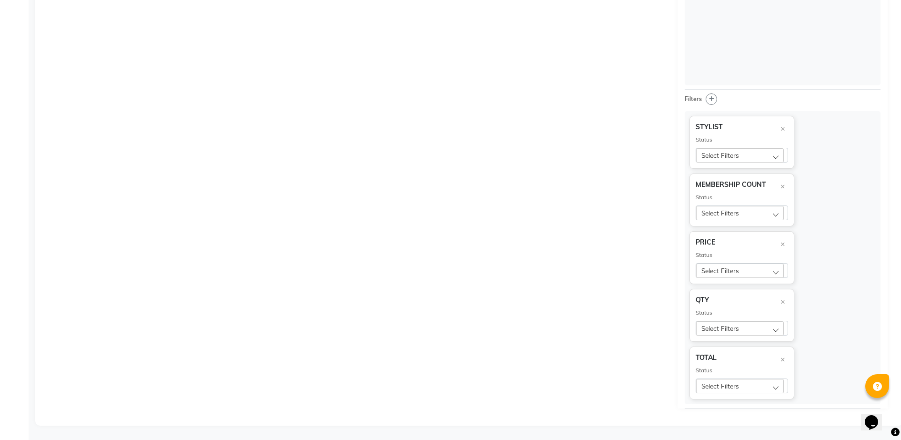
click at [706, 156] on span "Select Filters" at bounding box center [721, 155] width 38 height 8
click at [703, 216] on label "siddhi" at bounding box center [714, 217] width 27 height 9
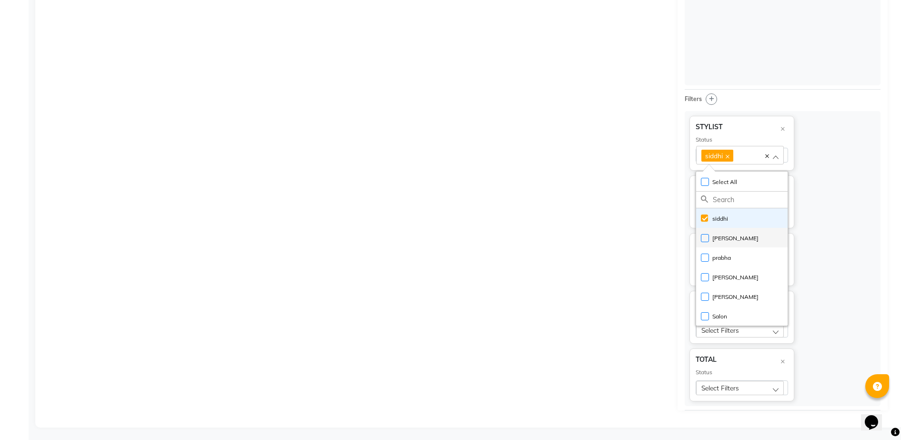
click at [703, 237] on label "[PERSON_NAME]" at bounding box center [730, 238] width 58 height 9
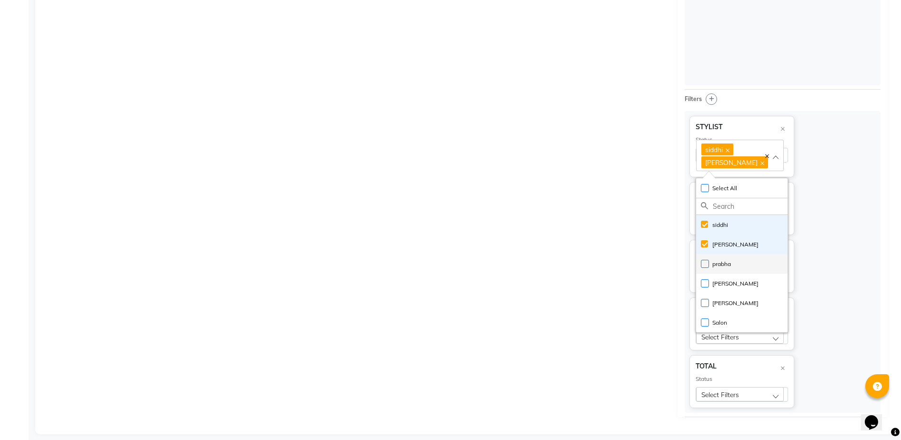
click at [705, 264] on label "prabha" at bounding box center [716, 264] width 30 height 9
click at [704, 283] on label "[PERSON_NAME]" at bounding box center [730, 283] width 58 height 9
click at [703, 301] on label "[PERSON_NAME]" at bounding box center [730, 303] width 58 height 9
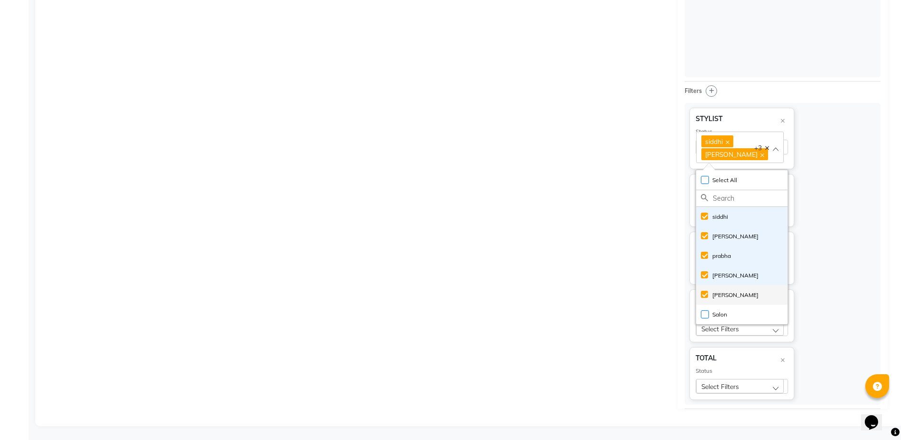
scroll to position [717, 0]
click at [820, 224] on div "MEMBERSHIP COUNT × Status Select Filters Select All UnSelect All 7 6 2 1" at bounding box center [783, 199] width 186 height 53
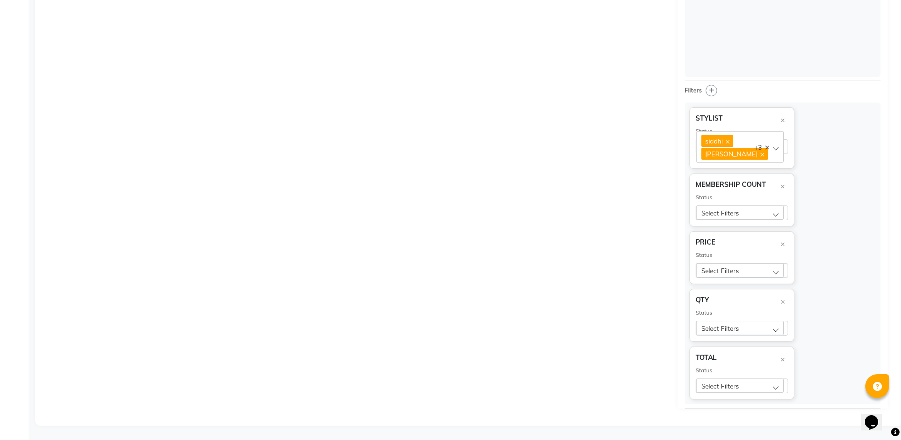
click at [719, 217] on div "Select Filters" at bounding box center [740, 212] width 88 height 14
click at [706, 275] on label "7" at bounding box center [708, 274] width 15 height 9
click at [698, 296] on li "6" at bounding box center [742, 295] width 92 height 20
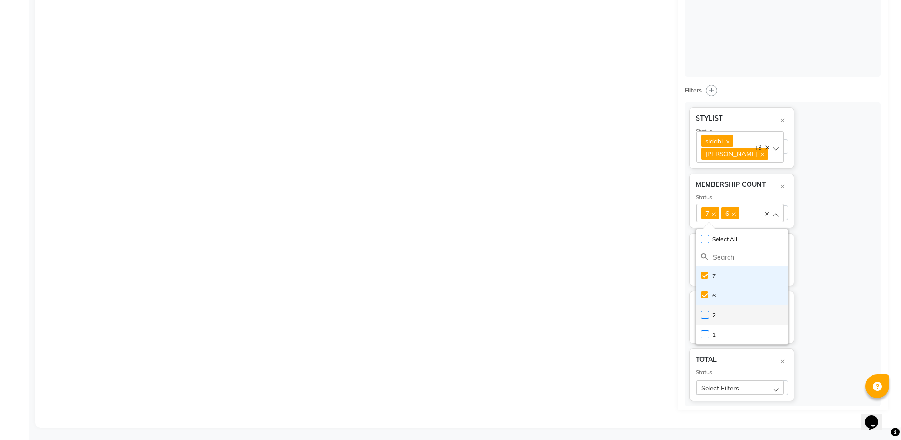
click at [704, 318] on label "2" at bounding box center [708, 315] width 15 height 9
click at [704, 329] on li "1" at bounding box center [742, 335] width 92 height 20
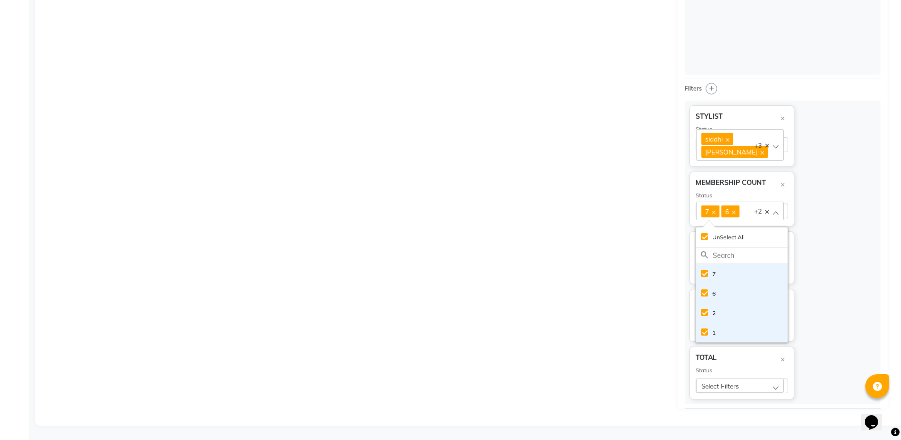
click at [648, 345] on div "Drag and drop fields like STYLIST , MEMBERSHIP COUNT , PRICE and QTY into Rows …" at bounding box center [362, 98] width 631 height 619
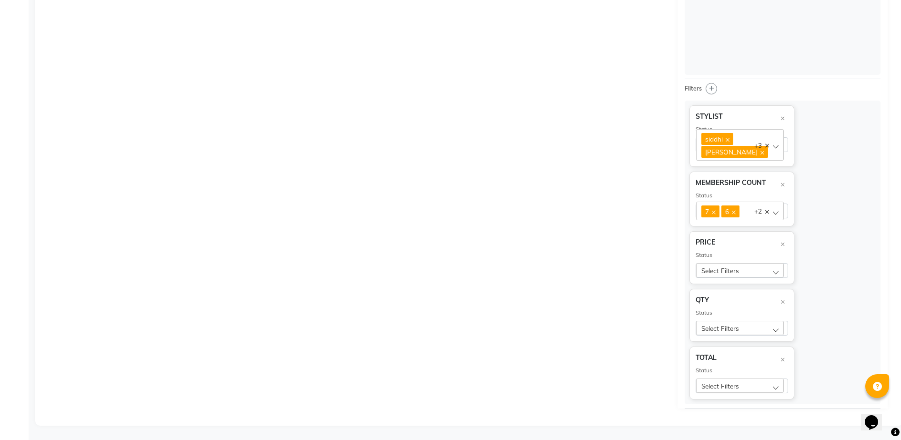
click at [736, 330] on span "Select Filters" at bounding box center [721, 328] width 38 height 8
click at [708, 388] on label "7.00" at bounding box center [712, 389] width 23 height 9
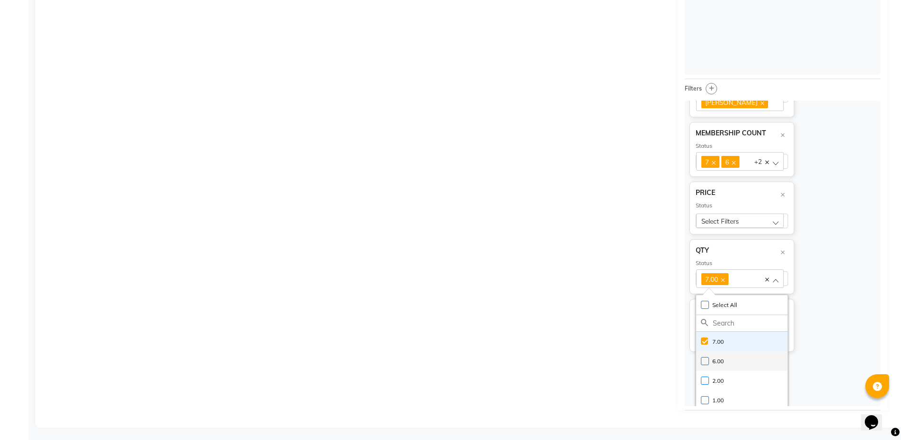
scroll to position [54, 0]
click at [705, 356] on label "6.00" at bounding box center [712, 357] width 23 height 9
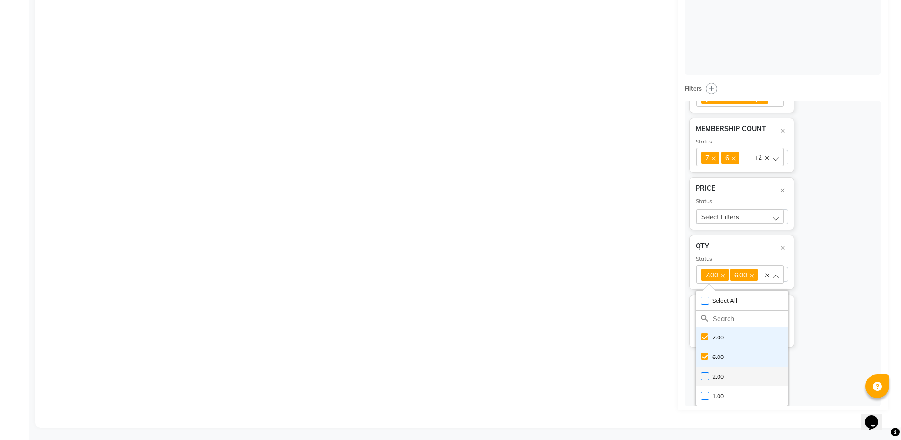
click at [704, 375] on label "2.00" at bounding box center [712, 376] width 23 height 9
click at [706, 399] on label "1.00" at bounding box center [712, 396] width 23 height 9
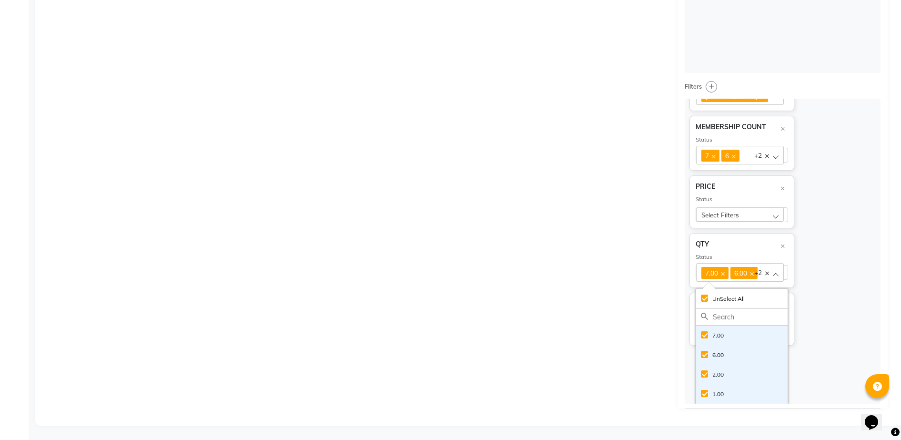
click at [815, 340] on div "TOTAL × Status Select Filters Select All UnSelect All 4130.00 3540.00 1180.00 5…" at bounding box center [783, 319] width 186 height 53
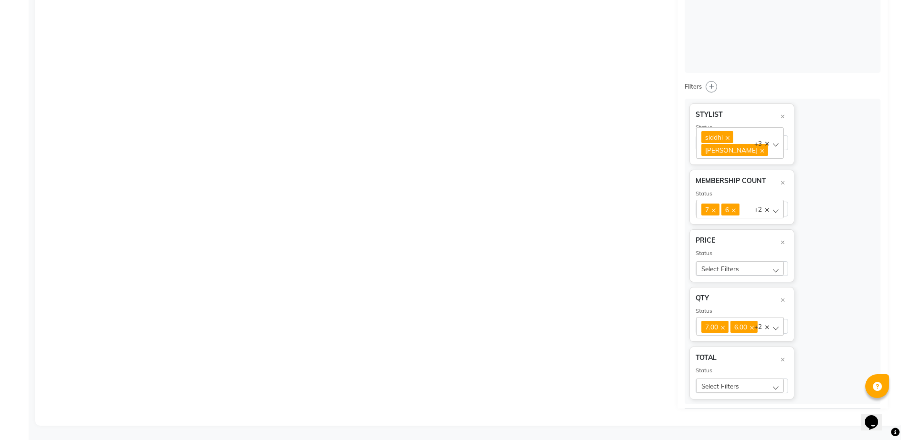
click at [733, 384] on span "Select Filters" at bounding box center [721, 386] width 38 height 8
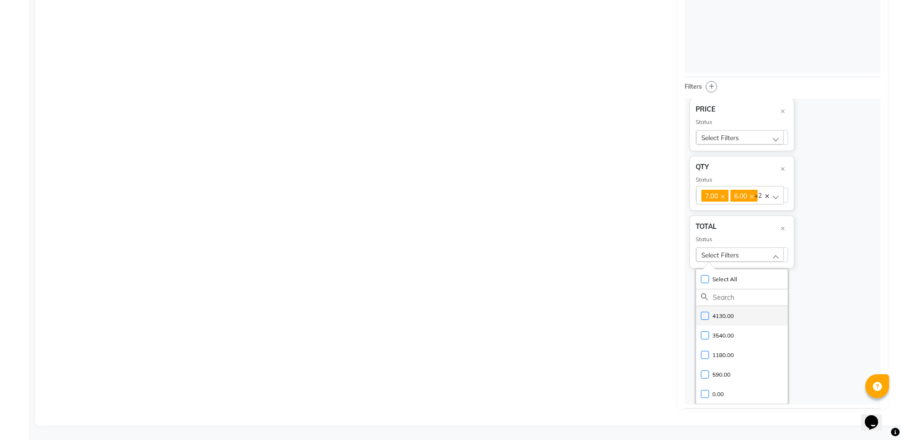
click at [706, 317] on label "4130.00" at bounding box center [717, 316] width 33 height 9
click at [704, 338] on label "3540.00" at bounding box center [717, 337] width 33 height 9
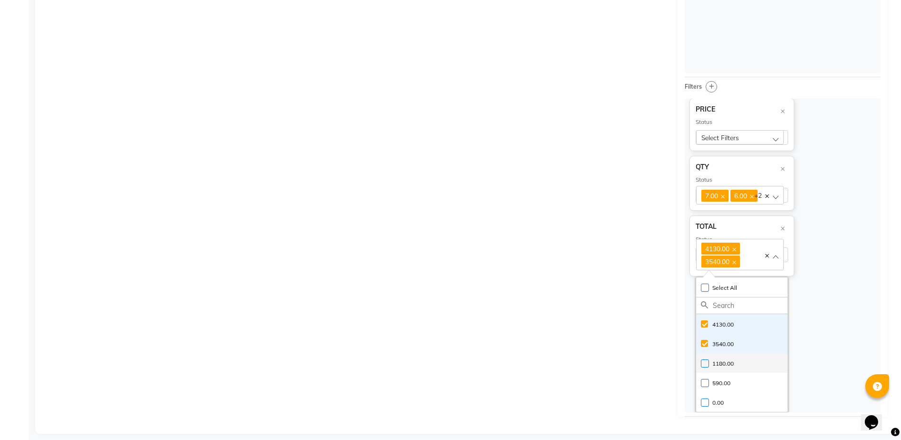
click at [704, 363] on label "1180.00" at bounding box center [717, 363] width 33 height 9
click at [704, 379] on label "590.00" at bounding box center [716, 383] width 30 height 9
click at [706, 404] on label "0.00" at bounding box center [712, 402] width 23 height 9
click at [828, 338] on div "STYLIST × Status [PERSON_NAME] [PERSON_NAME] [PERSON_NAME] +3 Select All UnSele…" at bounding box center [783, 256] width 196 height 314
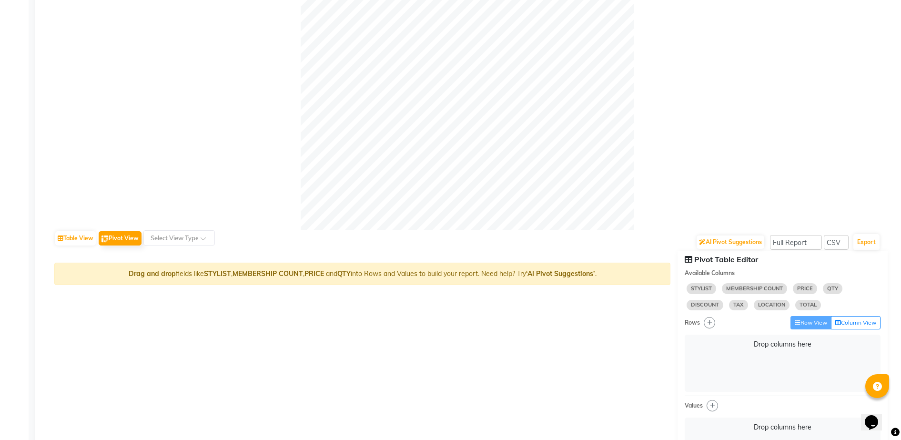
scroll to position [298, 0]
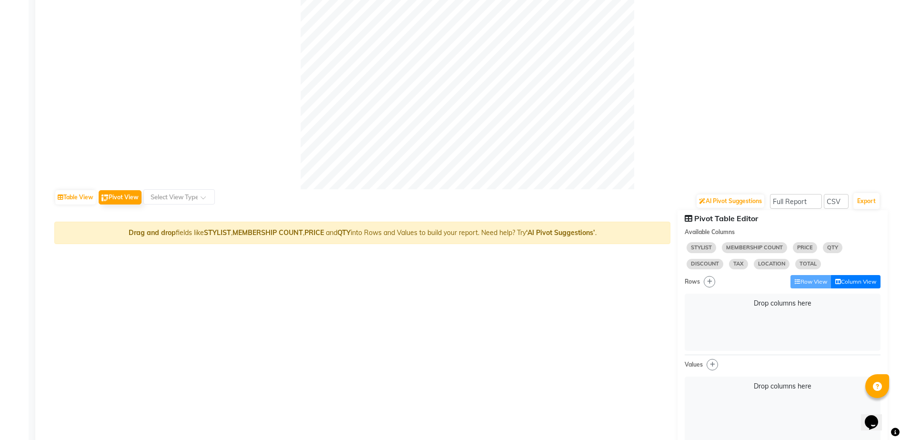
click at [856, 282] on button "Column View" at bounding box center [856, 281] width 50 height 13
click at [568, 233] on strong "‘AI Pivot Suggestions’" at bounding box center [560, 232] width 69 height 9
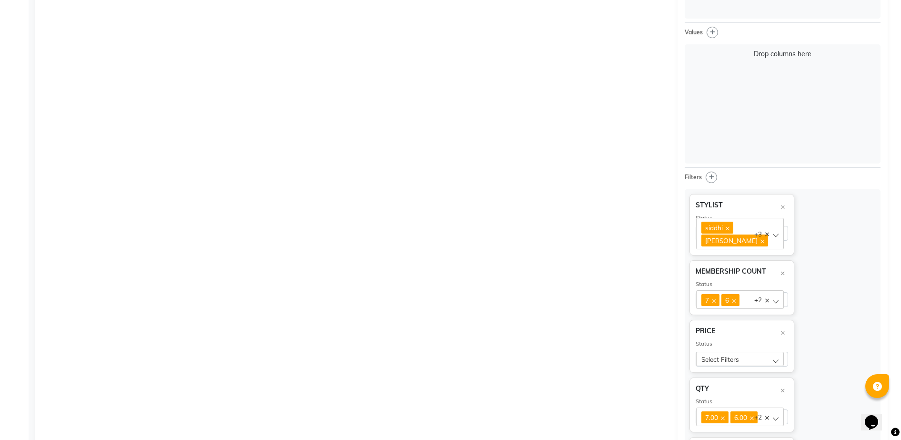
scroll to position [655, 0]
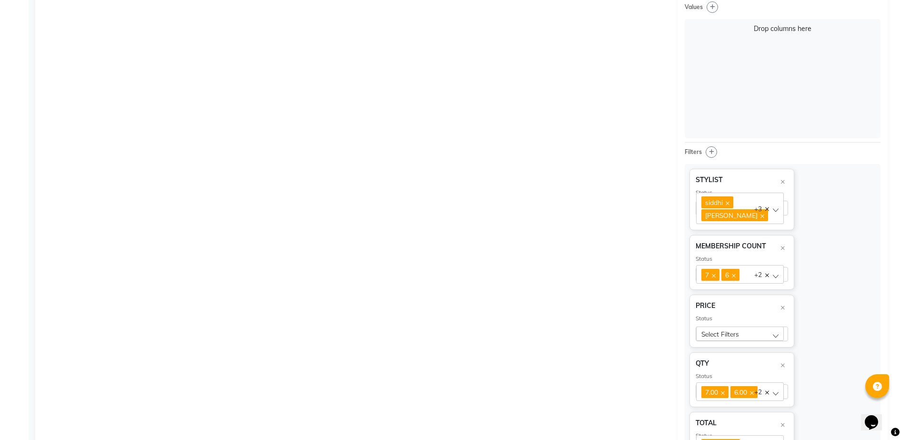
drag, startPoint x: 594, startPoint y: 203, endPoint x: 630, endPoint y: 194, distance: 36.7
click at [595, 203] on div "Drag and drop fields like STYLIST , MEMBERSHIP COUNT , PRICE and QTY into Rows …" at bounding box center [362, 167] width 631 height 629
click at [709, 153] on icon "button" at bounding box center [711, 152] width 5 height 6
click at [652, 145] on div "Drag and drop fields like STYLIST , MEMBERSHIP COUNT , PRICE and QTY into Rows …" at bounding box center [362, 167] width 631 height 629
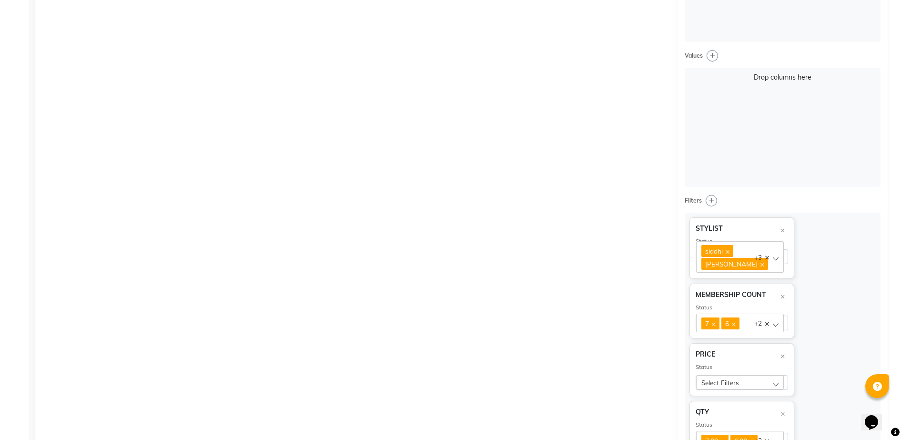
scroll to position [357, 0]
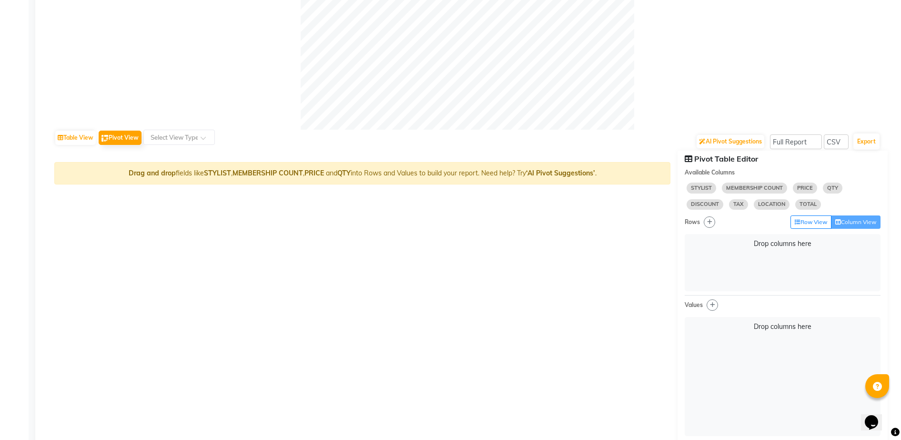
drag, startPoint x: 464, startPoint y: 266, endPoint x: 281, endPoint y: 195, distance: 196.3
click at [178, 136] on input "text" at bounding box center [170, 137] width 42 height 10
click at [175, 154] on span "Select view" at bounding box center [166, 154] width 35 height 9
click at [197, 140] on div at bounding box center [179, 137] width 71 height 10
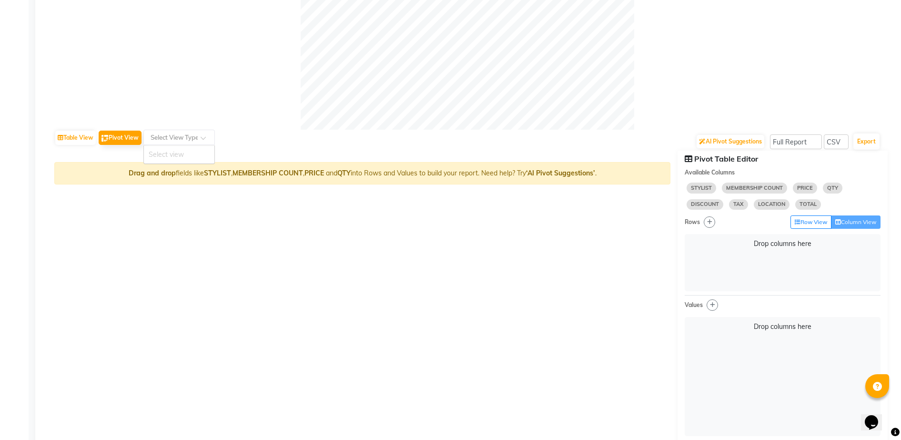
click at [163, 138] on input "text" at bounding box center [170, 137] width 42 height 10
click at [134, 138] on button "Pivot View" at bounding box center [120, 138] width 43 height 14
click at [813, 222] on button "Row View" at bounding box center [811, 221] width 41 height 13
click at [845, 223] on button "Column View" at bounding box center [856, 221] width 50 height 13
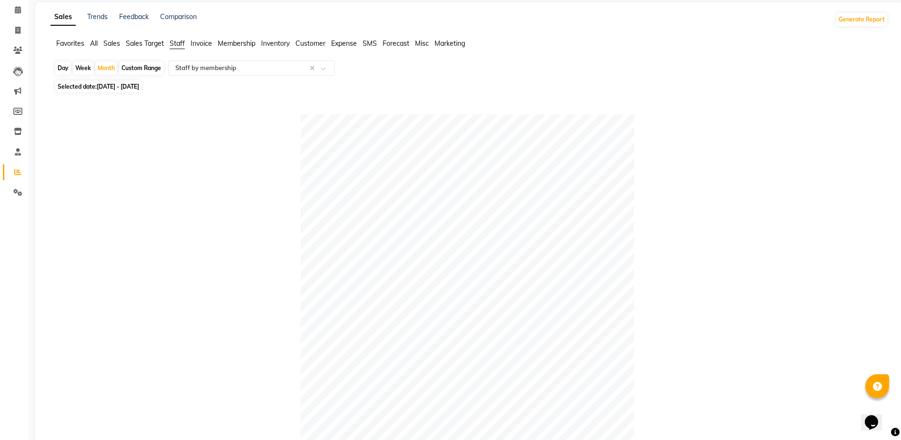
scroll to position [0, 0]
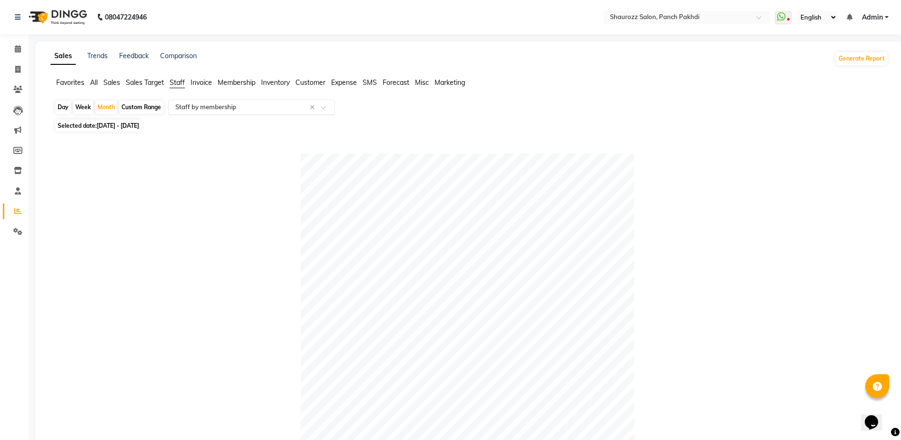
click at [236, 108] on input "text" at bounding box center [241, 107] width 137 height 10
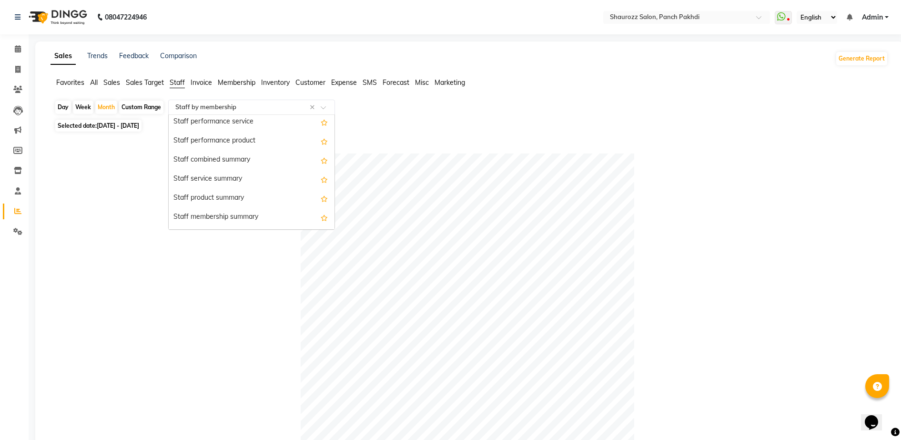
scroll to position [179, 0]
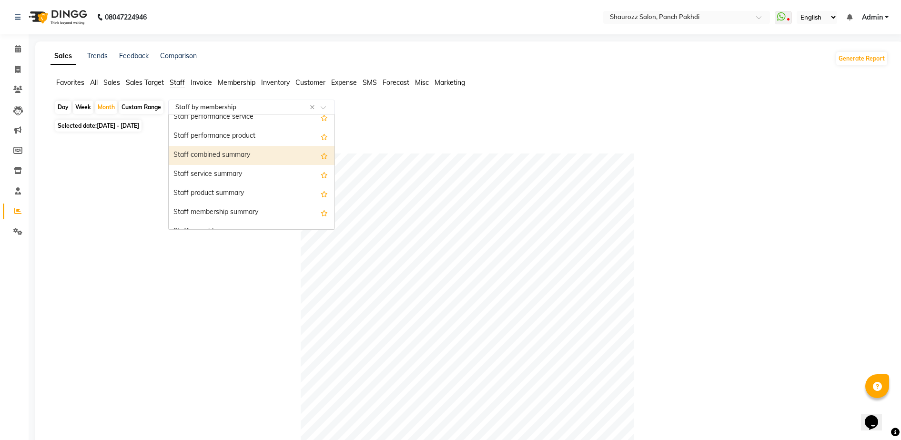
click at [226, 160] on div "Staff combined summary" at bounding box center [252, 155] width 166 height 19
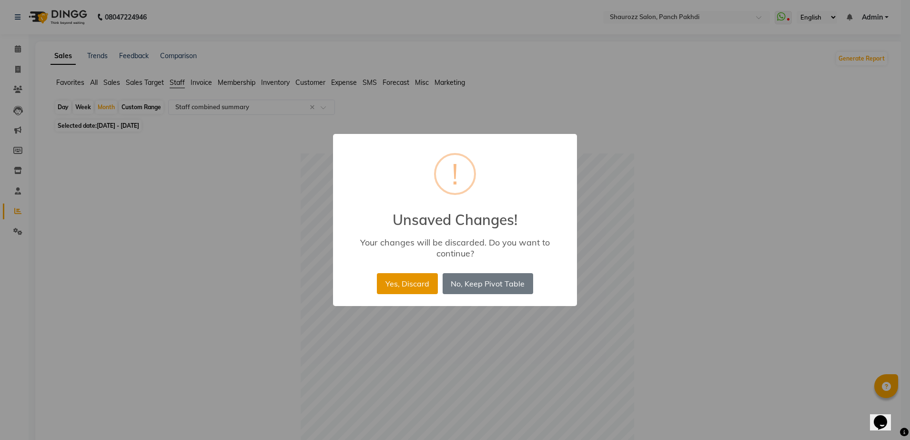
click at [412, 277] on button "Yes, Discard" at bounding box center [407, 283] width 61 height 21
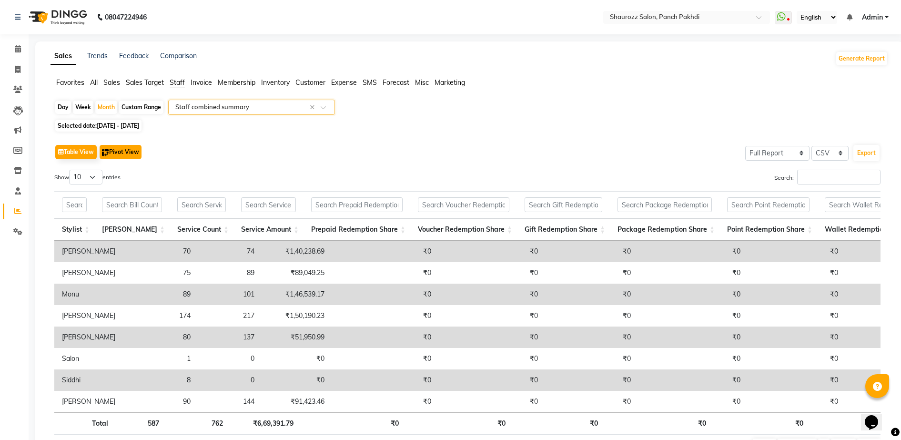
click at [133, 152] on button "Pivot View" at bounding box center [121, 152] width 42 height 14
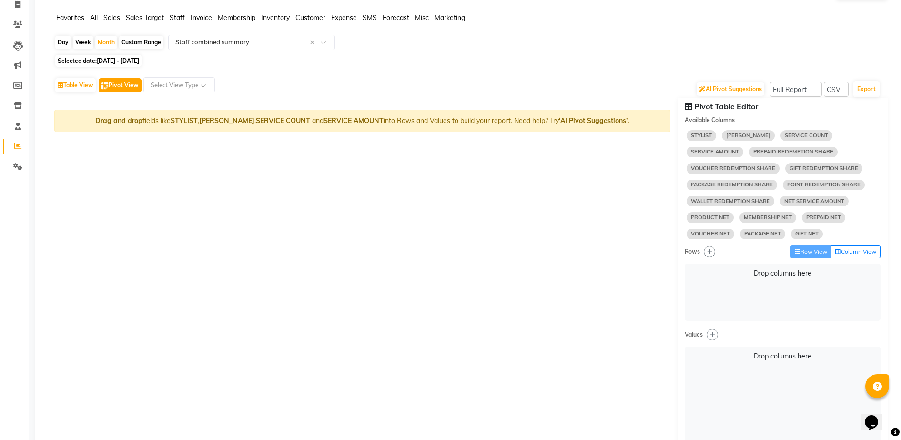
scroll to position [119, 0]
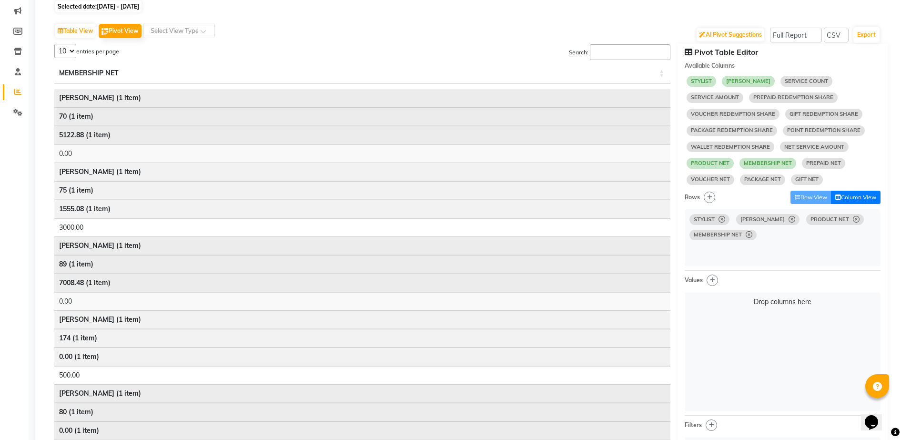
click at [856, 196] on button "Column View" at bounding box center [856, 197] width 50 height 13
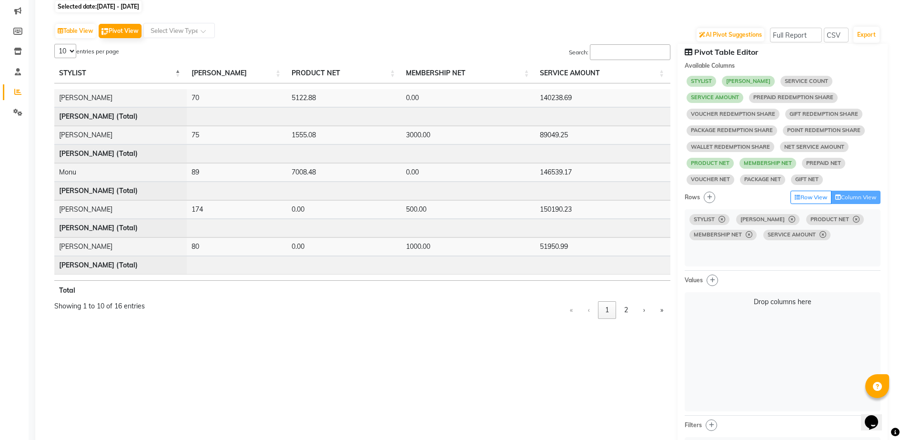
click at [824, 235] on icon at bounding box center [823, 234] width 7 height 0
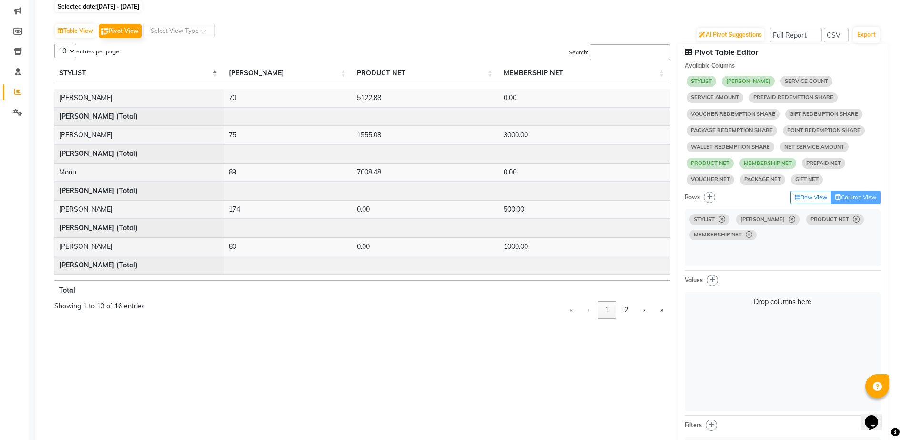
click at [789, 220] on icon at bounding box center [792, 219] width 7 height 0
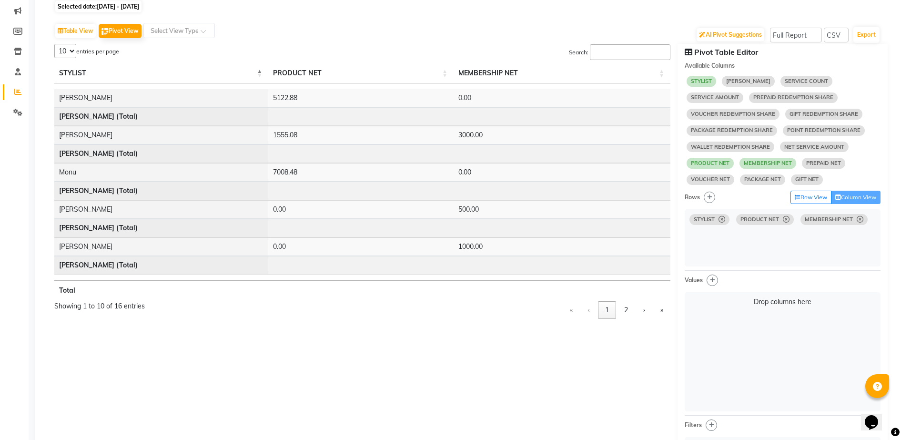
click at [789, 222] on span "PRODUCT NET" at bounding box center [765, 219] width 58 height 10
click at [788, 220] on icon at bounding box center [786, 219] width 7 height 0
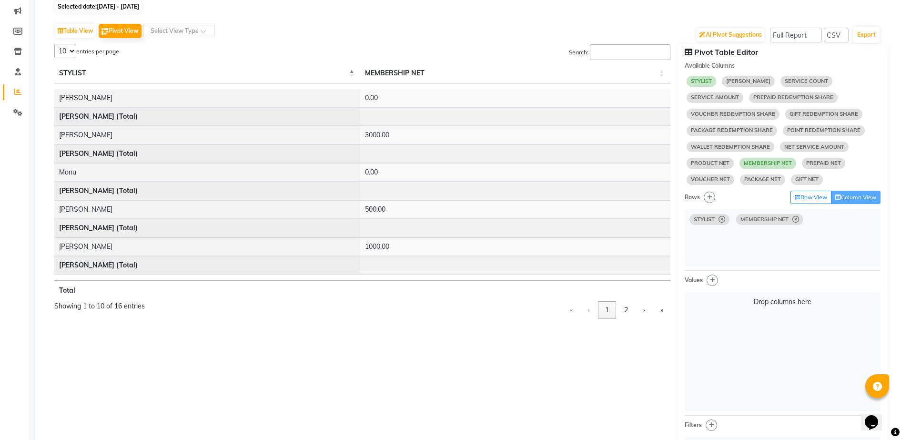
click at [798, 220] on icon at bounding box center [796, 219] width 7 height 0
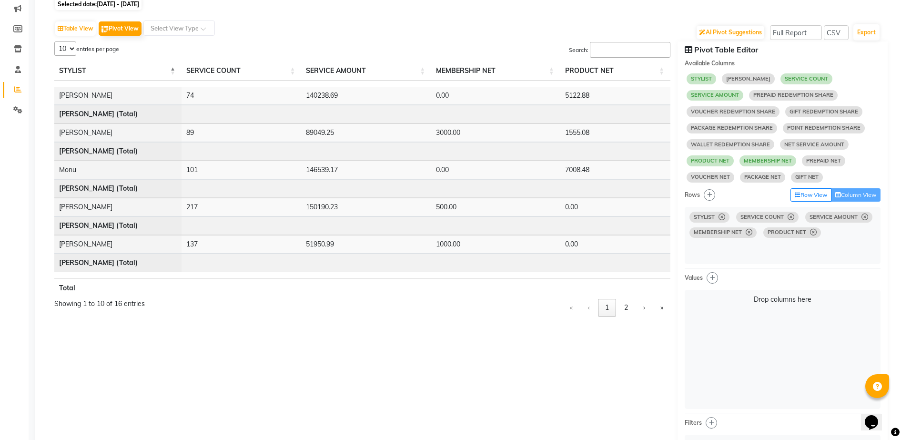
scroll to position [60, 0]
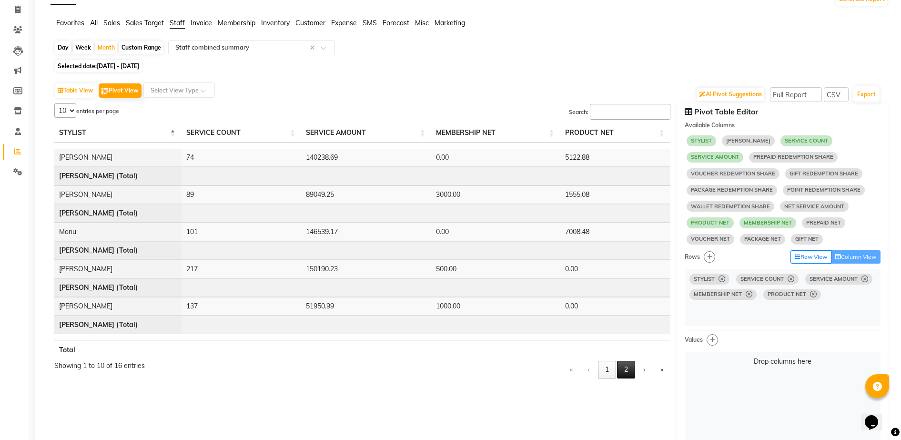
click at [623, 364] on button "2" at bounding box center [626, 370] width 18 height 18
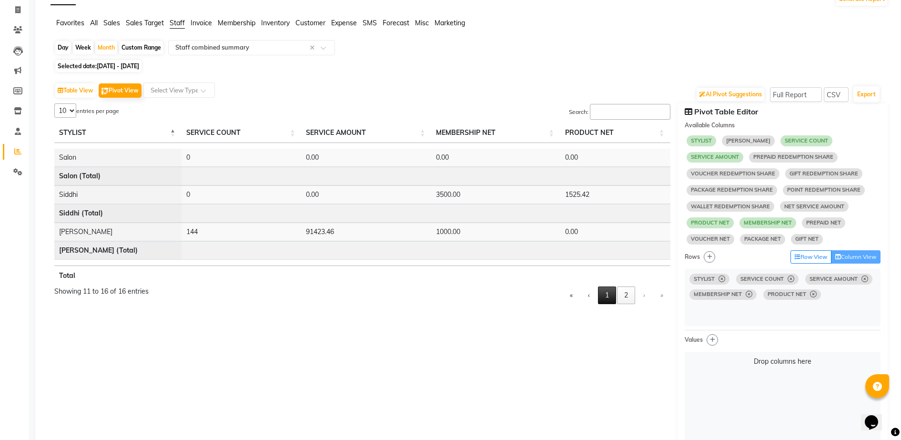
click at [607, 299] on button "1" at bounding box center [607, 295] width 18 height 18
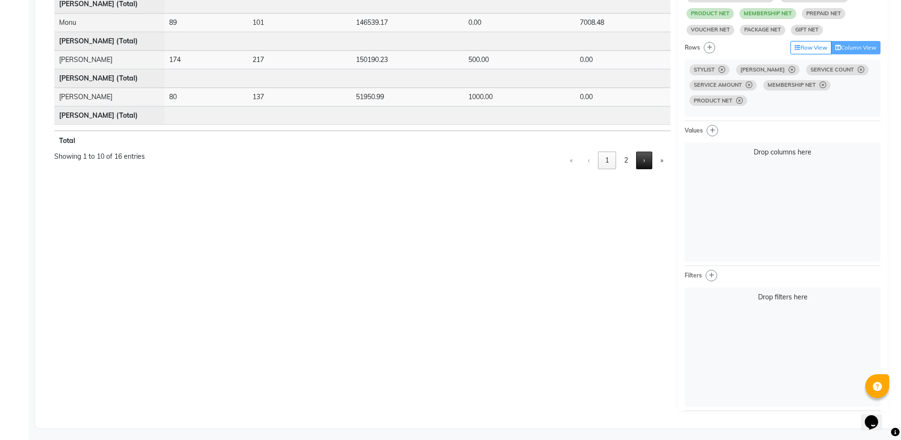
scroll to position [271, 0]
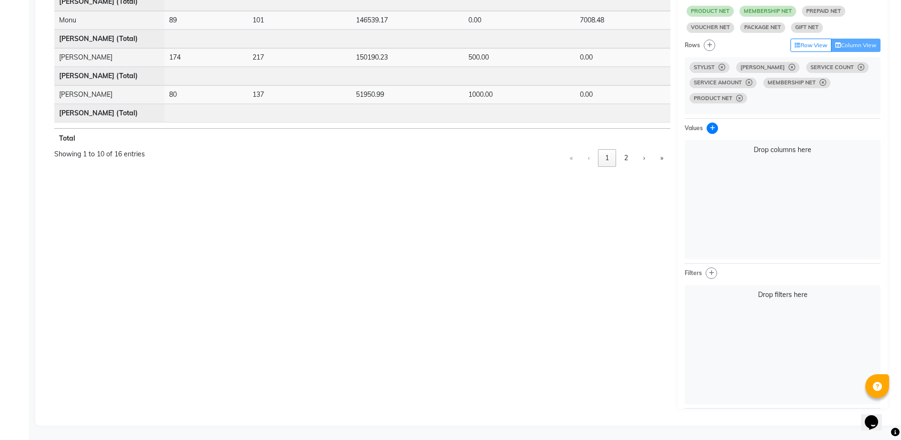
click at [716, 125] on button "button" at bounding box center [712, 127] width 11 height 11
click at [688, 195] on div "Drop columns here" at bounding box center [783, 199] width 196 height 119
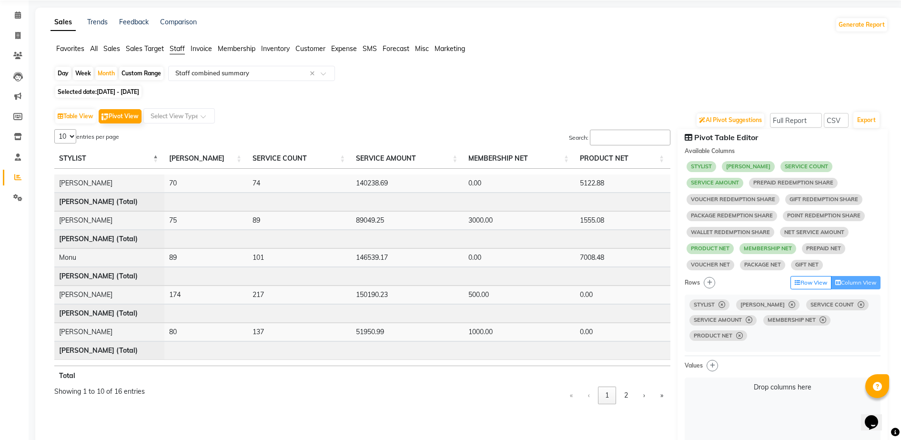
scroll to position [33, 0]
click at [712, 284] on icon "button" at bounding box center [709, 284] width 5 height 6
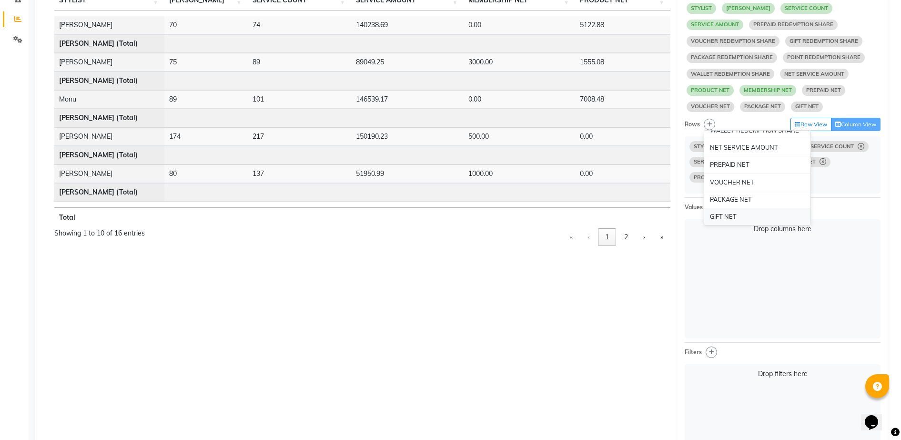
scroll to position [212, 0]
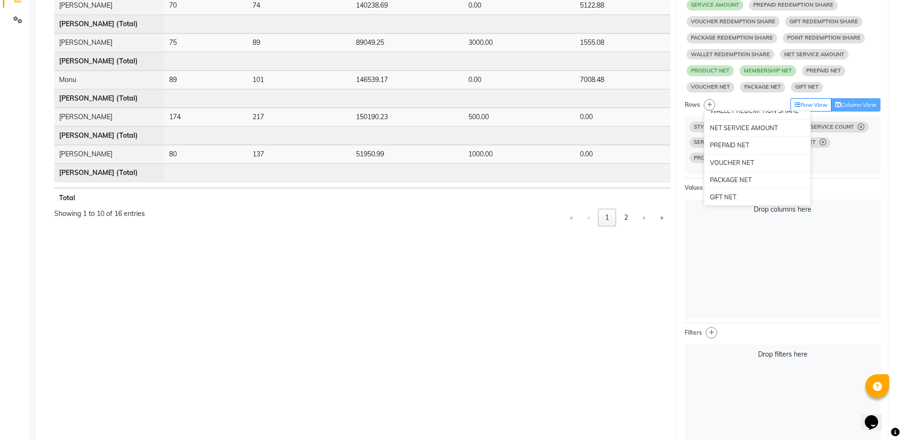
click at [628, 300] on div "5 10 25 50 16 entries per page Search: STYLIST BILL COUNT SERVICE COUNT SERVICE…" at bounding box center [362, 209] width 631 height 517
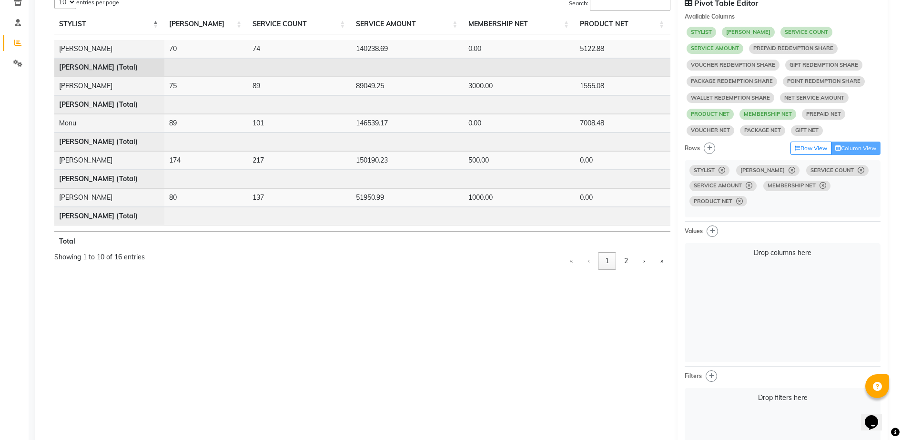
scroll to position [0, 0]
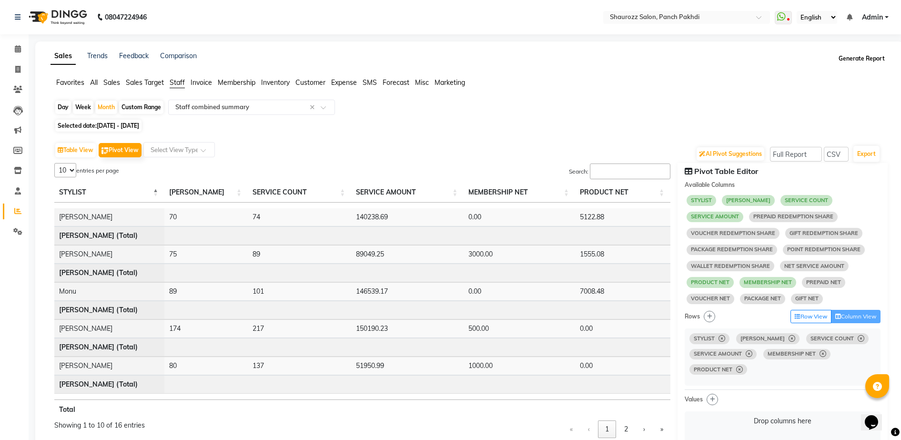
click at [866, 59] on button "Generate Report" at bounding box center [861, 58] width 51 height 13
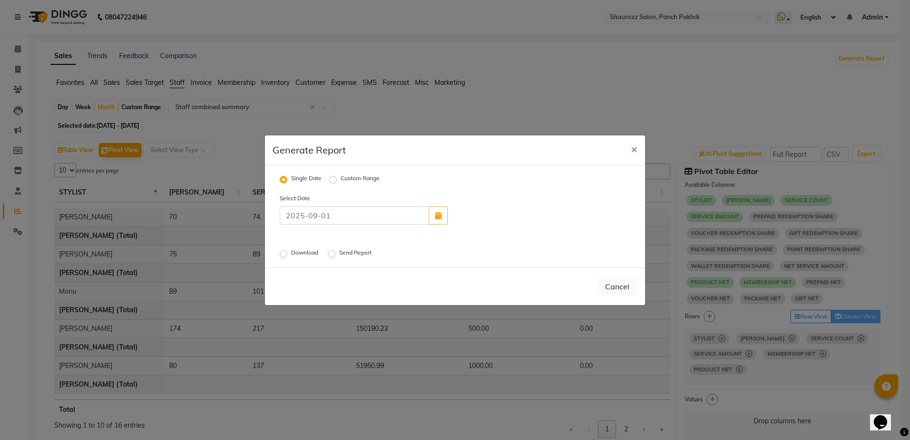
click at [375, 114] on ngb-modal-window "Generate Report × Single Date Custom Range Select Date Download Send Report Can…" at bounding box center [455, 220] width 910 height 440
click at [637, 148] on span "×" at bounding box center [634, 149] width 7 height 14
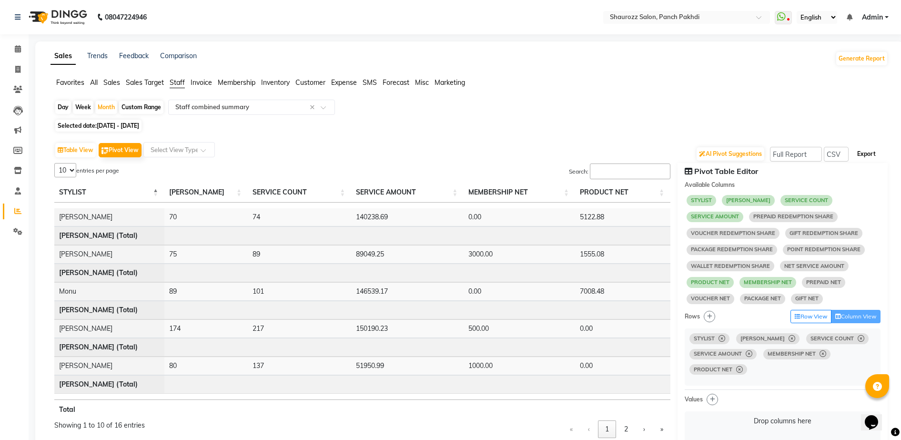
click at [865, 155] on button "Export" at bounding box center [867, 154] width 26 height 16
click at [421, 283] on td "146539.17" at bounding box center [407, 291] width 112 height 18
click at [229, 107] on input "text" at bounding box center [241, 107] width 137 height 10
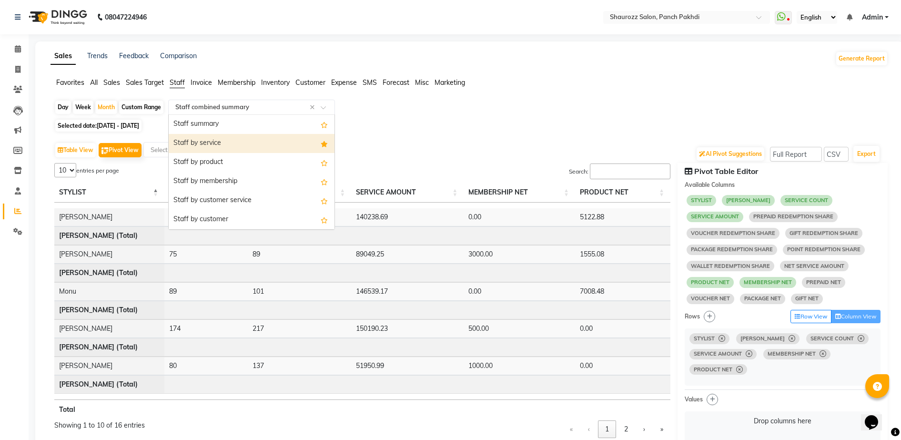
click at [231, 145] on div "Staff by service" at bounding box center [252, 143] width 166 height 19
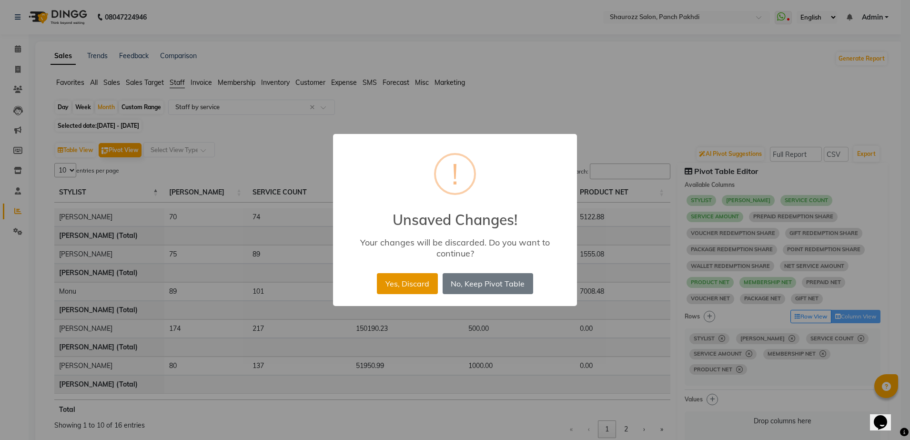
click at [401, 284] on button "Yes, Discard" at bounding box center [407, 283] width 61 height 21
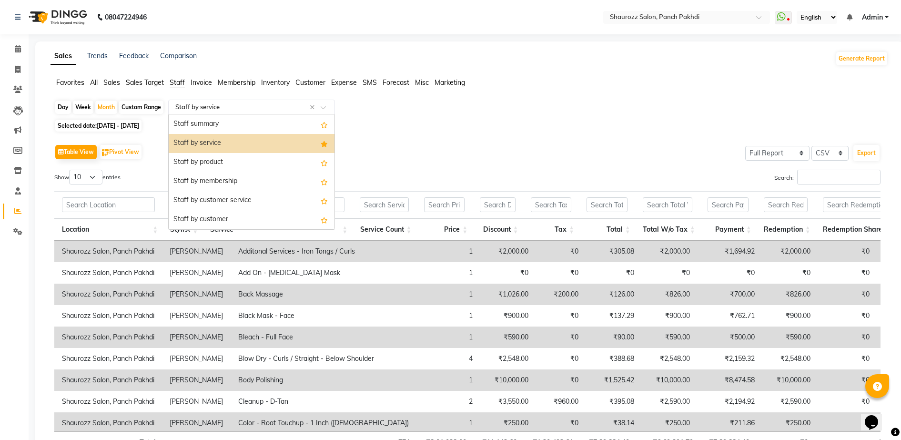
click at [243, 105] on input "text" at bounding box center [241, 107] width 137 height 10
click at [241, 124] on div "Staff summary" at bounding box center [252, 124] width 166 height 19
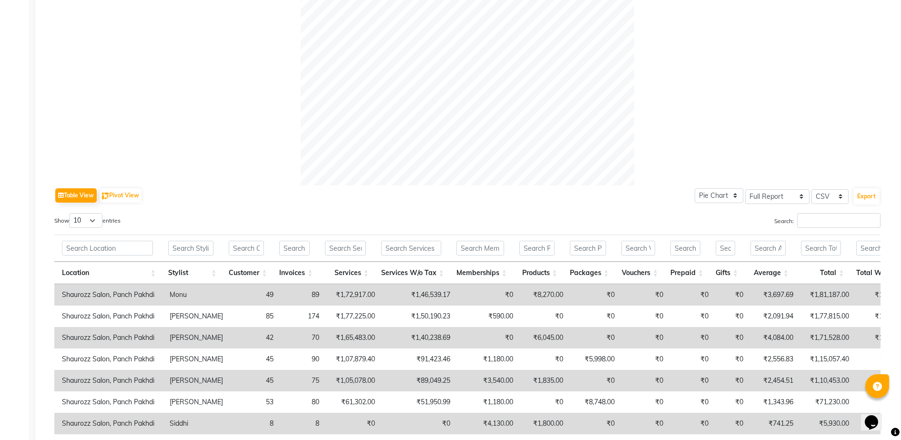
scroll to position [357, 0]
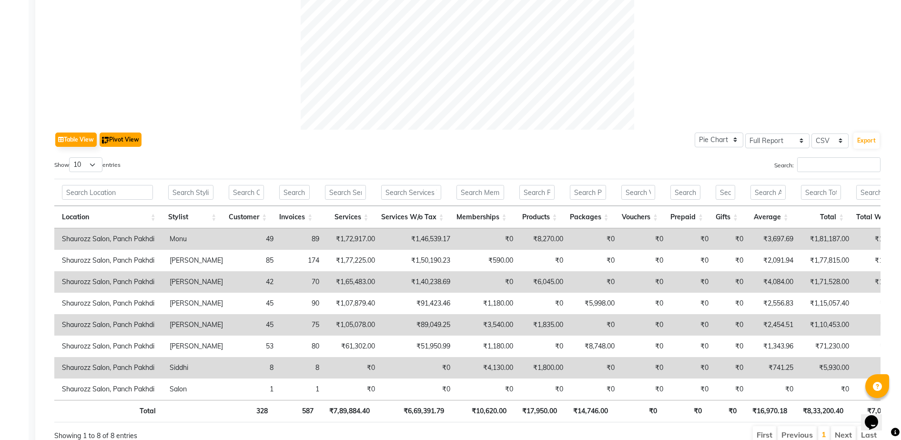
click at [124, 142] on button "Pivot View" at bounding box center [121, 139] width 42 height 14
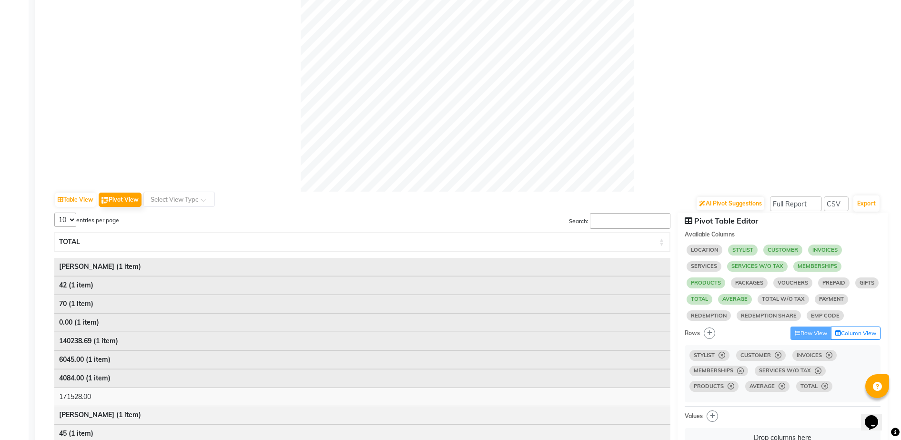
scroll to position [298, 0]
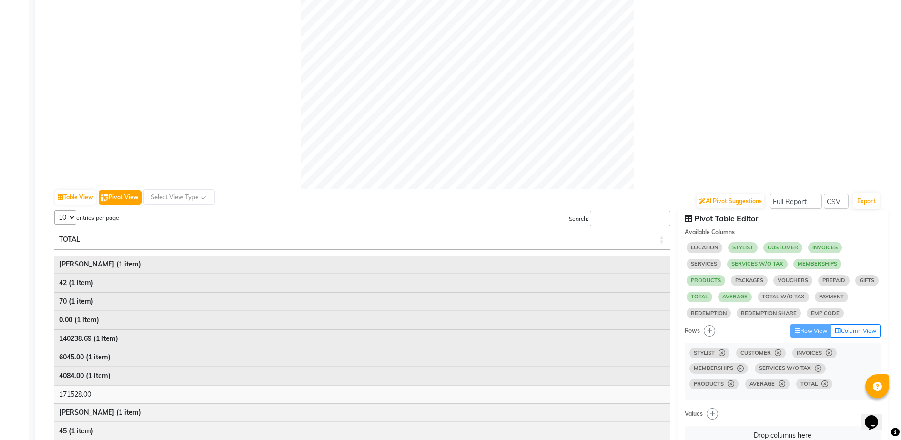
click at [120, 196] on button "Pivot View" at bounding box center [120, 197] width 43 height 14
click at [88, 198] on button "Table View" at bounding box center [75, 197] width 41 height 14
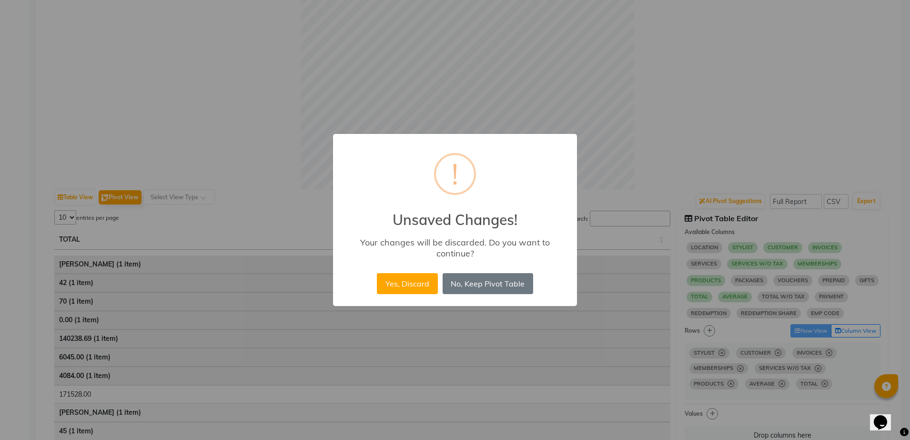
click at [403, 335] on div "× ! Unsaved Changes! Your changes will be discarded. Do you want to continue? Y…" at bounding box center [455, 220] width 910 height 440
click at [490, 282] on button "No, Keep Pivot Table" at bounding box center [488, 283] width 91 height 21
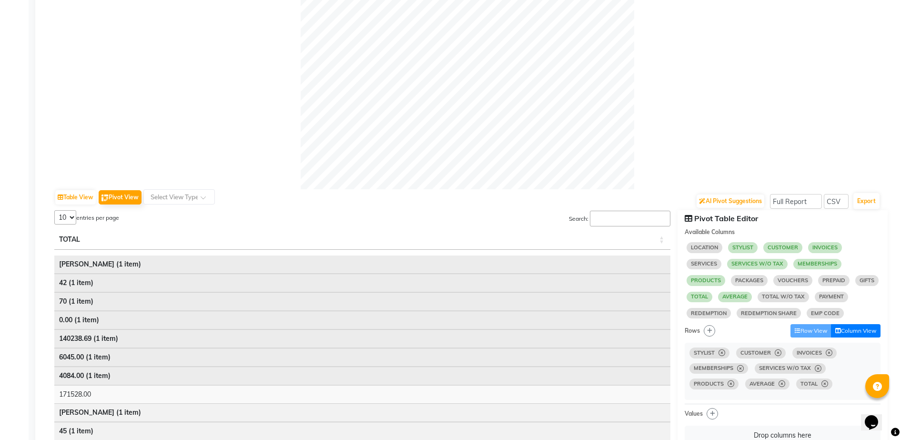
click at [866, 336] on button "Column View" at bounding box center [856, 330] width 50 height 13
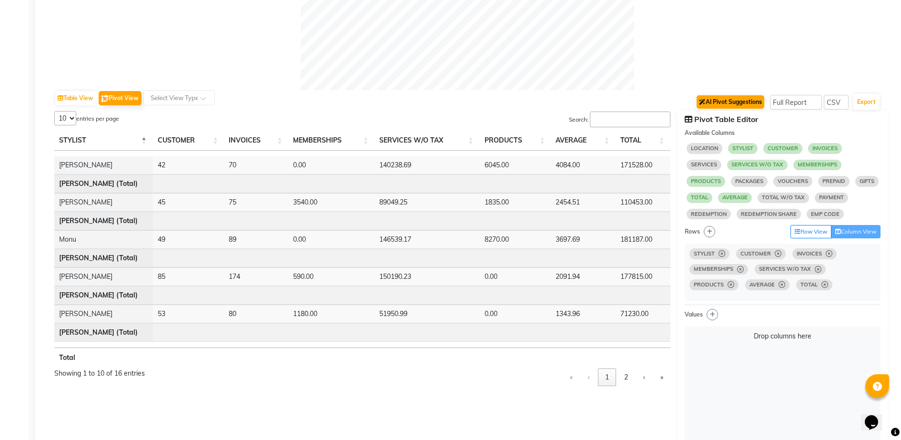
scroll to position [417, 0]
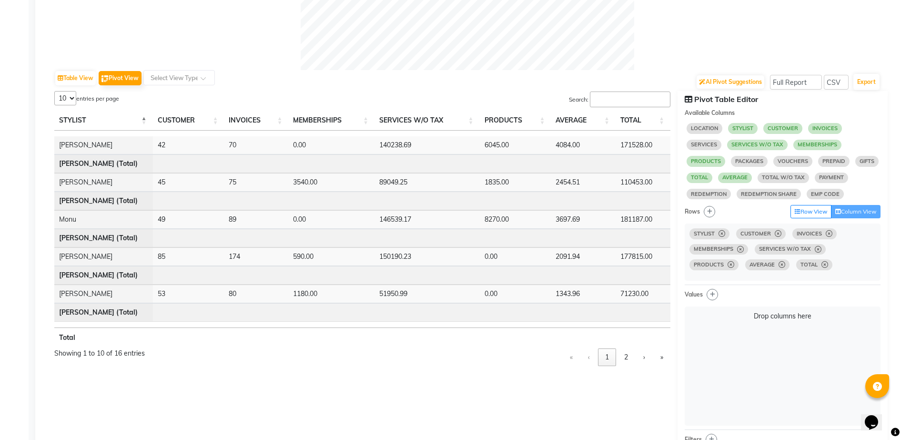
click at [755, 165] on span "PACKAGES" at bounding box center [749, 161] width 37 height 10
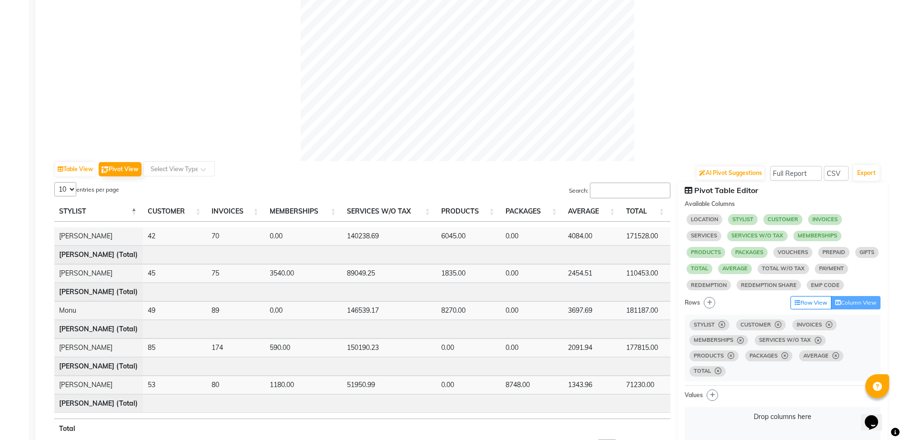
scroll to position [357, 0]
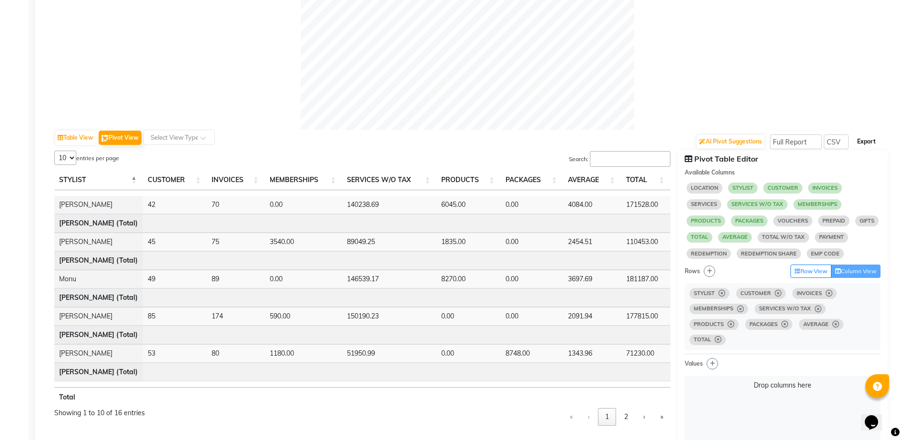
click at [865, 141] on button "Export" at bounding box center [867, 141] width 26 height 16
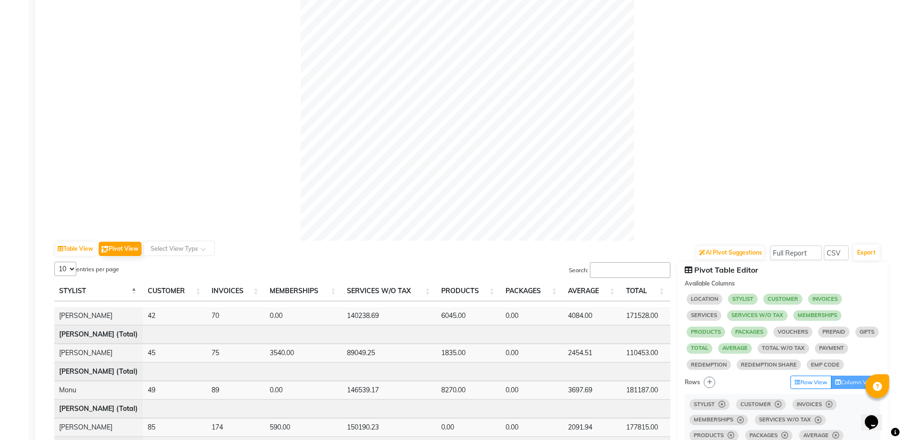
scroll to position [0, 0]
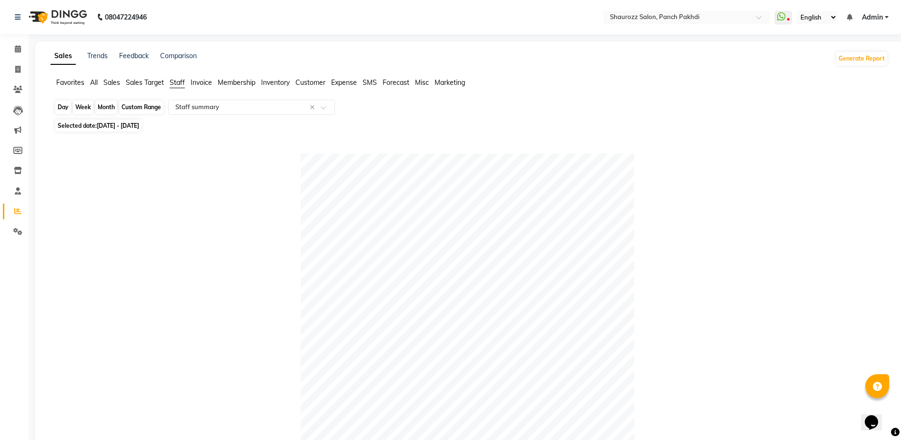
click at [103, 104] on div "Month" at bounding box center [106, 107] width 22 height 13
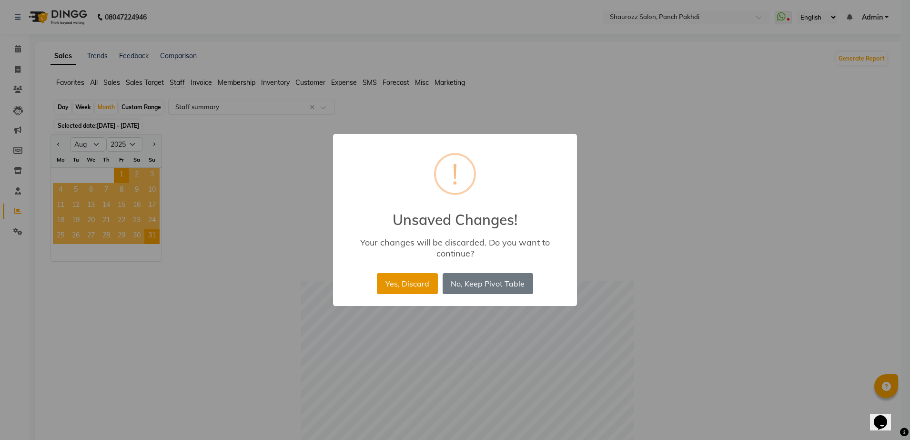
click at [418, 277] on button "Yes, Discard" at bounding box center [407, 283] width 61 height 21
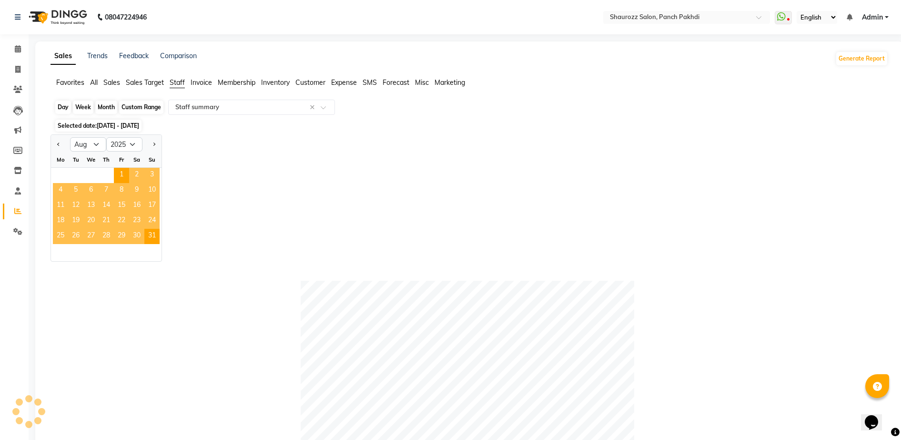
click at [112, 106] on div "Month" at bounding box center [106, 107] width 22 height 13
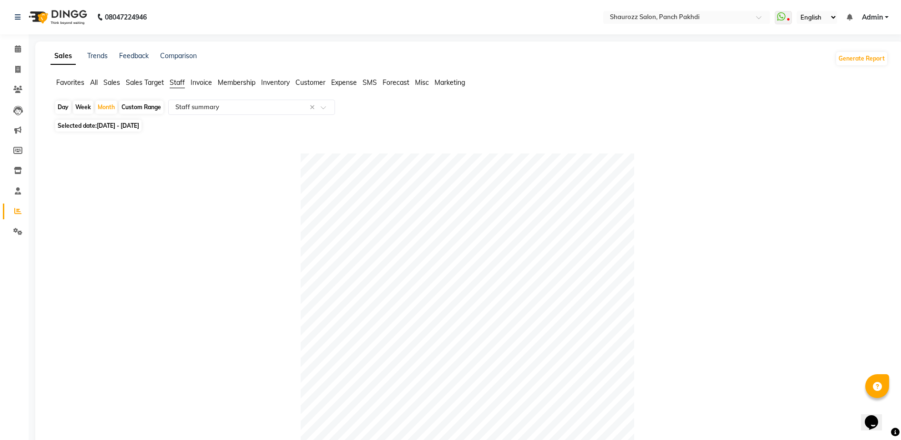
drag, startPoint x: 148, startPoint y: 195, endPoint x: 101, endPoint y: 158, distance: 60.1
click at [147, 195] on div at bounding box center [467, 320] width 826 height 334
click at [105, 108] on div "Month" at bounding box center [106, 107] width 22 height 13
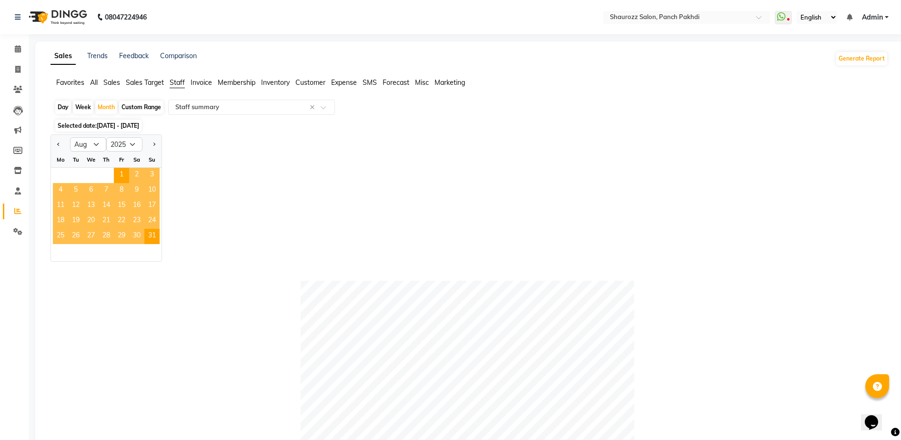
click at [239, 186] on div "Jan Feb Mar Apr May Jun [DATE] Aug Sep Oct Nov [DATE] 2016 2017 2018 2019 2020 …" at bounding box center [470, 197] width 838 height 127
click at [247, 145] on div "Jan Feb Mar Apr May Jun [DATE] Aug Sep Oct Nov [DATE] 2016 2017 2018 2019 2020 …" at bounding box center [470, 197] width 838 height 127
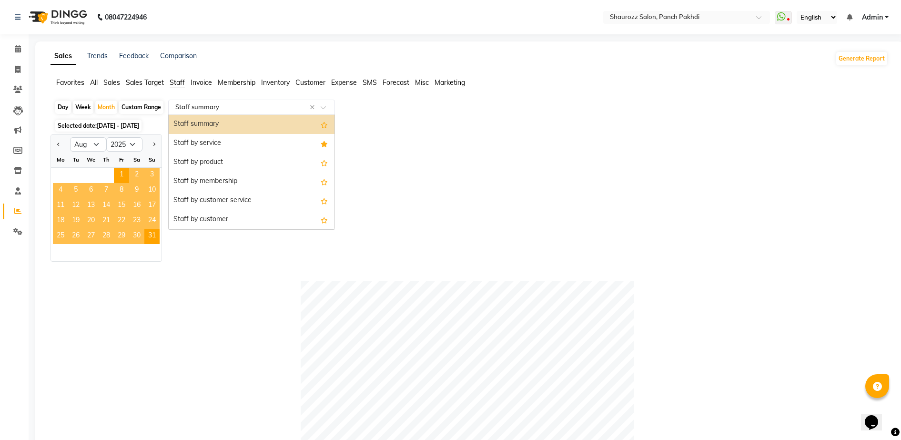
click at [250, 110] on input "text" at bounding box center [241, 107] width 137 height 10
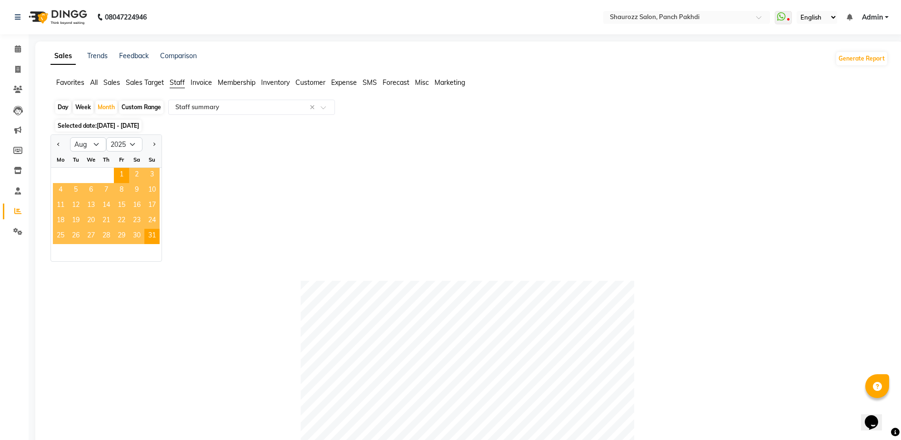
click at [511, 162] on div "Jan Feb Mar Apr May Jun [DATE] Aug Sep Oct Nov [DATE] 2016 2017 2018 2019 2020 …" at bounding box center [470, 197] width 838 height 127
click at [146, 107] on div "Custom Range" at bounding box center [141, 107] width 44 height 13
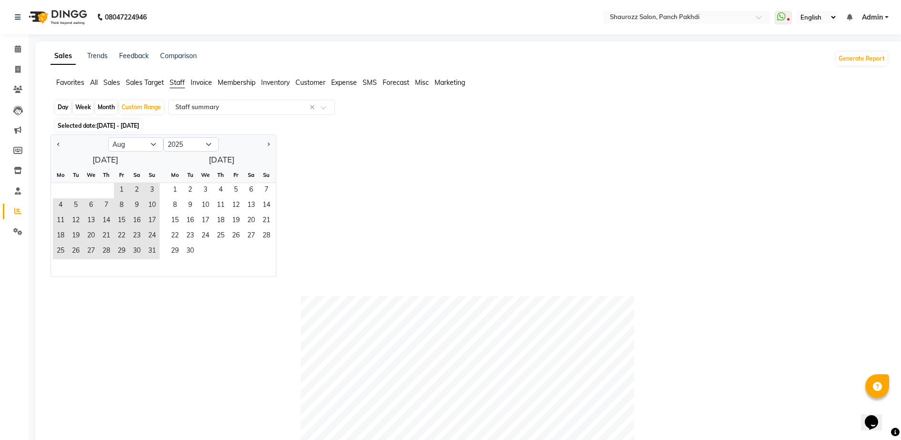
click at [98, 107] on div "Month" at bounding box center [106, 107] width 22 height 13
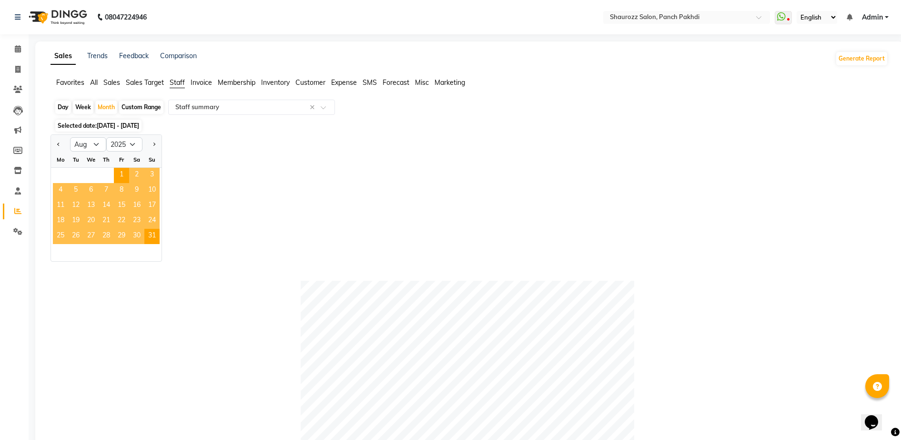
click at [353, 199] on div "Jan Feb Mar Apr May Jun [DATE] Aug Sep Oct Nov [DATE] 2016 2017 2018 2019 2020 …" at bounding box center [470, 197] width 838 height 127
click at [438, 161] on div "Jan Feb Mar Apr May Jun [DATE] Aug Sep Oct Nov [DATE] 2016 2017 2018 2019 2020 …" at bounding box center [470, 197] width 838 height 127
click at [94, 83] on span "All" at bounding box center [94, 82] width 8 height 9
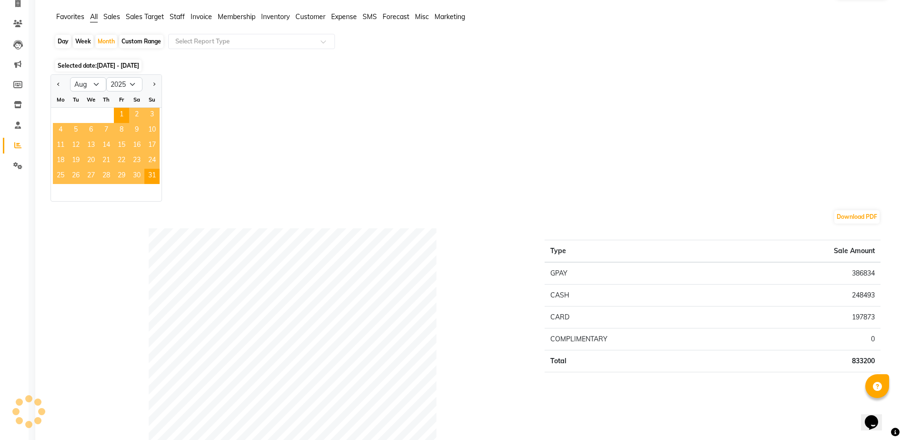
scroll to position [298, 0]
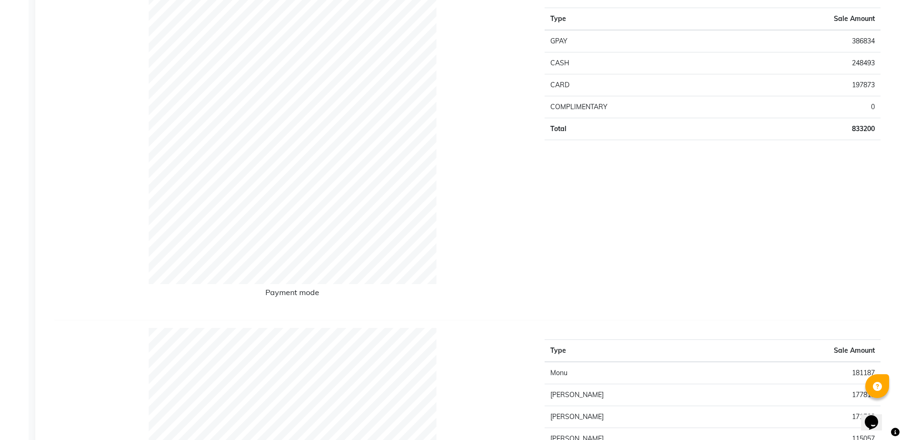
click at [453, 208] on div at bounding box center [293, 140] width 334 height 288
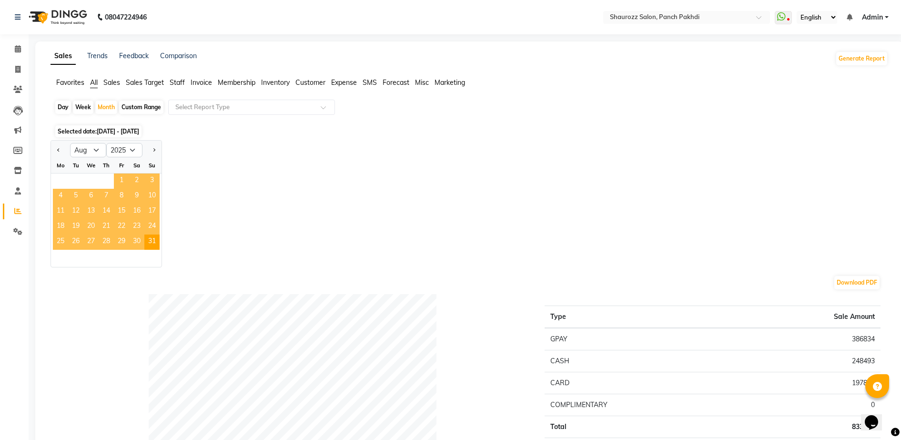
click at [124, 183] on span "1" at bounding box center [121, 180] width 15 height 15
drag, startPoint x: 443, startPoint y: 170, endPoint x: 503, endPoint y: 178, distance: 60.6
click at [448, 171] on div "Jan Feb Mar Apr May Jun [DATE] Aug Sep Oct Nov [DATE] 2016 2017 2018 2019 2020 …" at bounding box center [470, 203] width 838 height 127
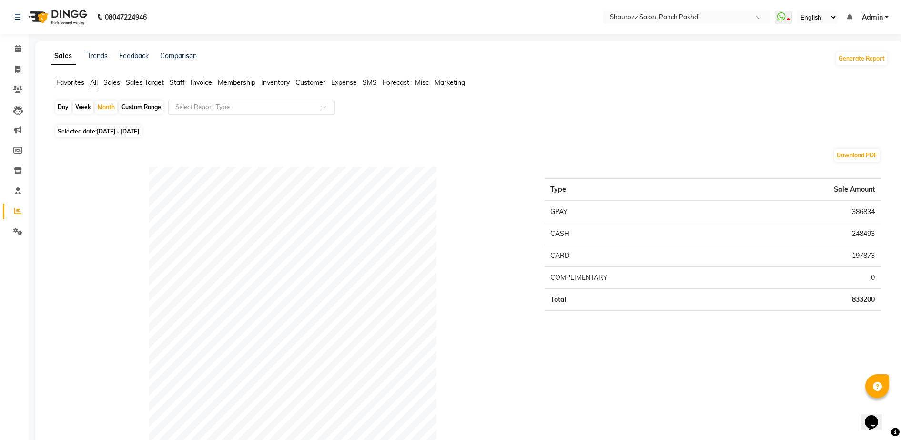
click at [226, 106] on input "text" at bounding box center [241, 107] width 137 height 10
click at [479, 161] on div "Download PDF" at bounding box center [467, 155] width 826 height 15
click at [142, 81] on span "Sales Target" at bounding box center [145, 82] width 38 height 9
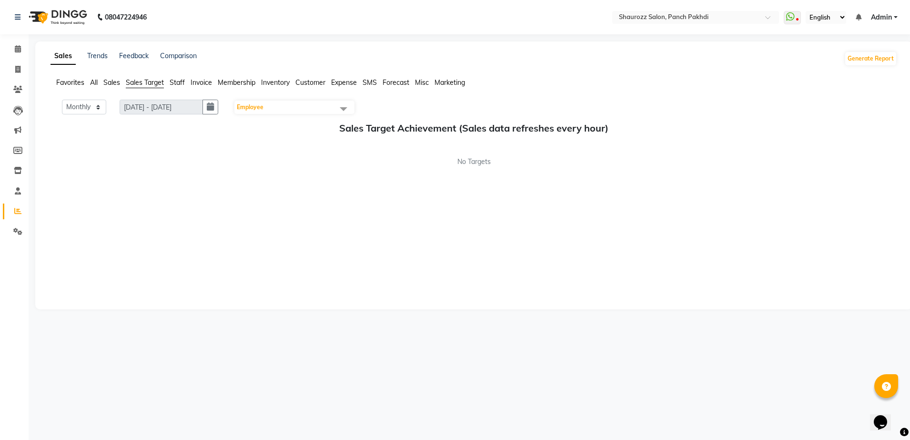
click at [264, 108] on span "Employee" at bounding box center [250, 106] width 27 height 7
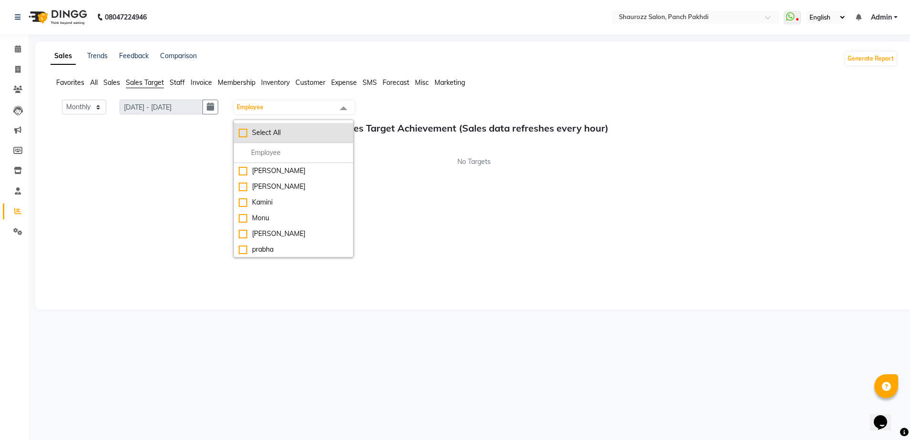
click at [244, 132] on div "Select All" at bounding box center [294, 133] width 110 height 10
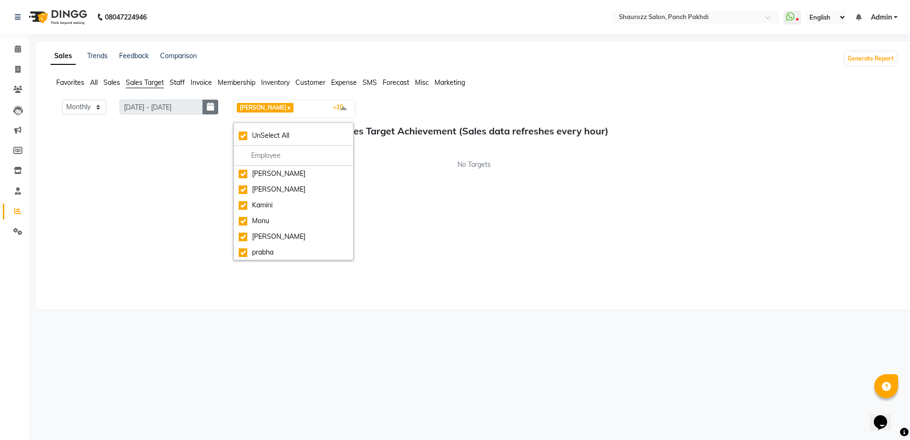
click at [218, 106] on button "button" at bounding box center [211, 107] width 16 height 15
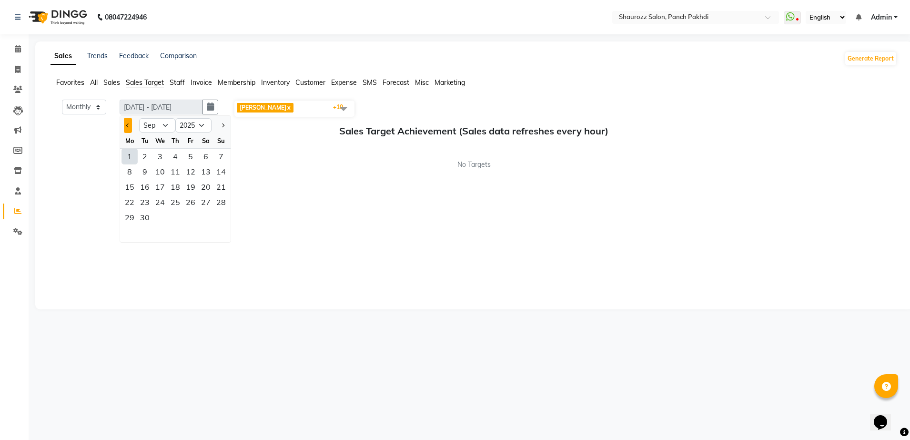
click at [128, 127] on span "Previous month" at bounding box center [128, 125] width 4 height 4
click at [194, 157] on div "1" at bounding box center [190, 156] width 15 height 15
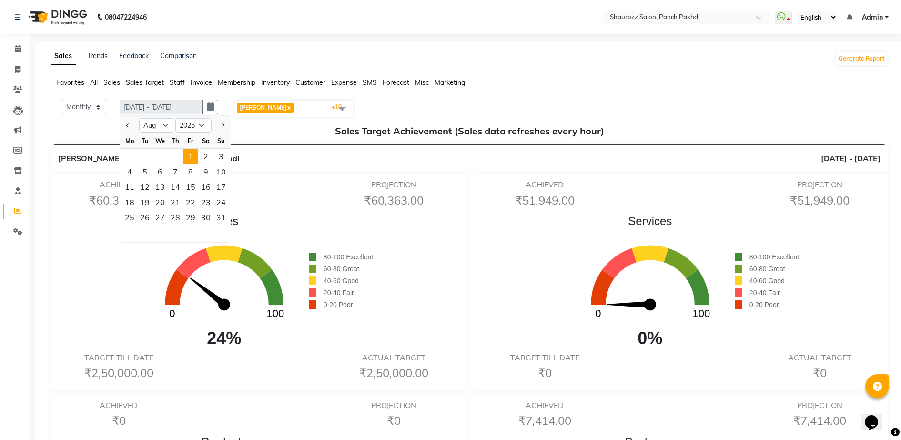
click at [275, 183] on div "ACHIEVED ₹60,363.00 PROJECTION ₹60,363.00" at bounding box center [256, 195] width 413 height 31
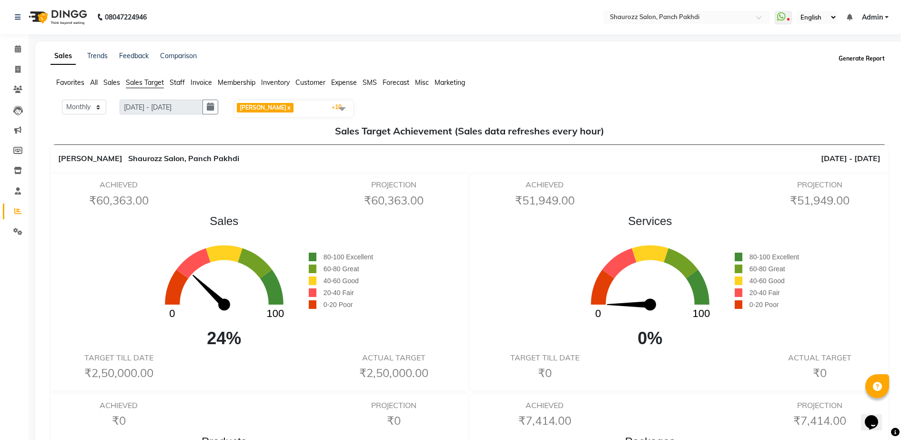
click at [855, 58] on button "Generate Report" at bounding box center [861, 58] width 51 height 13
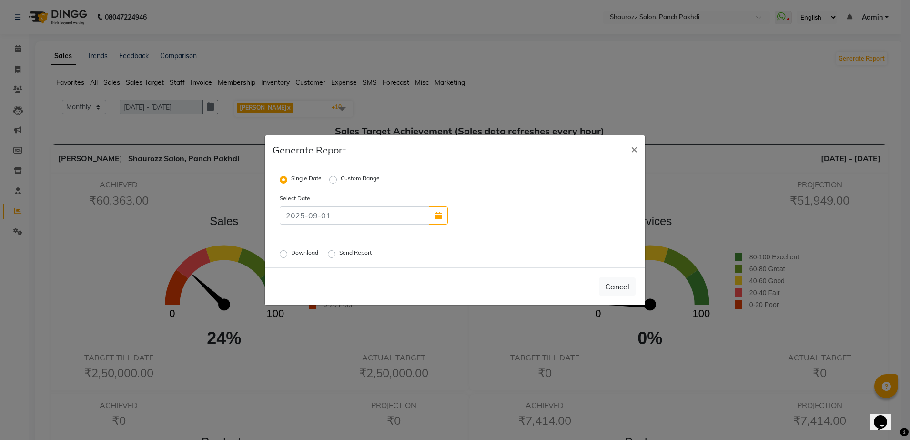
click at [341, 179] on label "Custom Range" at bounding box center [360, 179] width 39 height 11
click at [335, 179] on input "Custom Range" at bounding box center [334, 179] width 7 height 7
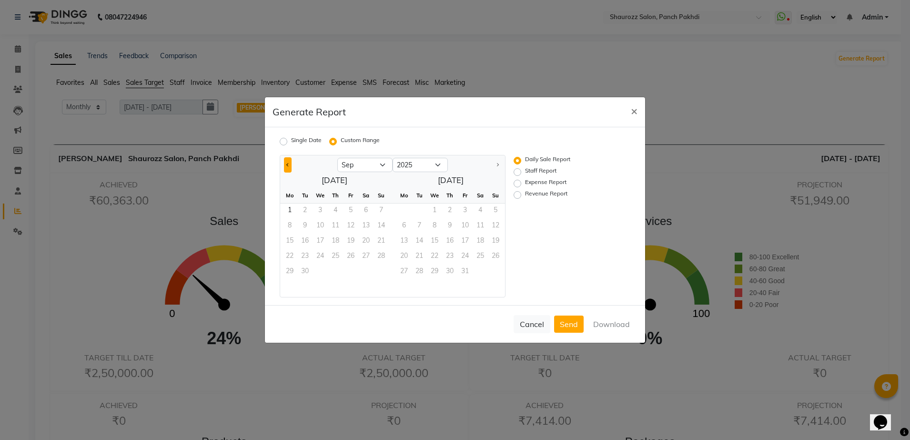
click at [287, 165] on span "Previous month" at bounding box center [287, 164] width 3 height 3
click at [352, 211] on span "1" at bounding box center [350, 210] width 15 height 15
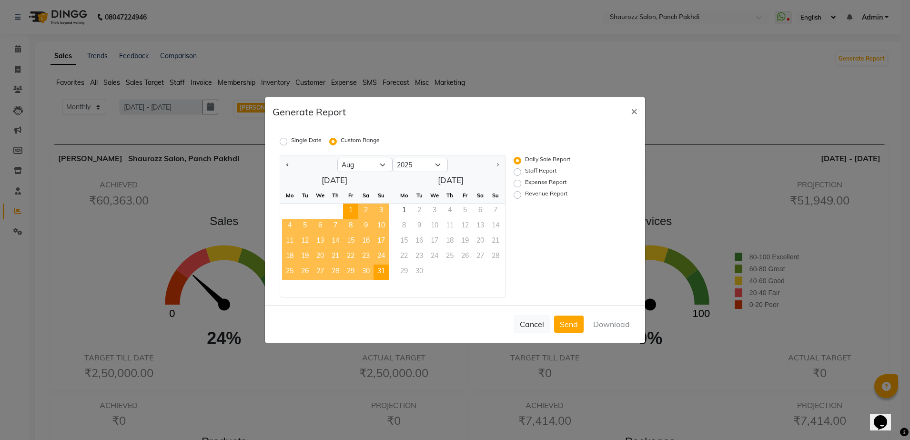
click at [375, 265] on span "31" at bounding box center [381, 272] width 15 height 15
click at [525, 173] on label "Staff Report" at bounding box center [540, 171] width 31 height 11
click at [518, 173] on input "Staff Report" at bounding box center [519, 172] width 7 height 7
click at [600, 321] on button "Download" at bounding box center [612, 323] width 48 height 17
click at [635, 109] on span "×" at bounding box center [634, 110] width 7 height 14
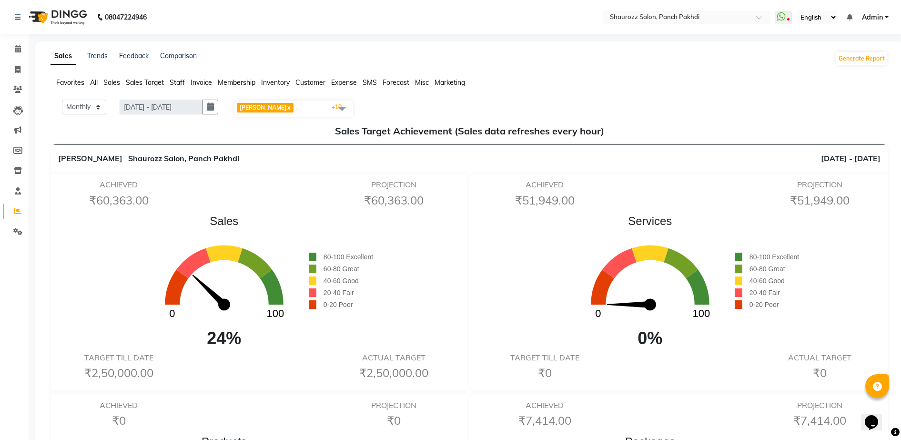
click at [296, 106] on span "[PERSON_NAME] x [PERSON_NAME] x [PERSON_NAME] x [PERSON_NAME] x [PERSON_NAME] x…" at bounding box center [293, 109] width 119 height 16
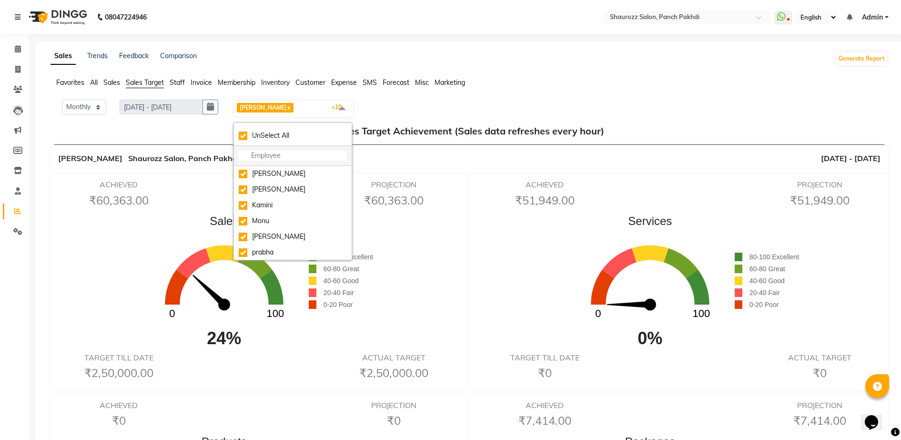
click at [273, 153] on input "multiselect-search" at bounding box center [293, 156] width 108 height 10
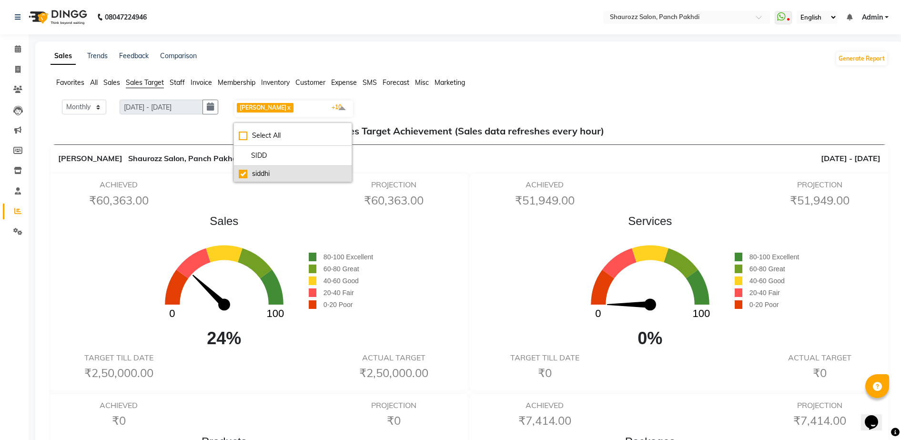
click at [244, 171] on div "siddhi" at bounding box center [293, 174] width 108 height 10
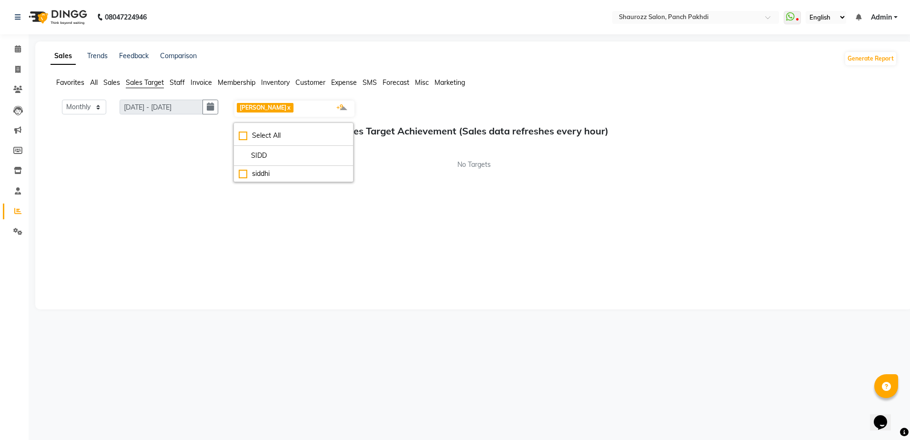
click at [384, 201] on div "Monthly Weekly [DATE] - [DATE] [DATE] [PERSON_NAME] x [PERSON_NAME] x [PERSON_N…" at bounding box center [474, 200] width 847 height 200
click at [304, 103] on span "[PERSON_NAME] x [PERSON_NAME] x [PERSON_NAME] x [PERSON_NAME] x [PERSON_NAME] x…" at bounding box center [294, 109] width 120 height 16
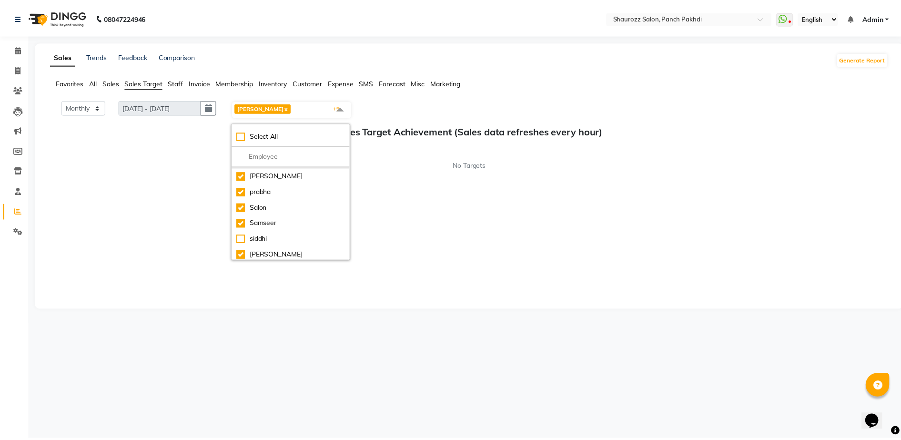
scroll to position [79, 0]
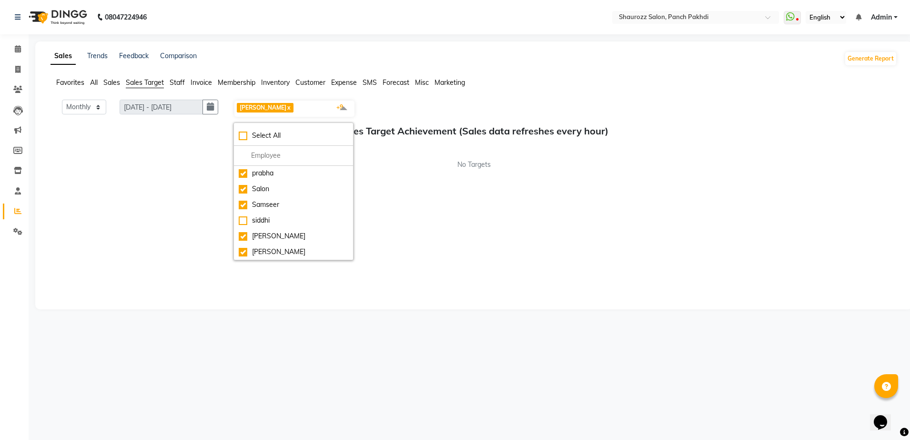
click at [452, 223] on div "Monthly Weekly [DATE] - [DATE] [DATE] [PERSON_NAME] x [PERSON_NAME] x [PERSON_N…" at bounding box center [474, 200] width 847 height 200
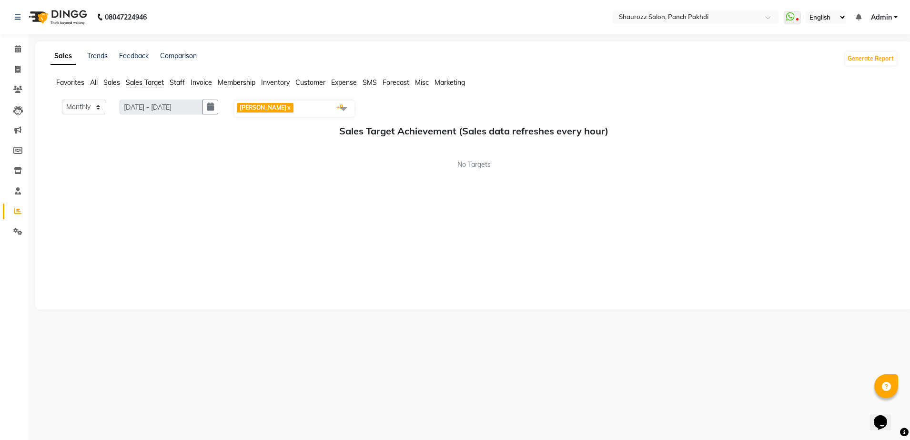
click at [253, 180] on div "Monthly Weekly [DATE] - [DATE] [DATE] [PERSON_NAME] x [PERSON_NAME] x [PERSON_N…" at bounding box center [474, 200] width 847 height 200
click at [484, 169] on span "No Targets" at bounding box center [474, 165] width 33 height 10
click at [444, 158] on div "Sales Target Achievement (Sales data refreshes every hour) No Targets" at bounding box center [474, 147] width 847 height 44
click at [870, 60] on button "Generate Report" at bounding box center [870, 58] width 51 height 13
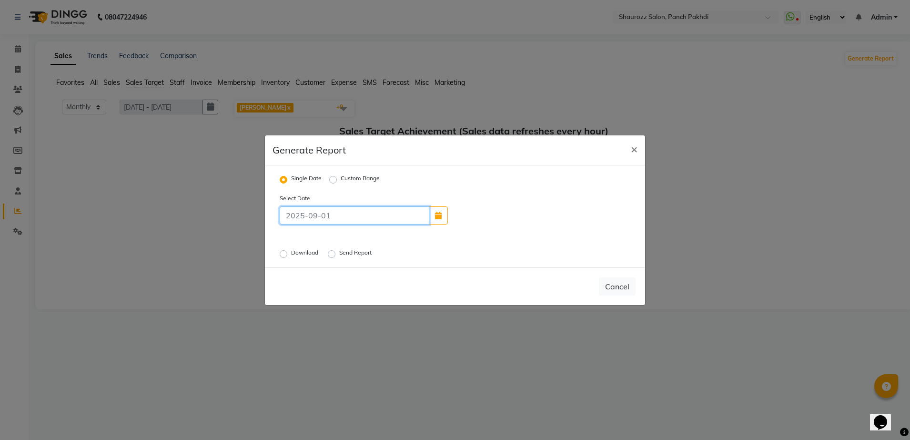
click at [375, 216] on input at bounding box center [355, 215] width 150 height 18
click at [436, 217] on icon "button" at bounding box center [438, 216] width 7 height 8
click at [338, 181] on div "Custom Range" at bounding box center [354, 179] width 51 height 11
click at [341, 181] on label "Custom Range" at bounding box center [360, 179] width 39 height 11
click at [334, 181] on input "Custom Range" at bounding box center [334, 179] width 7 height 7
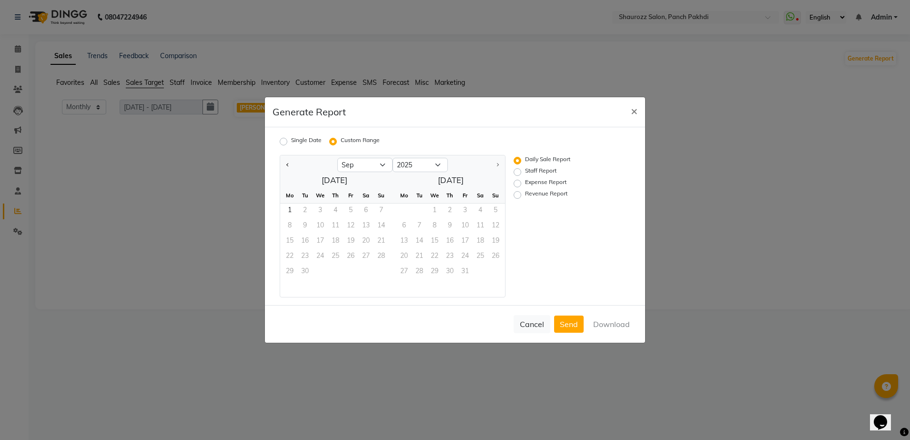
click at [283, 165] on div at bounding box center [308, 164] width 57 height 15
click at [284, 165] on button "Previous month" at bounding box center [288, 164] width 8 height 15
click at [345, 210] on span "1" at bounding box center [350, 210] width 15 height 15
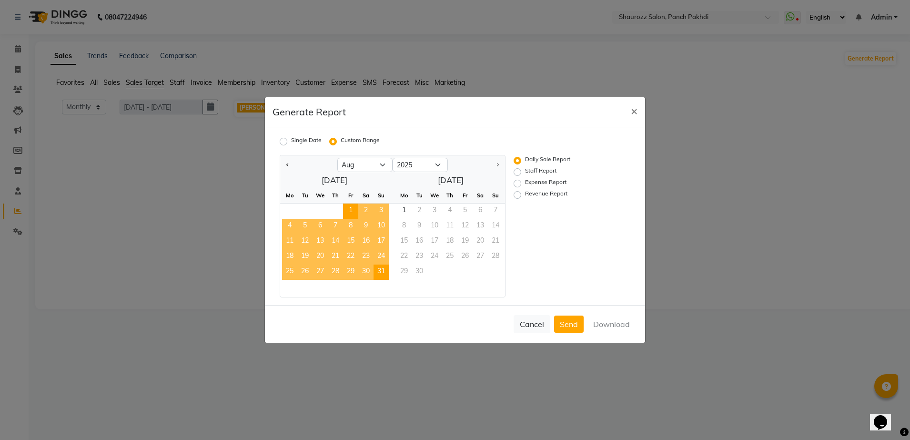
click at [381, 270] on span "31" at bounding box center [381, 272] width 15 height 15
click at [525, 170] on label "Staff Report" at bounding box center [540, 171] width 31 height 11
click at [516, 170] on input "Staff Report" at bounding box center [519, 172] width 7 height 7
click at [603, 320] on button "Download" at bounding box center [612, 323] width 48 height 17
click at [173, 197] on ngb-modal-window "Generate Report × Single Date Custom Range Jan Feb Mar Apr May Jun [DATE] Aug […" at bounding box center [455, 220] width 910 height 440
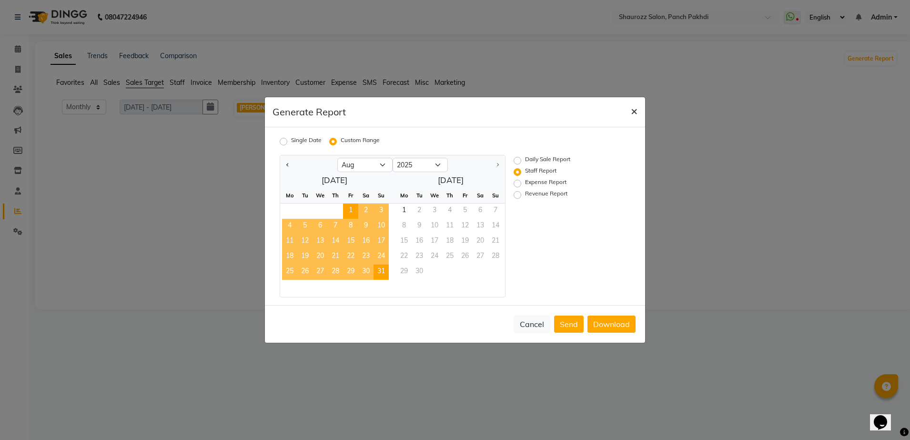
click at [630, 111] on button "×" at bounding box center [634, 110] width 22 height 27
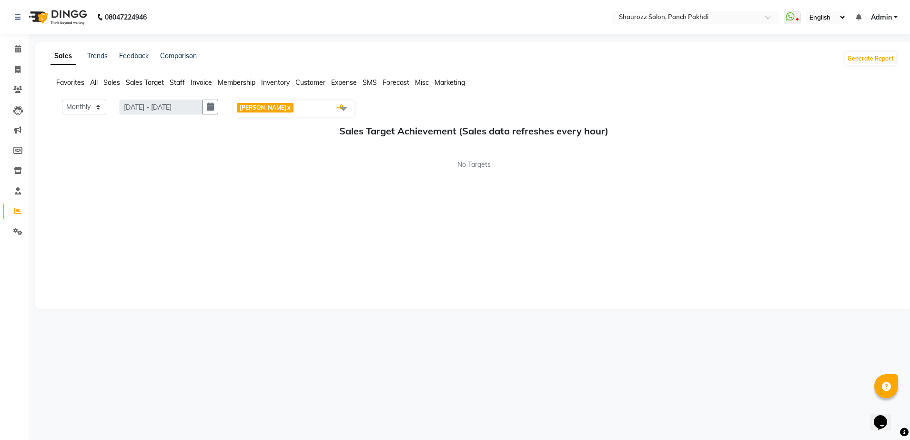
click at [115, 83] on span "Sales" at bounding box center [111, 82] width 17 height 9
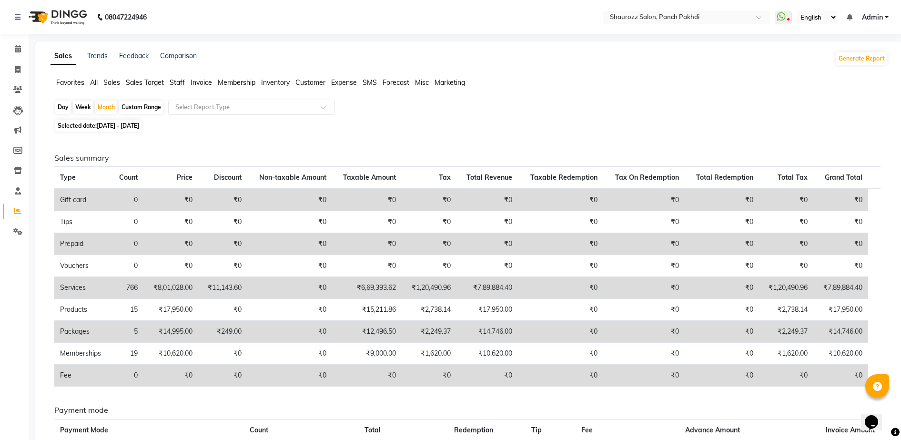
click at [153, 83] on span "Sales Target" at bounding box center [145, 82] width 38 height 9
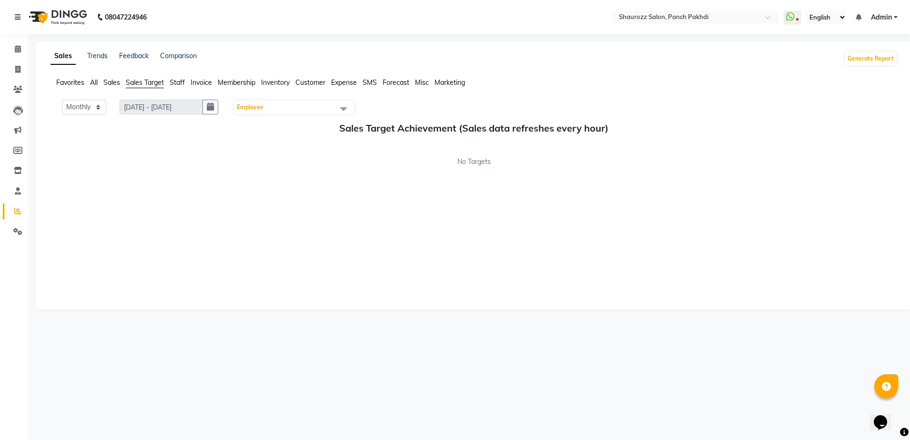
click at [108, 84] on span "Sales" at bounding box center [111, 82] width 17 height 9
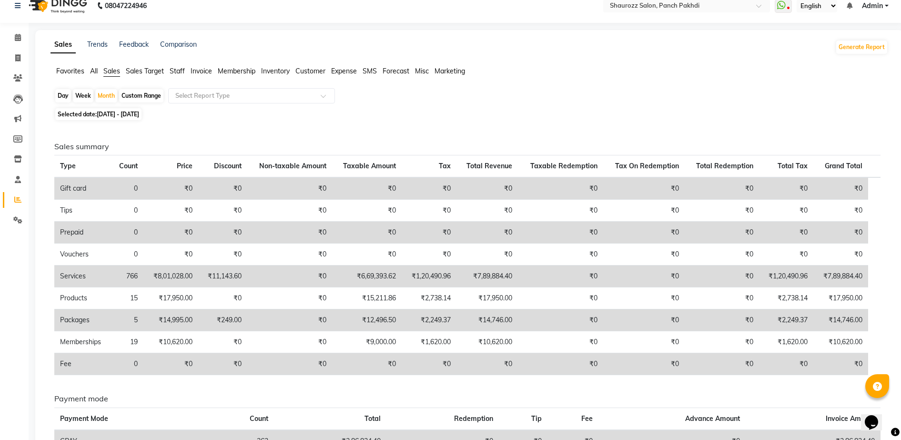
scroll to position [0, 0]
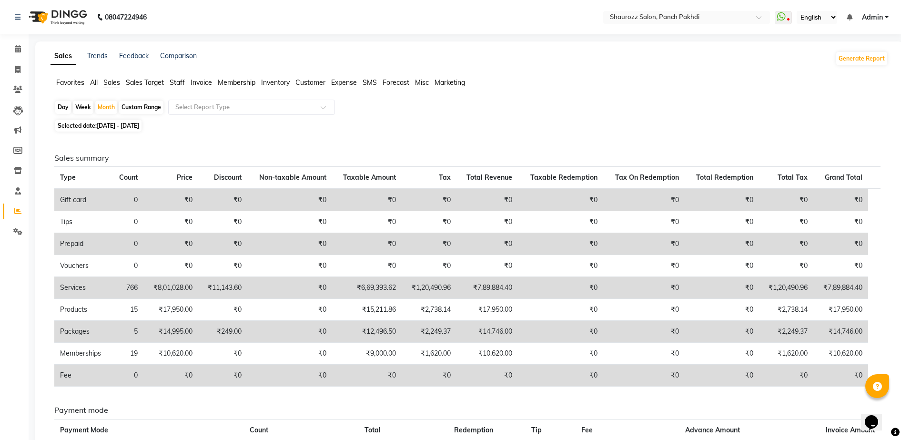
click at [152, 80] on span "Sales Target" at bounding box center [145, 82] width 38 height 9
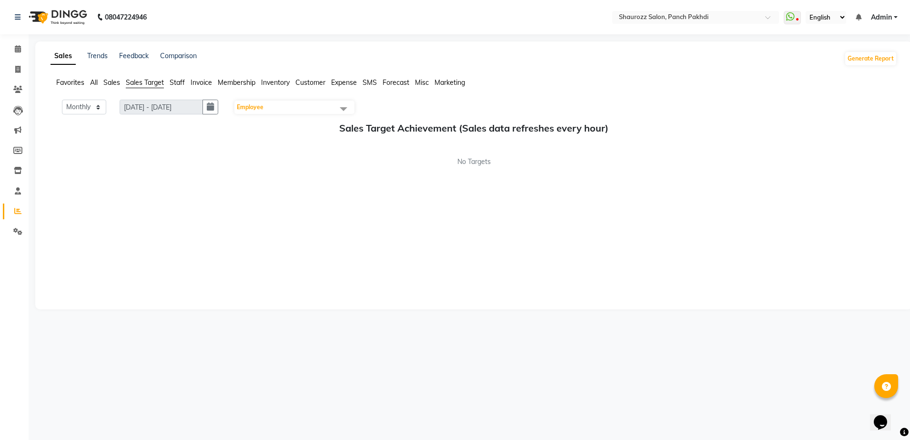
click at [179, 84] on span "Staff" at bounding box center [177, 82] width 15 height 9
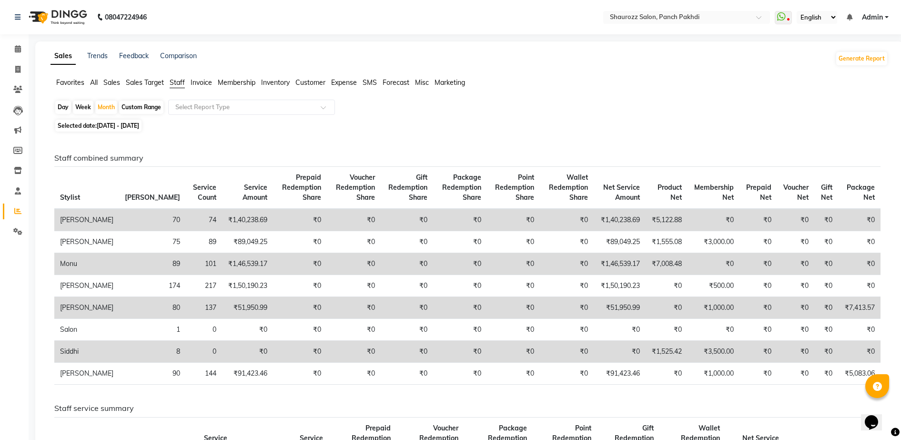
click at [141, 84] on span "Sales Target" at bounding box center [145, 82] width 38 height 9
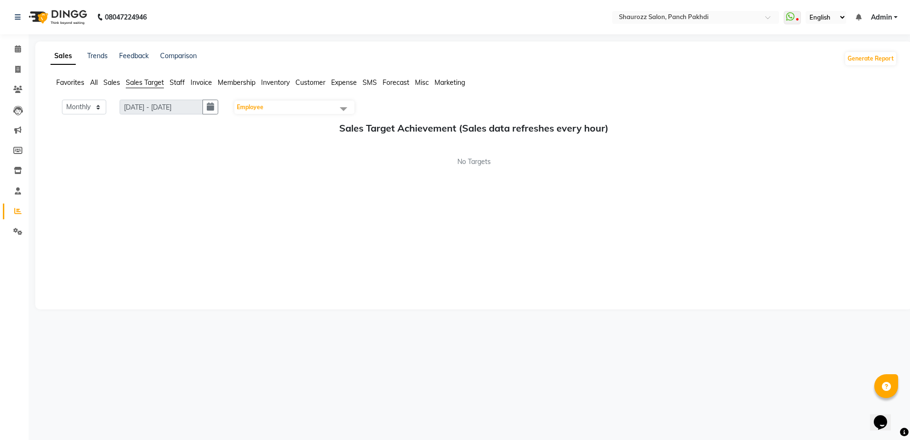
click at [269, 101] on span "Employee" at bounding box center [294, 107] width 120 height 13
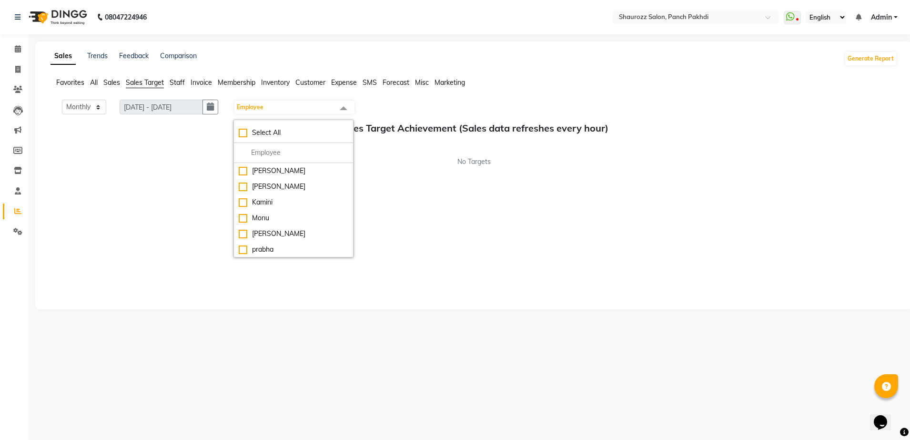
click at [182, 140] on div "Sales Target Achievement (Sales data refreshes every hour) No Targets" at bounding box center [474, 144] width 847 height 44
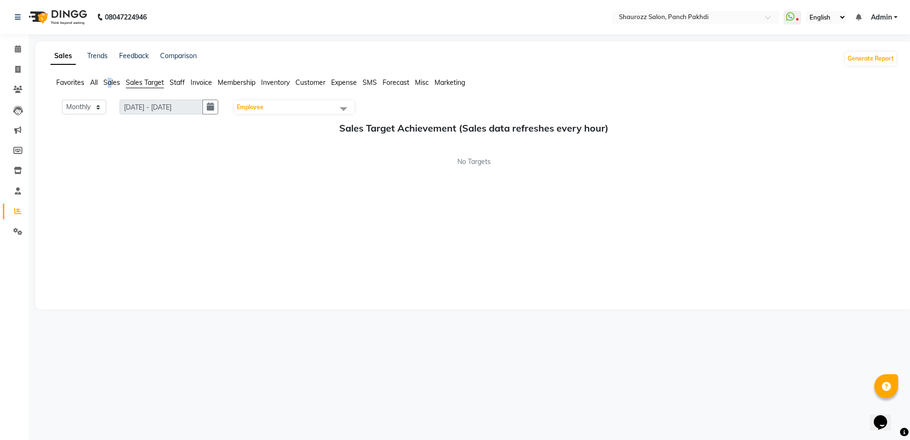
click at [111, 81] on span "Sales" at bounding box center [111, 82] width 17 height 9
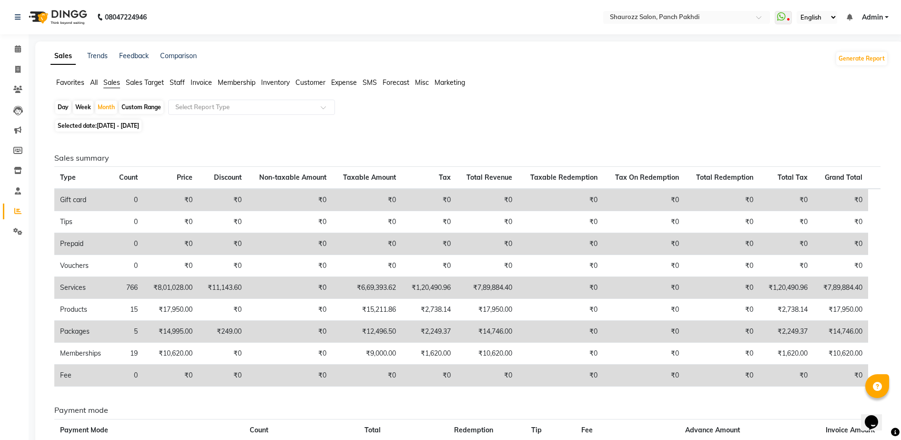
click at [88, 82] on ul "Favorites All Sales Sales Target Staff Invoice Membership Inventory Customer Ex…" at bounding box center [470, 83] width 838 height 10
click at [90, 82] on ul "Favorites All Sales Sales Target Staff Invoice Membership Inventory Customer Ex…" at bounding box center [470, 83] width 838 height 10
click at [93, 82] on span "All" at bounding box center [94, 82] width 8 height 9
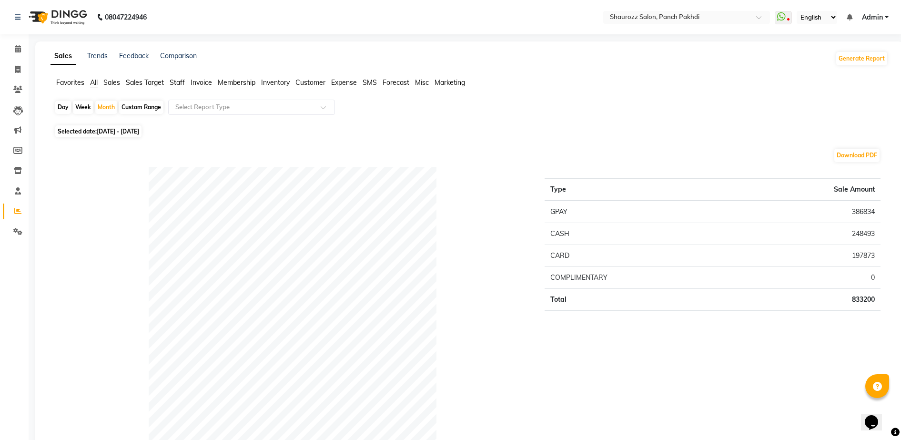
click at [142, 81] on span "Sales Target" at bounding box center [145, 82] width 38 height 9
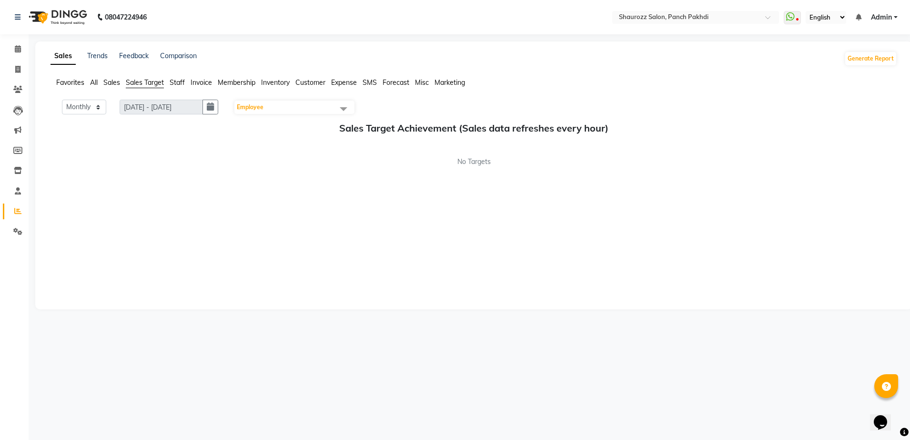
click at [109, 82] on span "Sales" at bounding box center [111, 82] width 17 height 9
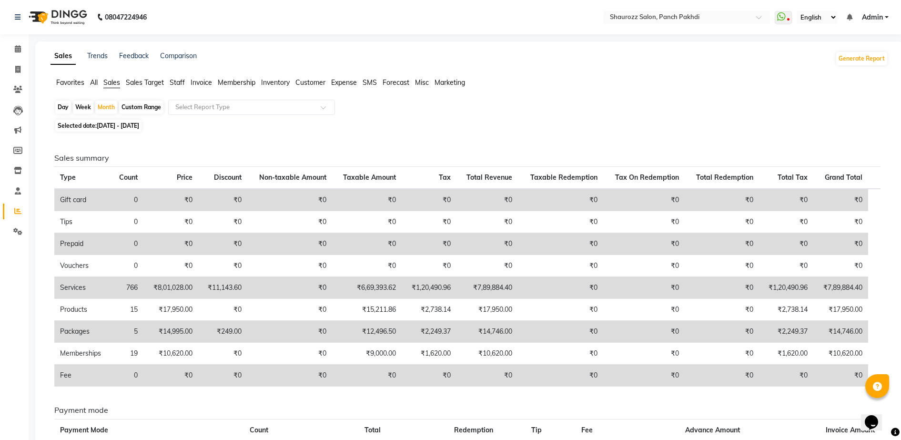
click at [177, 87] on li "Staff" at bounding box center [177, 83] width 15 height 10
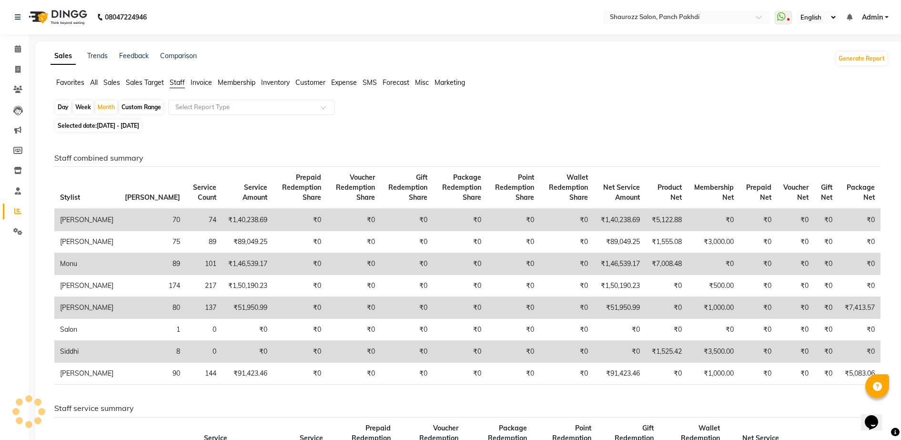
click at [195, 83] on span "Invoice" at bounding box center [201, 82] width 21 height 9
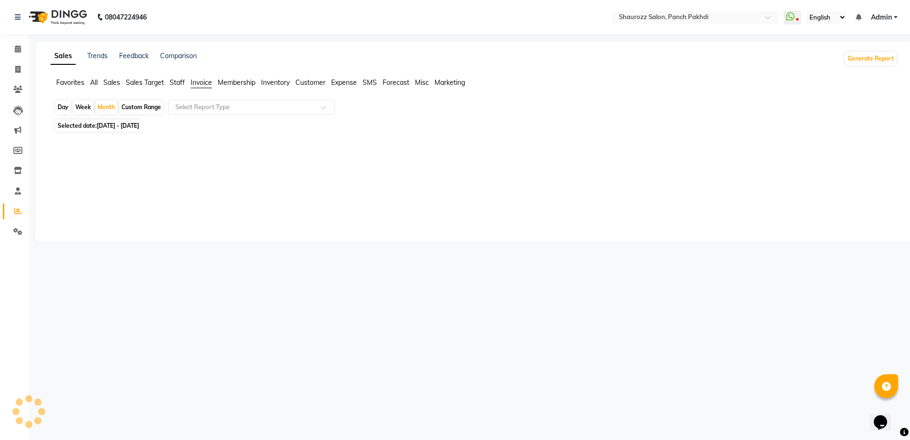
click at [241, 84] on span "Membership" at bounding box center [237, 82] width 38 height 9
click at [280, 84] on span "Inventory" at bounding box center [275, 82] width 29 height 9
click at [315, 84] on span "Customer" at bounding box center [310, 82] width 30 height 9
click at [337, 84] on span "Expense" at bounding box center [344, 82] width 26 height 9
click at [304, 82] on span "Customer" at bounding box center [310, 82] width 30 height 9
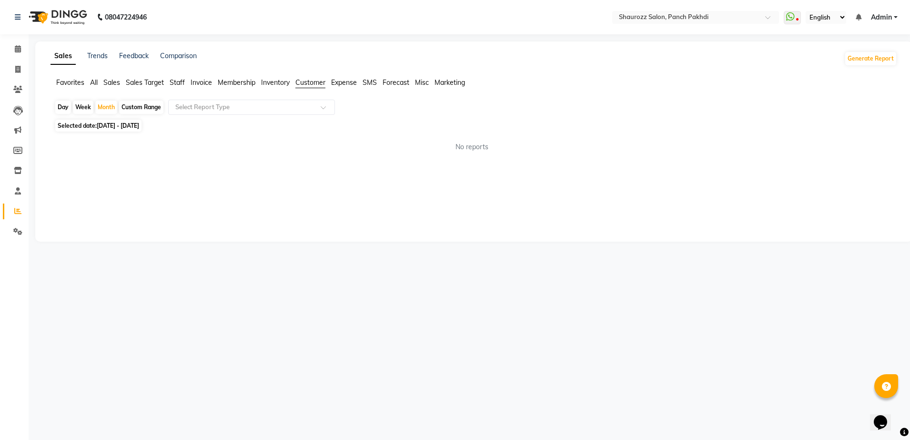
click at [272, 81] on span "Inventory" at bounding box center [275, 82] width 29 height 9
click at [318, 87] on li "Customer" at bounding box center [310, 83] width 30 height 10
click at [136, 83] on span "Sales Target" at bounding box center [145, 82] width 38 height 9
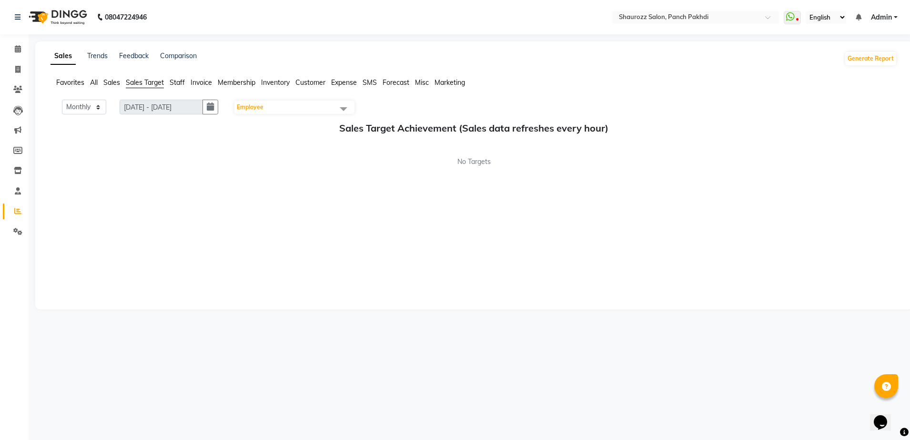
click at [109, 81] on span "Sales" at bounding box center [111, 82] width 17 height 9
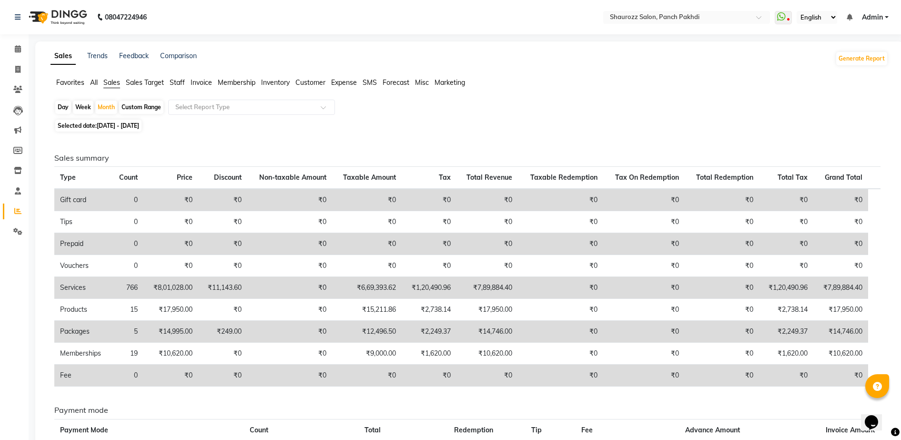
click at [96, 83] on span "All" at bounding box center [94, 82] width 8 height 9
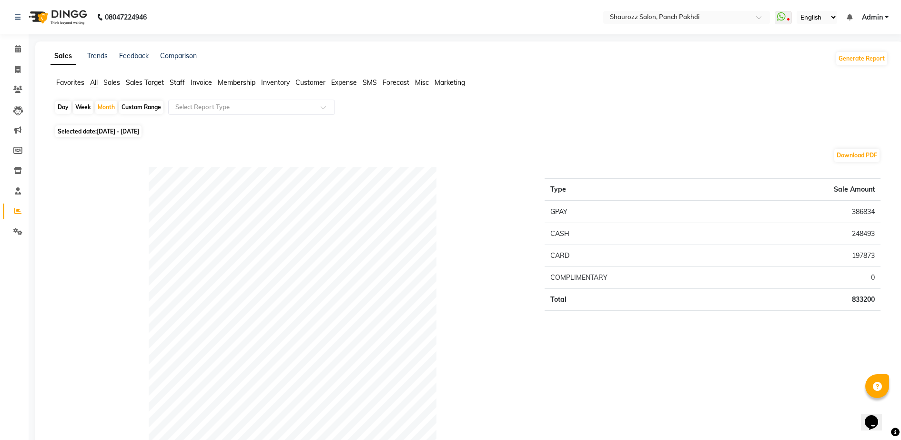
click at [653, 233] on td "CASH" at bounding box center [640, 234] width 191 height 22
click at [144, 82] on span "Sales Target" at bounding box center [145, 82] width 38 height 9
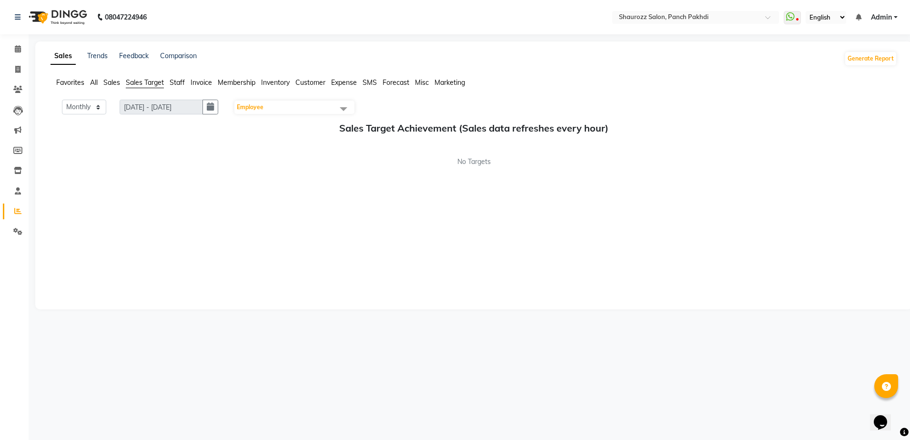
click at [243, 106] on span "Employee" at bounding box center [250, 106] width 27 height 7
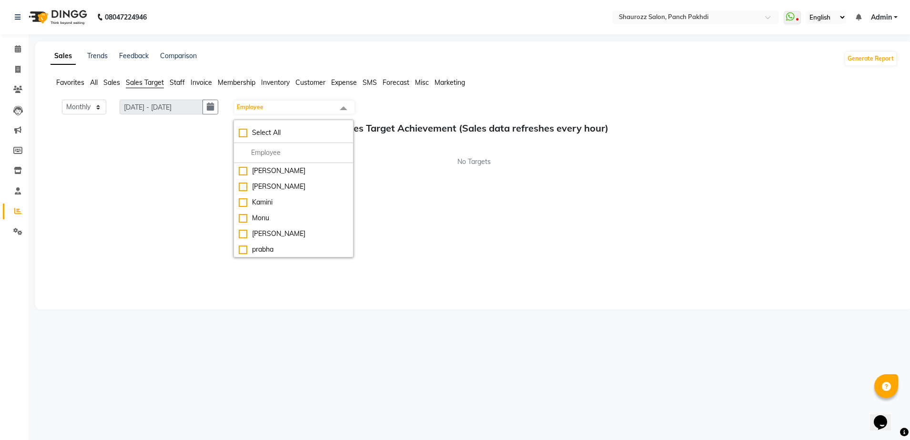
click at [512, 218] on div "Monthly Weekly [DATE] - [DATE] Employee Select All [PERSON_NAME] [PERSON_NAME] …" at bounding box center [474, 200] width 847 height 200
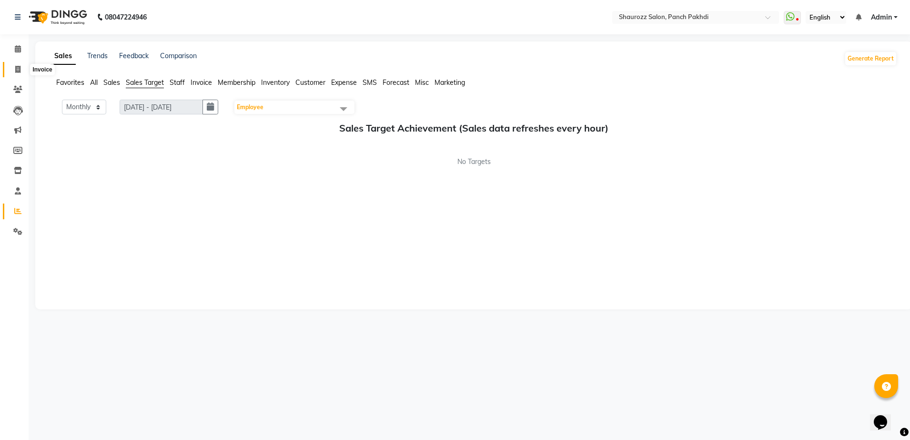
click at [20, 67] on icon at bounding box center [17, 69] width 5 height 7
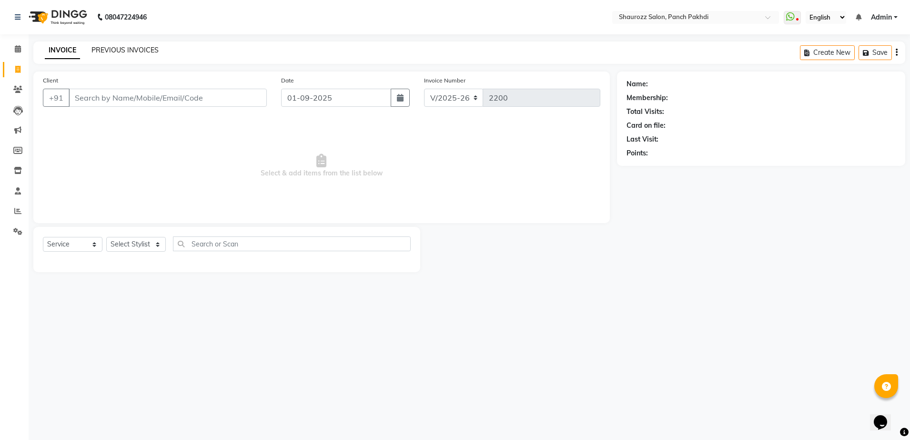
click at [113, 49] on link "PREVIOUS INVOICES" at bounding box center [125, 50] width 67 height 9
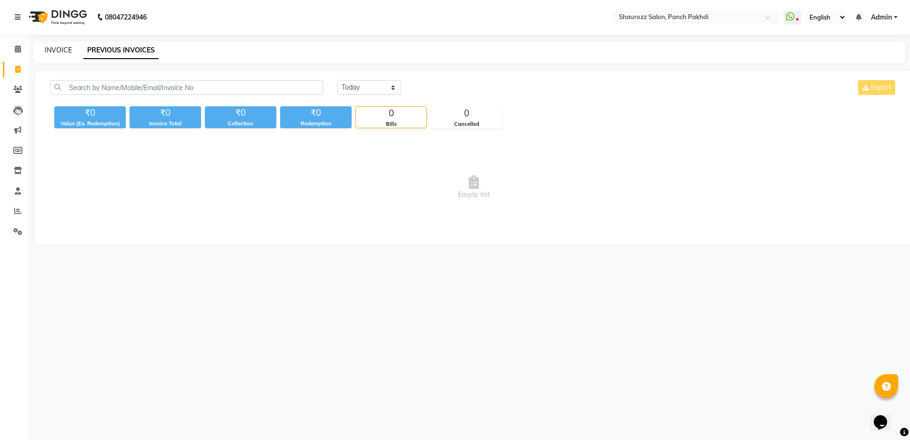
click at [65, 49] on link "INVOICE" at bounding box center [58, 50] width 27 height 9
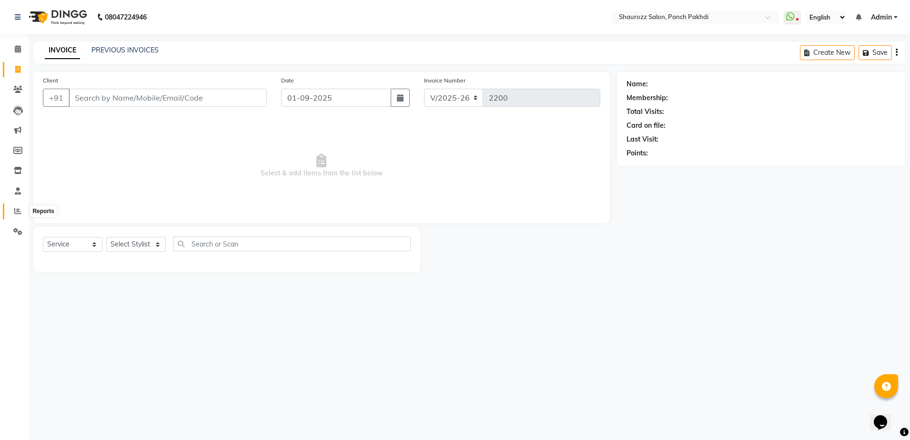
click at [17, 210] on icon at bounding box center [17, 210] width 7 height 7
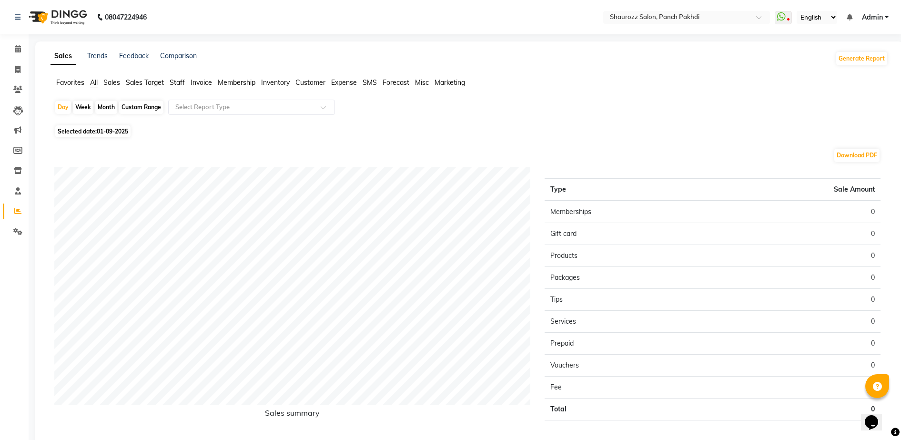
click at [110, 84] on span "Sales" at bounding box center [111, 82] width 17 height 9
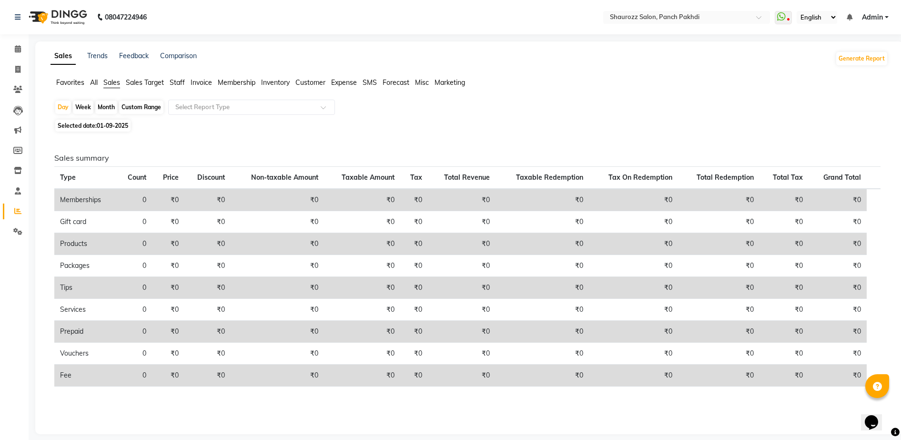
click at [71, 80] on span "Favorites" at bounding box center [70, 82] width 28 height 9
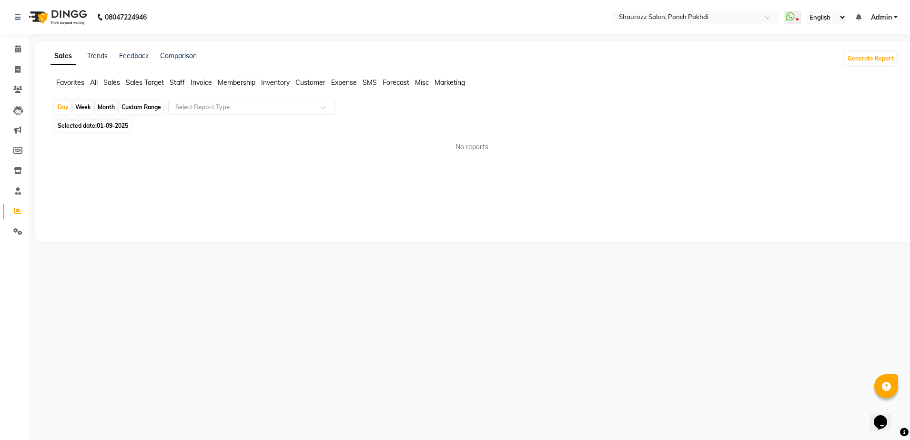
click at [94, 84] on span "All" at bounding box center [94, 82] width 8 height 9
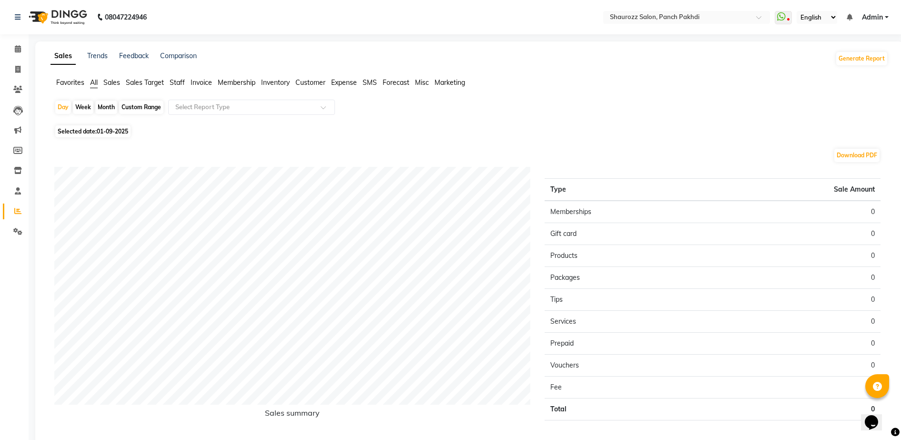
click at [113, 83] on span "Sales" at bounding box center [111, 82] width 17 height 9
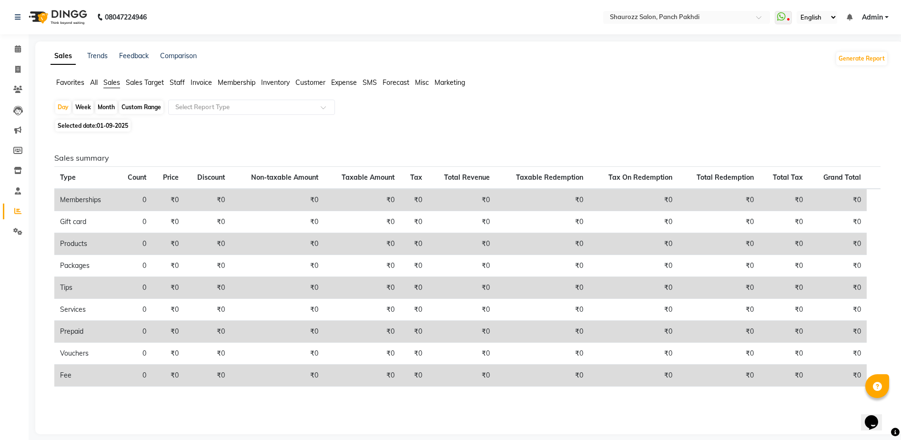
click at [148, 84] on span "Sales Target" at bounding box center [145, 82] width 38 height 9
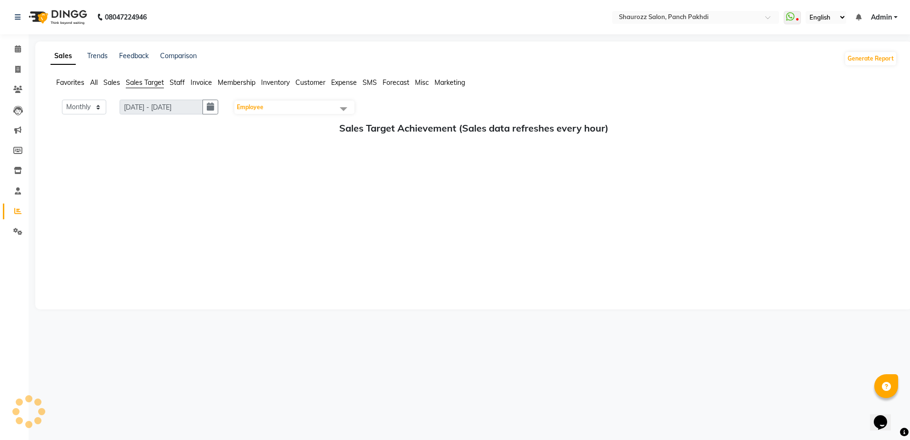
click at [175, 83] on span "Staff" at bounding box center [177, 82] width 15 height 9
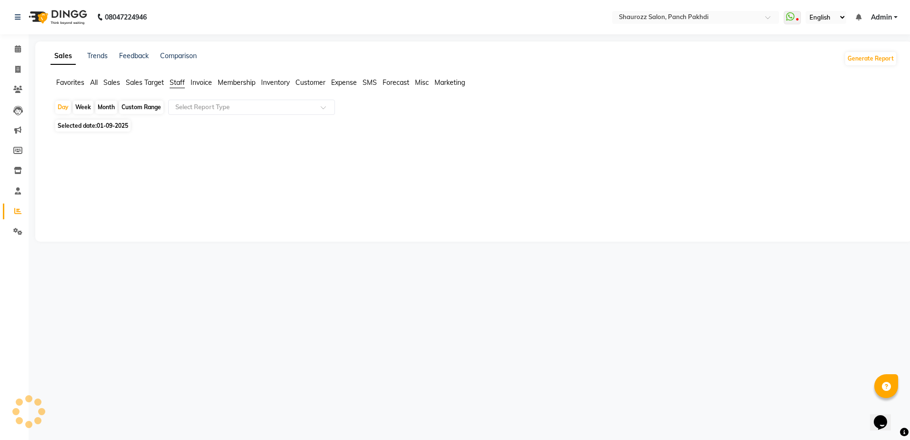
click at [196, 82] on span "Invoice" at bounding box center [201, 82] width 21 height 9
